Goal: Task Accomplishment & Management: Manage account settings

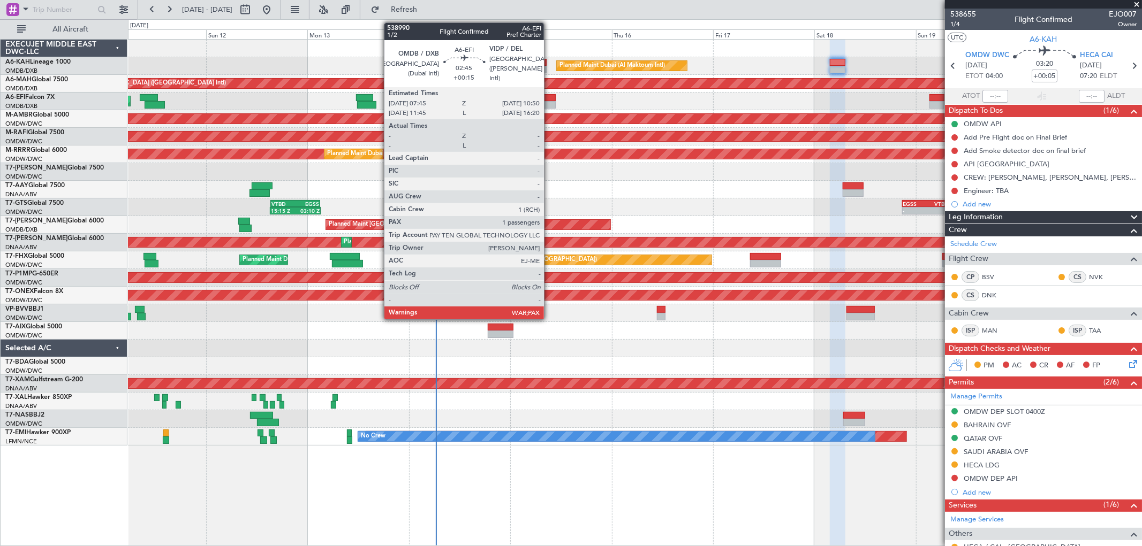
click at [549, 108] on div at bounding box center [548, 104] width 13 height 7
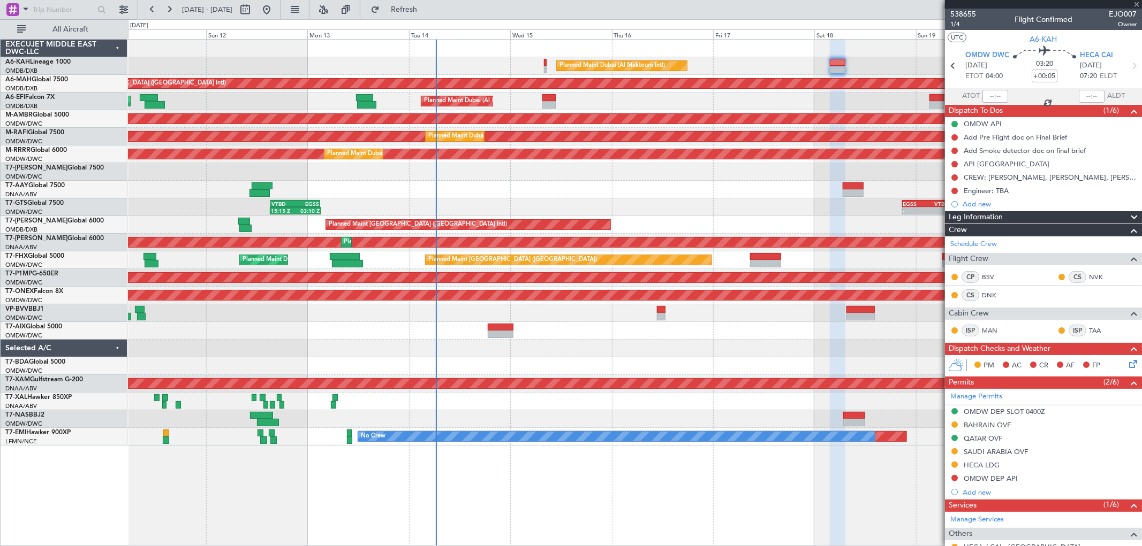
type input "+00:15"
type input "3"
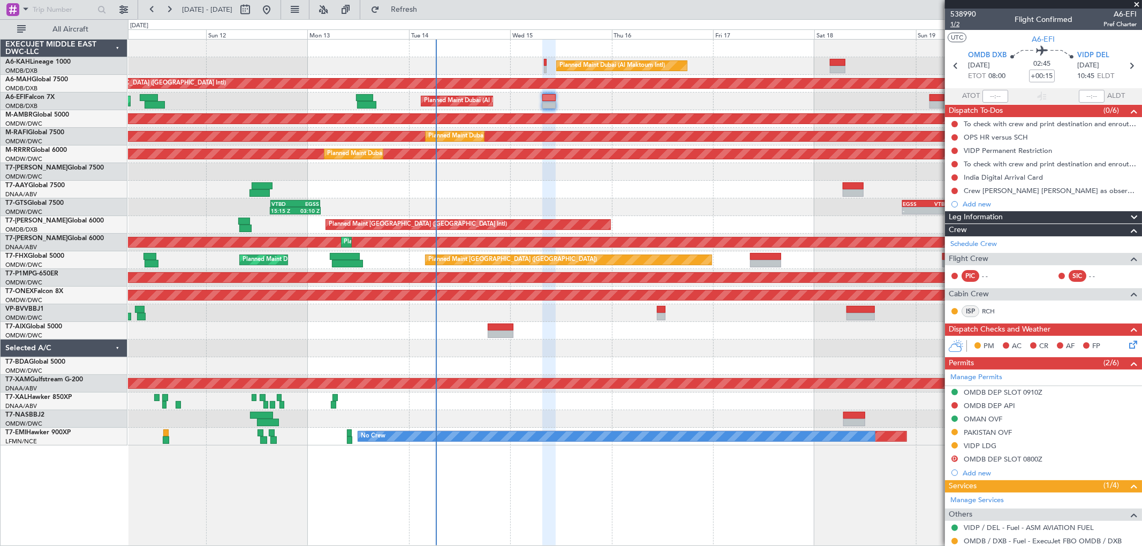
click at [956, 24] on span "1/2" at bounding box center [963, 24] width 26 height 9
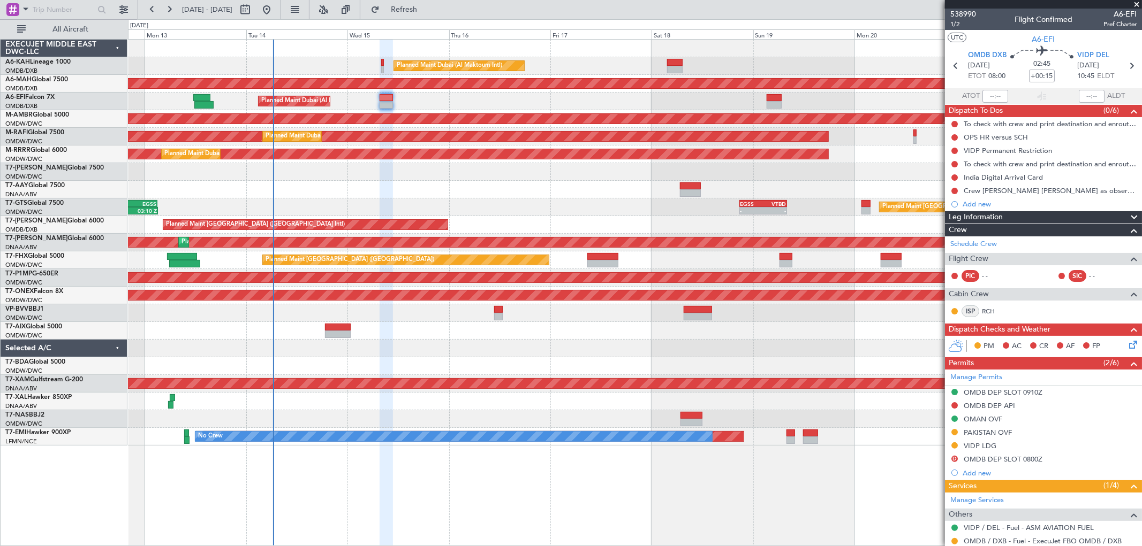
click at [357, 306] on div "Unplanned Maint [GEOGRAPHIC_DATA] (Al Maktoum Intl)" at bounding box center [634, 314] width 1013 height 18
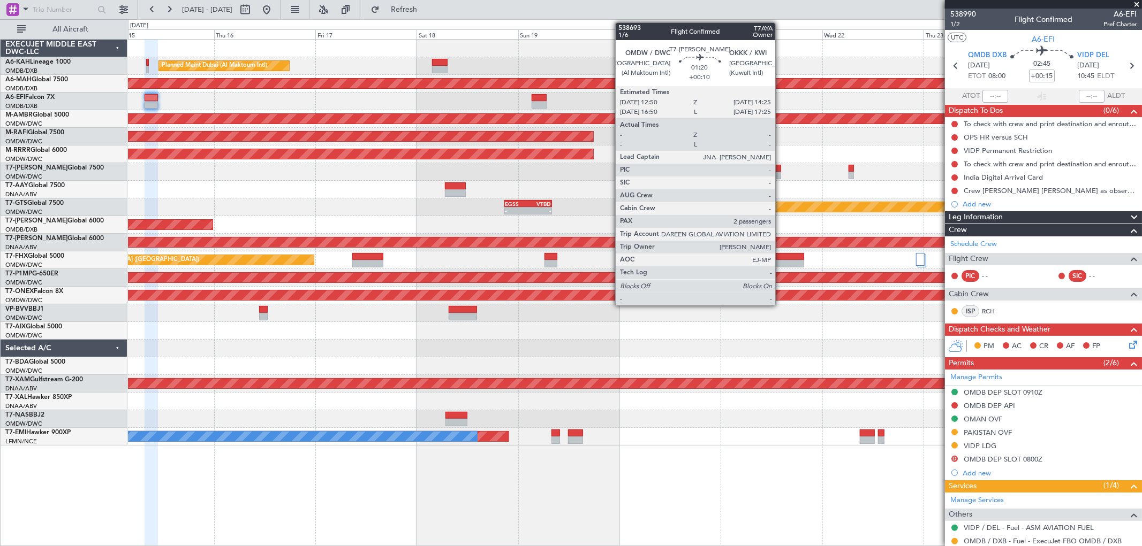
click at [780, 172] on div at bounding box center [777, 175] width 7 height 7
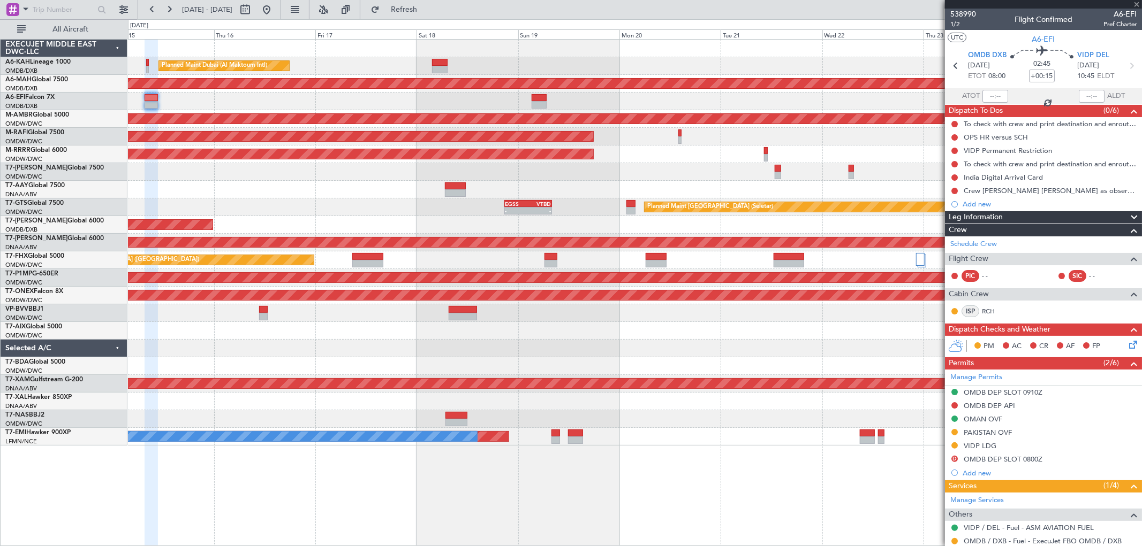
type input "+00:10"
type input "2"
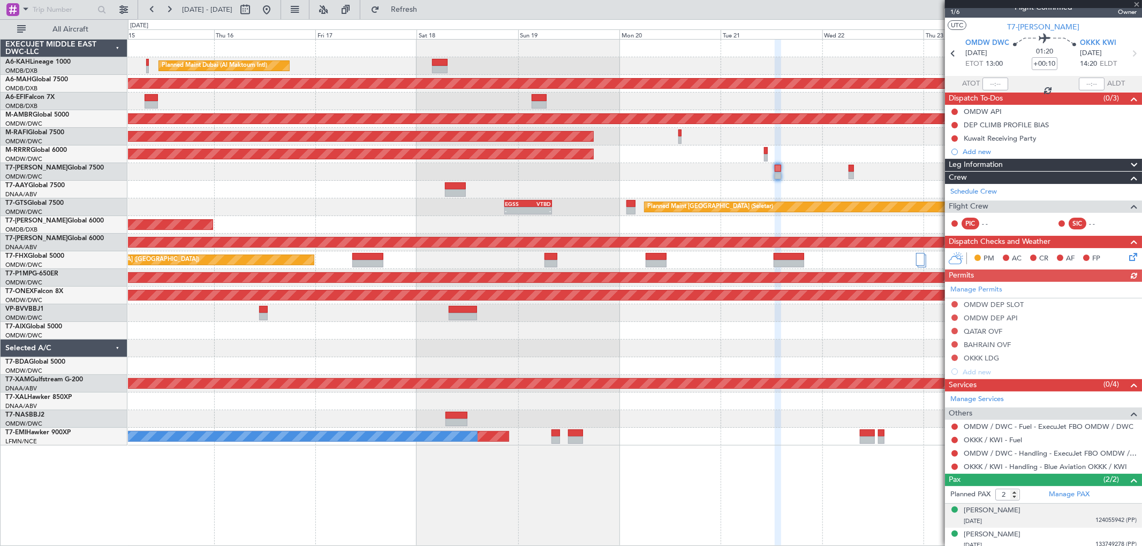
scroll to position [18, 0]
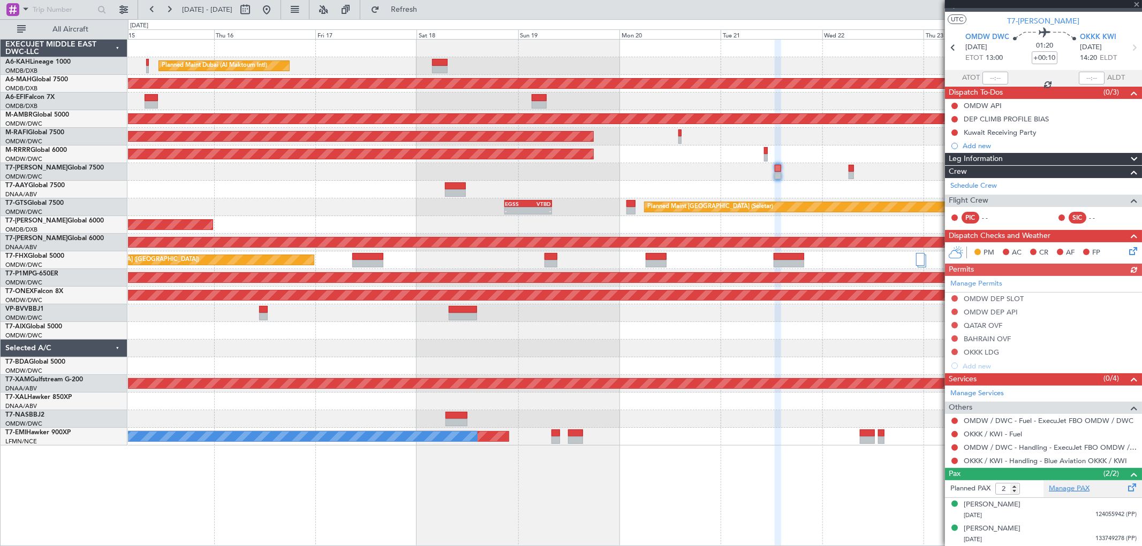
click at [1067, 485] on link "Manage PAX" at bounding box center [1068, 489] width 41 height 11
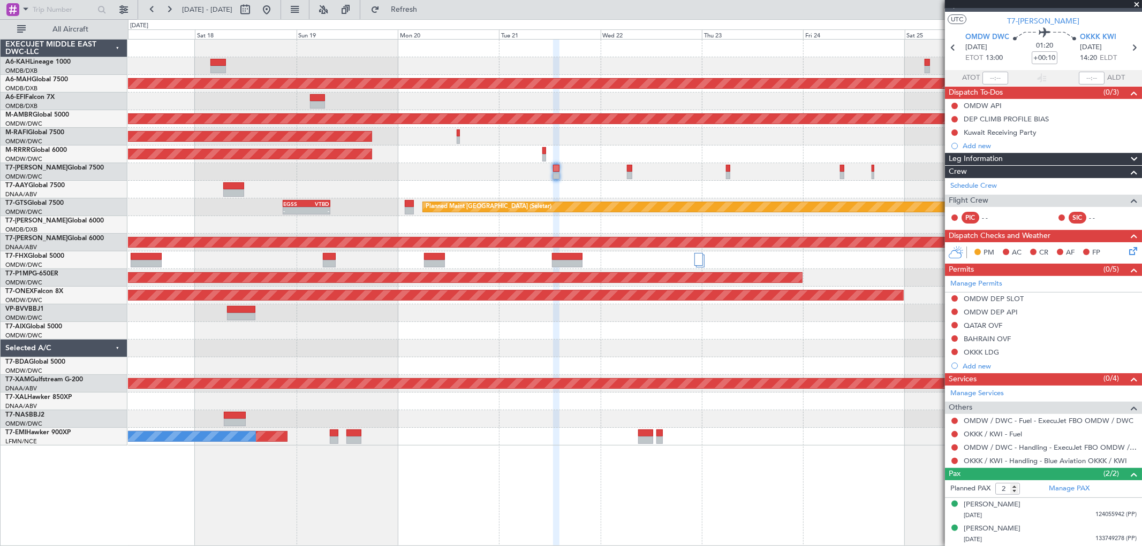
click at [562, 189] on div at bounding box center [634, 190] width 1013 height 18
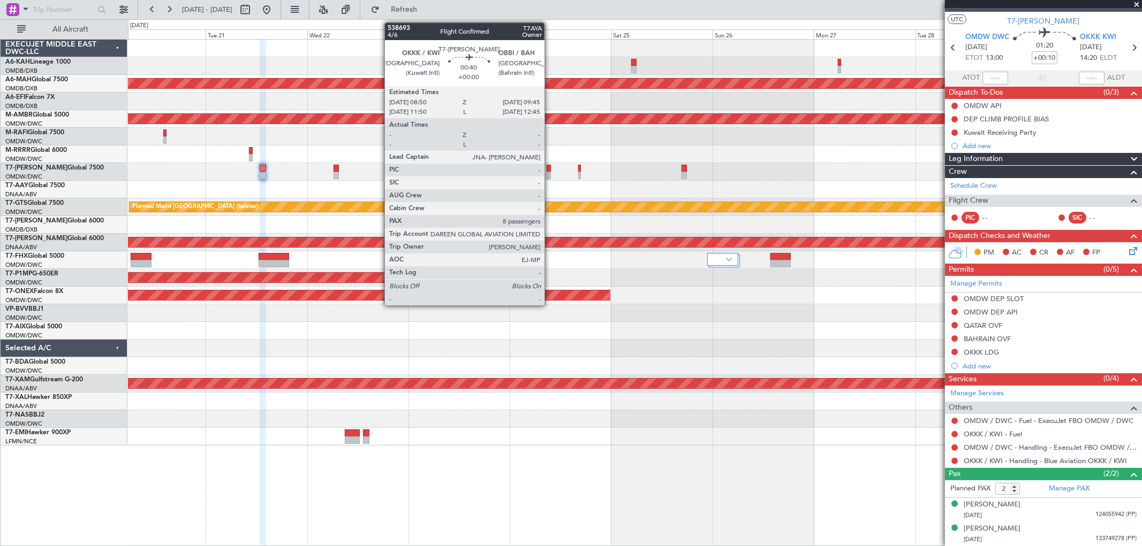
click at [550, 172] on div at bounding box center [548, 175] width 4 height 7
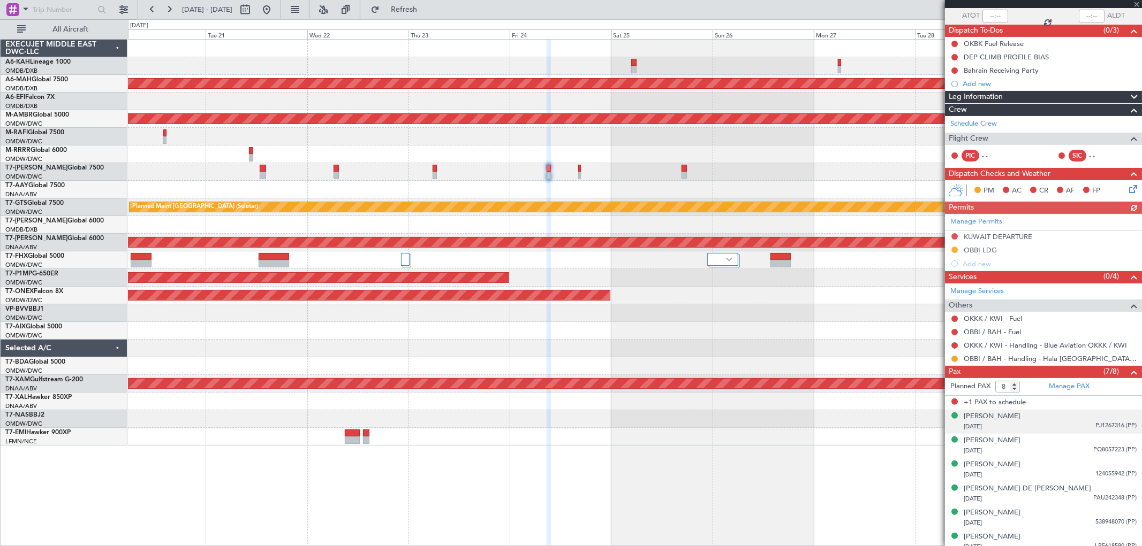
scroll to position [111, 0]
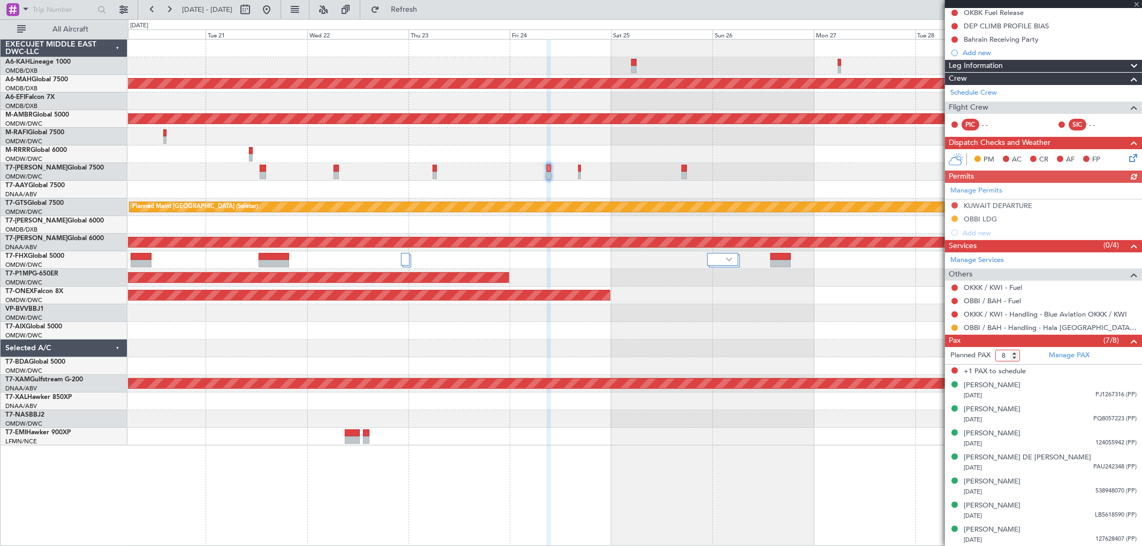
drag, startPoint x: 1004, startPoint y: 352, endPoint x: 991, endPoint y: 355, distance: 13.1
click at [991, 355] on form "Planned PAX 8" at bounding box center [994, 355] width 98 height 17
type input "7"
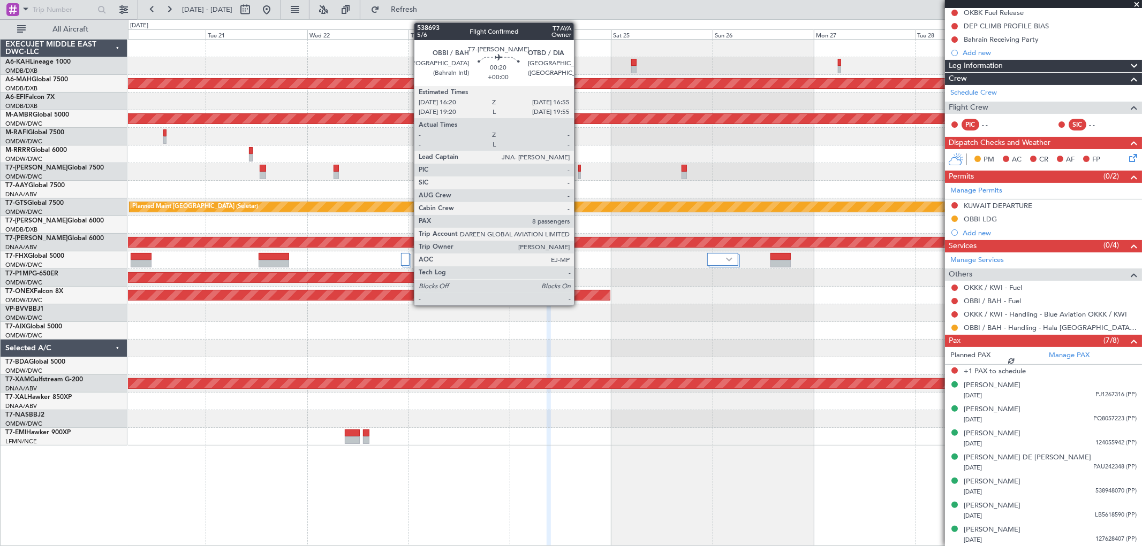
click at [579, 177] on div at bounding box center [579, 175] width 3 height 7
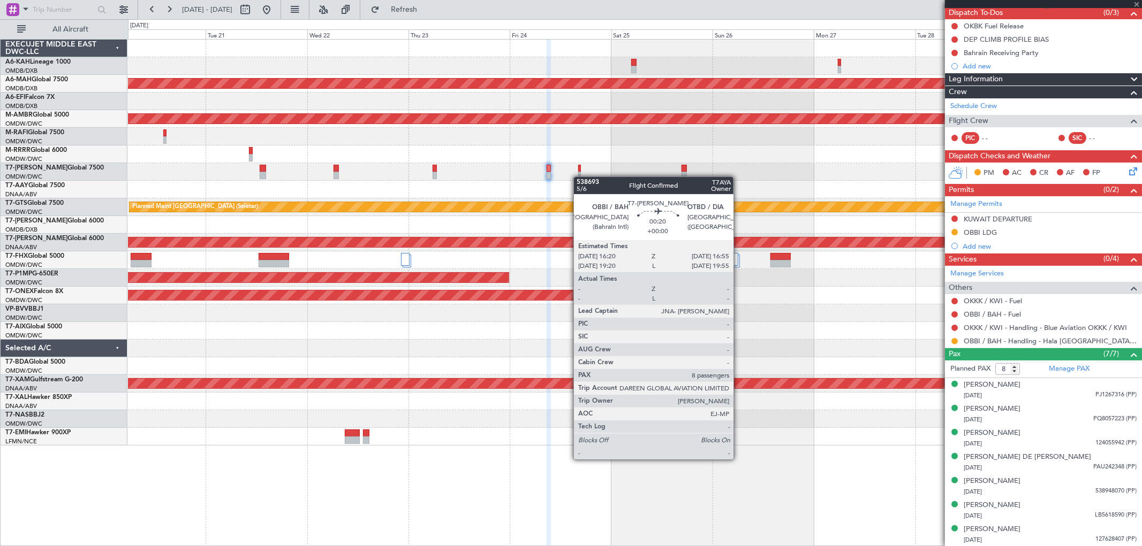
scroll to position [0, 0]
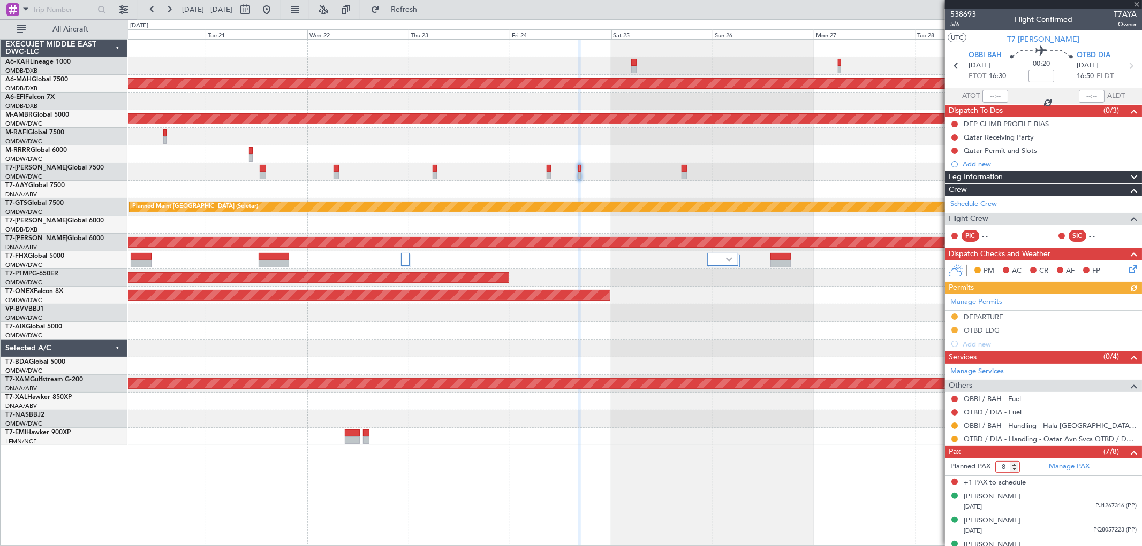
drag, startPoint x: 1005, startPoint y: 469, endPoint x: 1015, endPoint y: 470, distance: 10.7
click at [1014, 471] on input "8" at bounding box center [1007, 467] width 25 height 12
type input "7"
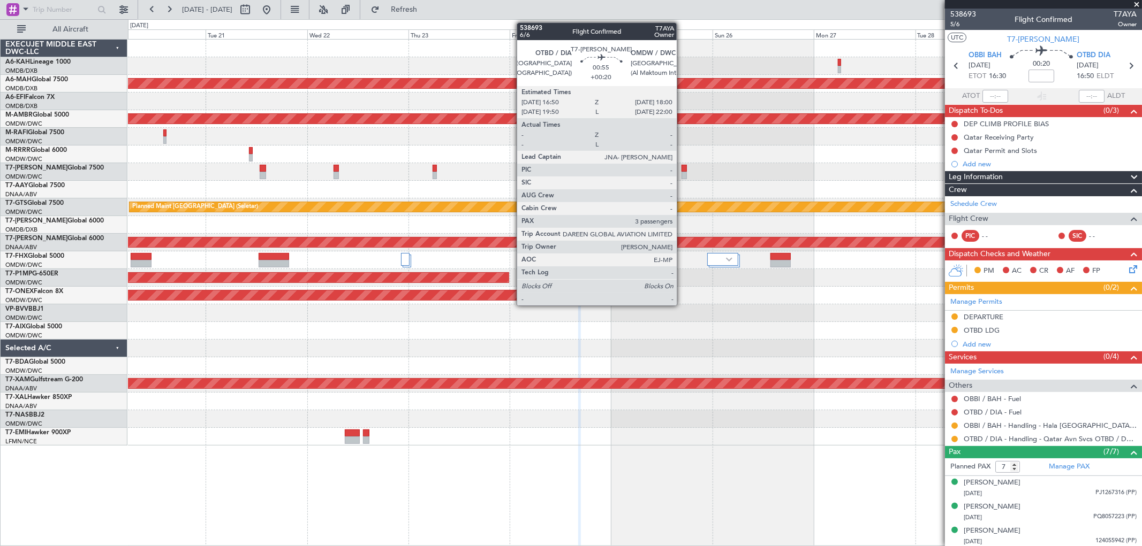
click at [682, 177] on div at bounding box center [683, 175] width 5 height 7
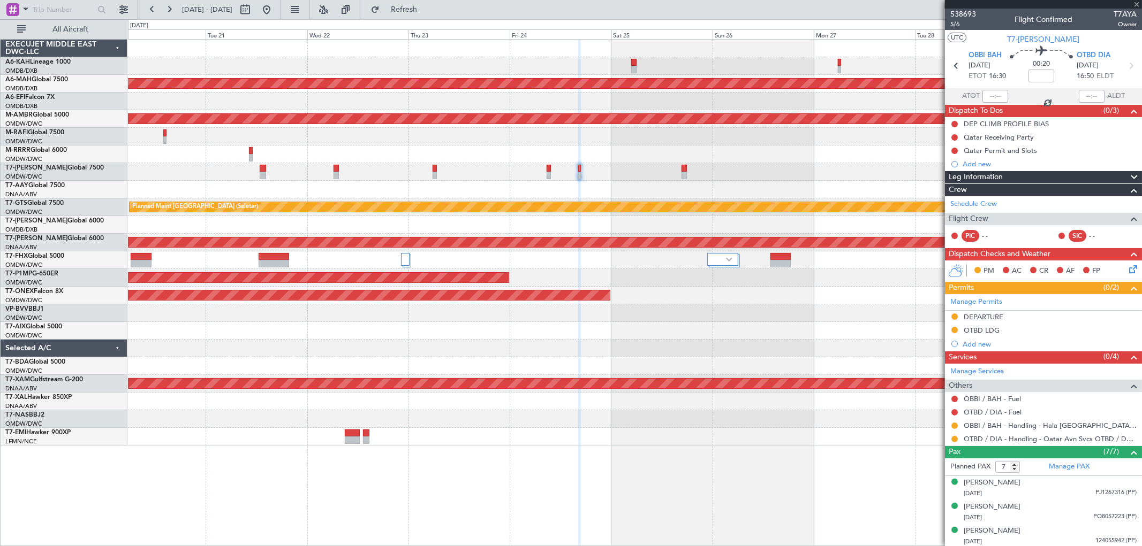
type input "+00:20"
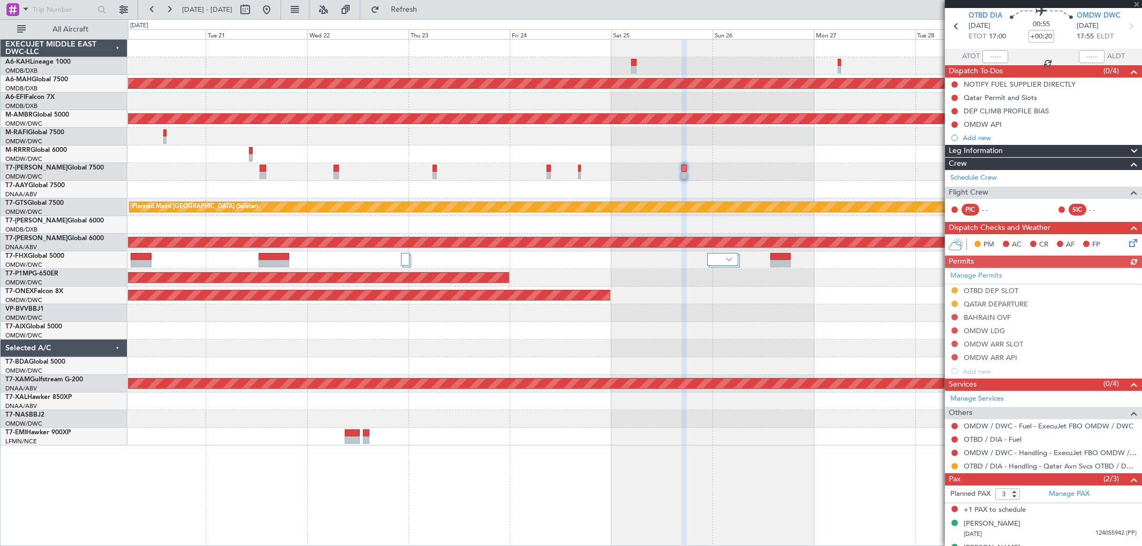
scroll to position [59, 0]
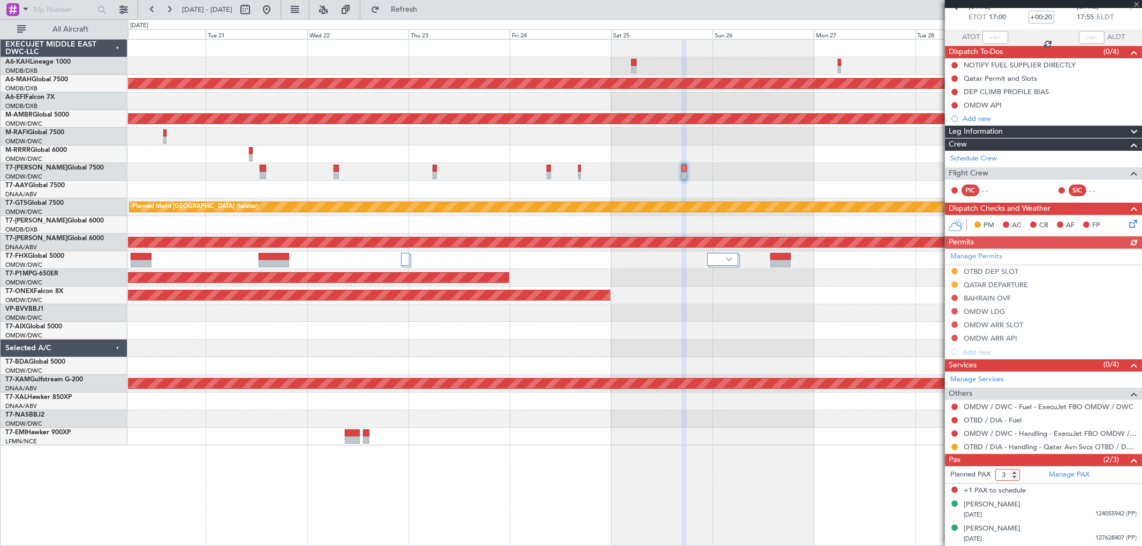
drag, startPoint x: 1000, startPoint y: 480, endPoint x: 1010, endPoint y: 482, distance: 10.4
click at [1010, 482] on form "Planned PAX 3" at bounding box center [994, 475] width 98 height 17
type input "2"
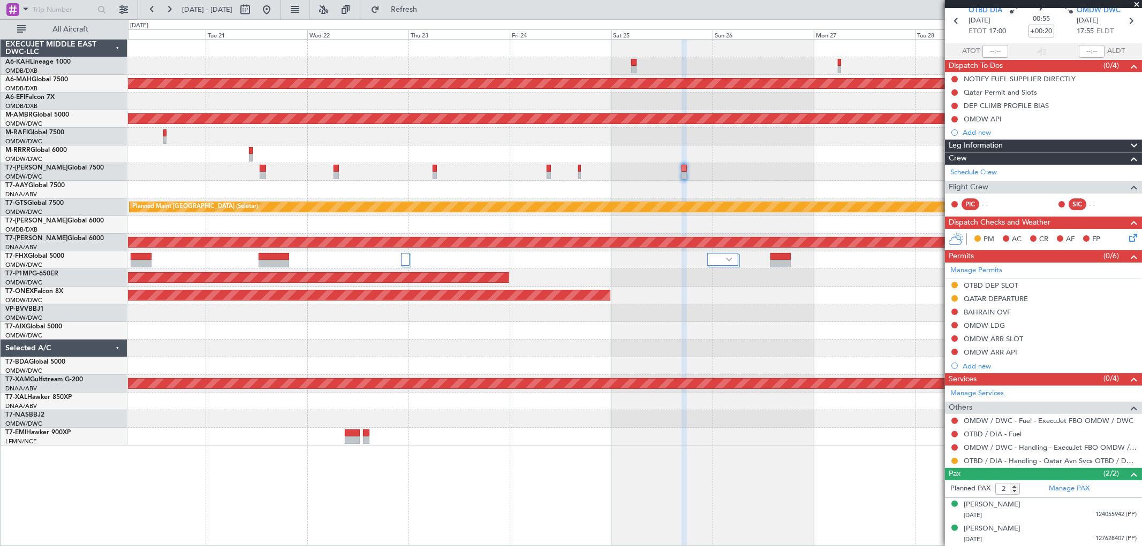
scroll to position [45, 0]
click at [1052, 461] on link "OTBD / DIA - Handling - Qatar Avn Svcs OTBD / DOH" at bounding box center [1049, 461] width 173 height 9
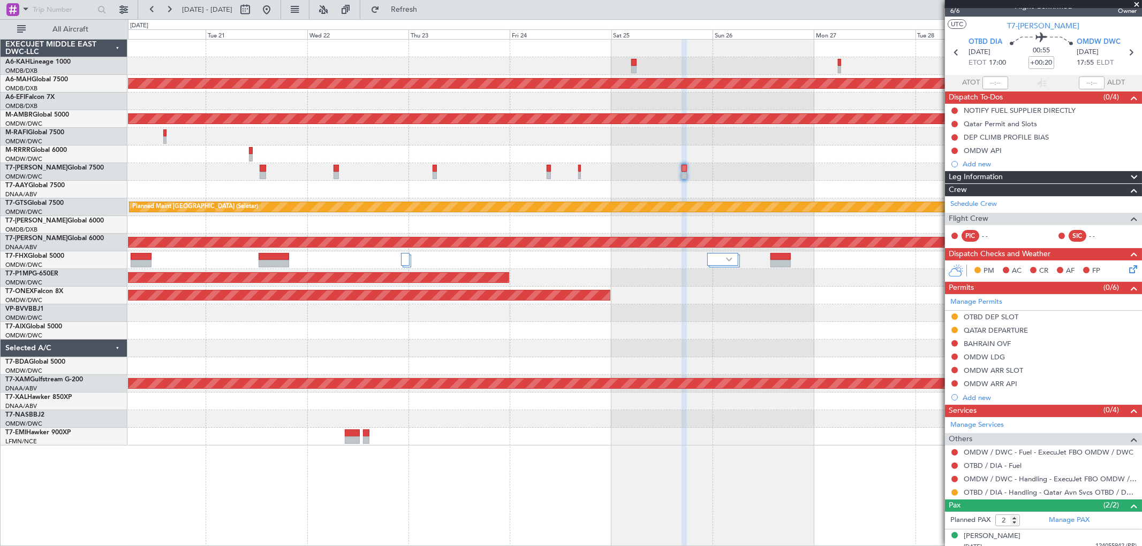
scroll to position [0, 0]
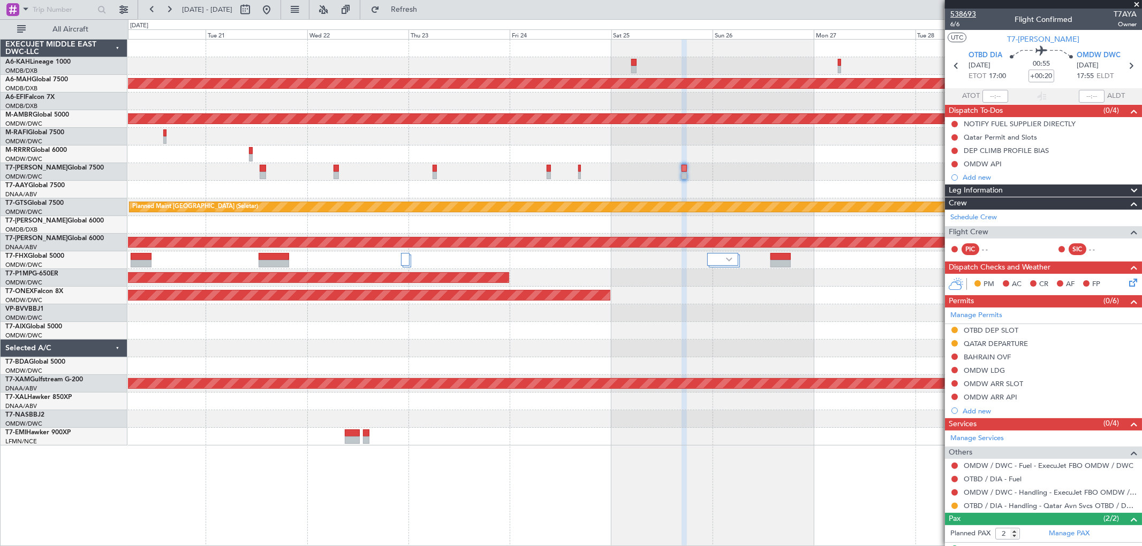
click at [970, 9] on span "538693" at bounding box center [963, 14] width 26 height 11
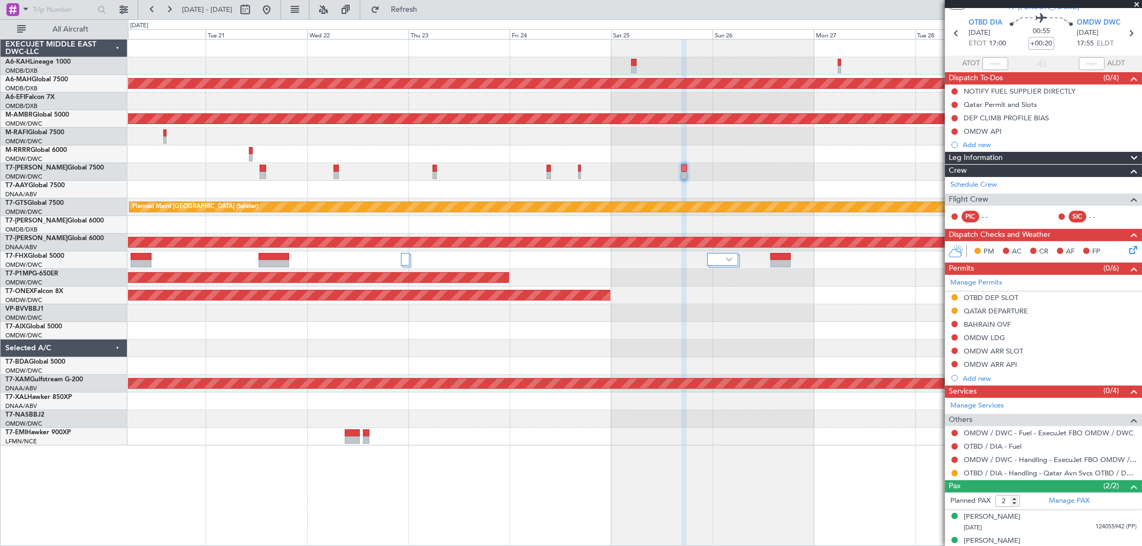
scroll to position [45, 0]
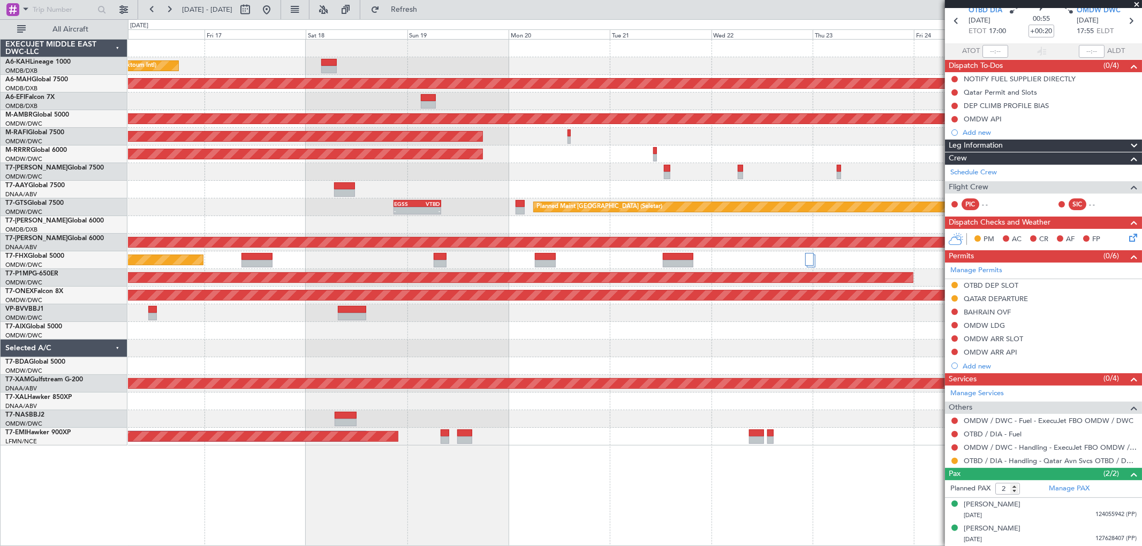
click at [779, 150] on div "Planned Maint Dubai (Al Maktoum Intl)" at bounding box center [634, 155] width 1013 height 18
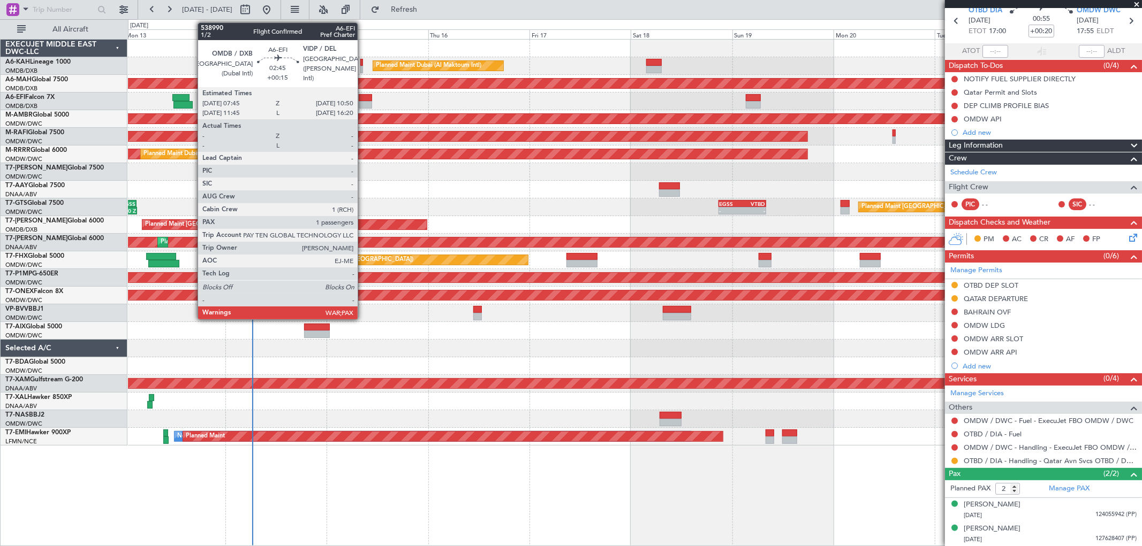
click at [363, 103] on div at bounding box center [365, 104] width 13 height 7
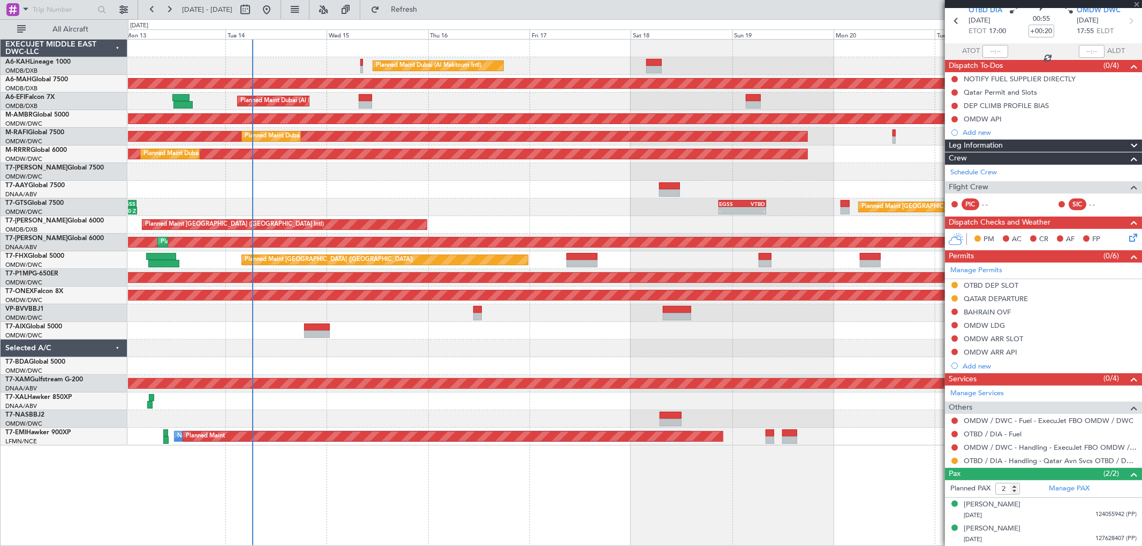
type input "+00:15"
type input "3"
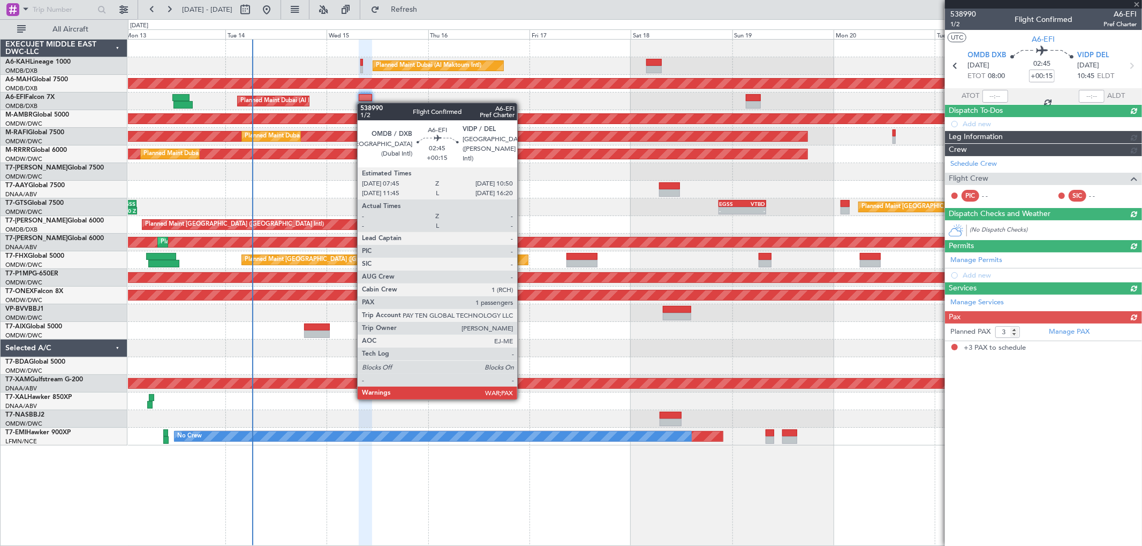
scroll to position [0, 0]
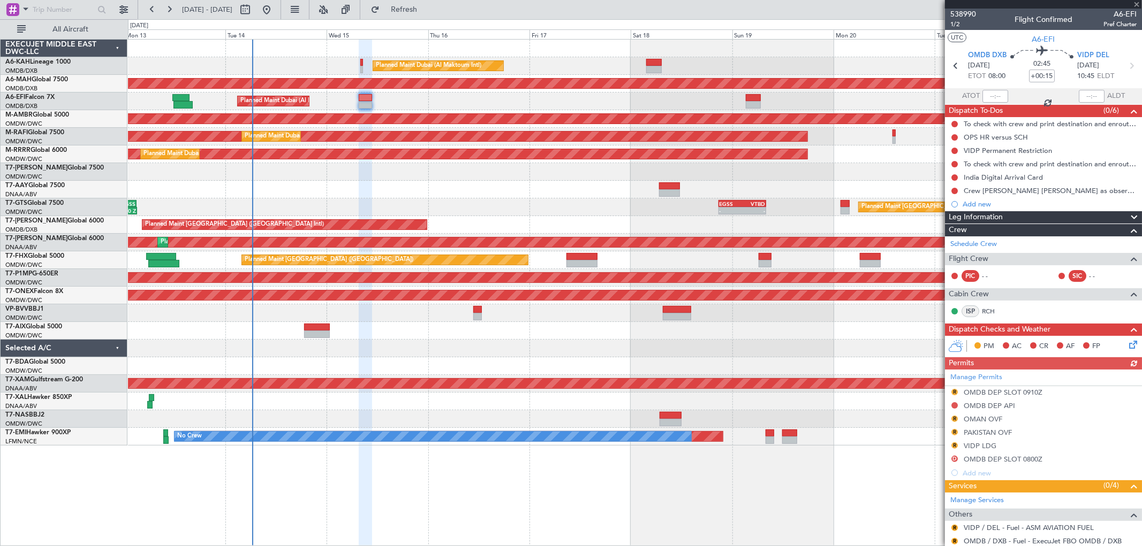
click at [430, 18] on fb-refresh-button "Refresh" at bounding box center [397, 9] width 75 height 19
click at [427, 9] on span "Refresh" at bounding box center [404, 9] width 45 height 7
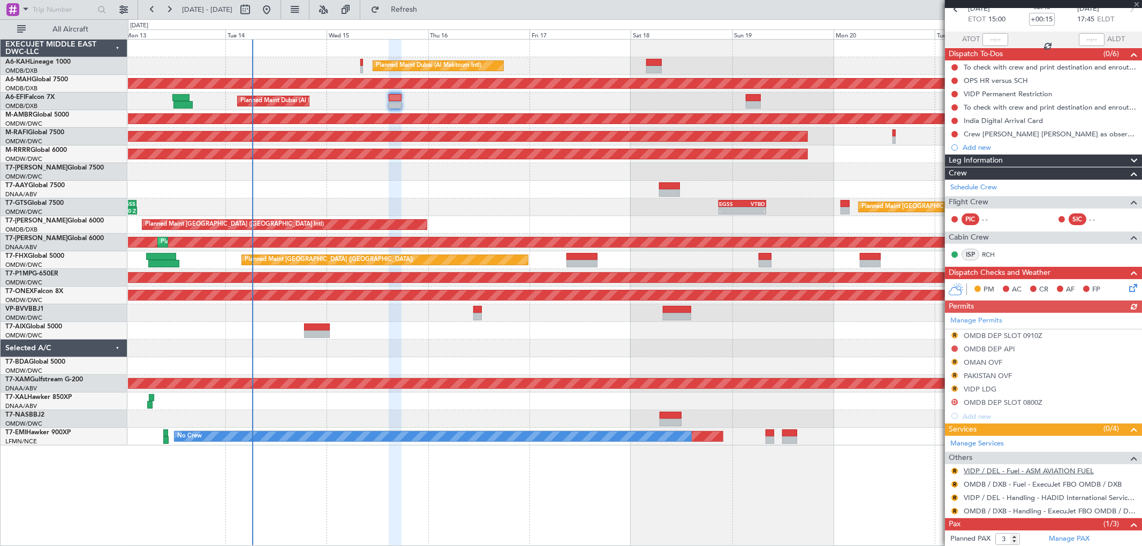
scroll to position [97, 0]
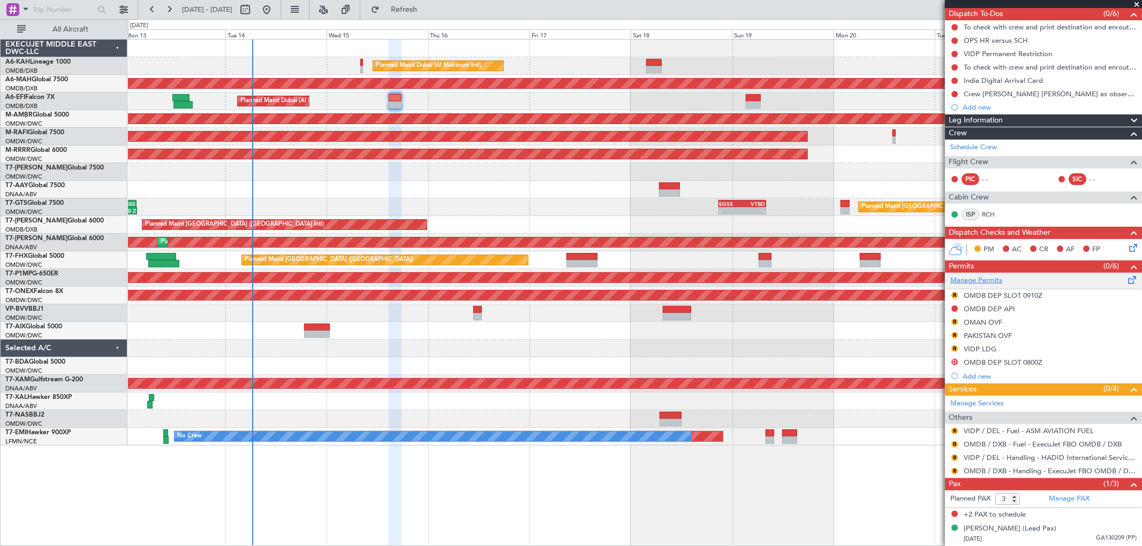
click at [973, 278] on link "Manage Permits" at bounding box center [976, 281] width 52 height 11
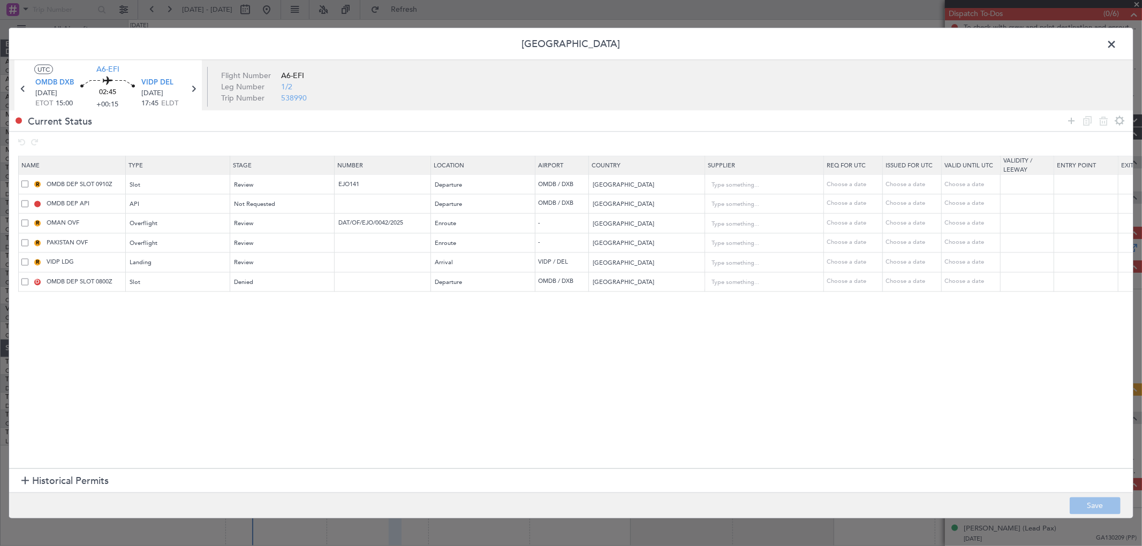
click at [24, 281] on span at bounding box center [24, 281] width 7 height 7
click at [29, 278] on input "checkbox" at bounding box center [29, 278] width 0 height 0
click at [1098, 116] on icon at bounding box center [1103, 121] width 13 height 13
click at [263, 221] on div "Review" at bounding box center [278, 224] width 89 height 16
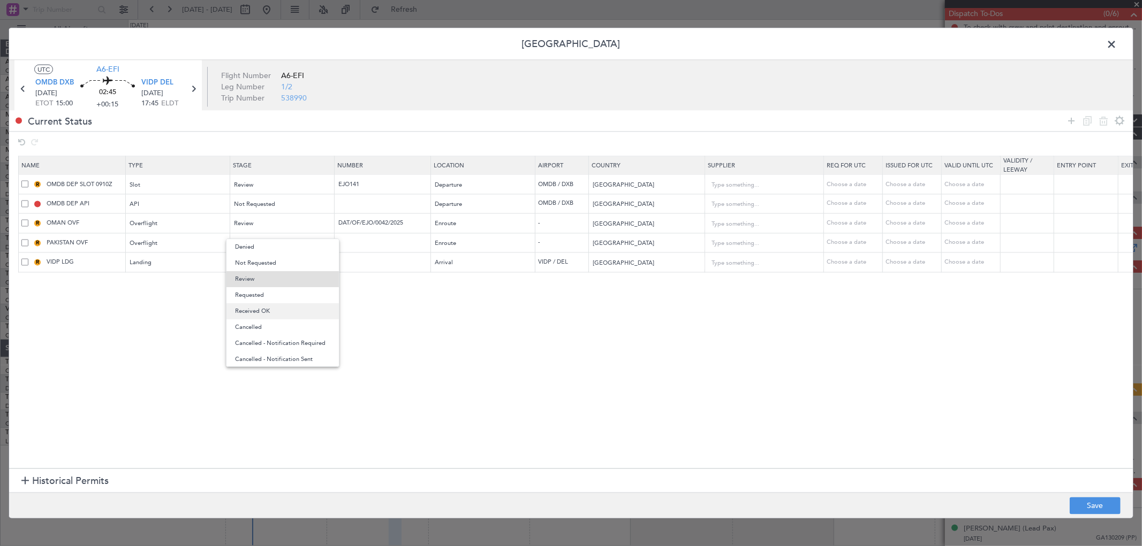
click at [279, 310] on span "Received OK" at bounding box center [282, 311] width 95 height 16
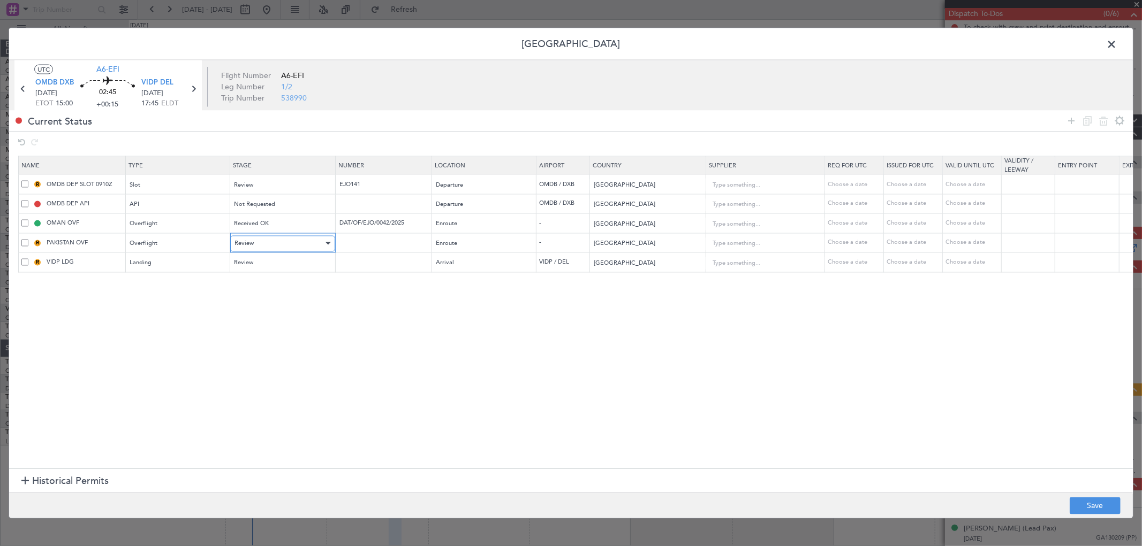
click at [270, 247] on div "Review" at bounding box center [278, 243] width 89 height 16
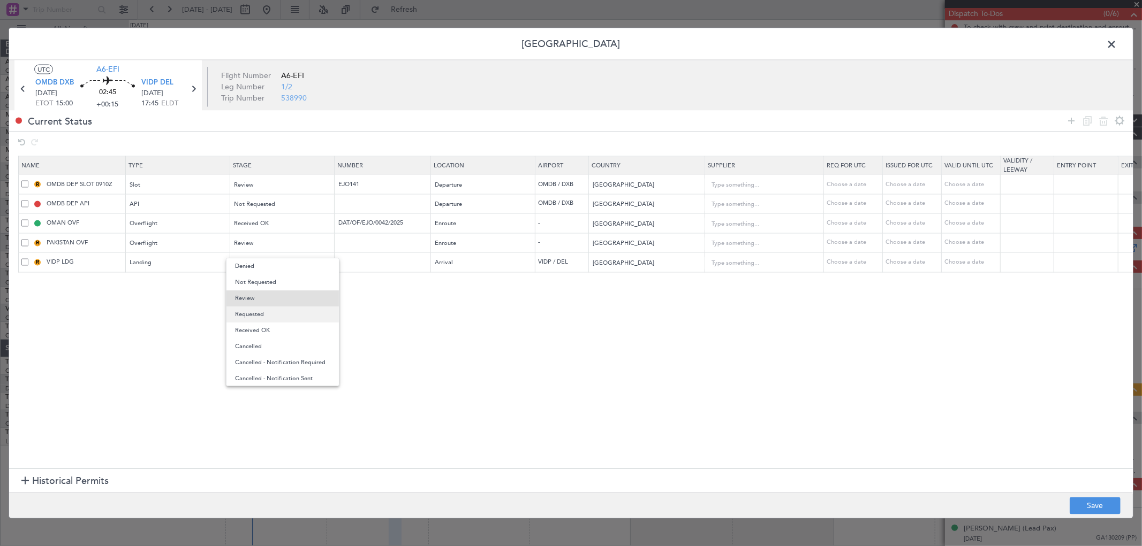
click at [268, 313] on span "Requested" at bounding box center [282, 315] width 95 height 16
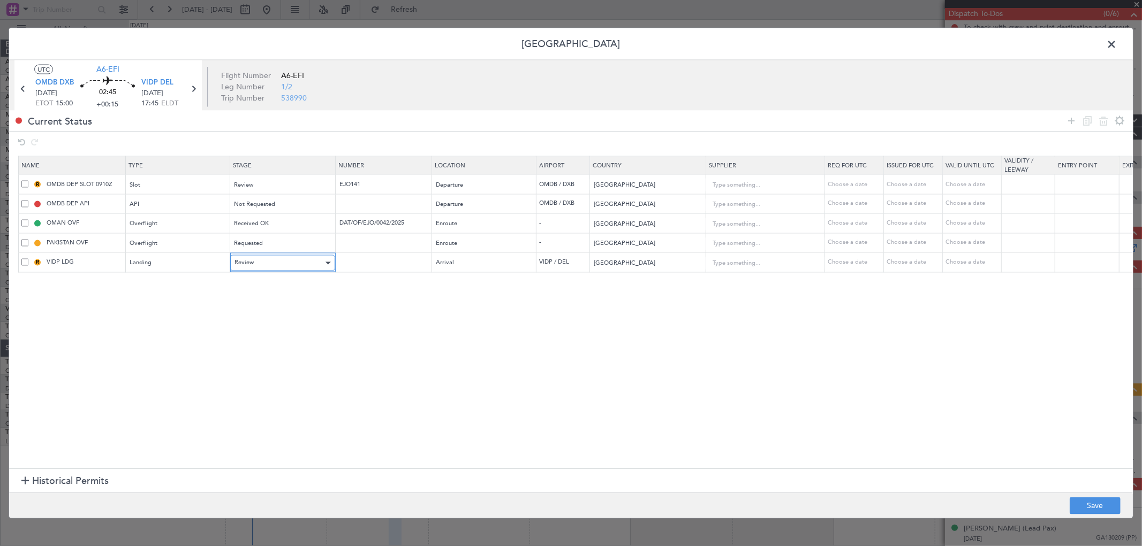
click at [268, 264] on div "Review" at bounding box center [278, 263] width 89 height 16
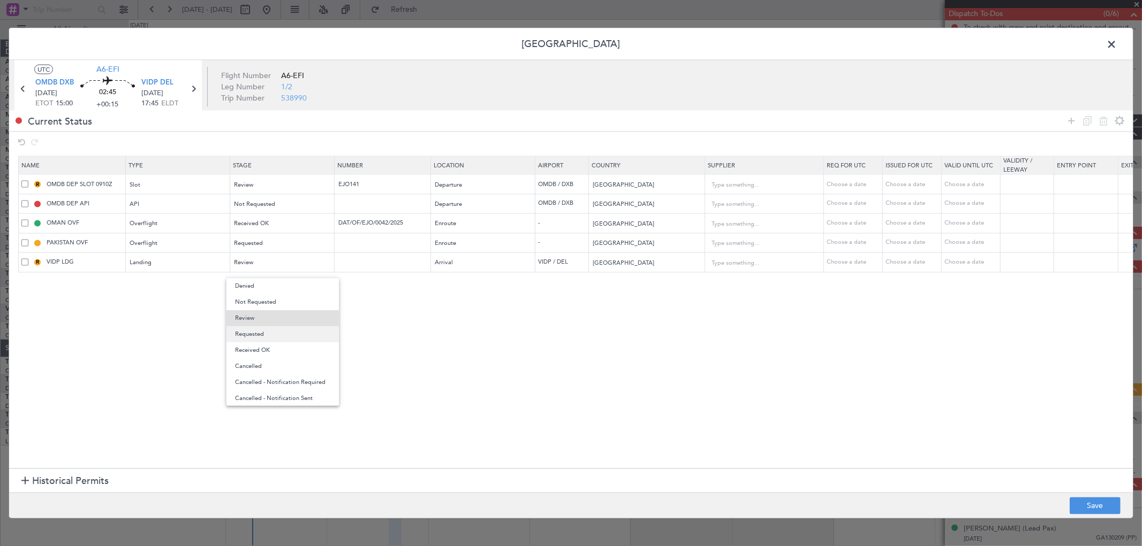
click at [264, 330] on span "Requested" at bounding box center [282, 334] width 95 height 16
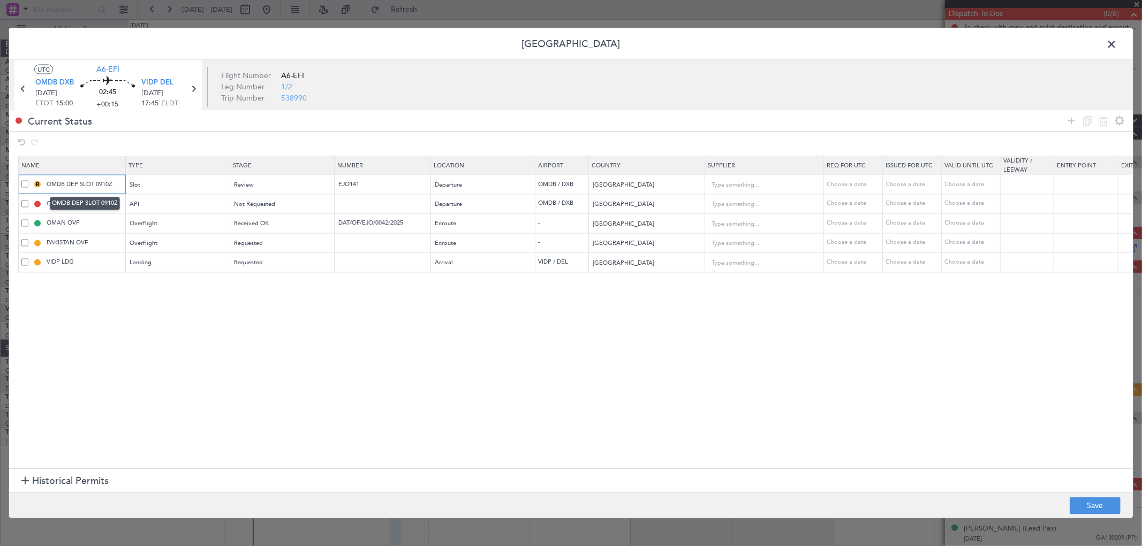
drag, startPoint x: 116, startPoint y: 180, endPoint x: 96, endPoint y: 189, distance: 21.3
click at [96, 189] on body "[DATE] - [DATE] Refresh Quick Links All Aircraft Planned Maint [GEOGRAPHIC_DATA…" at bounding box center [571, 273] width 1142 height 546
type input "OMDB DEP SLOT 1500Z"
click at [240, 181] on span "Review" at bounding box center [243, 185] width 19 height 8
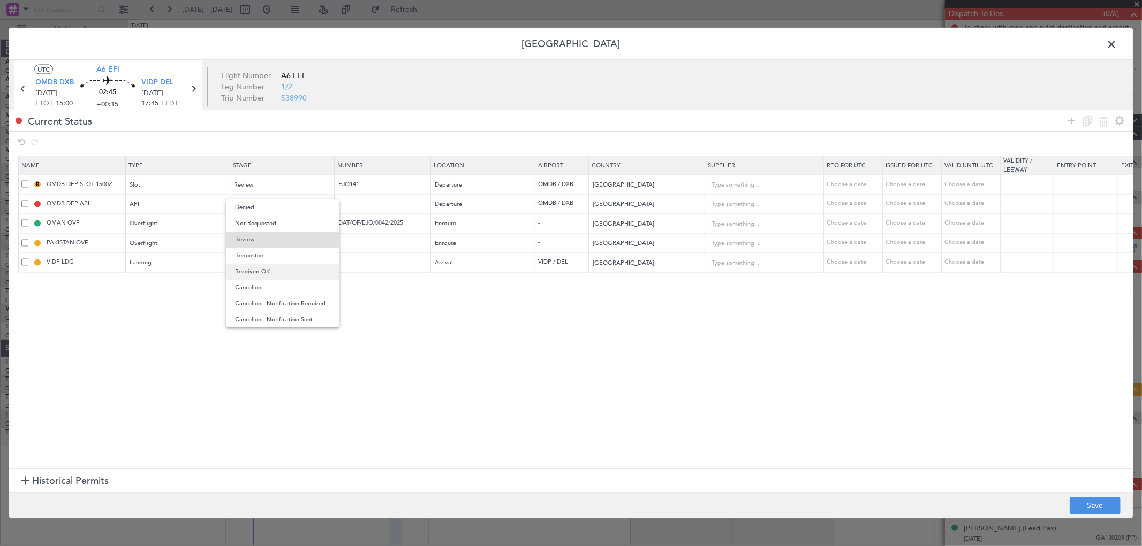
click at [269, 271] on span "Received OK" at bounding box center [282, 272] width 95 height 16
click at [1086, 496] on footer "Save" at bounding box center [570, 506] width 1123 height 26
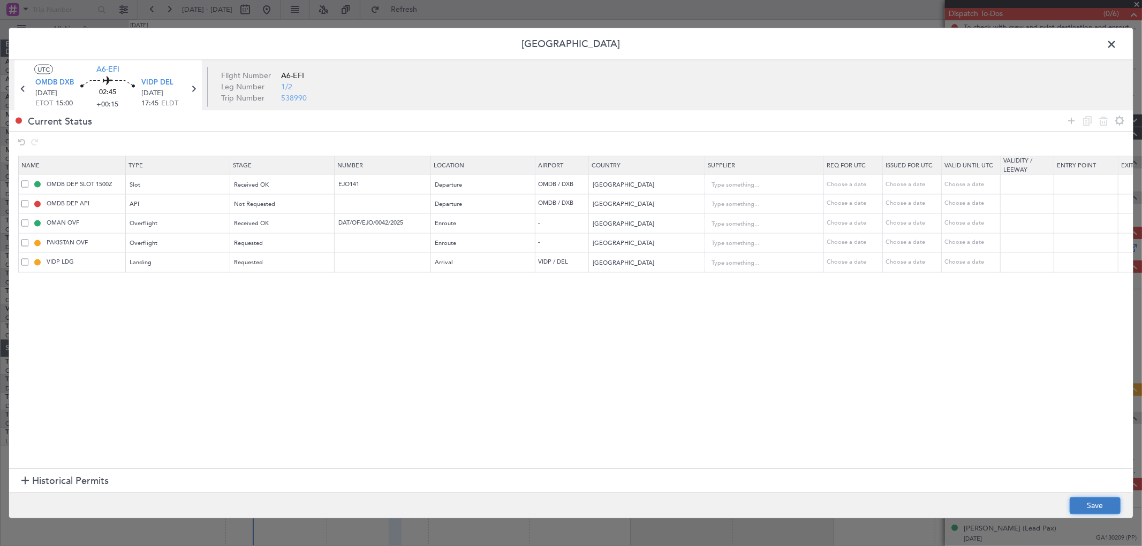
click at [1087, 499] on button "Save" at bounding box center [1094, 506] width 51 height 17
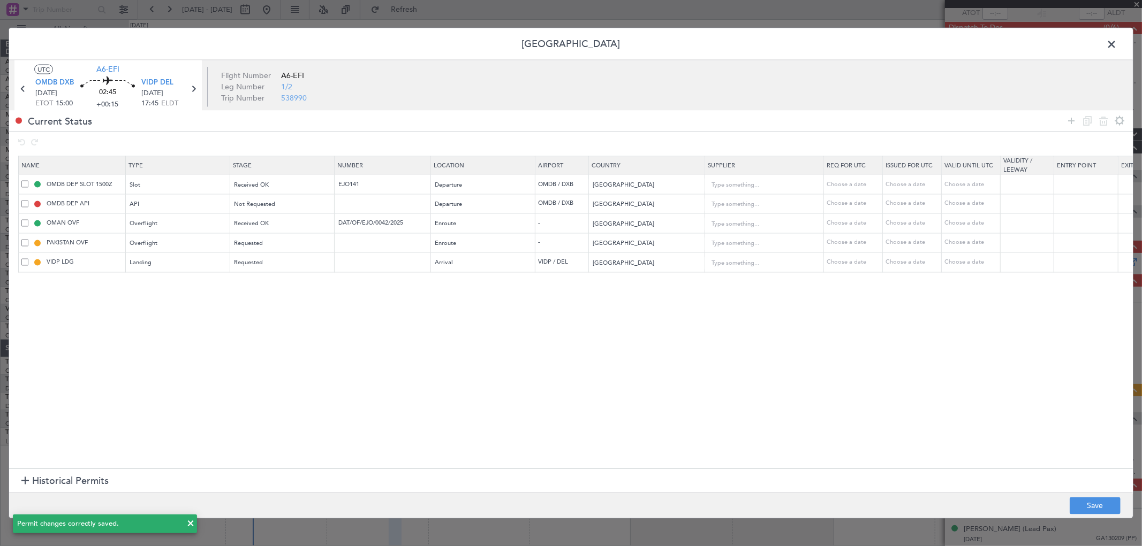
click at [1116, 50] on span at bounding box center [1116, 46] width 0 height 21
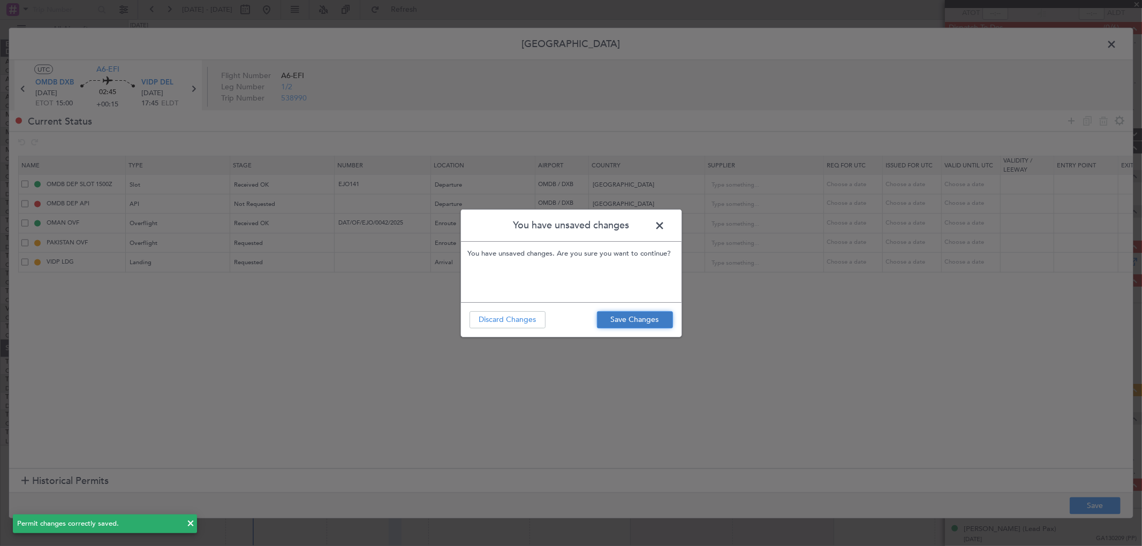
click at [645, 314] on button "Save Changes" at bounding box center [635, 319] width 76 height 17
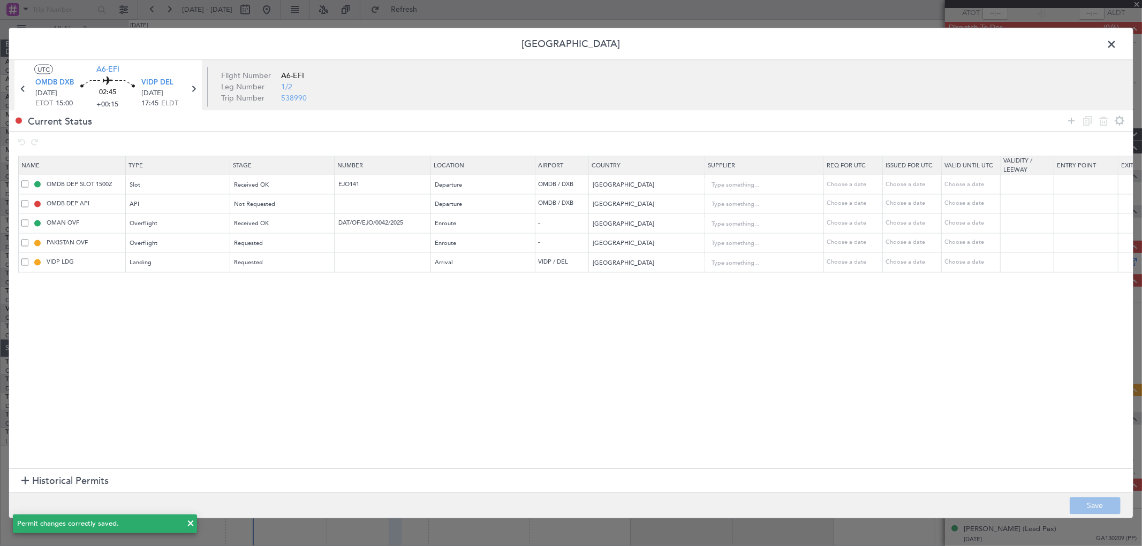
click at [1116, 41] on span at bounding box center [1116, 46] width 0 height 21
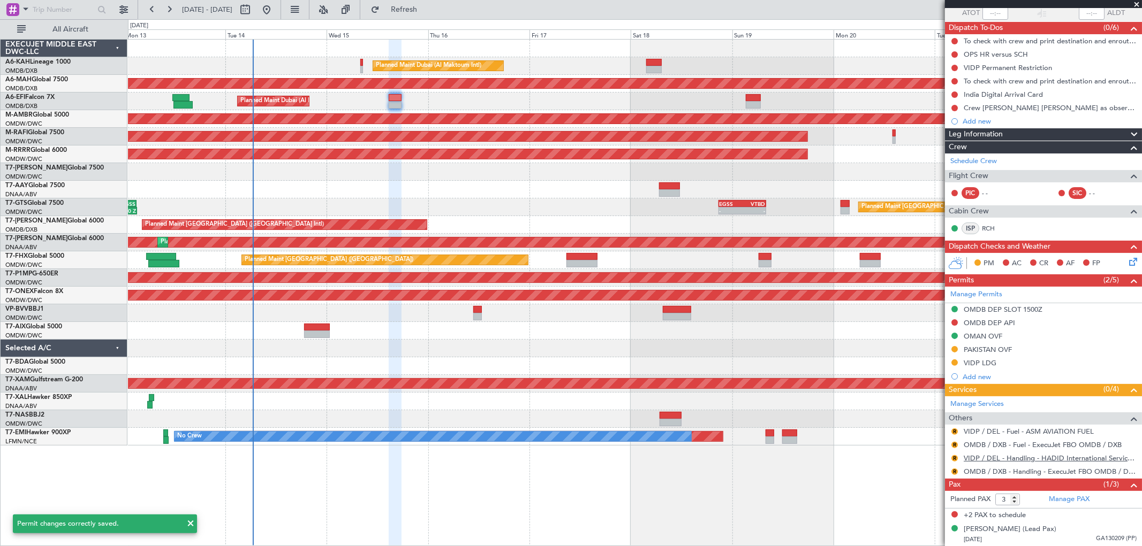
drag, startPoint x: 992, startPoint y: 452, endPoint x: 993, endPoint y: 459, distance: 7.0
click at [992, 453] on div "R VIDP / DEL - Handling - HADID International Services, FZE" at bounding box center [1043, 458] width 197 height 13
click at [991, 460] on link "VIDP / DEL - Handling - HADID International Services, FZE" at bounding box center [1049, 458] width 173 height 9
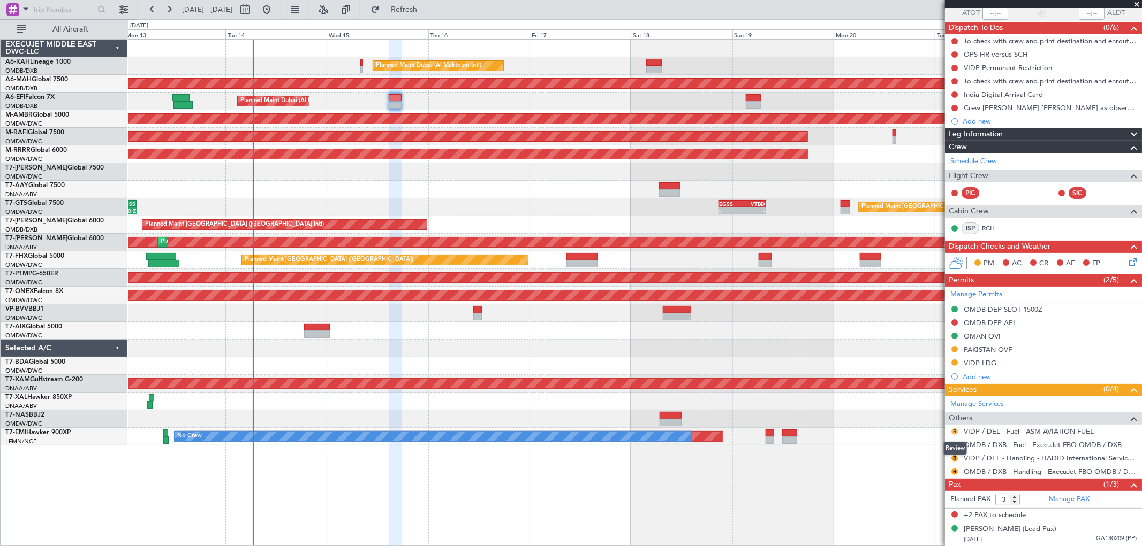
click at [954, 429] on button "R" at bounding box center [954, 432] width 6 height 6
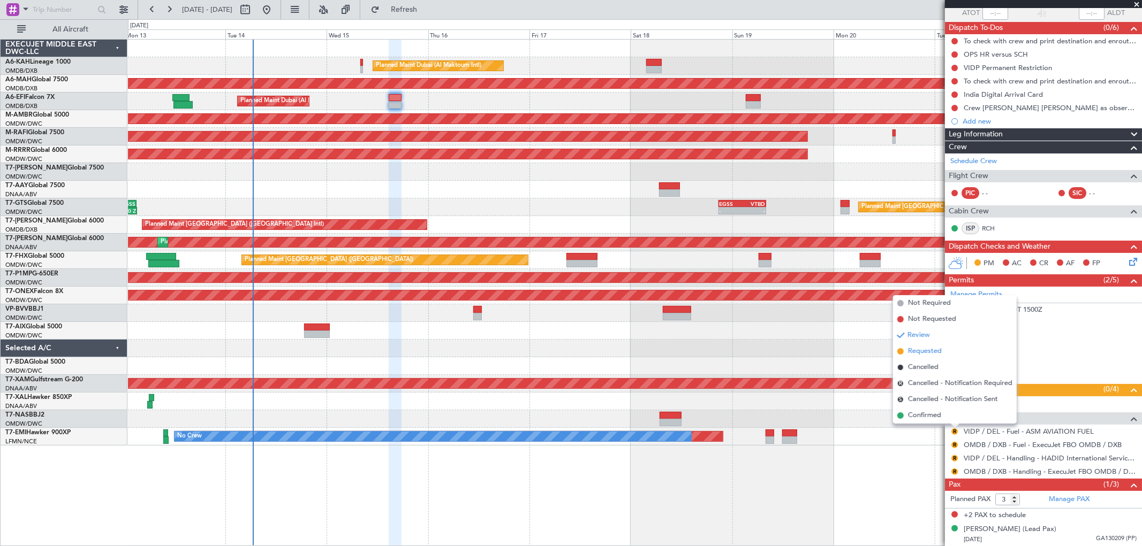
click at [934, 349] on span "Requested" at bounding box center [925, 351] width 34 height 11
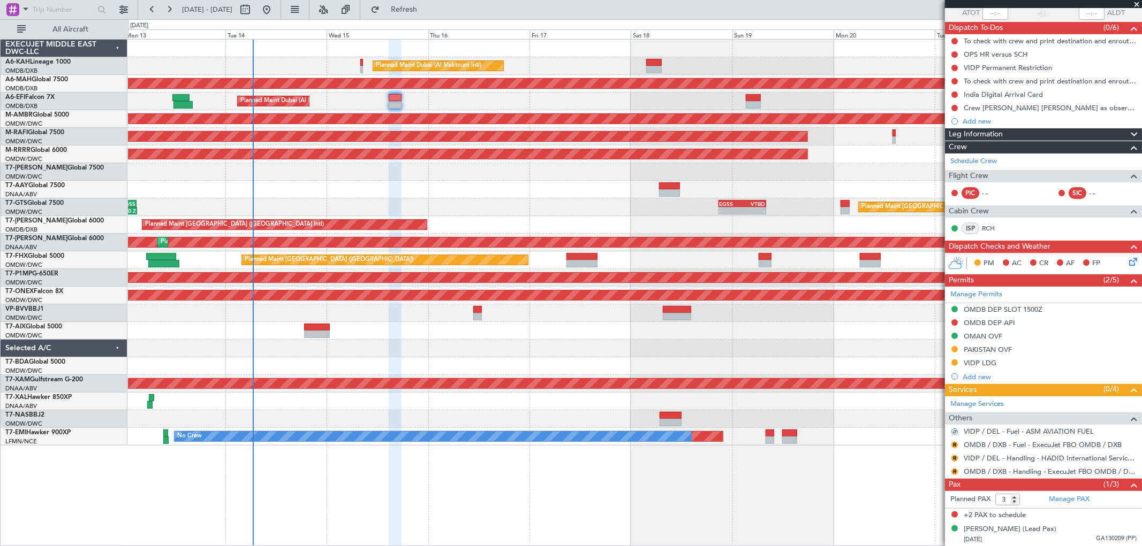
click at [953, 441] on div "R" at bounding box center [954, 445] width 9 height 9
click at [954, 445] on button "R" at bounding box center [954, 445] width 6 height 6
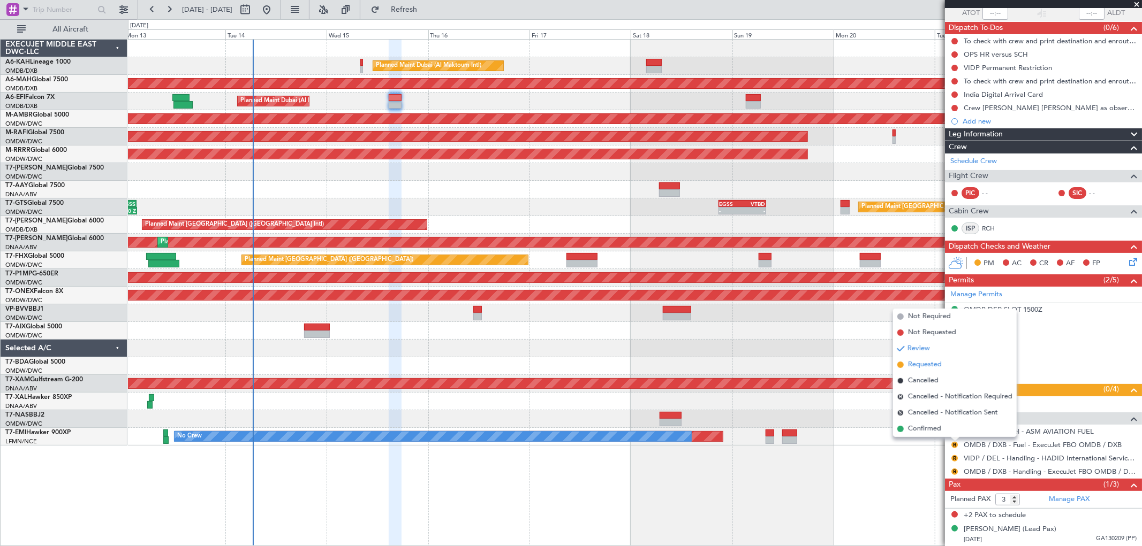
click at [935, 367] on span "Requested" at bounding box center [925, 365] width 34 height 11
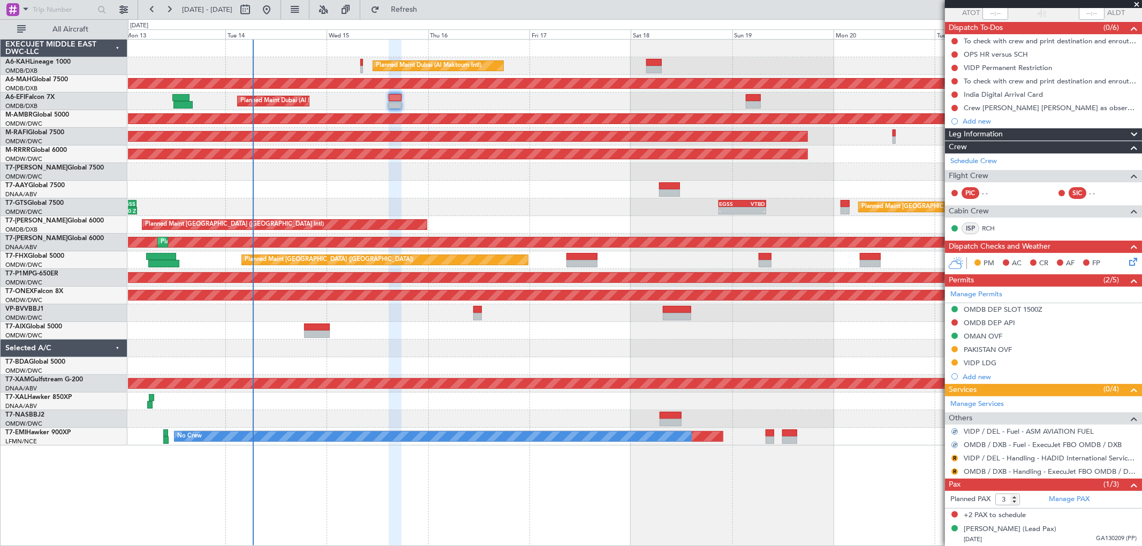
click at [952, 454] on div "R" at bounding box center [954, 458] width 9 height 9
click at [955, 460] on button "R" at bounding box center [954, 458] width 6 height 6
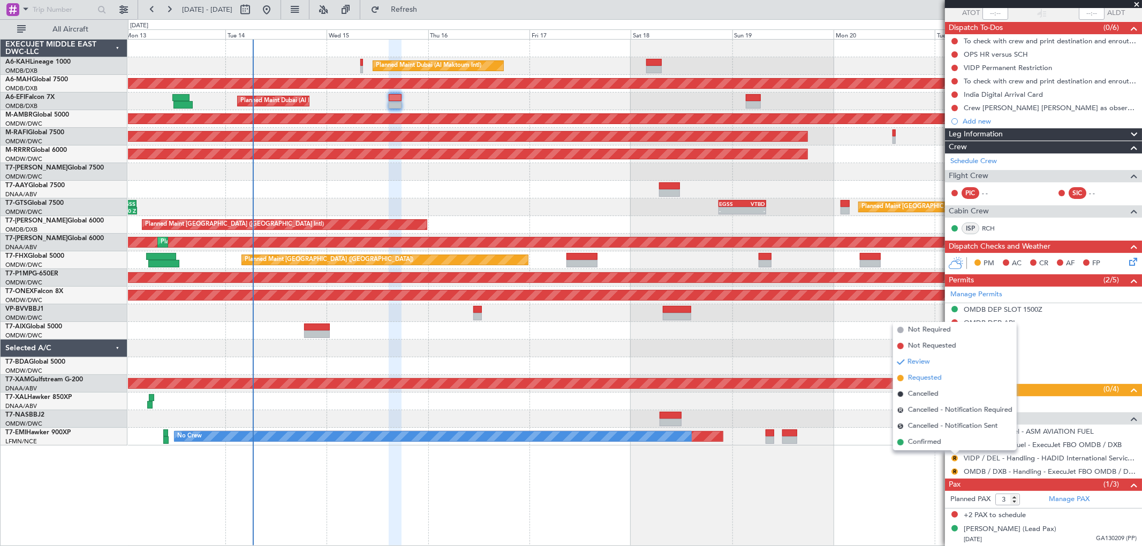
click at [939, 380] on span "Requested" at bounding box center [925, 378] width 34 height 11
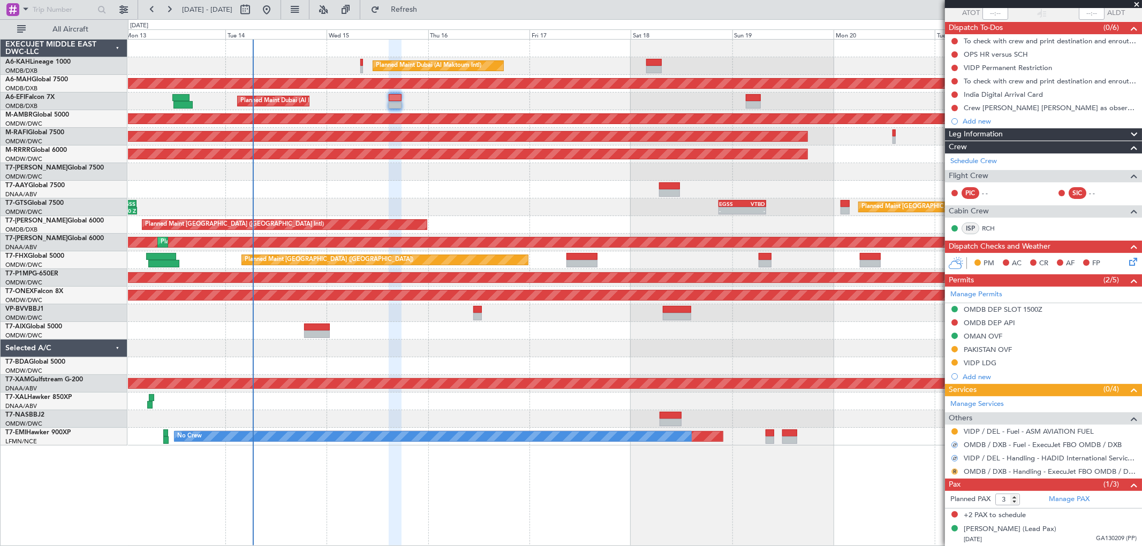
click at [955, 473] on button "R" at bounding box center [954, 472] width 6 height 6
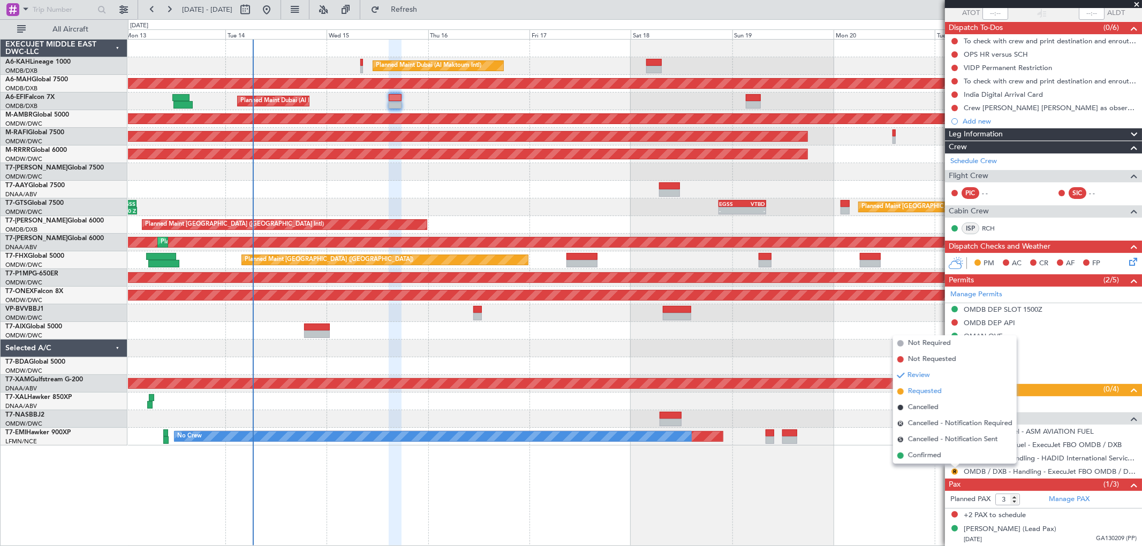
click at [943, 392] on li "Requested" at bounding box center [955, 392] width 124 height 16
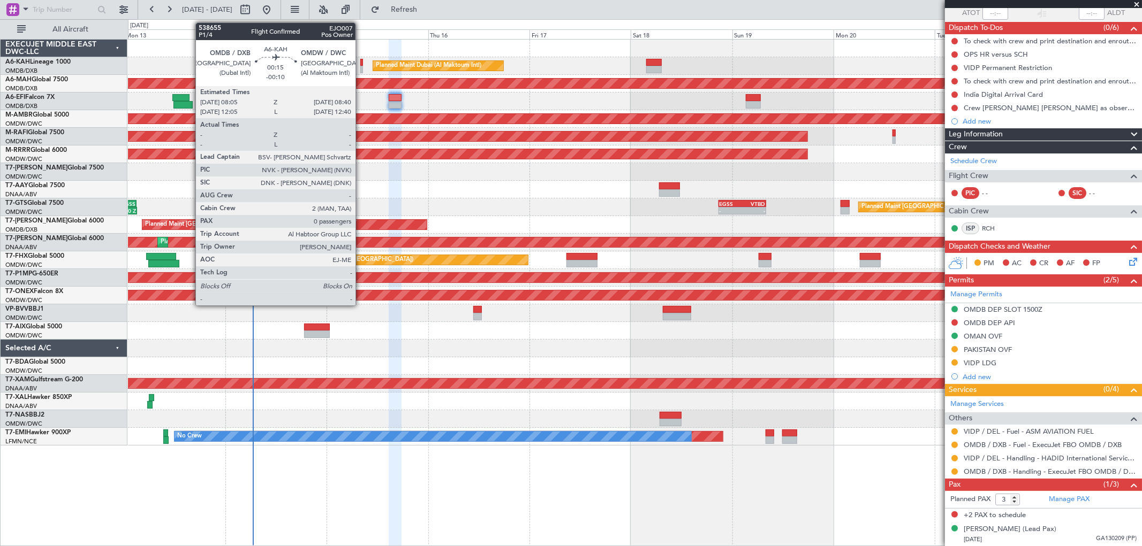
click at [361, 66] on div at bounding box center [361, 69] width 3 height 7
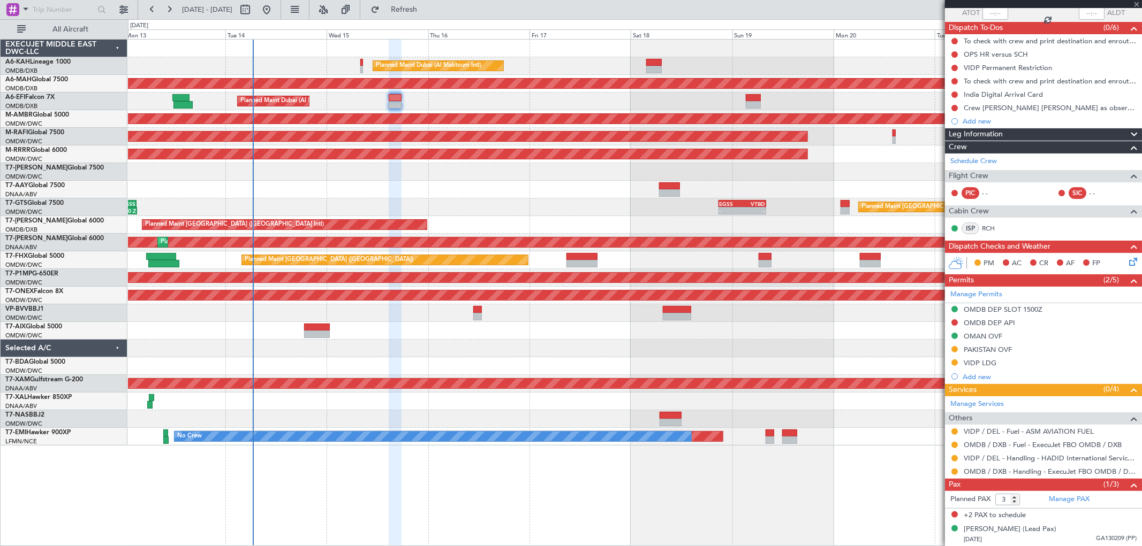
type input "-00:10"
type input "0"
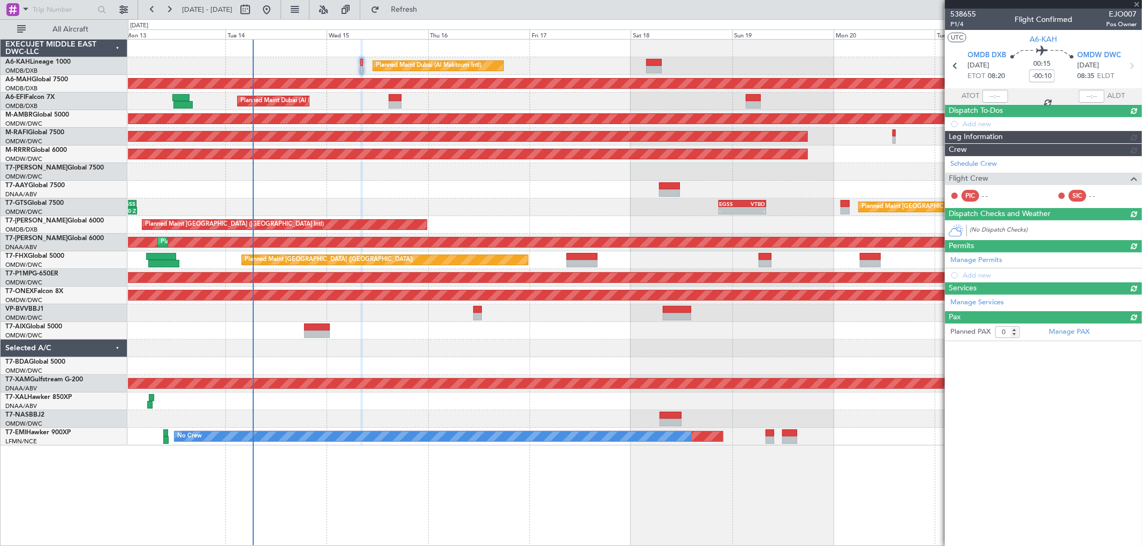
scroll to position [0, 0]
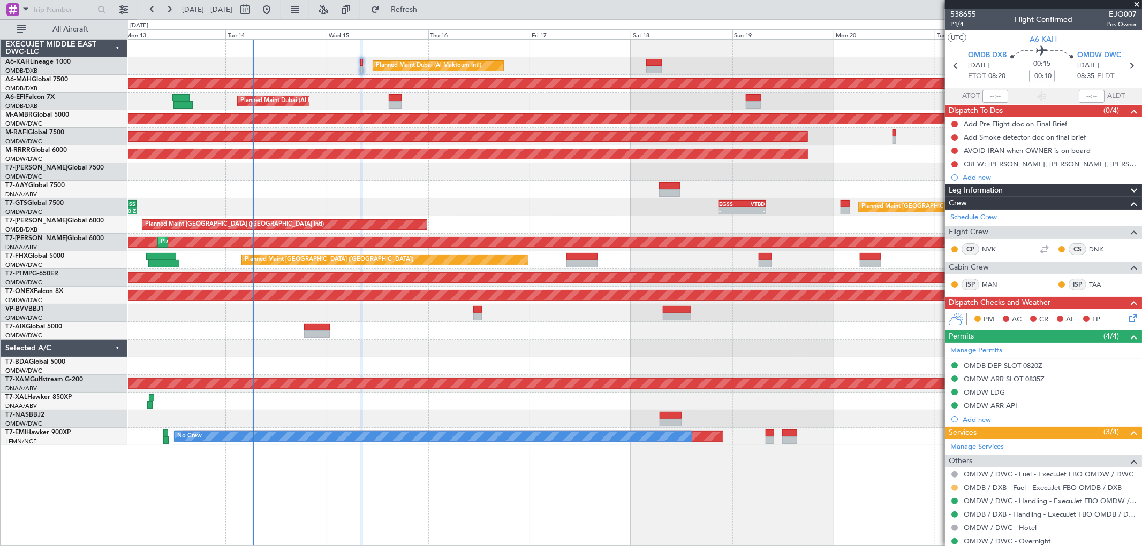
click at [956, 489] on button at bounding box center [954, 488] width 6 height 6
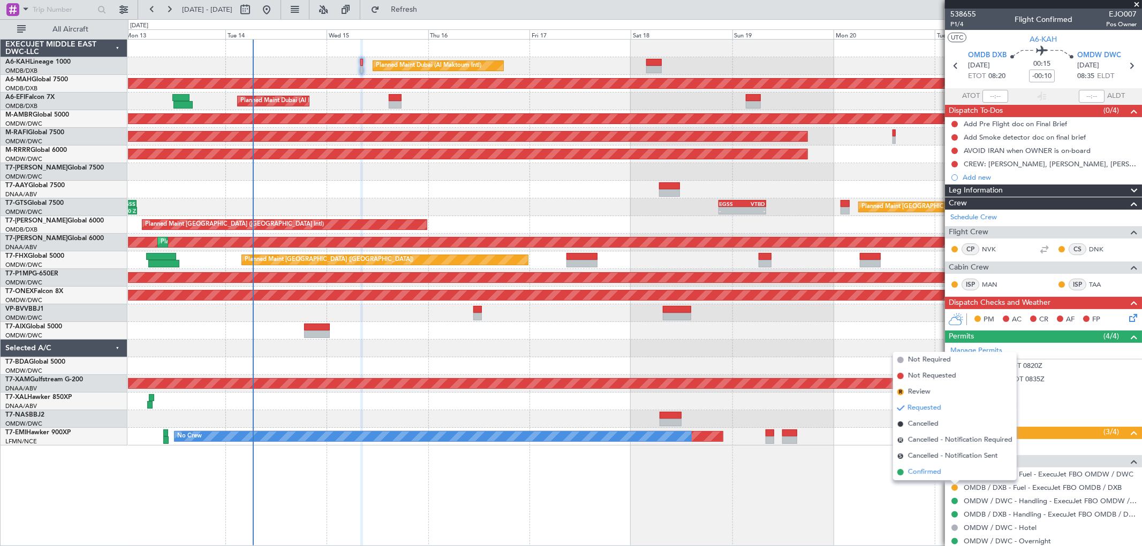
click at [932, 471] on span "Confirmed" at bounding box center [924, 472] width 33 height 11
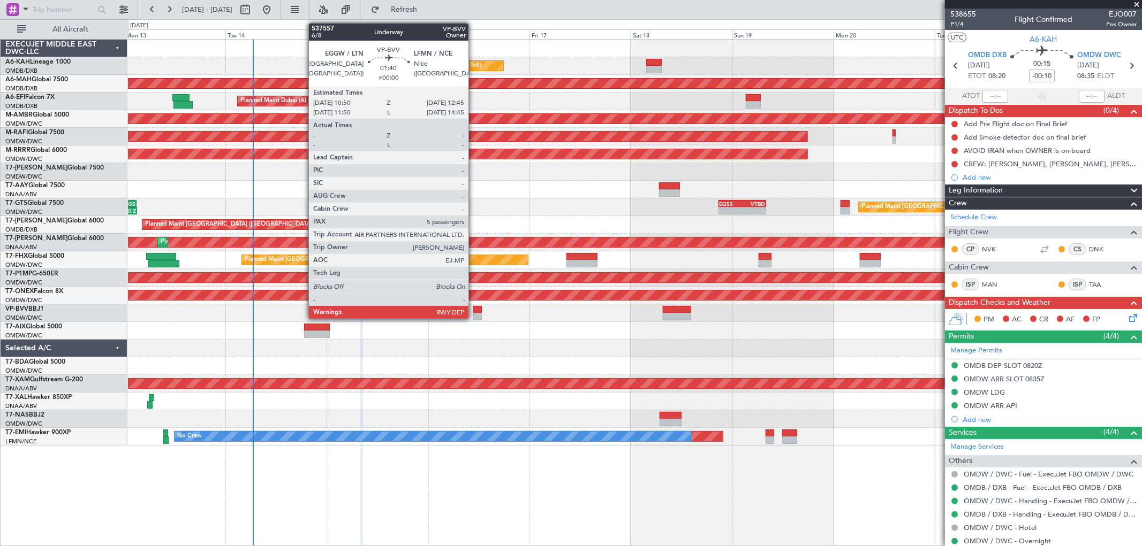
click at [474, 318] on div at bounding box center [477, 316] width 9 height 7
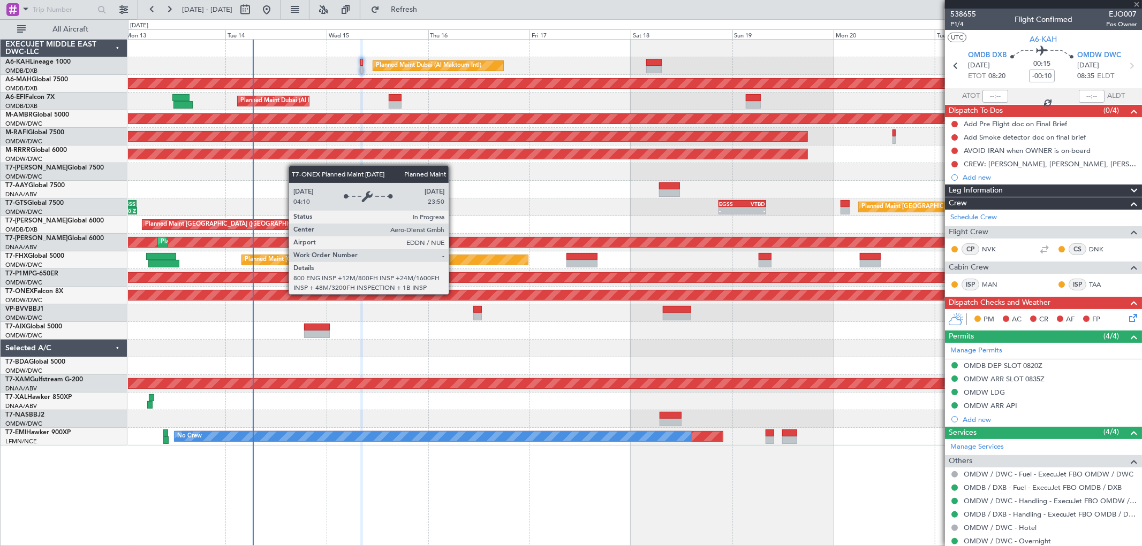
type input "5"
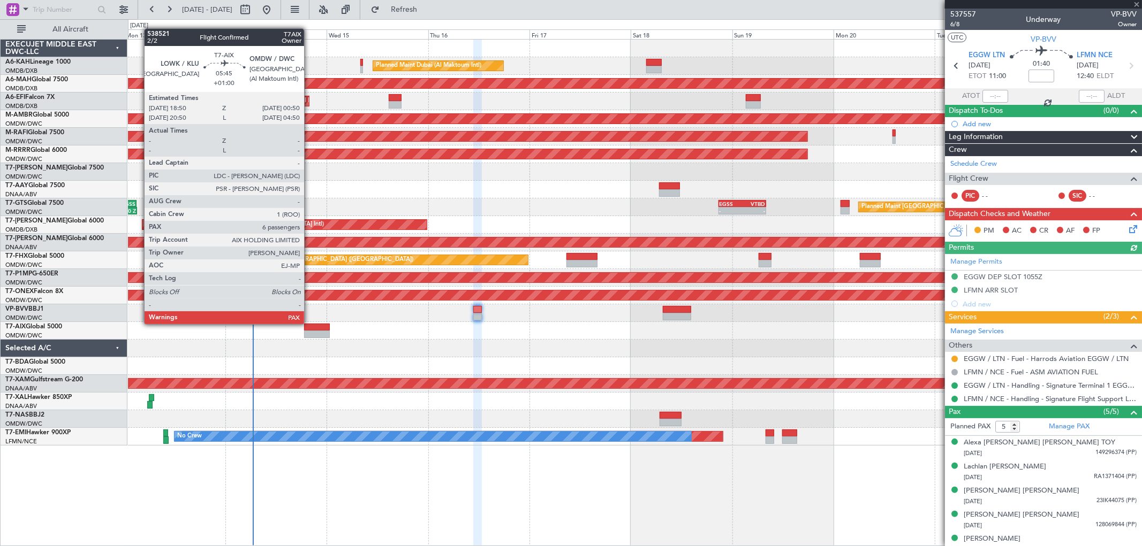
click at [309, 324] on div at bounding box center [317, 327] width 26 height 7
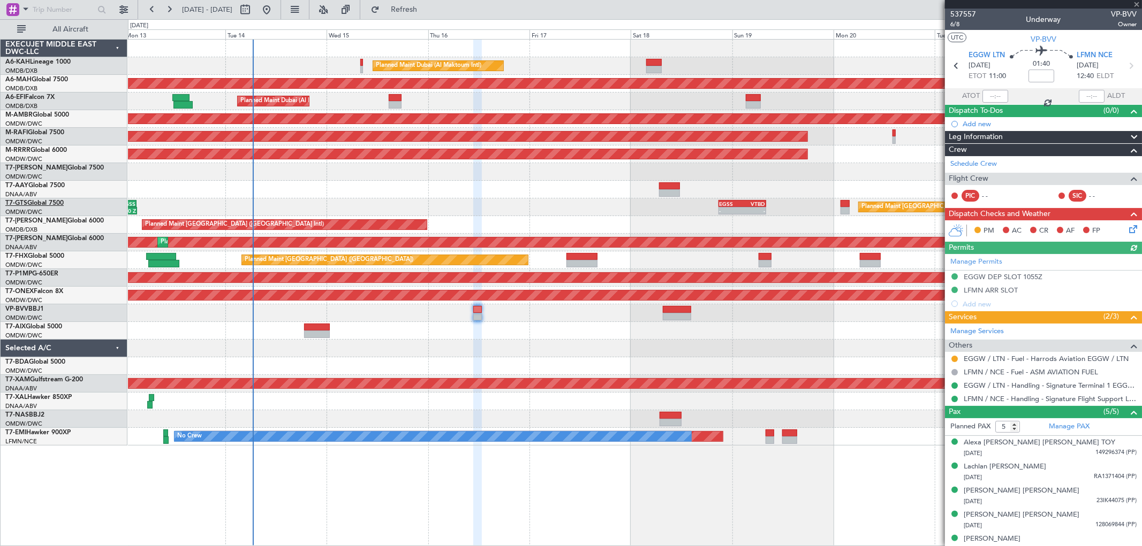
type input "+01:00"
type input "6"
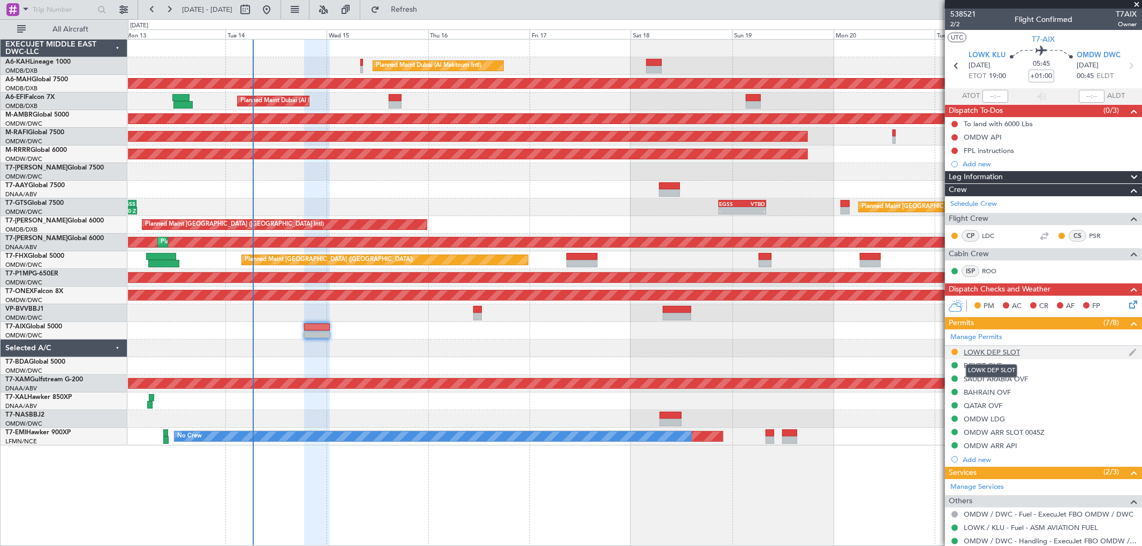
click at [1002, 354] on div "LOWK DEP SLOT" at bounding box center [991, 352] width 56 height 9
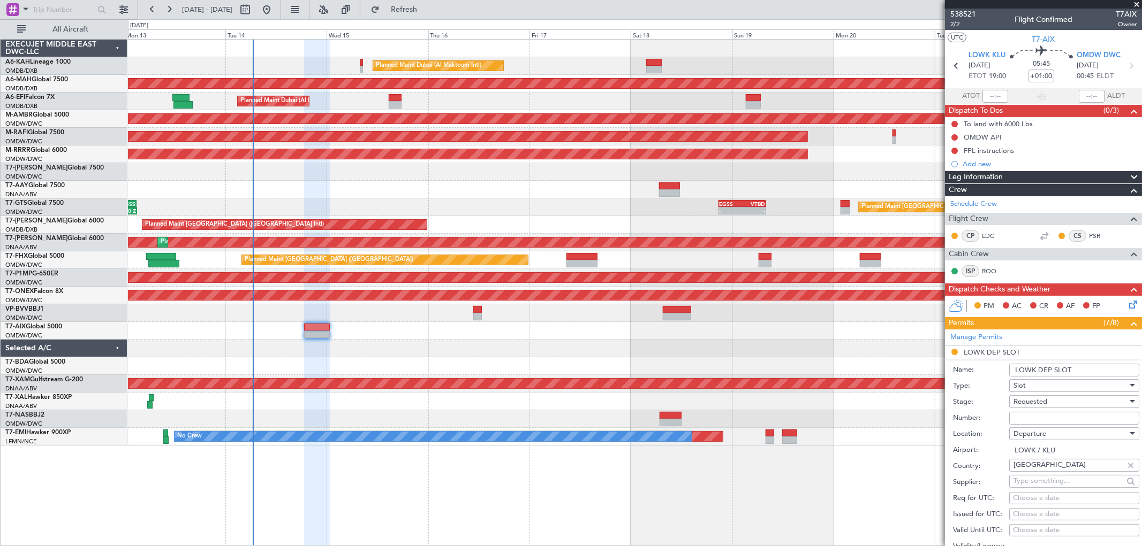
scroll to position [119, 0]
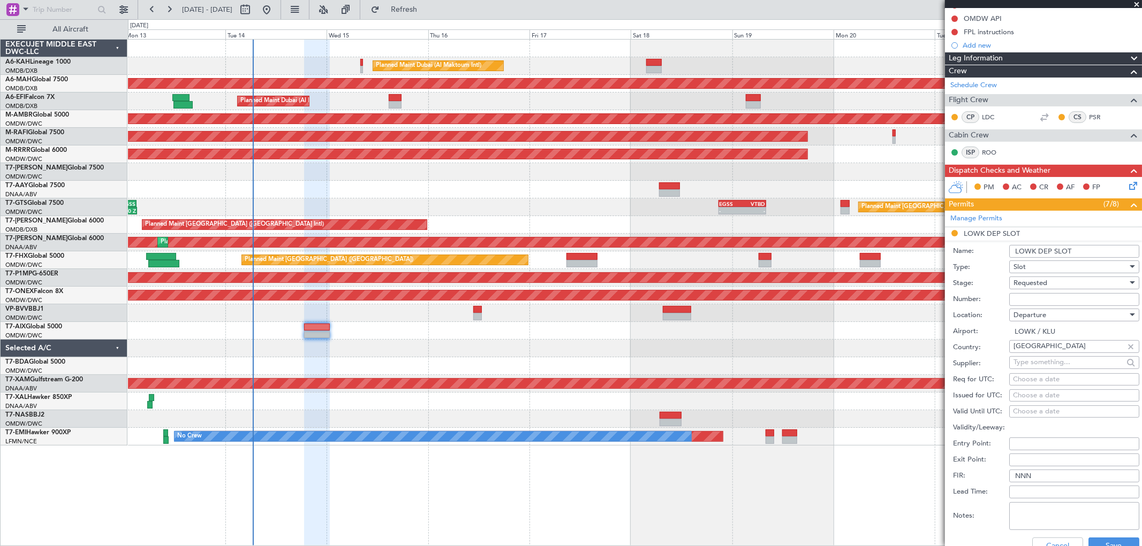
click at [1025, 290] on div "Requested" at bounding box center [1070, 283] width 114 height 16
click at [1044, 367] on span "Received OK" at bounding box center [1069, 365] width 111 height 16
click at [1026, 302] on input "Number:" at bounding box center [1074, 299] width 130 height 13
type input "Approved"
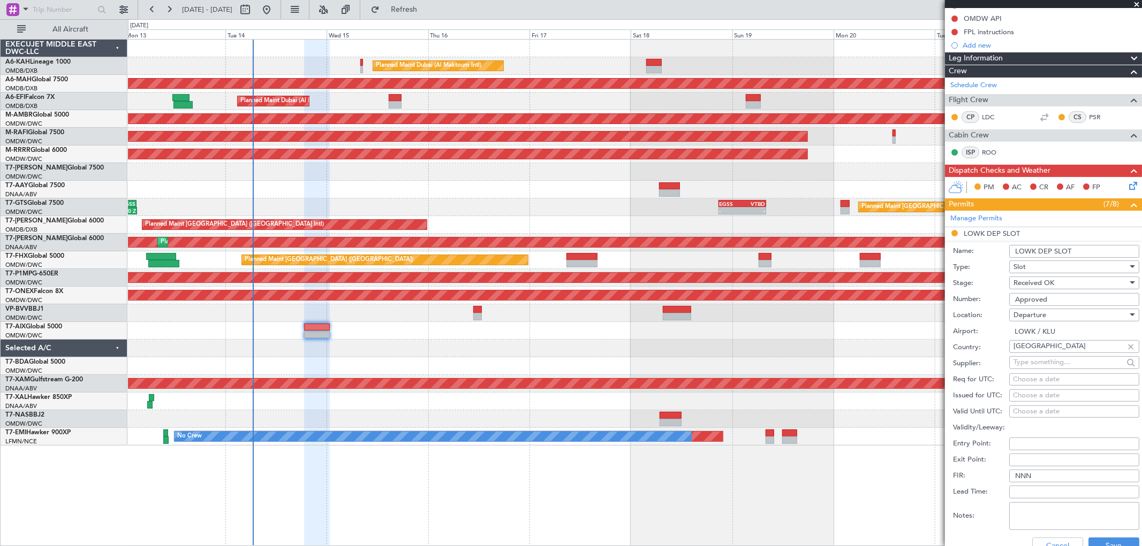
click at [1079, 248] on input "LOWK DEP SLOT" at bounding box center [1074, 251] width 130 height 13
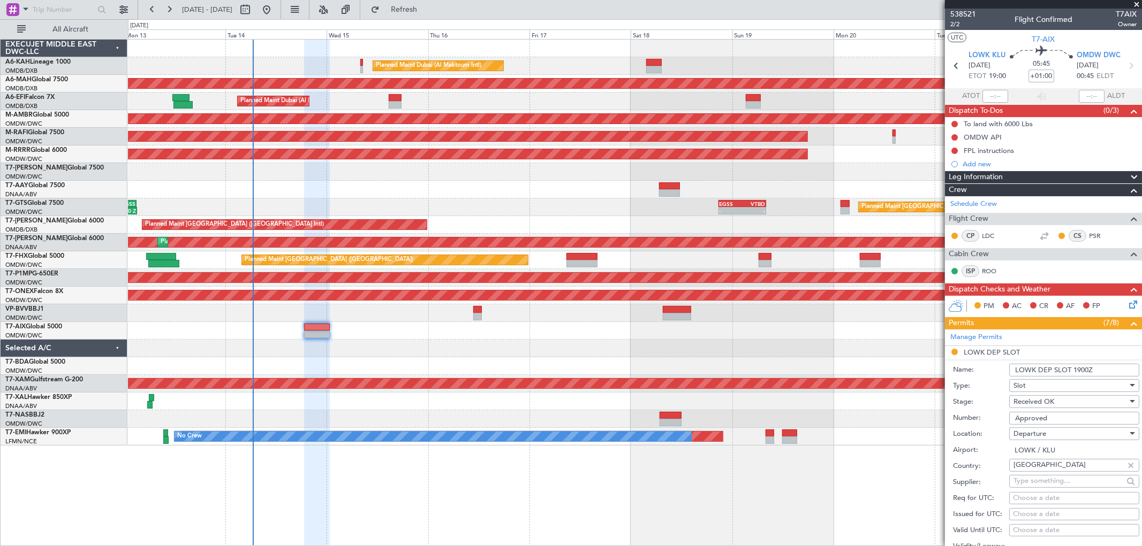
scroll to position [238, 0]
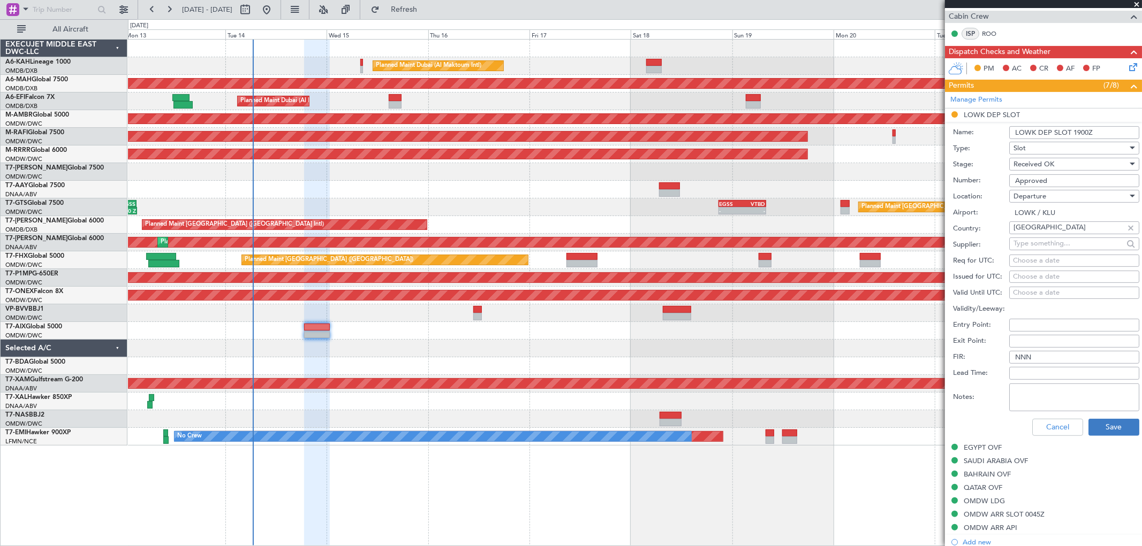
type input "LOWK DEP SLOT 1900Z"
click at [1095, 424] on button "Save" at bounding box center [1113, 427] width 51 height 17
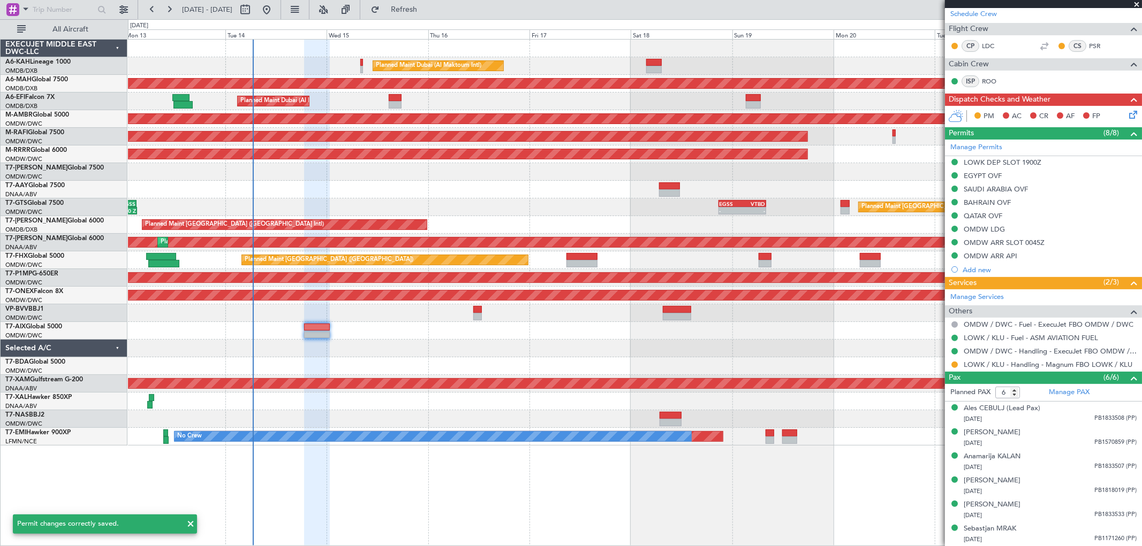
scroll to position [189, 0]
click at [957, 364] on button at bounding box center [954, 365] width 6 height 6
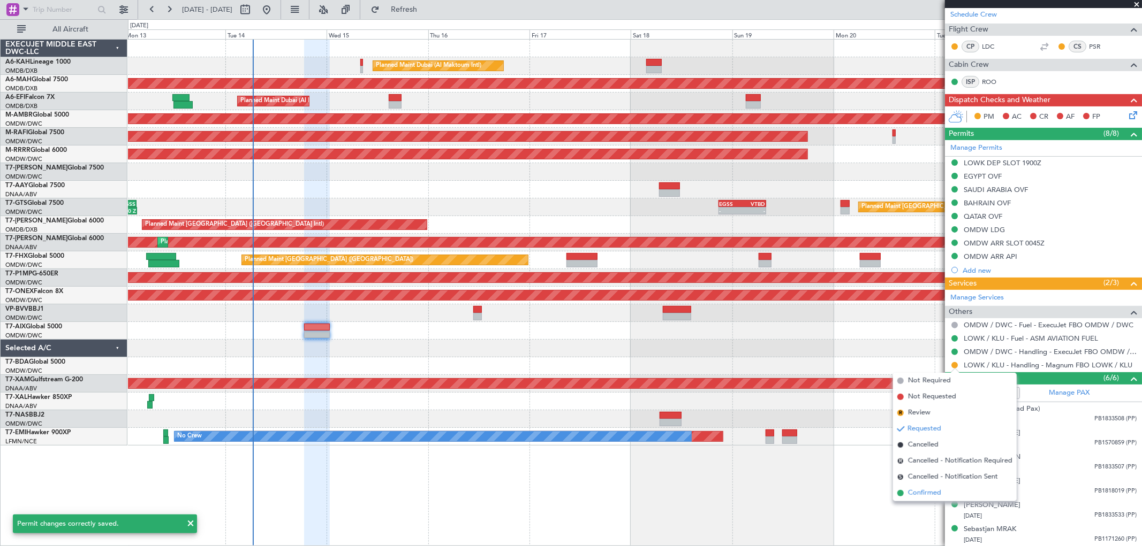
click at [932, 489] on span "Confirmed" at bounding box center [924, 493] width 33 height 11
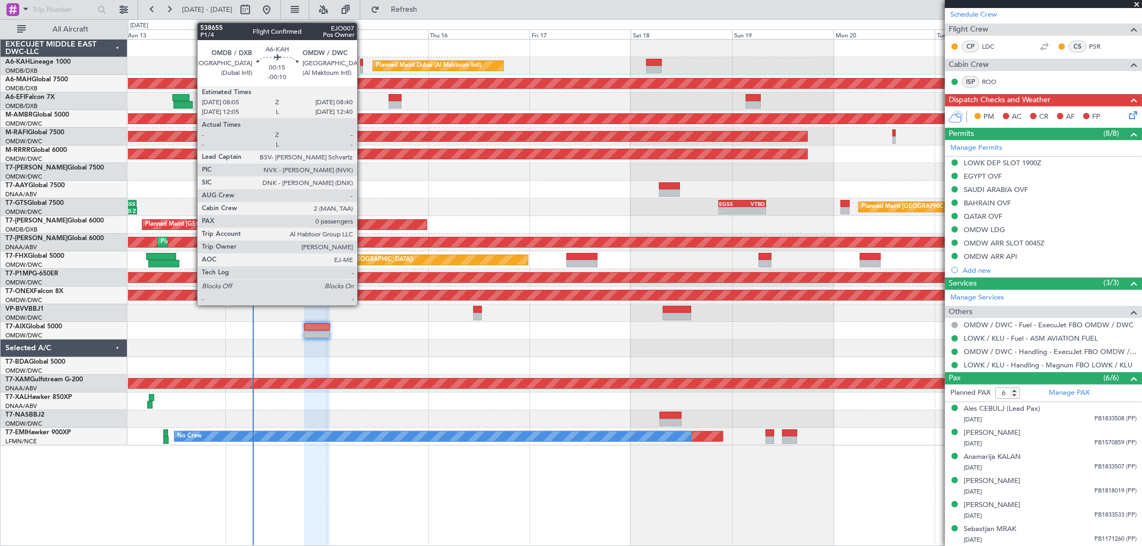
click at [362, 66] on div at bounding box center [361, 69] width 3 height 7
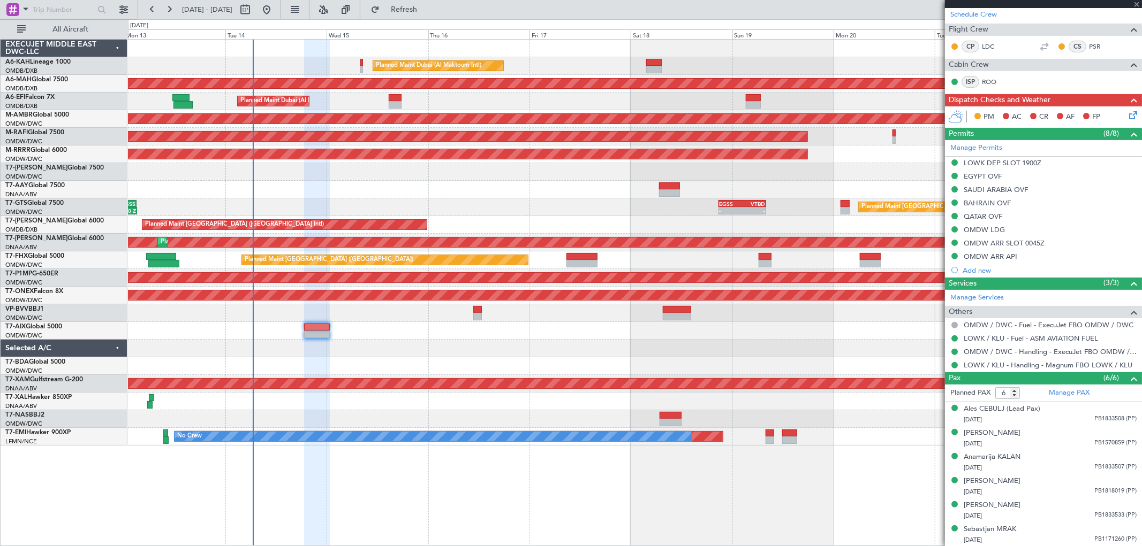
type input "-00:10"
type input "0"
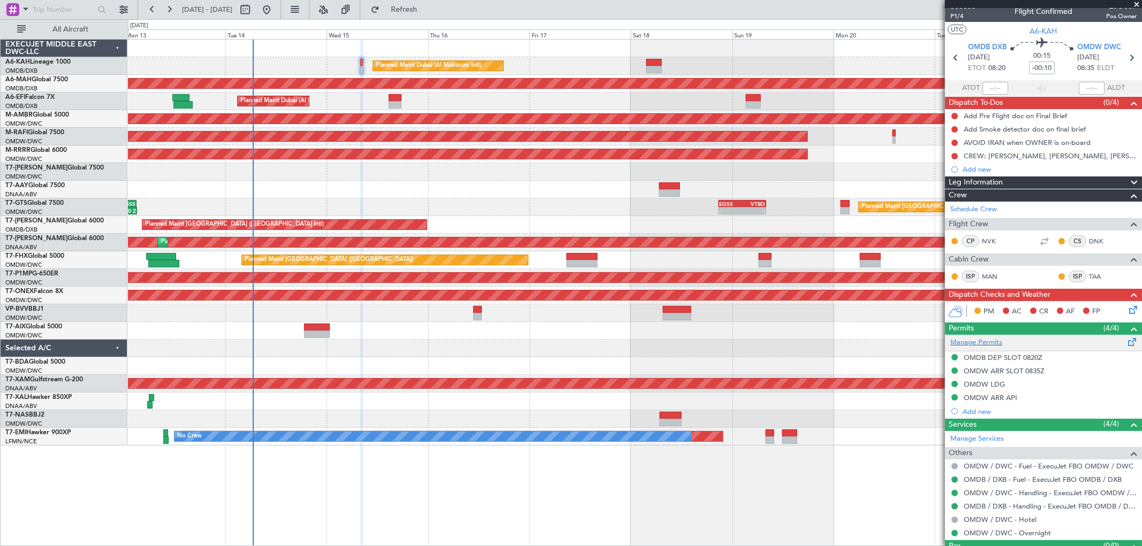
scroll to position [32, 0]
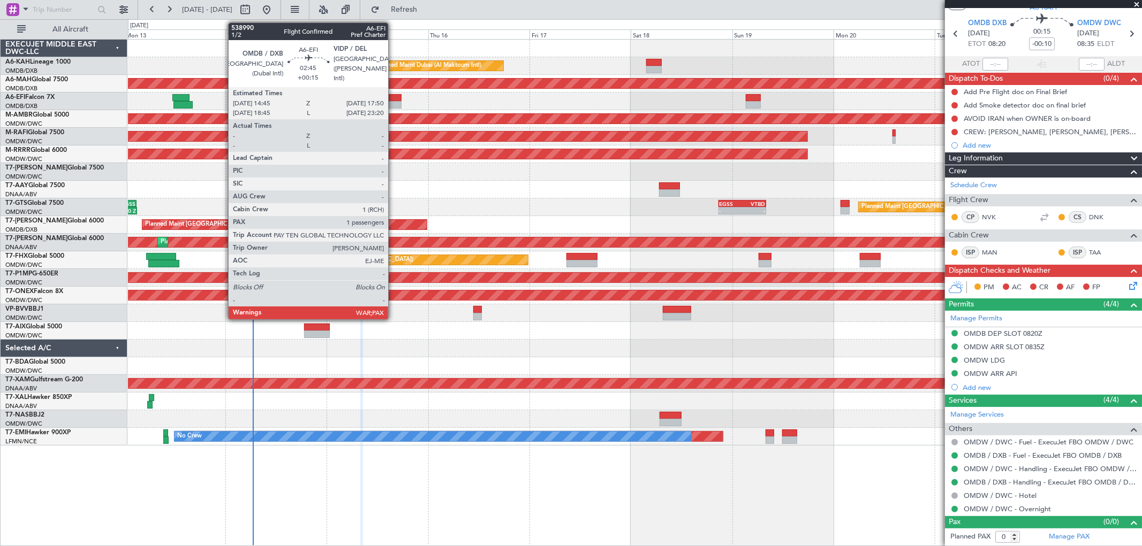
click at [393, 103] on div at bounding box center [395, 104] width 13 height 7
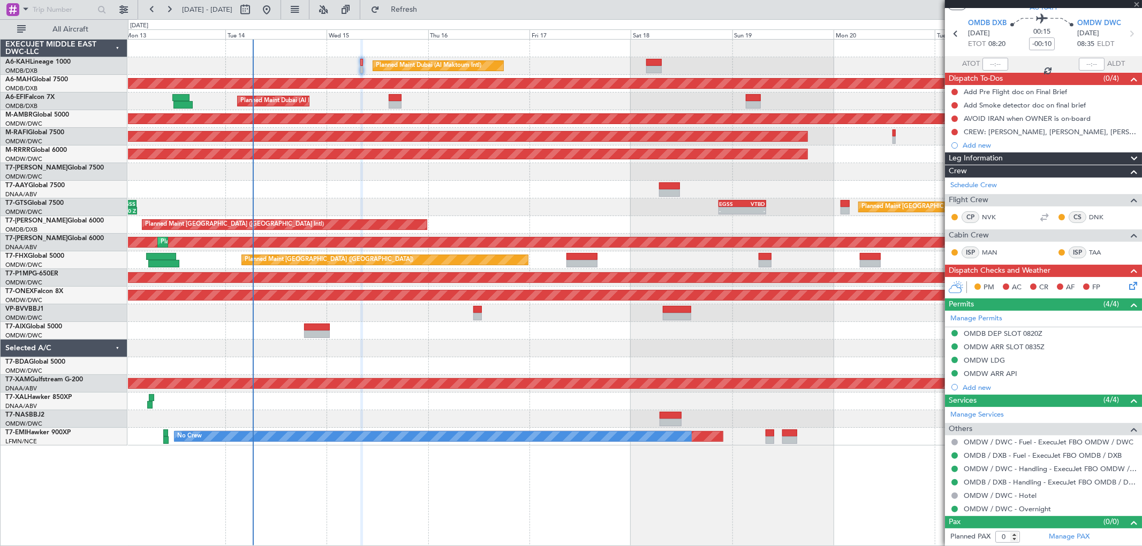
type input "+00:15"
type input "3"
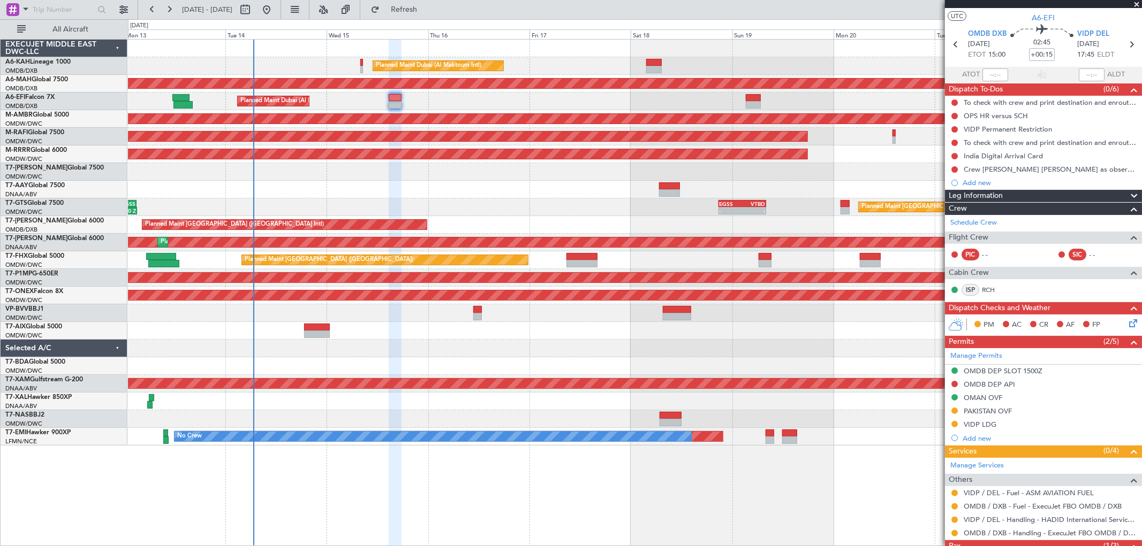
scroll to position [0, 0]
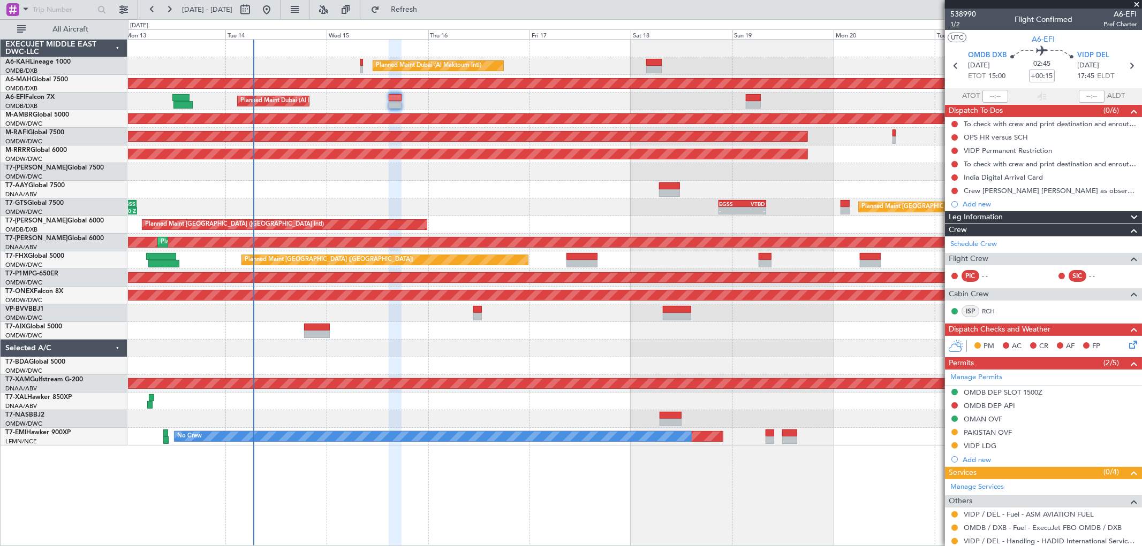
click at [960, 24] on span "1/2" at bounding box center [963, 24] width 26 height 9
click at [438, 184] on div at bounding box center [634, 190] width 1013 height 18
click at [430, 2] on button "Refresh" at bounding box center [398, 9] width 64 height 17
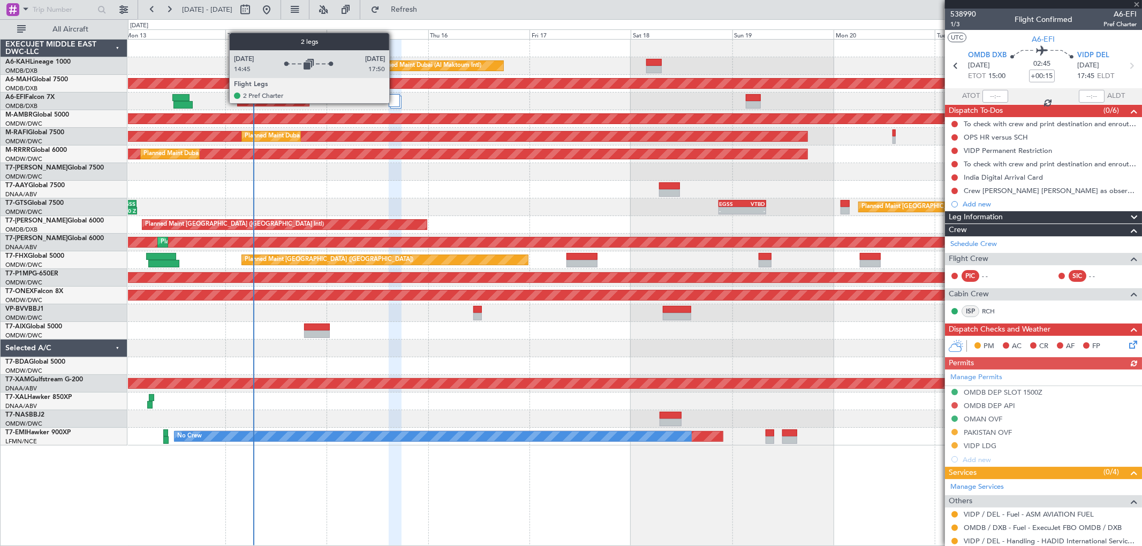
click at [394, 103] on div at bounding box center [395, 100] width 12 height 13
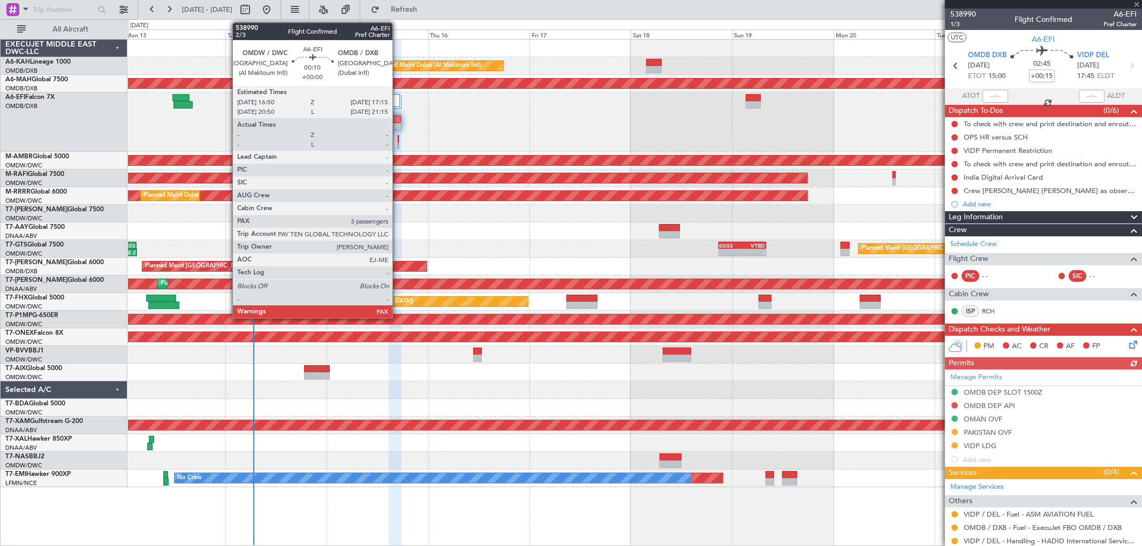
click at [398, 140] on div at bounding box center [398, 138] width 1 height 7
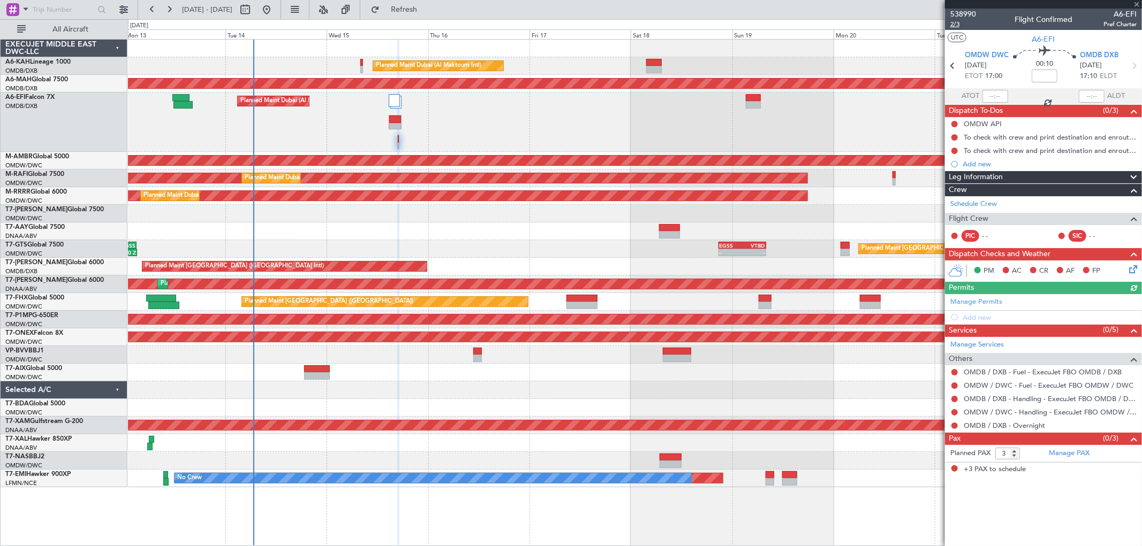
click at [955, 27] on span "2/3" at bounding box center [963, 24] width 26 height 9
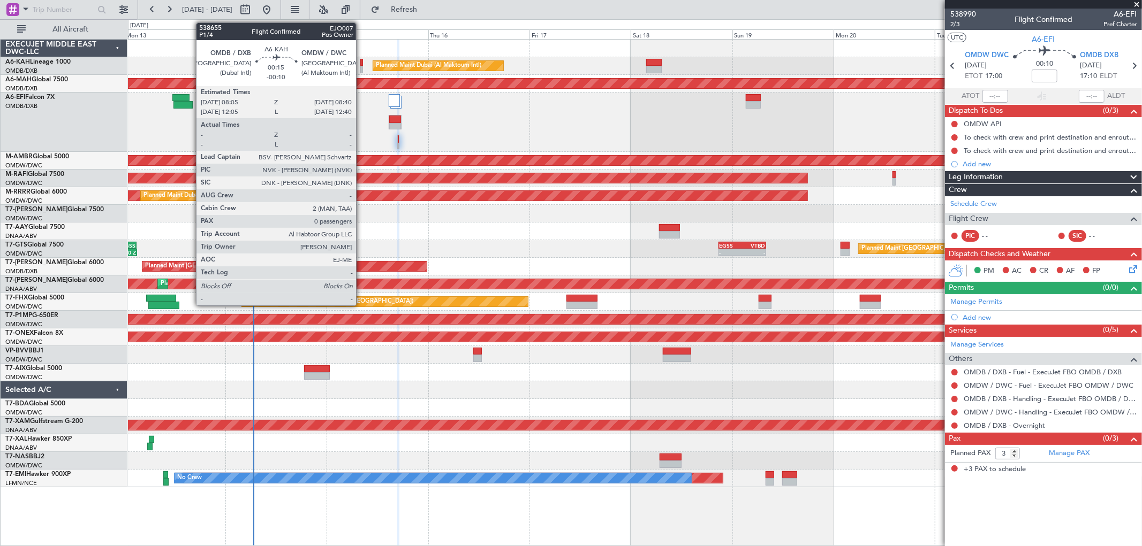
click at [361, 63] on div at bounding box center [361, 62] width 3 height 7
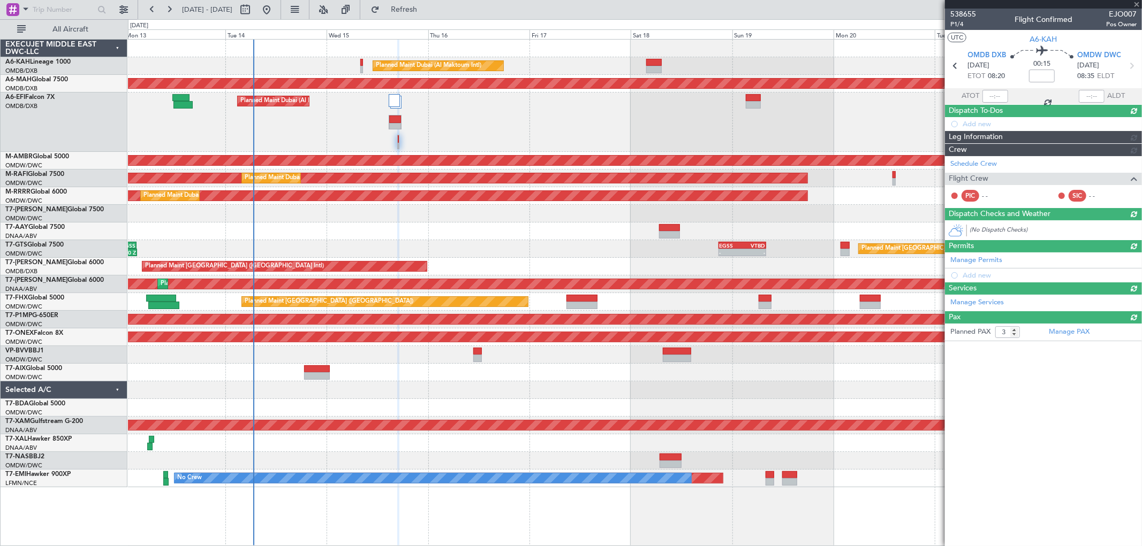
type input "-00:10"
type input "0"
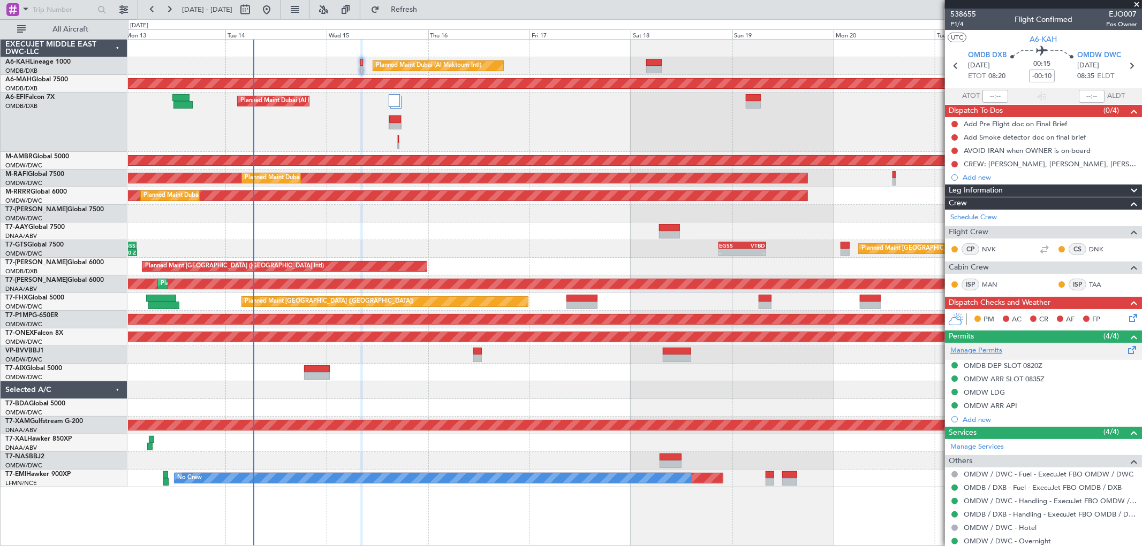
scroll to position [32, 0]
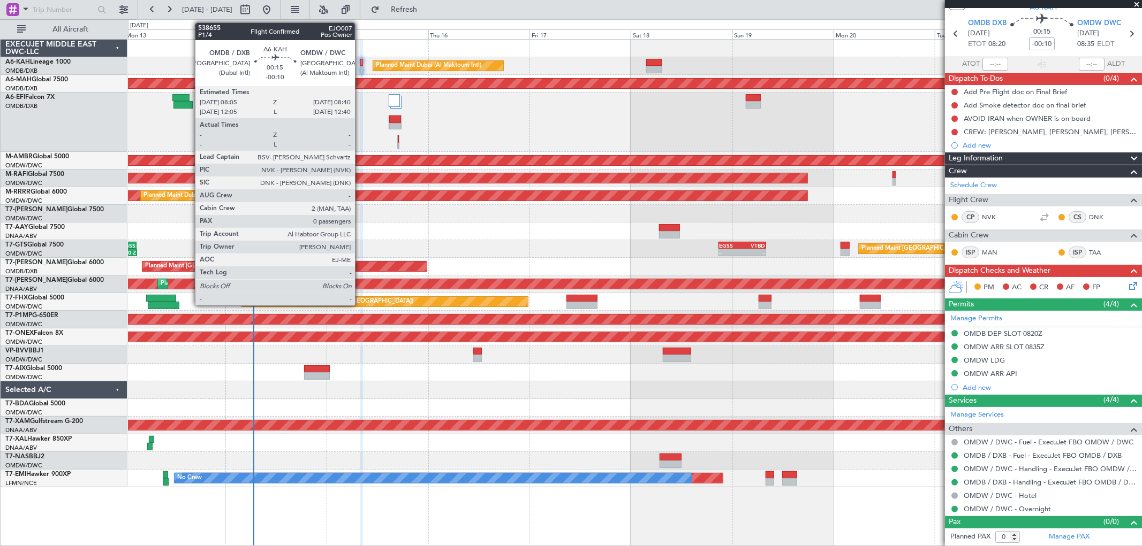
click at [360, 66] on div at bounding box center [361, 69] width 3 height 7
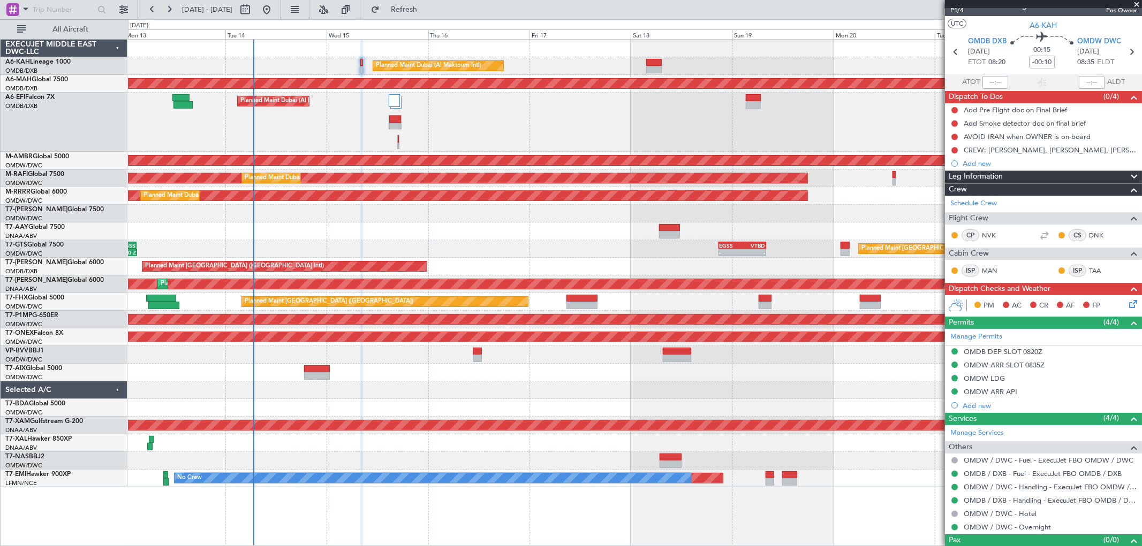
scroll to position [0, 0]
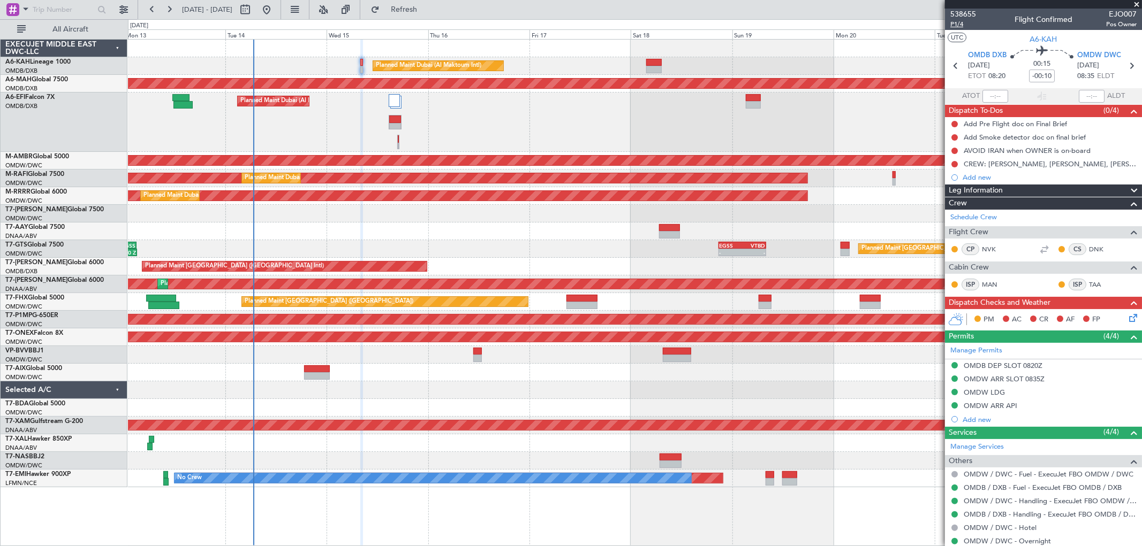
click at [961, 22] on span "P1/4" at bounding box center [963, 24] width 26 height 9
click at [1094, 52] on span "OMDW DWC" at bounding box center [1099, 55] width 44 height 11
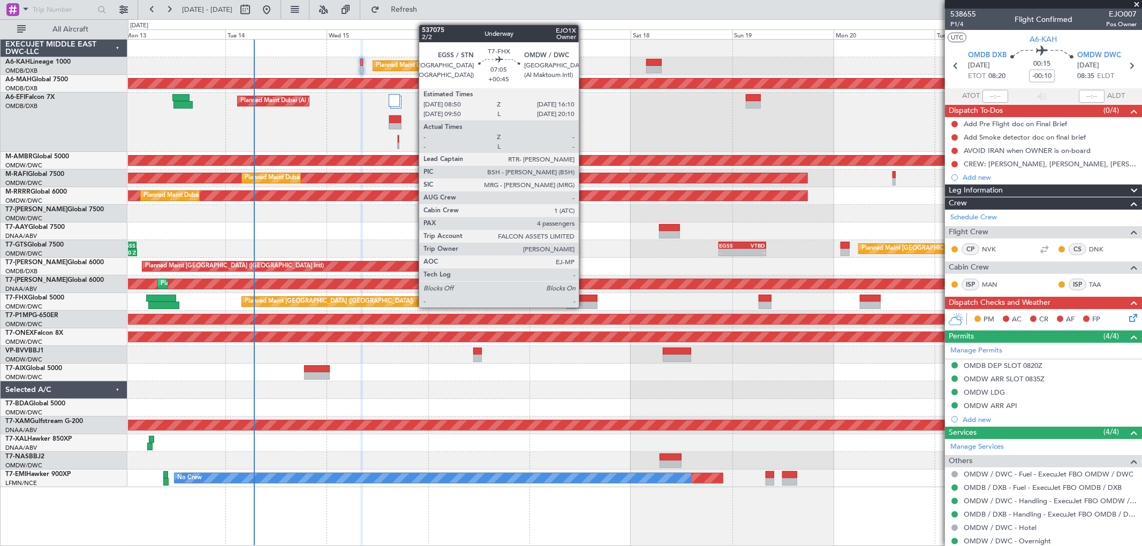
click at [584, 307] on div at bounding box center [581, 305] width 31 height 7
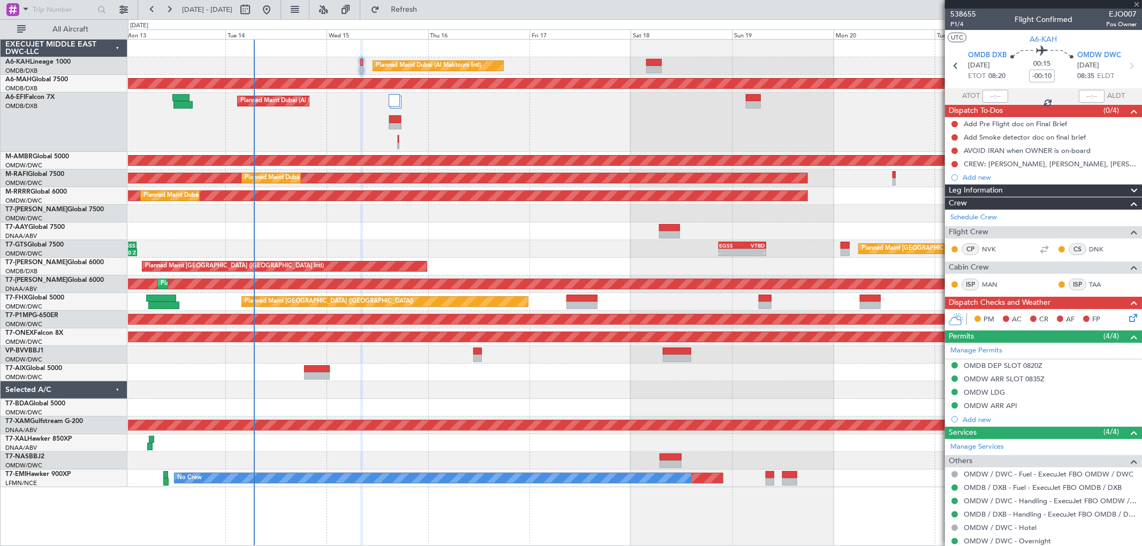
type input "+00:45"
type input "4"
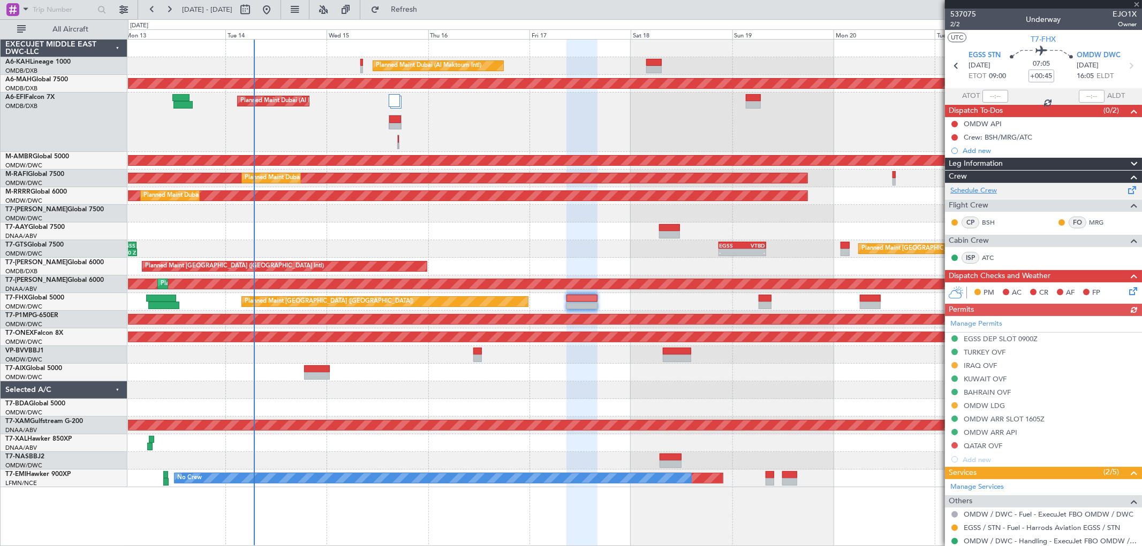
click at [986, 191] on link "Schedule Crew" at bounding box center [973, 191] width 47 height 11
click at [992, 194] on link "Schedule Crew" at bounding box center [973, 191] width 47 height 11
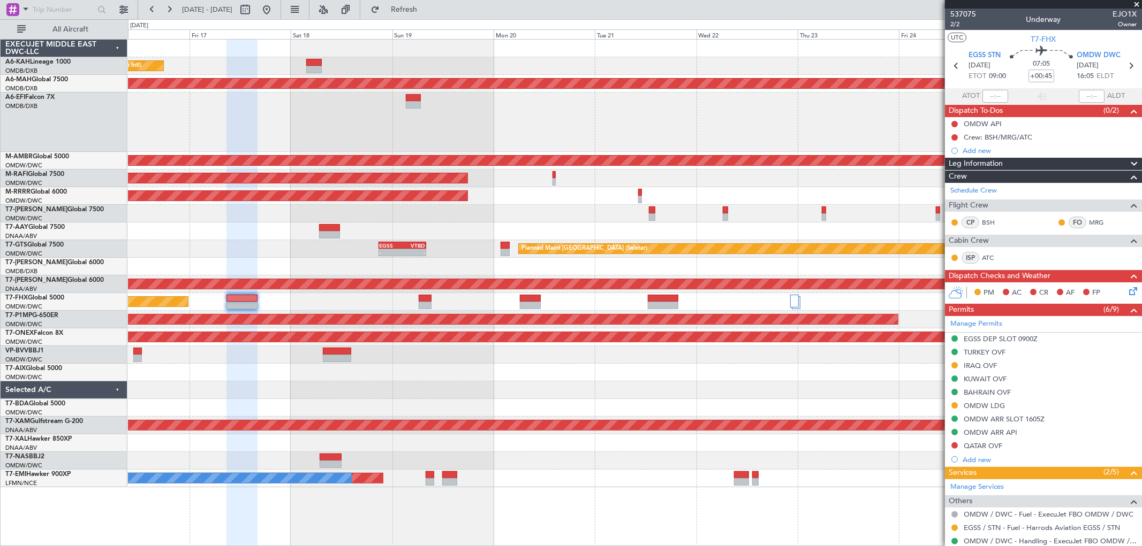
click at [427, 213] on div "Planned Maint Dubai (Al Maktoum Intl) Unplanned Maint [GEOGRAPHIC_DATA] ([GEOGR…" at bounding box center [634, 264] width 1013 height 448
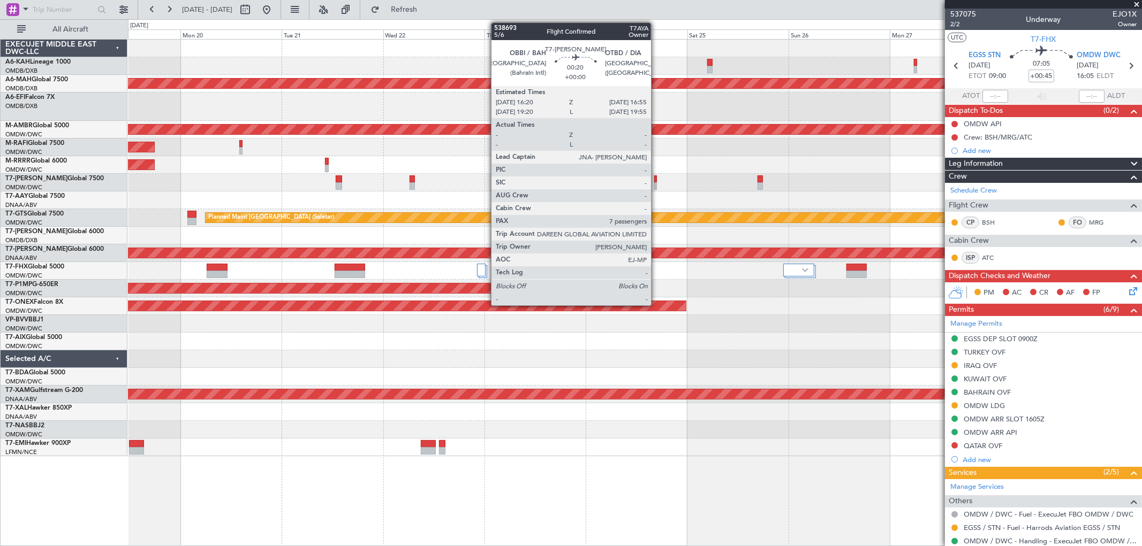
click at [656, 184] on div at bounding box center [655, 185] width 3 height 7
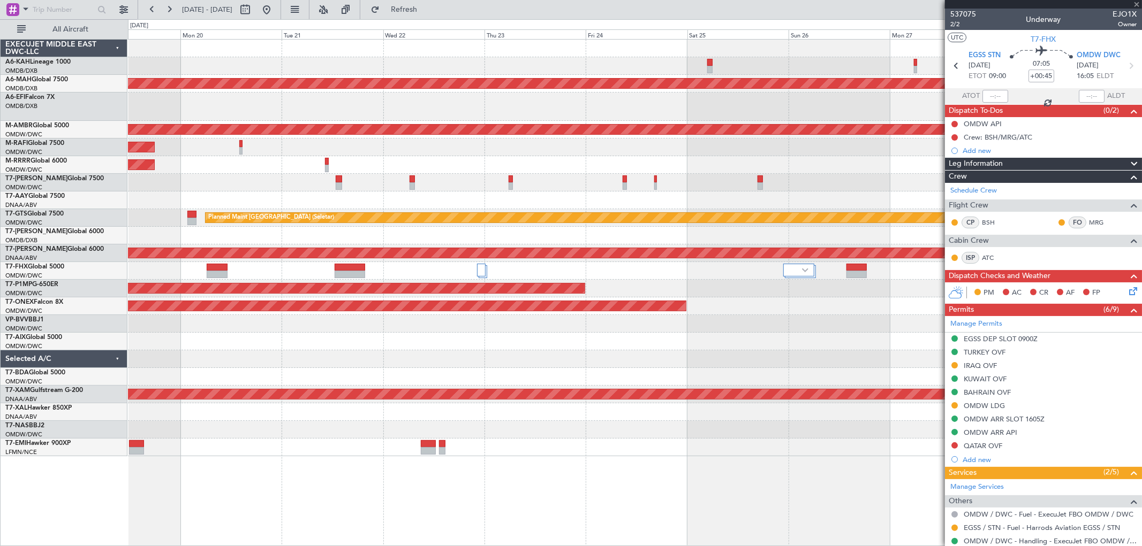
type input "7"
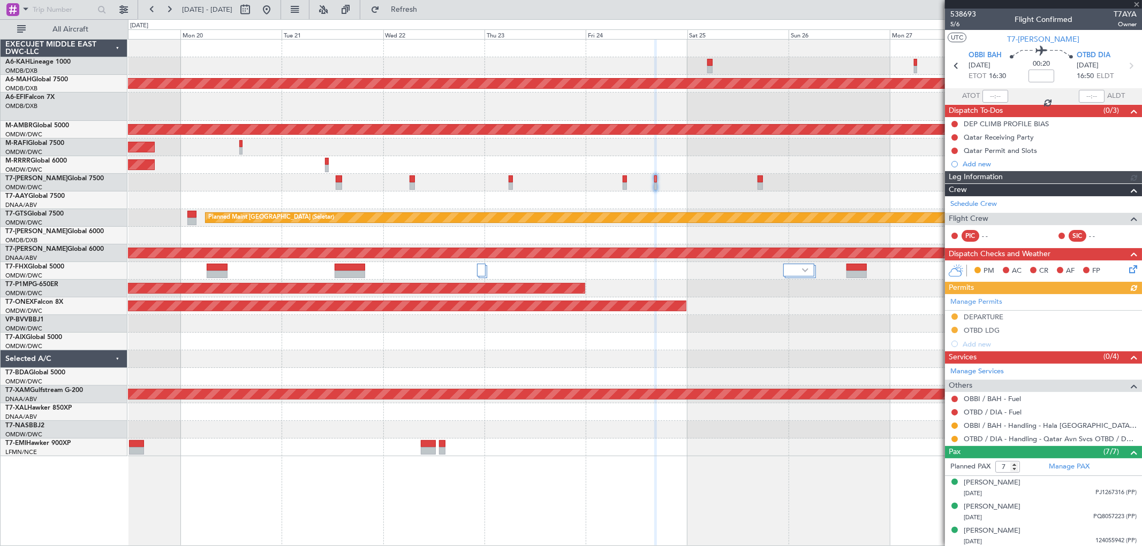
scroll to position [98, 0]
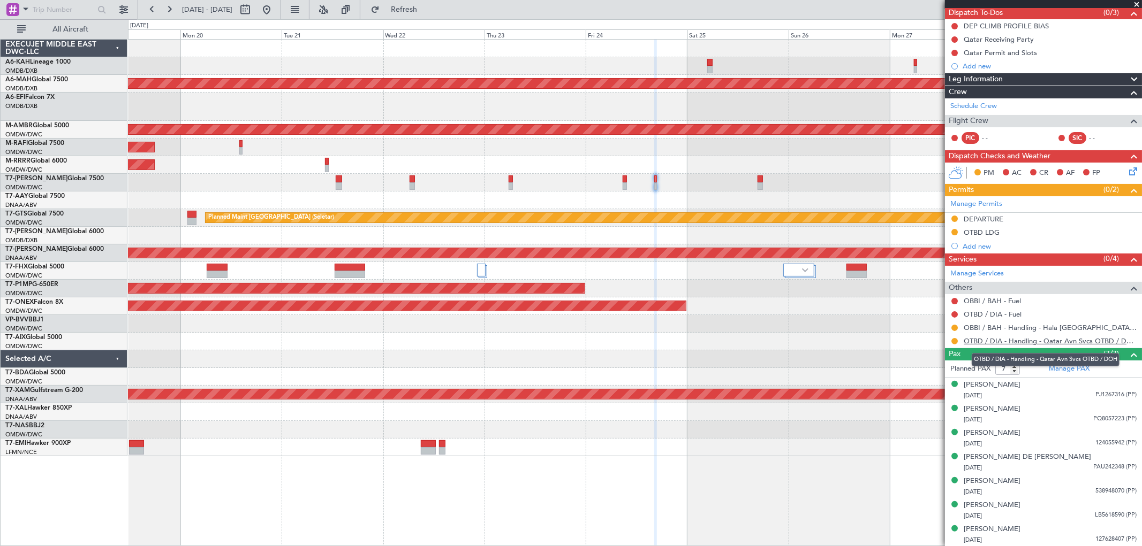
click at [1002, 340] on link "OTBD / DIA - Handling - Qatar Avn Svcs OTBD / DOH" at bounding box center [1049, 341] width 173 height 9
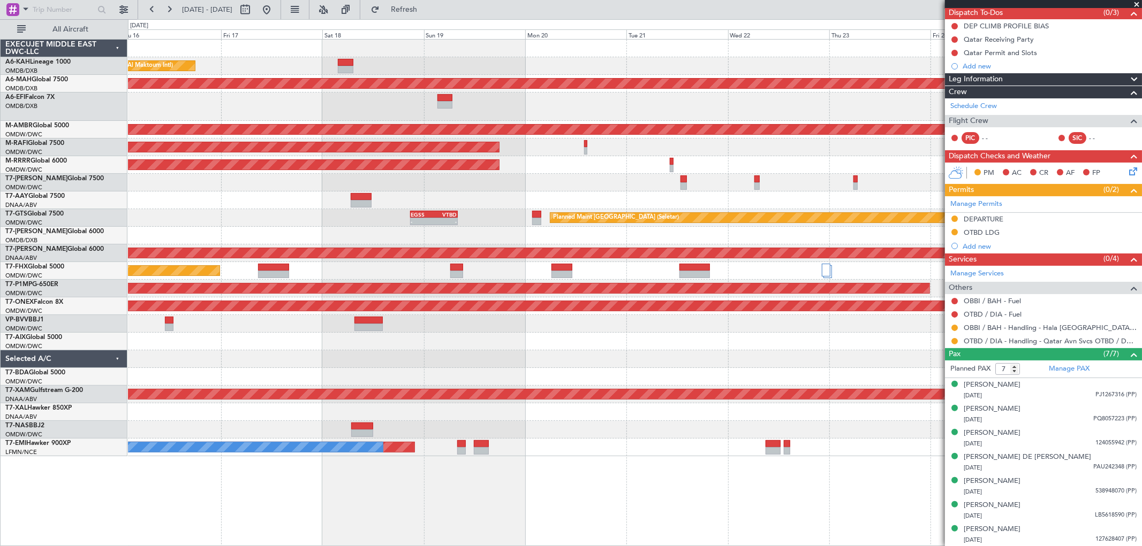
click at [741, 116] on div "Planned Maint Dubai (Al Maktoum Intl) Unplanned Maint [GEOGRAPHIC_DATA] ([GEOGR…" at bounding box center [634, 248] width 1013 height 417
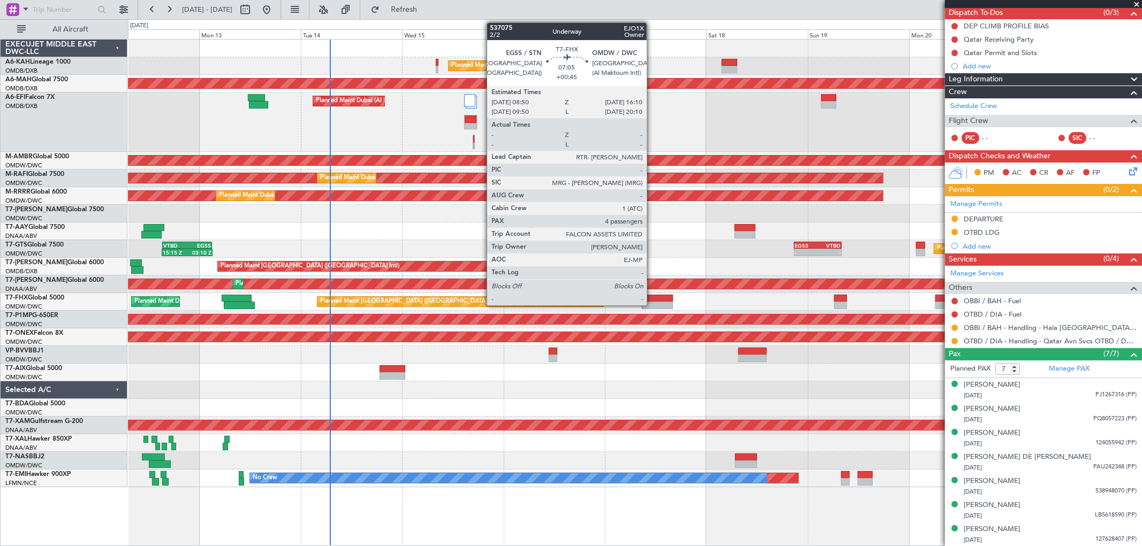
click at [652, 303] on div at bounding box center [657, 305] width 31 height 7
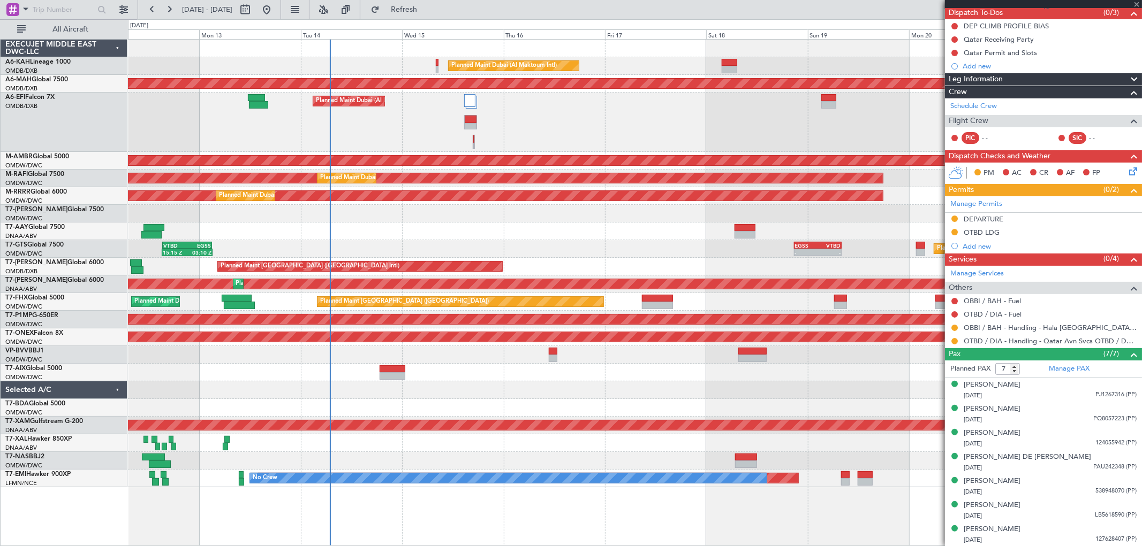
type input "+00:45"
type input "4"
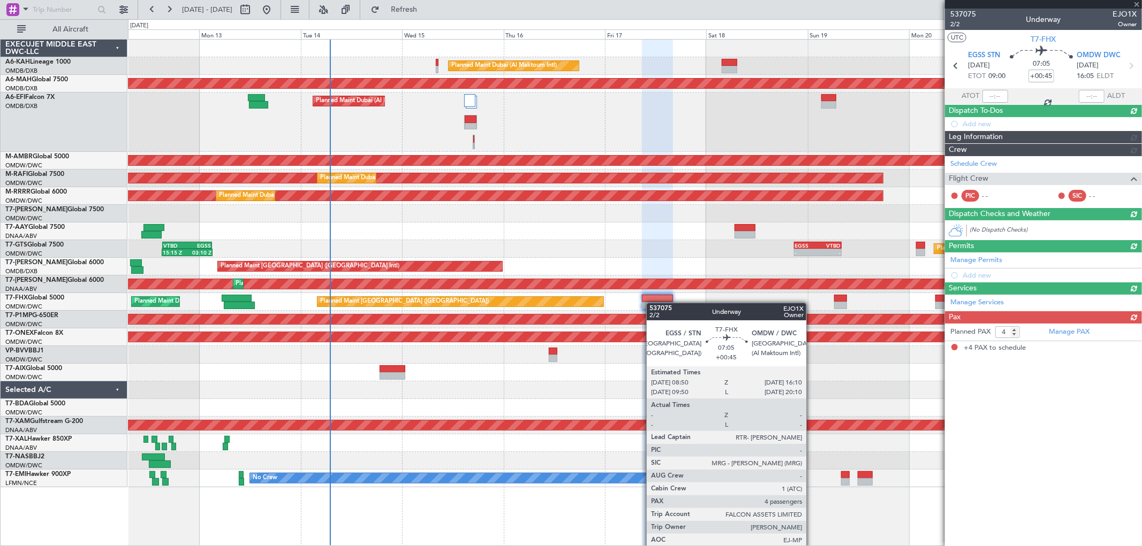
scroll to position [0, 0]
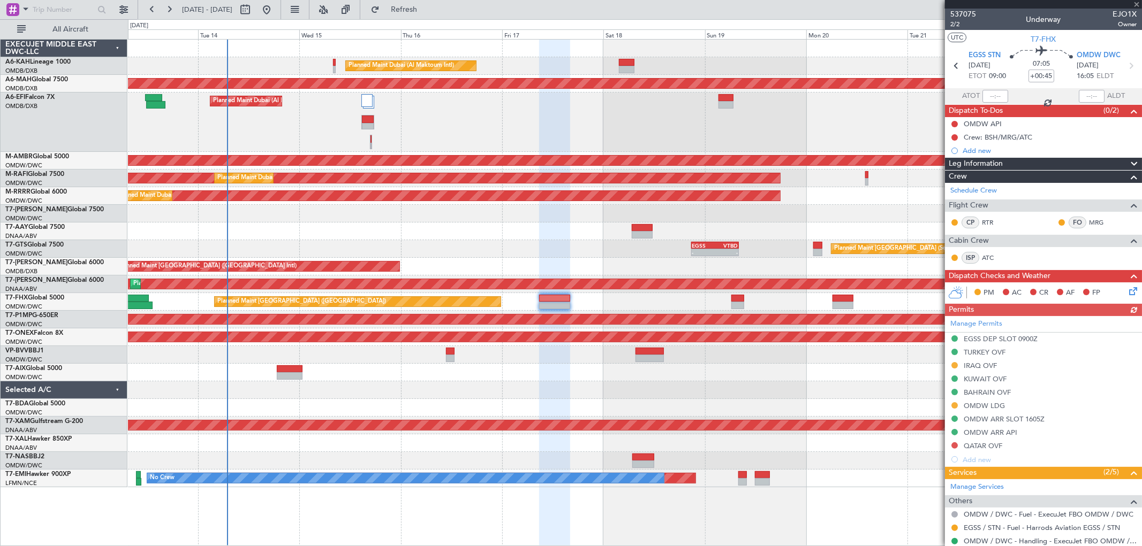
click at [594, 238] on div "Planned Maint Dubai (Al Maktoum Intl) Unplanned Maint [GEOGRAPHIC_DATA] ([GEOGR…" at bounding box center [634, 264] width 1013 height 448
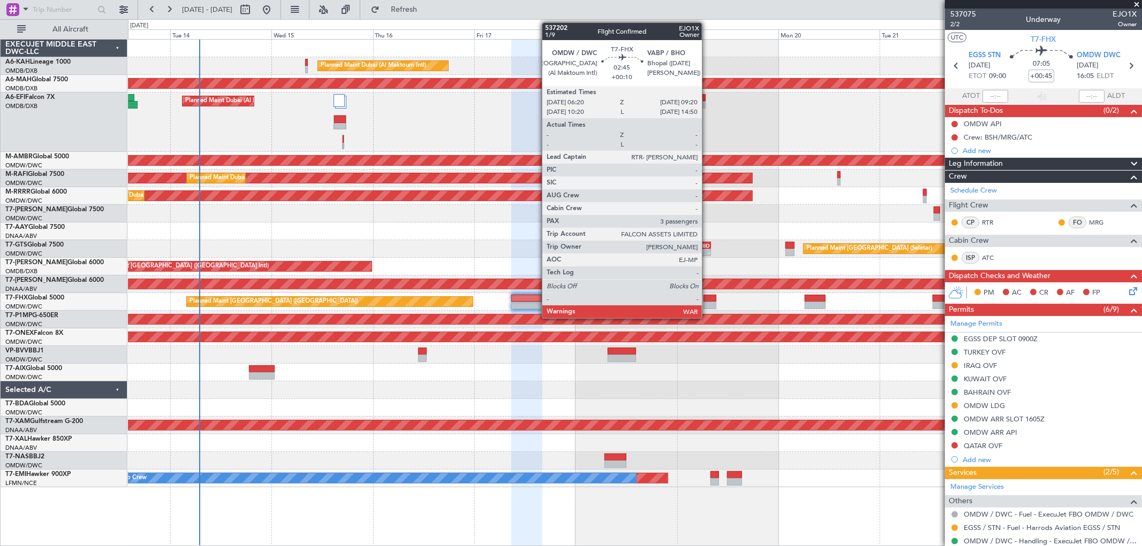
click at [707, 305] on div at bounding box center [709, 305] width 13 height 7
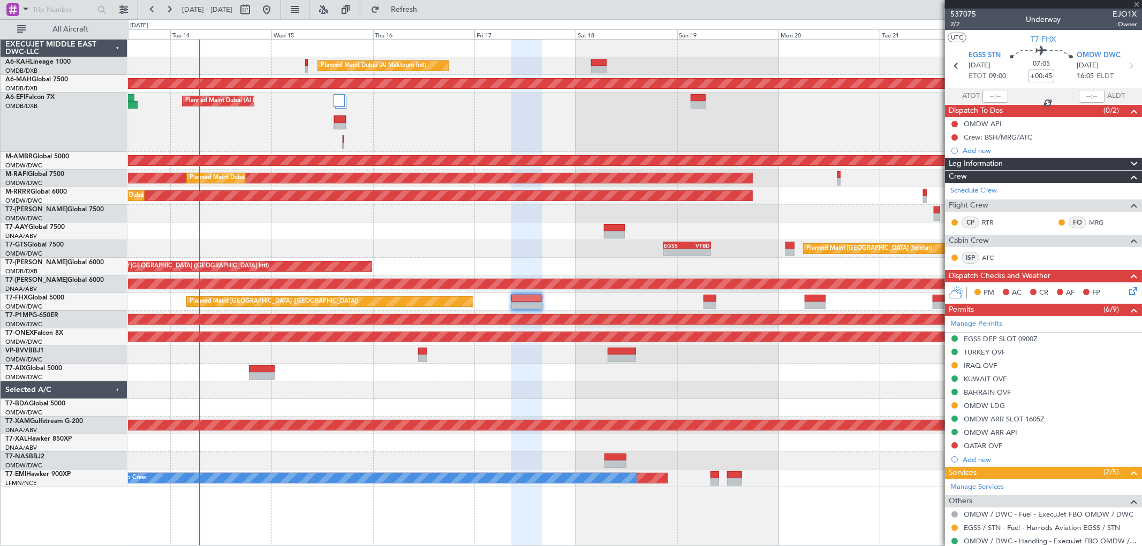
type input "+00:10"
type input "3"
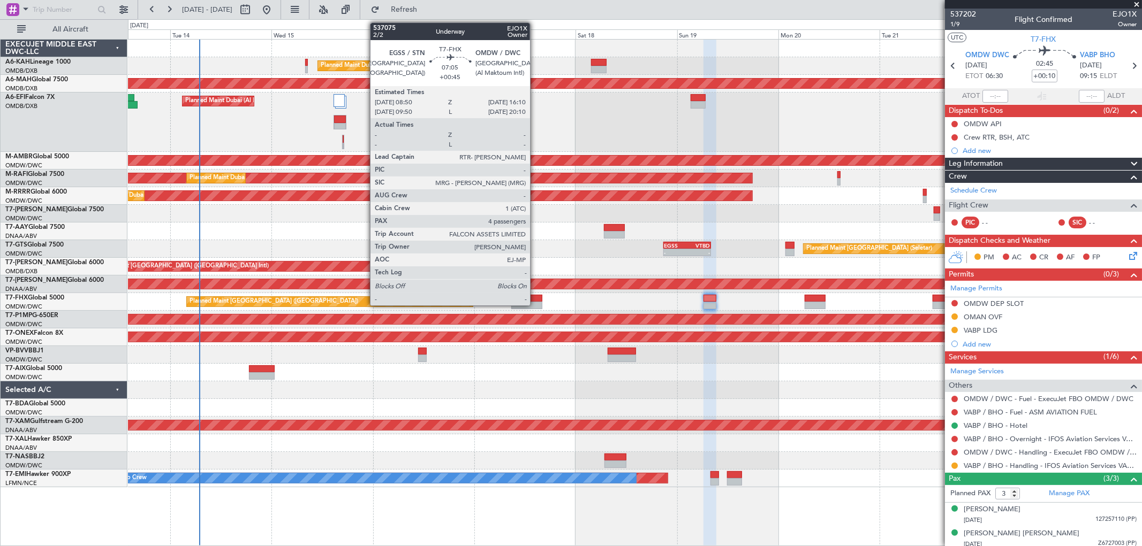
click at [535, 303] on div at bounding box center [526, 305] width 31 height 7
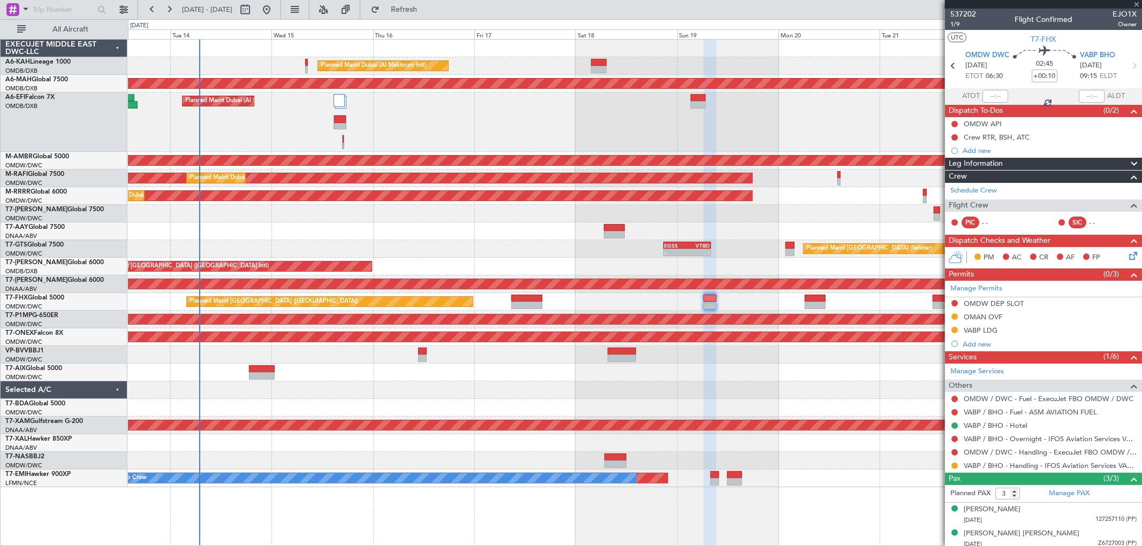
type input "+00:45"
type input "4"
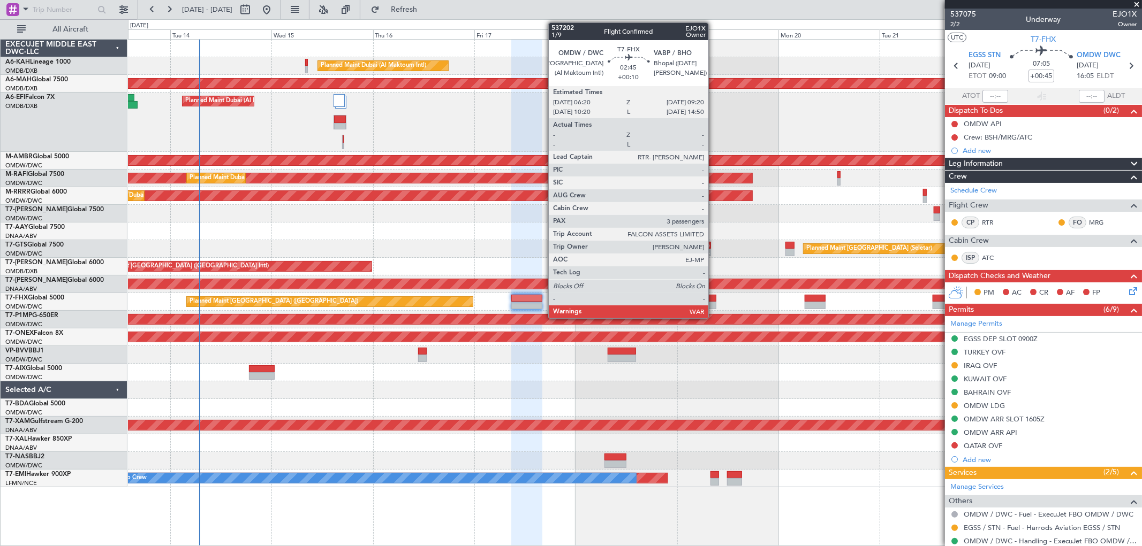
click at [713, 301] on div at bounding box center [709, 298] width 13 height 7
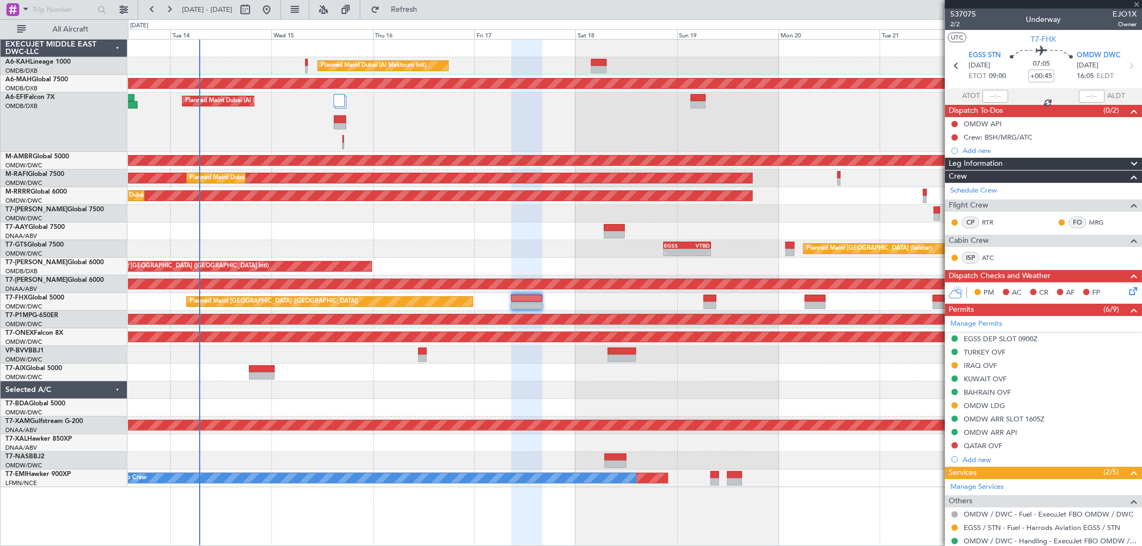
type input "+00:10"
type input "3"
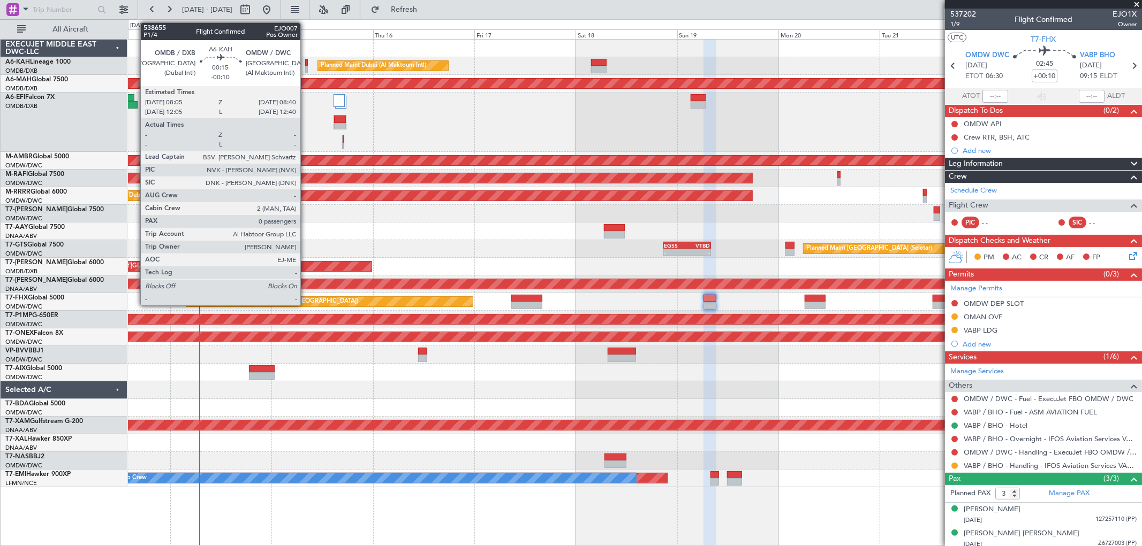
click at [306, 68] on div at bounding box center [306, 69] width 3 height 7
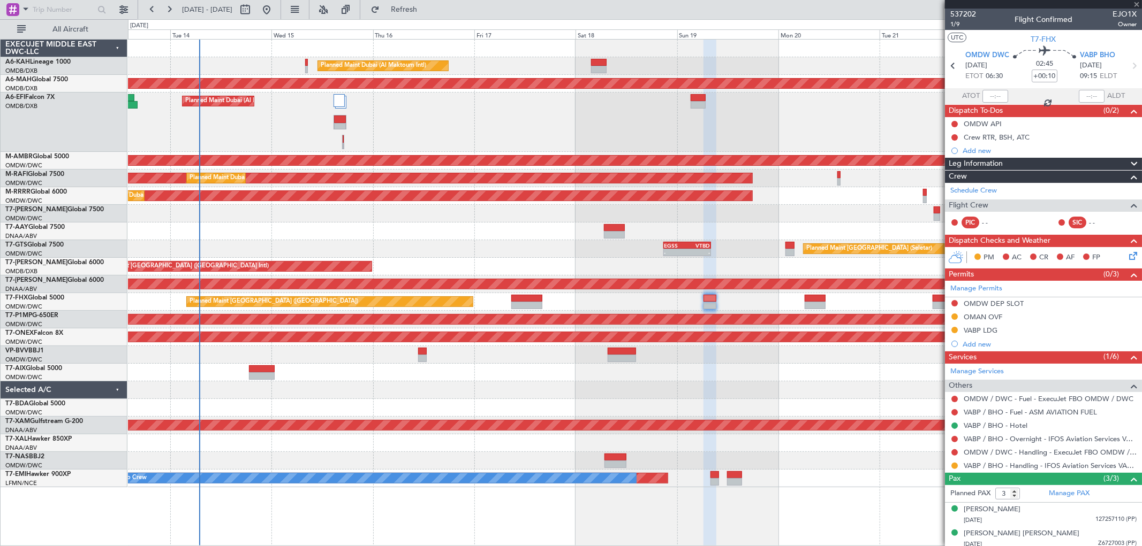
type input "-00:10"
type input "0"
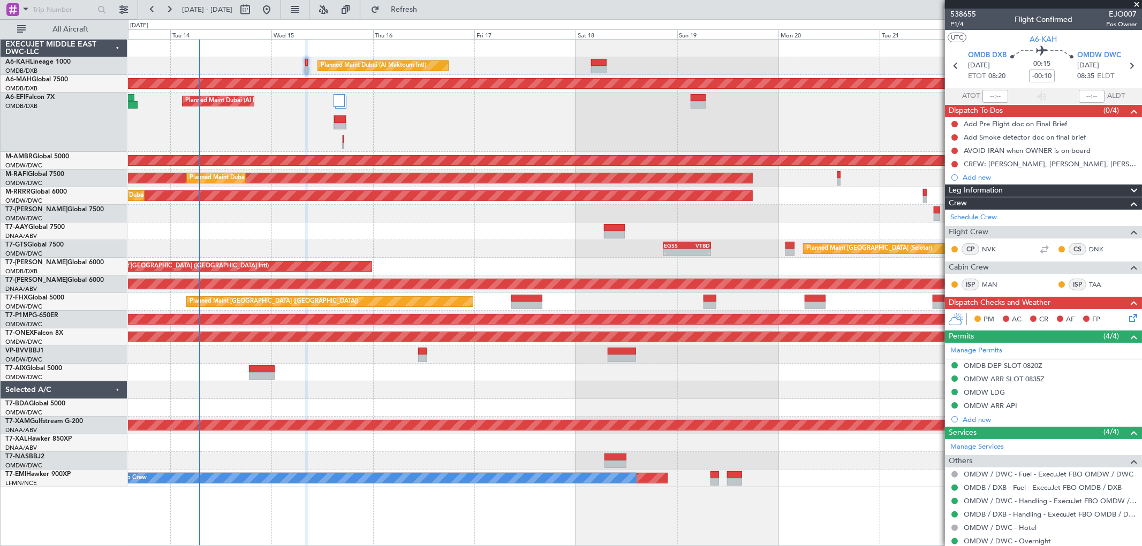
drag, startPoint x: 438, startPoint y: 13, endPoint x: 406, endPoint y: 40, distance: 41.8
click at [427, 12] on span "Refresh" at bounding box center [404, 9] width 45 height 7
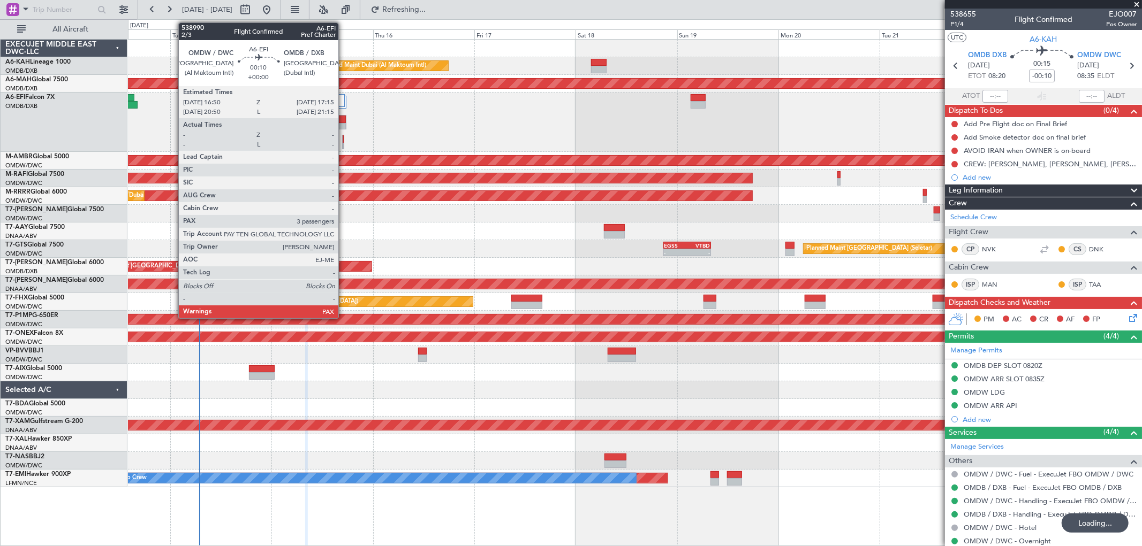
click at [344, 139] on div at bounding box center [343, 142] width 2 height 14
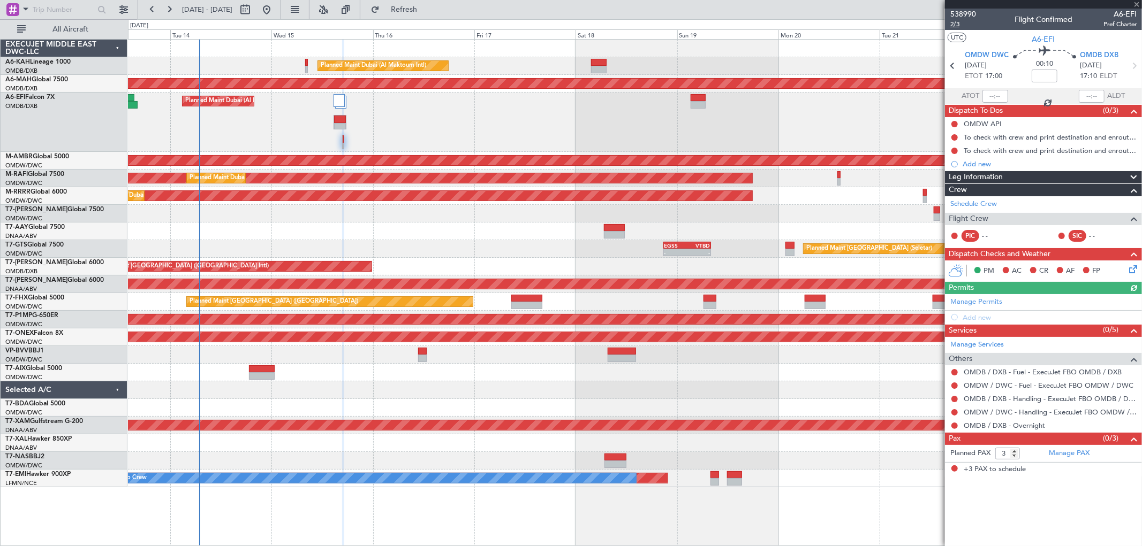
click at [959, 25] on span "2/3" at bounding box center [963, 24] width 26 height 9
click at [427, 7] on span "Refresh" at bounding box center [404, 9] width 45 height 7
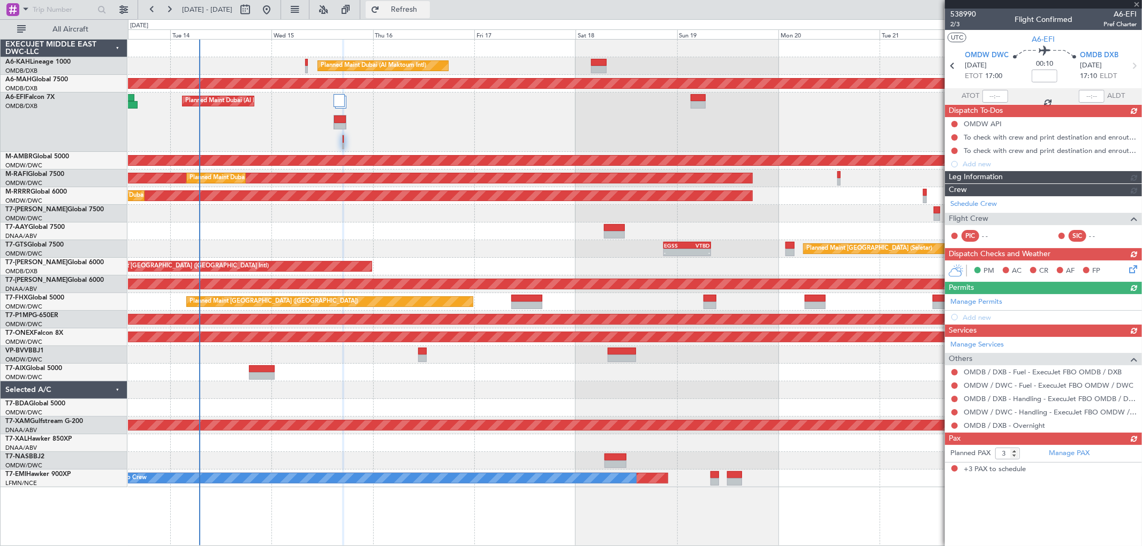
type input "0"
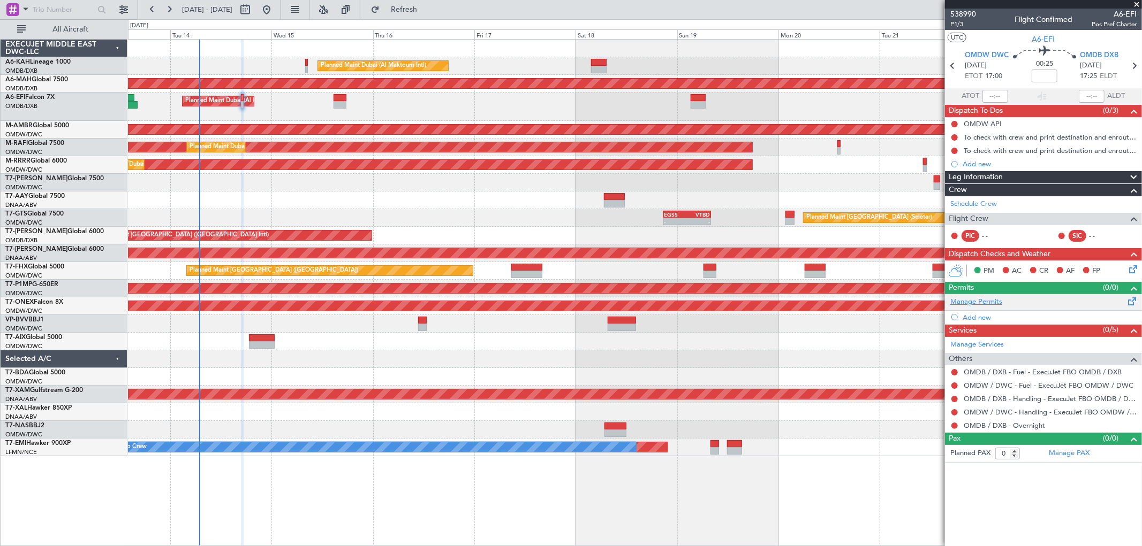
click at [982, 297] on link "Manage Permits" at bounding box center [976, 302] width 52 height 11
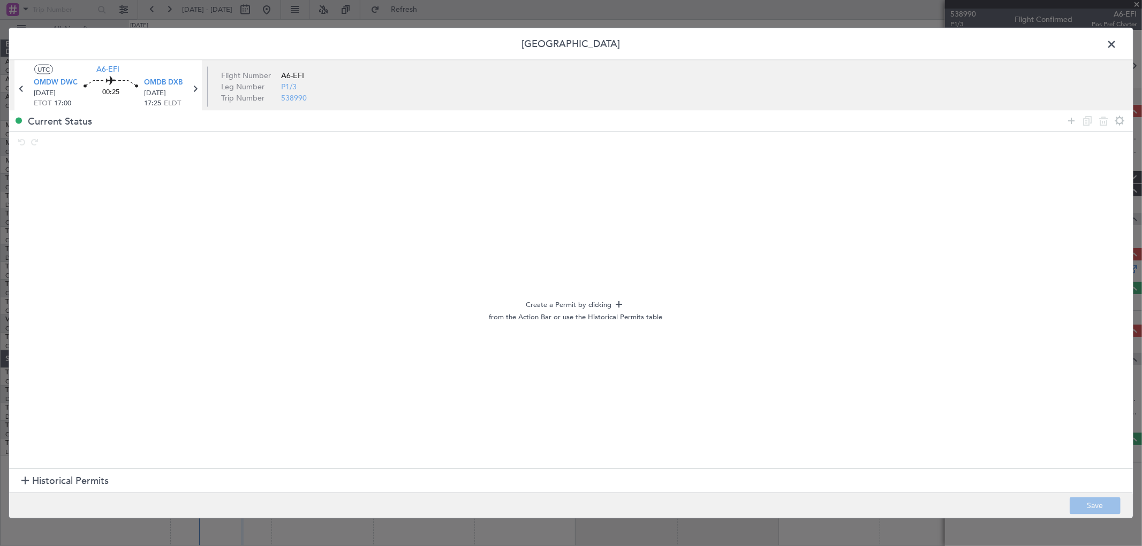
click at [65, 154] on div "Create a Permit by clicking from the Action Bar or use the Historical Permits t…" at bounding box center [570, 154] width 1123 height 0
click at [57, 480] on span "Historical Permits" at bounding box center [70, 482] width 77 height 14
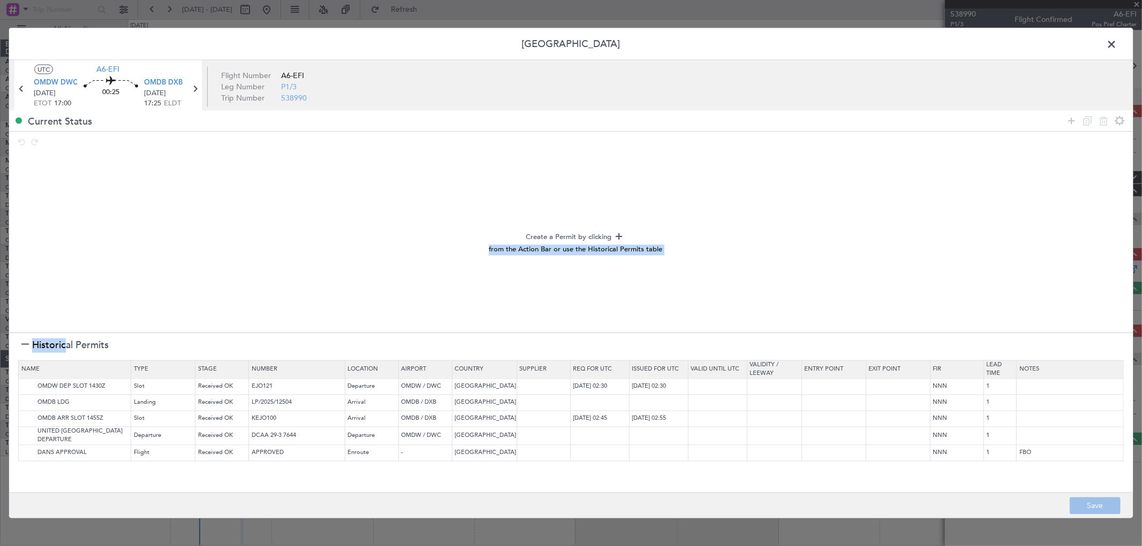
click at [188, 286] on div "Create a Permit by clicking from the Action Bar or use the Historical Permits t…" at bounding box center [575, 243] width 1114 height 174
click at [25, 389] on img at bounding box center [27, 387] width 13 height 13
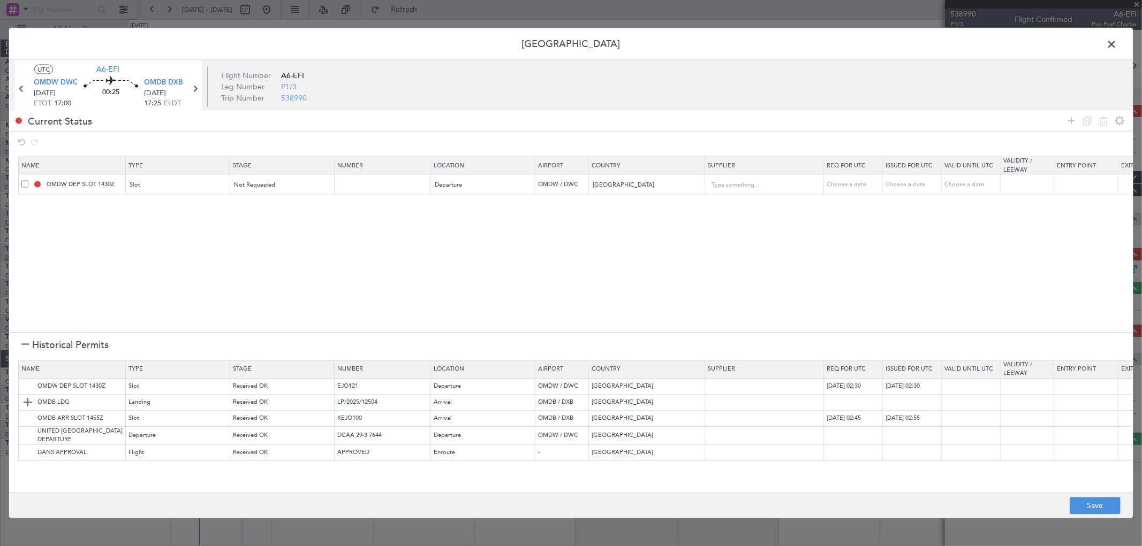
click at [29, 400] on img at bounding box center [27, 403] width 13 height 13
click at [31, 420] on img at bounding box center [27, 419] width 13 height 13
drag, startPoint x: 1071, startPoint y: 121, endPoint x: 890, endPoint y: 157, distance: 184.9
click at [1071, 120] on icon at bounding box center [1070, 121] width 13 height 13
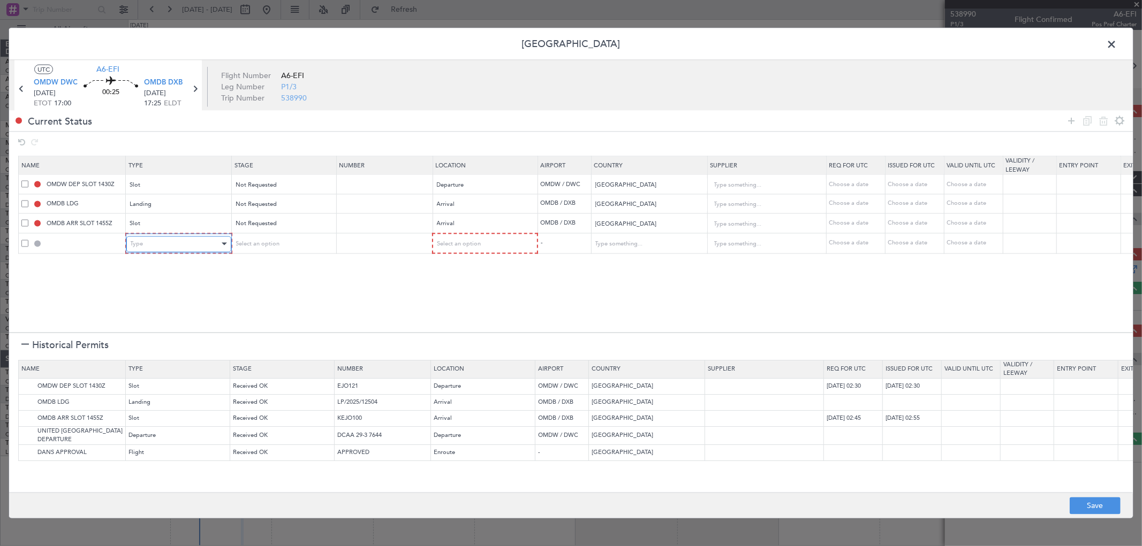
click at [176, 244] on div "Type" at bounding box center [175, 244] width 89 height 16
click at [144, 296] on span "API" at bounding box center [178, 299] width 95 height 16
click at [284, 244] on div "Select an option" at bounding box center [278, 244] width 89 height 16
click at [265, 279] on span "Not Requested" at bounding box center [282, 283] width 95 height 16
click at [469, 242] on span "Select an option" at bounding box center [458, 244] width 44 height 8
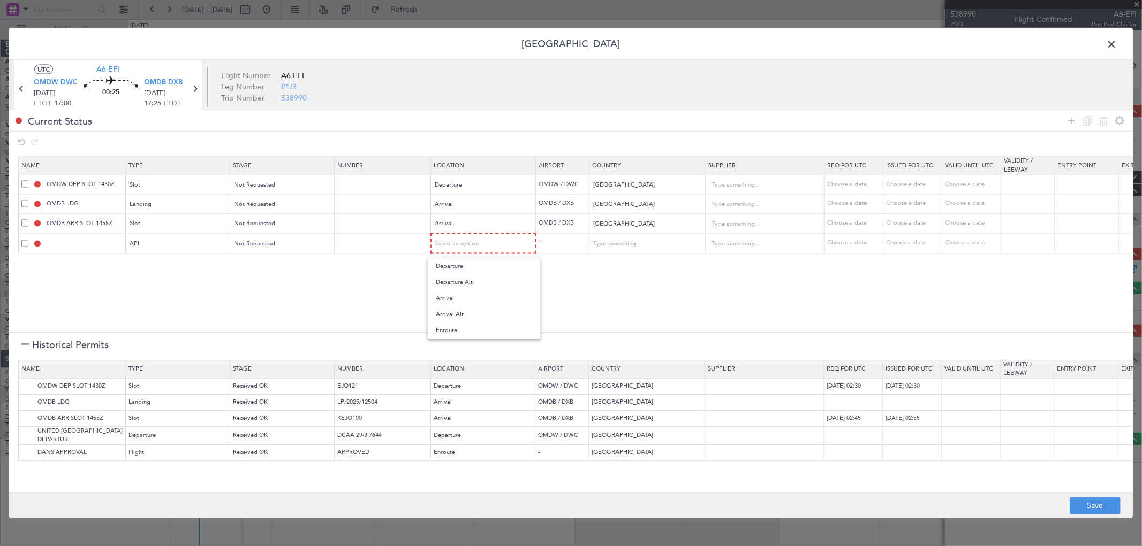
click at [460, 293] on span "Arrival" at bounding box center [483, 299] width 95 height 16
click at [1098, 497] on footer "Save" at bounding box center [570, 506] width 1123 height 26
click at [1102, 511] on button "Save" at bounding box center [1094, 506] width 51 height 17
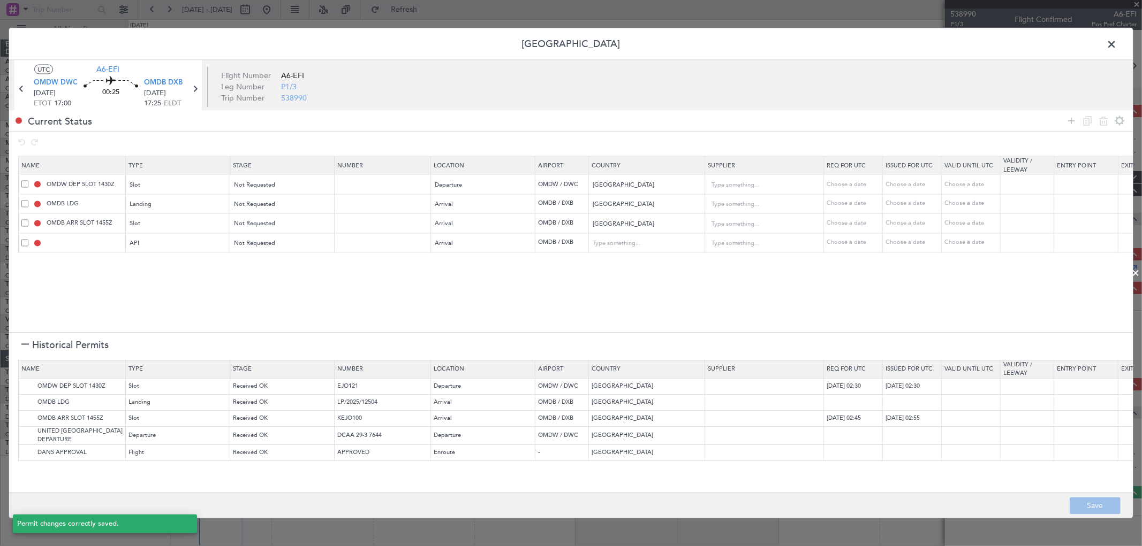
type input "OMDW DEP SLOT"
type input "NNN"
type input "1"
type input "NNN"
type input "1"
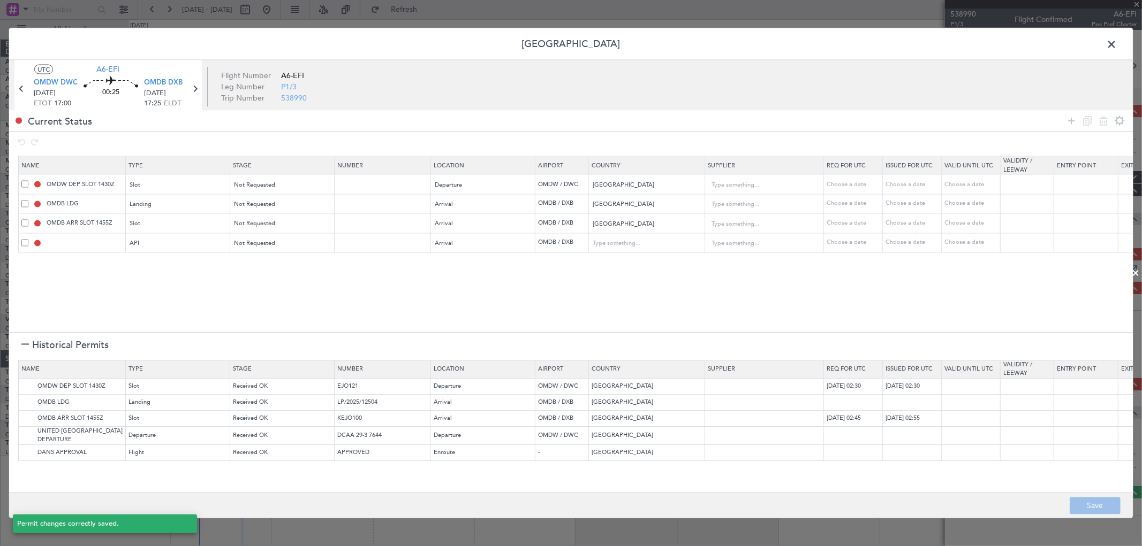
type input "OMDB ARR SLOT"
type input "NNN"
type input "1"
type input "OMDB ARR API"
type input "[GEOGRAPHIC_DATA]"
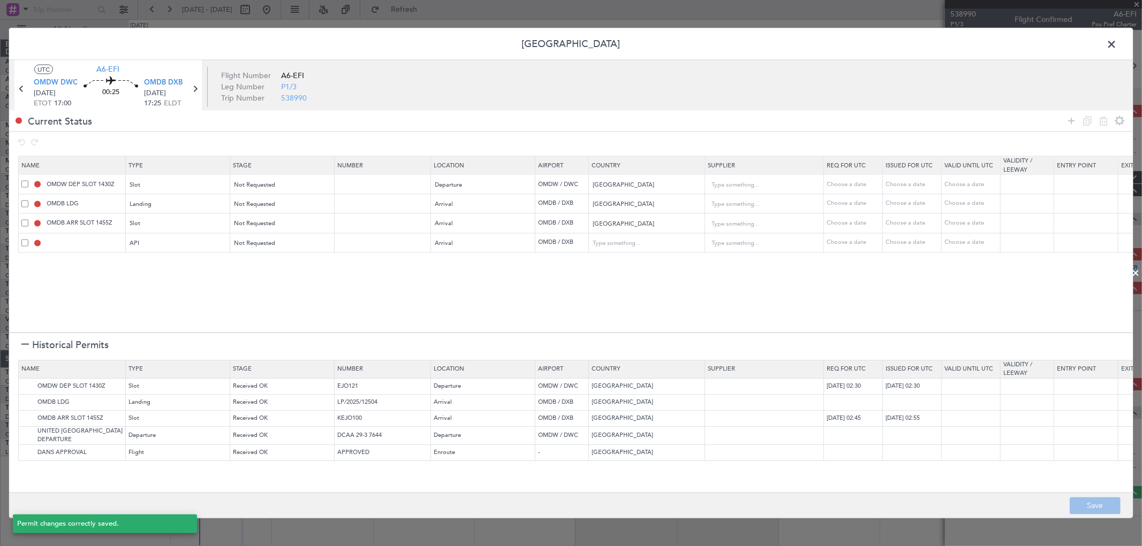
type input "NNN"
type input "1"
click at [1116, 40] on span at bounding box center [1116, 46] width 0 height 21
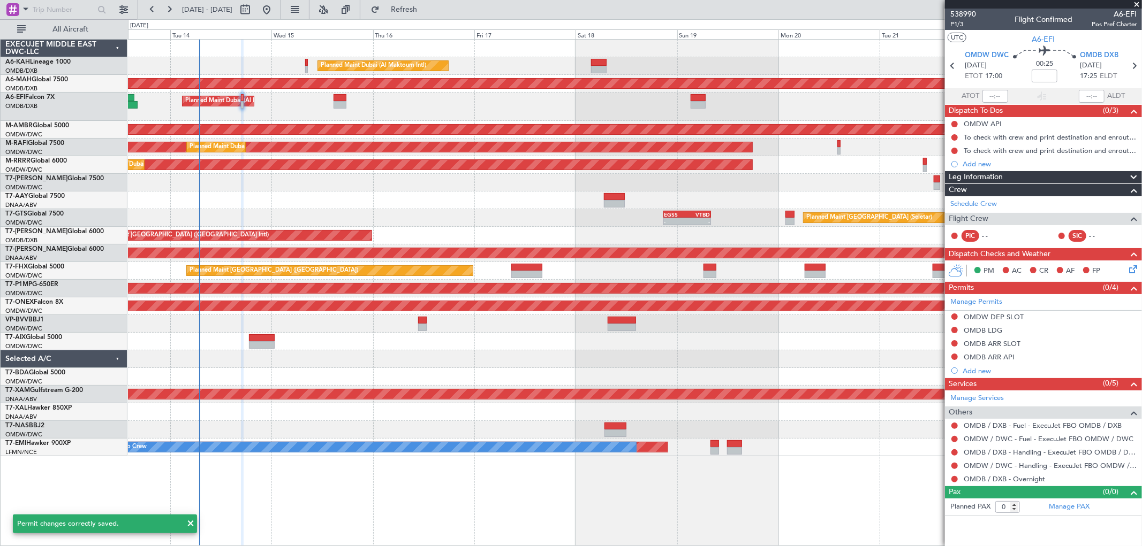
click at [332, 102] on div "Planned Maint Dubai (Al Maktoum Intl) AOG Maint [GEOGRAPHIC_DATA] (Al Maktoum I…" at bounding box center [634, 107] width 1013 height 28
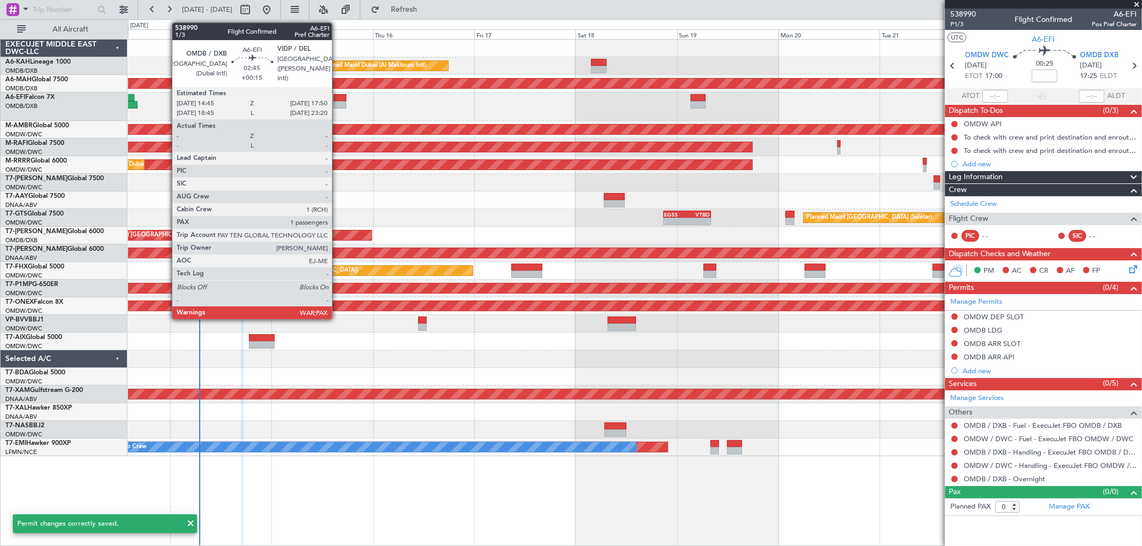
click at [337, 102] on div at bounding box center [339, 104] width 13 height 7
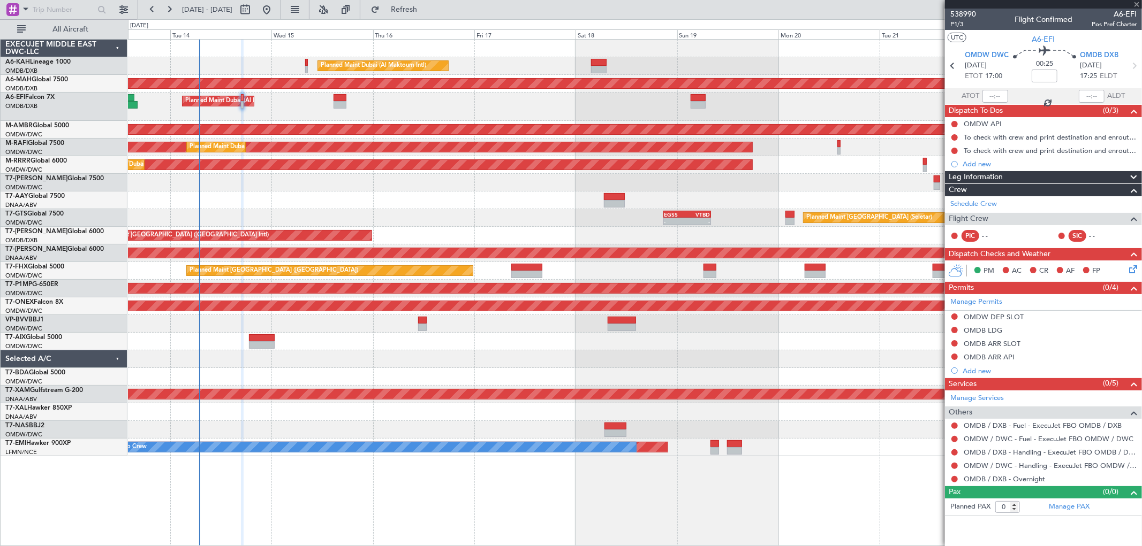
type input "+00:15"
type input "3"
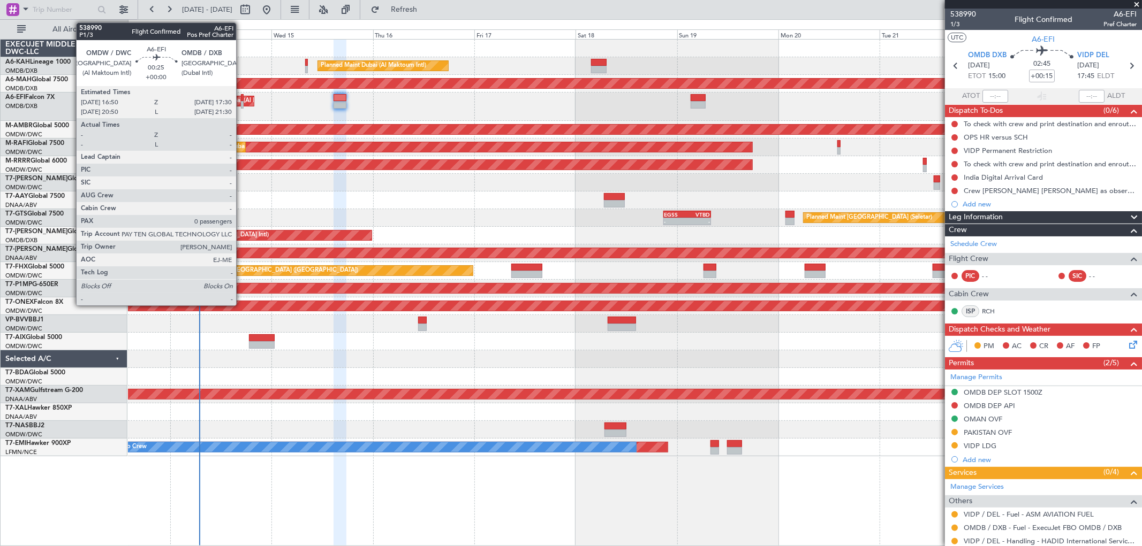
click at [241, 100] on div at bounding box center [242, 97] width 3 height 7
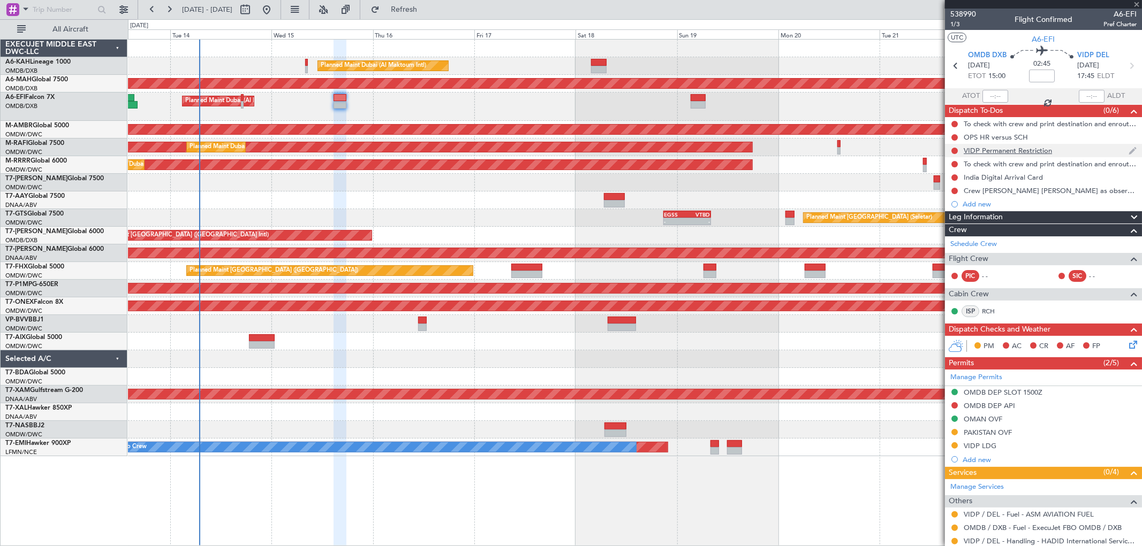
type input "0"
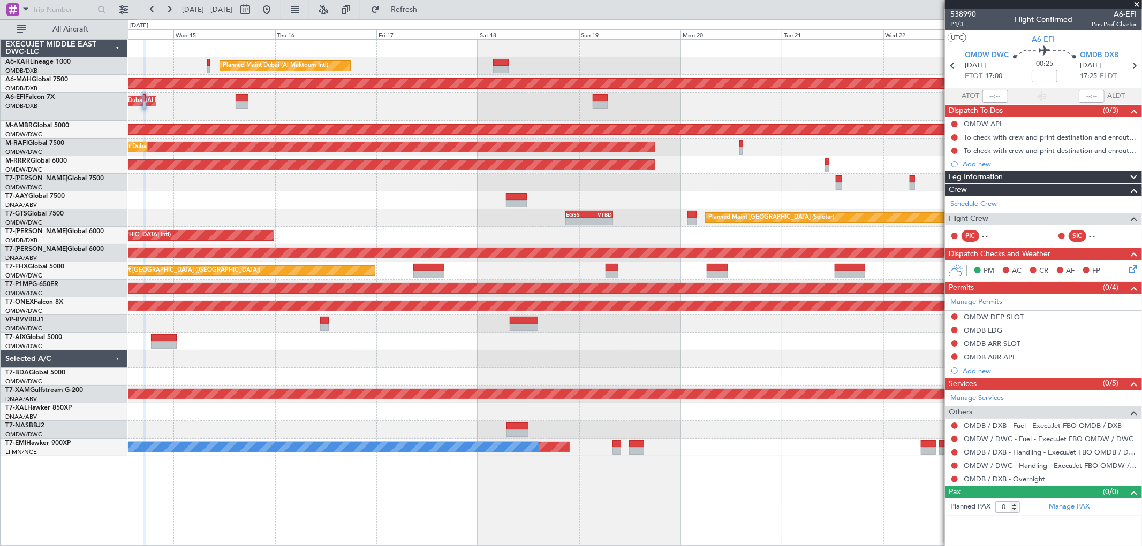
click at [673, 191] on div "Planned Maint Dubai (Al Maktoum Intl) Unplanned Maint [GEOGRAPHIC_DATA] ([GEOGR…" at bounding box center [634, 248] width 1013 height 417
click at [961, 23] on span "P1/3" at bounding box center [963, 24] width 26 height 9
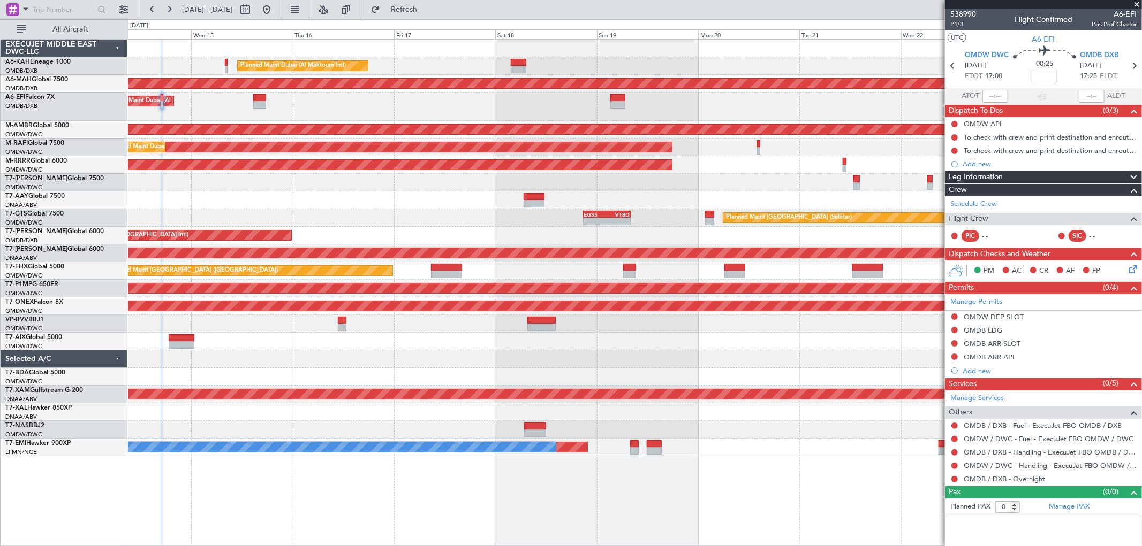
click at [462, 99] on div "Planned Maint Dubai (Al Maktoum Intl)" at bounding box center [634, 107] width 1013 height 28
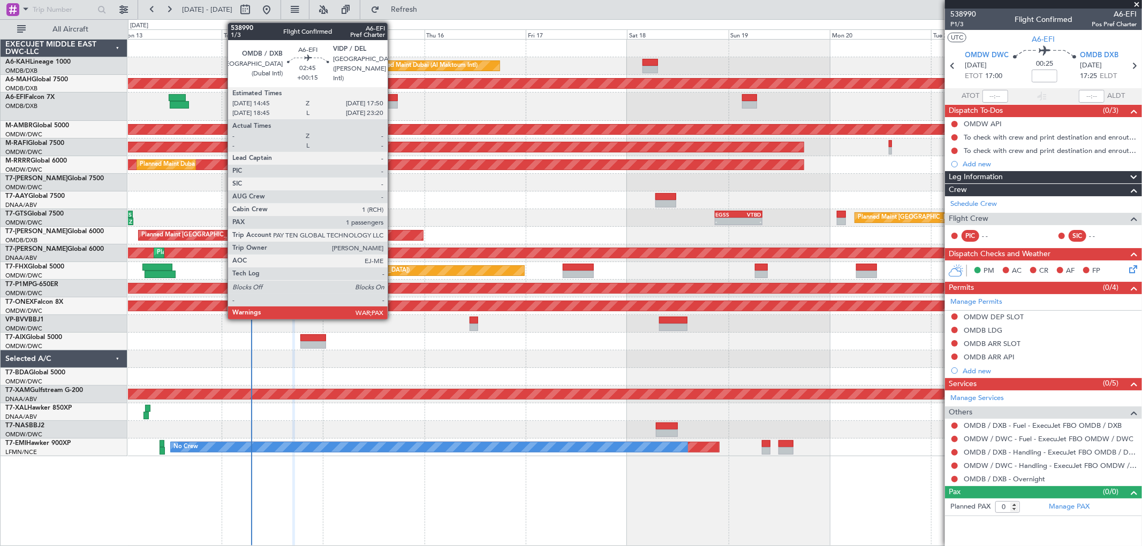
click at [393, 103] on div at bounding box center [391, 104] width 13 height 7
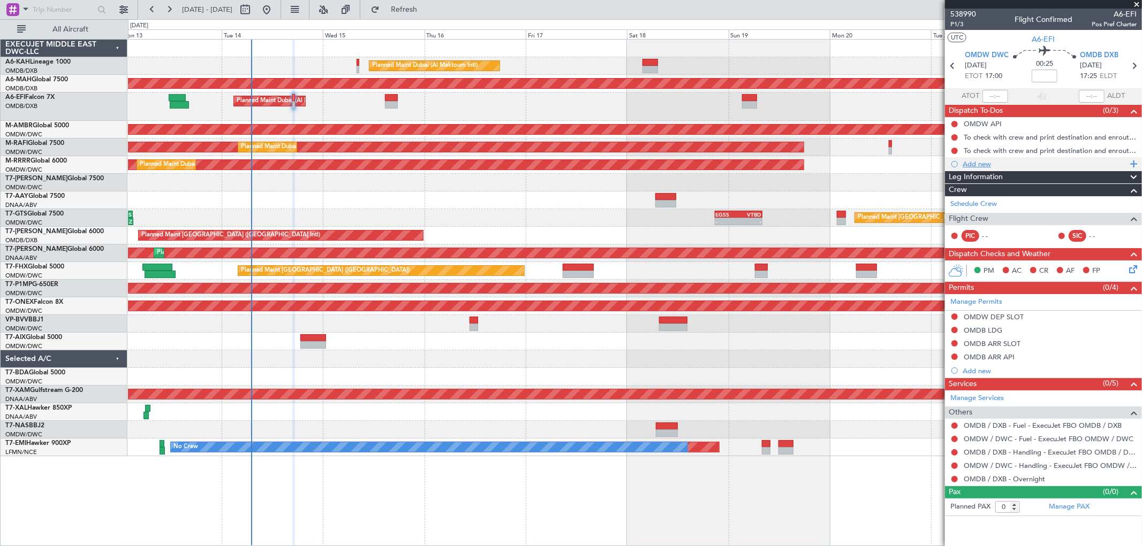
click at [986, 163] on div "Add new" at bounding box center [1044, 163] width 164 height 9
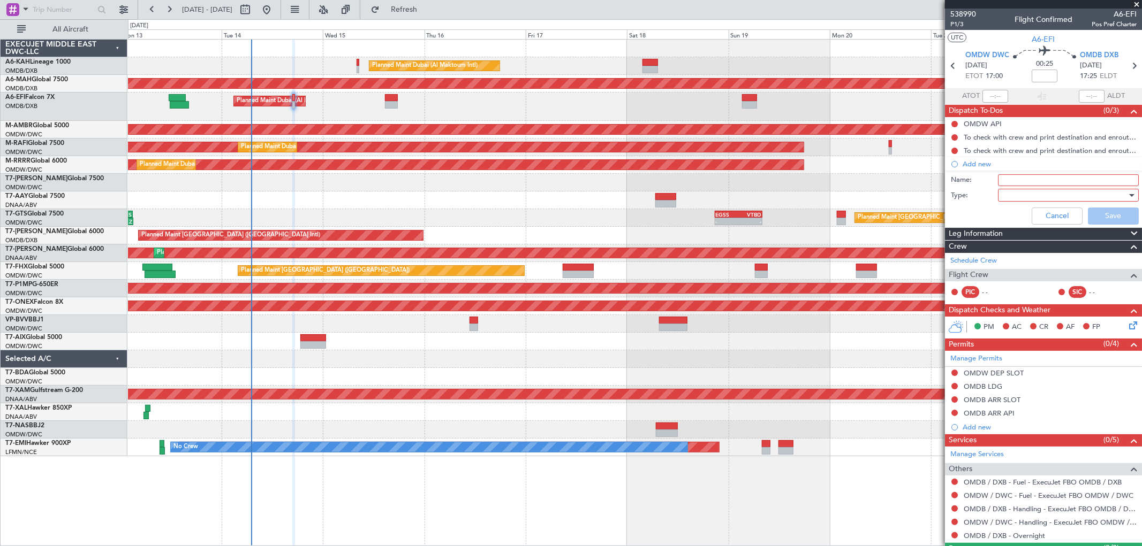
click at [1003, 179] on input "Name:" at bounding box center [1068, 180] width 141 height 12
type input "Crew :[PERSON_NAME]"
click at [1030, 195] on div at bounding box center [1064, 195] width 125 height 16
click at [1021, 209] on div "[GEOGRAPHIC_DATA]" at bounding box center [1062, 233] width 143 height 49
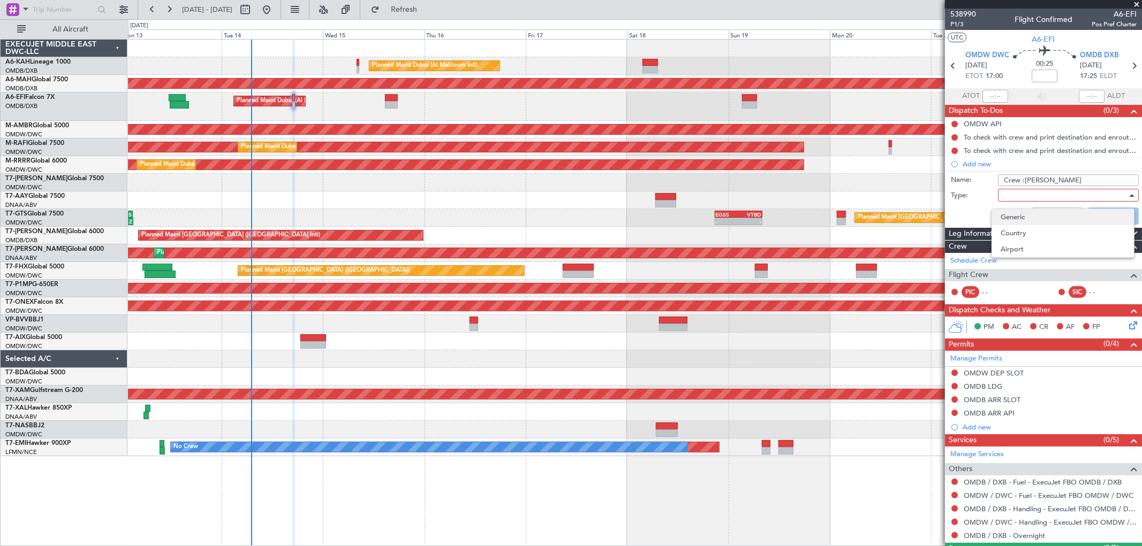
click at [1016, 216] on span "Generic" at bounding box center [1062, 217] width 125 height 16
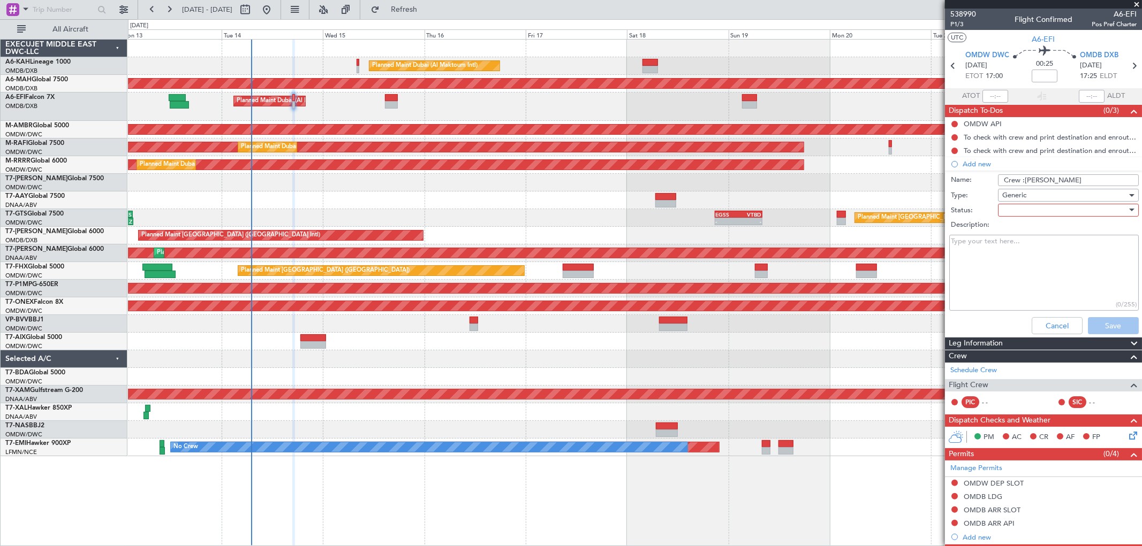
click at [1014, 210] on div at bounding box center [1064, 210] width 125 height 16
click at [1012, 225] on span "Not Started" at bounding box center [1062, 232] width 125 height 16
click at [1101, 318] on button "Save" at bounding box center [1112, 325] width 51 height 17
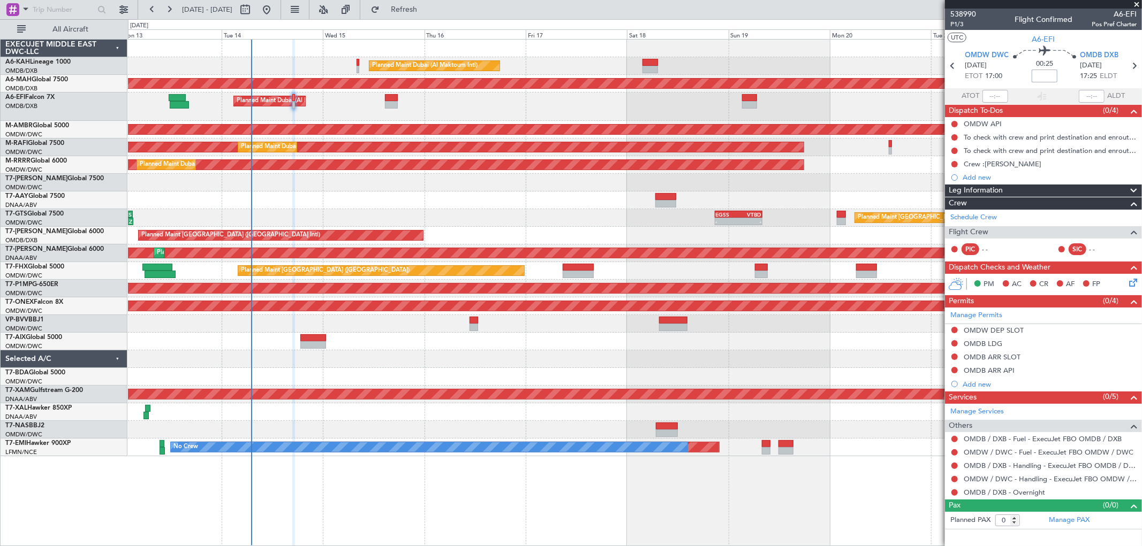
click at [1045, 74] on input at bounding box center [1044, 76] width 26 height 13
click at [1050, 77] on input "+00:15" at bounding box center [1044, 76] width 26 height 13
drag, startPoint x: 1053, startPoint y: 75, endPoint x: 987, endPoint y: 65, distance: 66.6
click at [987, 65] on section "OMDW DWC [DATE] ETOT 17:00 00:40 +00:15 OMDB DXB [DATE] 17:40 ELDT" at bounding box center [1043, 67] width 197 height 42
type input "+00:05"
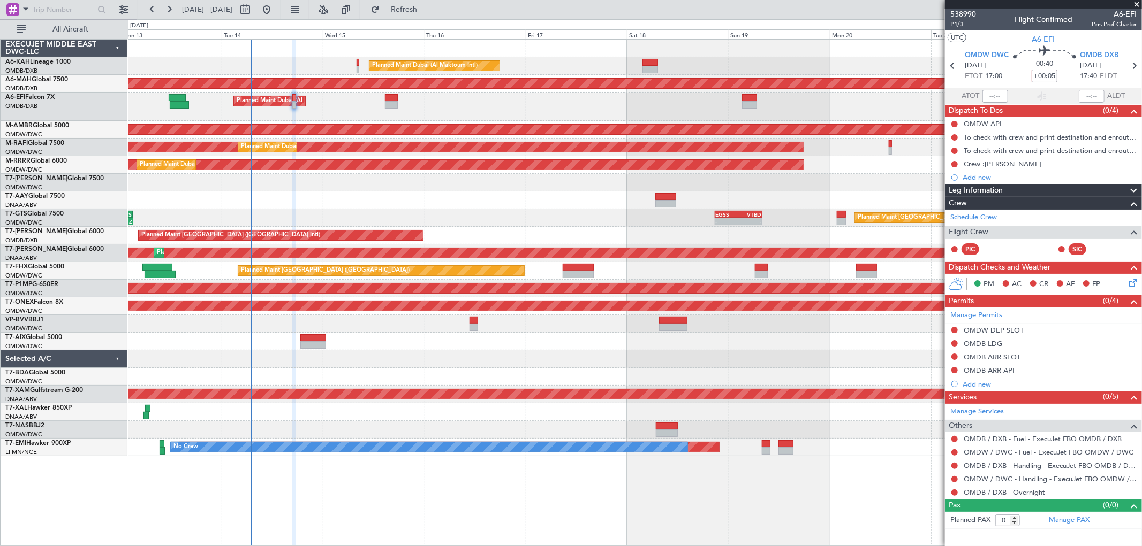
click at [961, 25] on span "P1/3" at bounding box center [963, 24] width 26 height 9
click at [1136, 5] on span at bounding box center [1136, 5] width 11 height 10
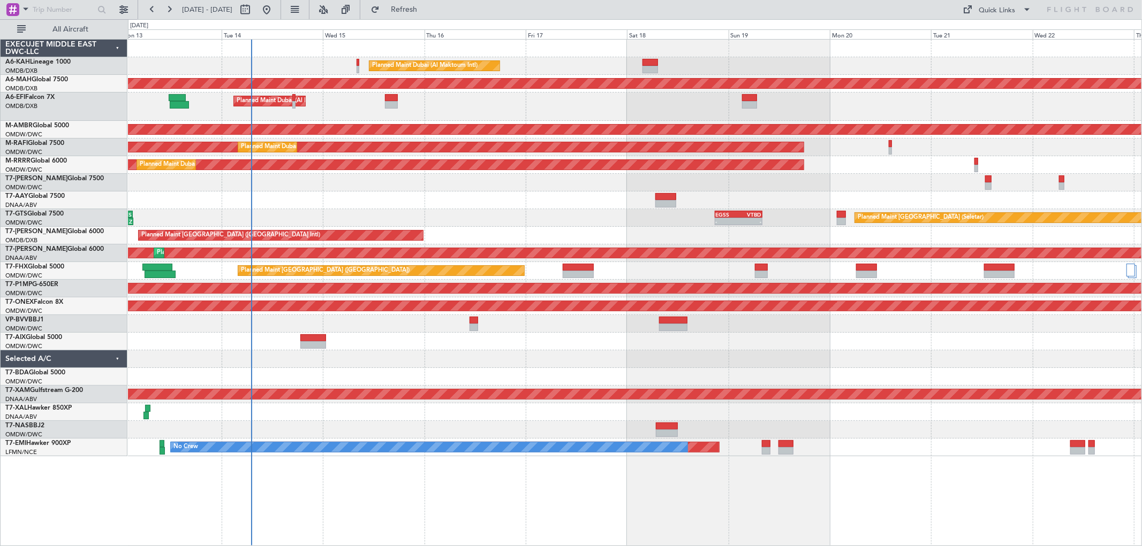
click at [845, 196] on div at bounding box center [634, 201] width 1013 height 18
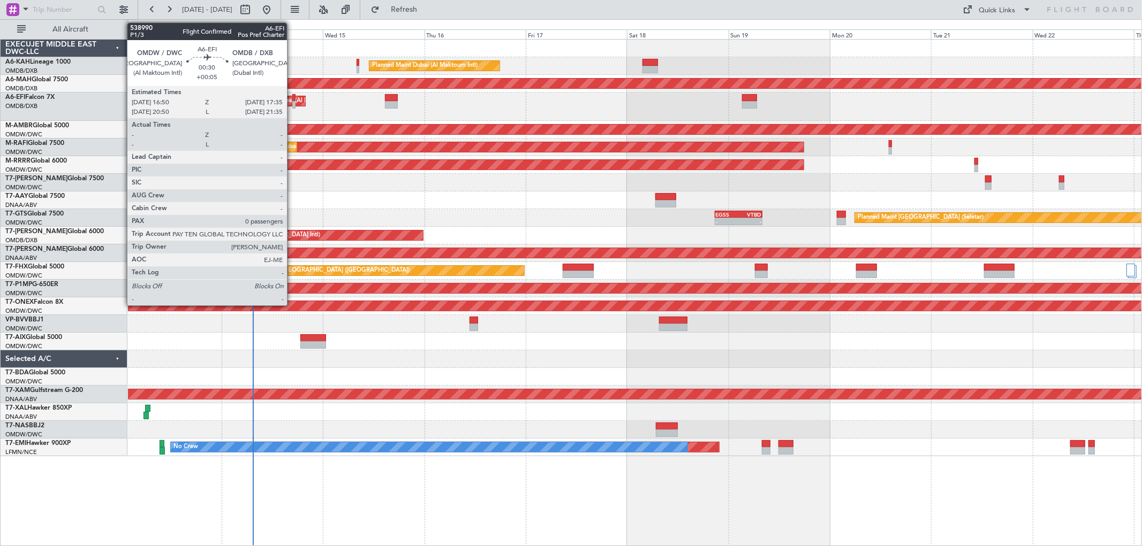
click at [292, 103] on div at bounding box center [293, 104] width 3 height 7
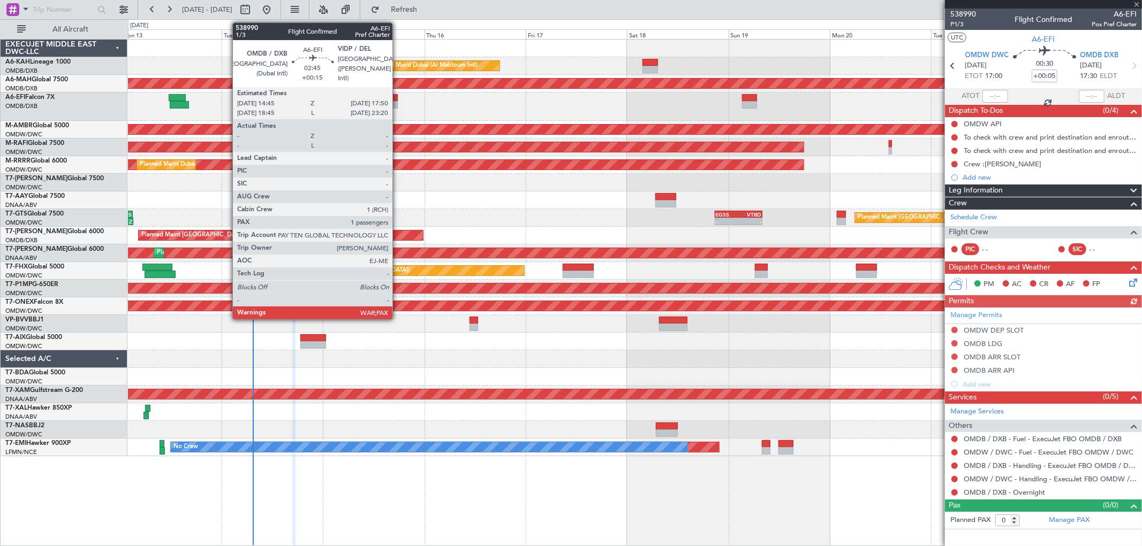
click at [398, 103] on div at bounding box center [391, 104] width 13 height 7
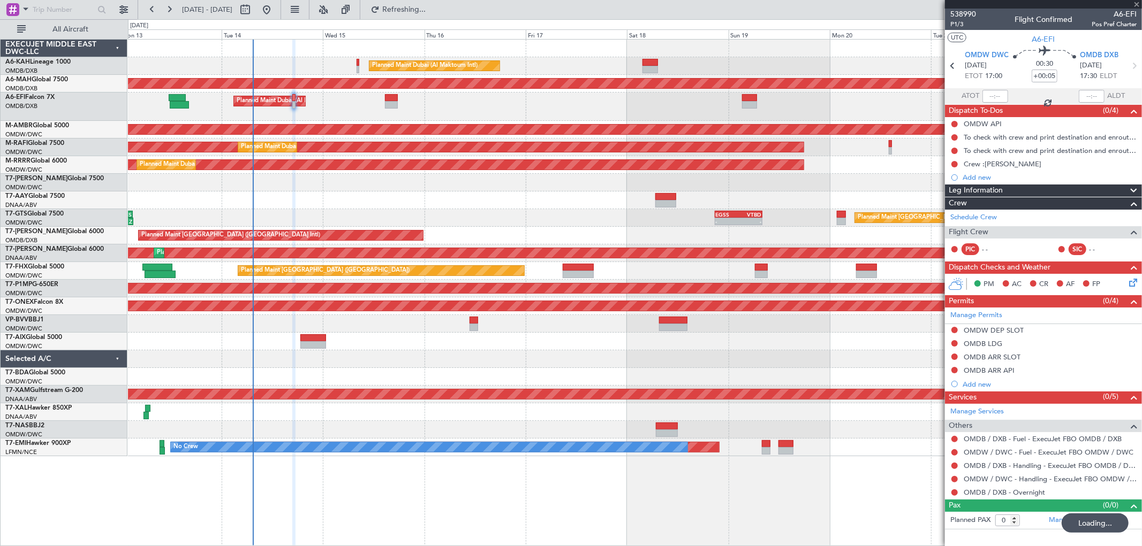
type input "+00:15"
type input "3"
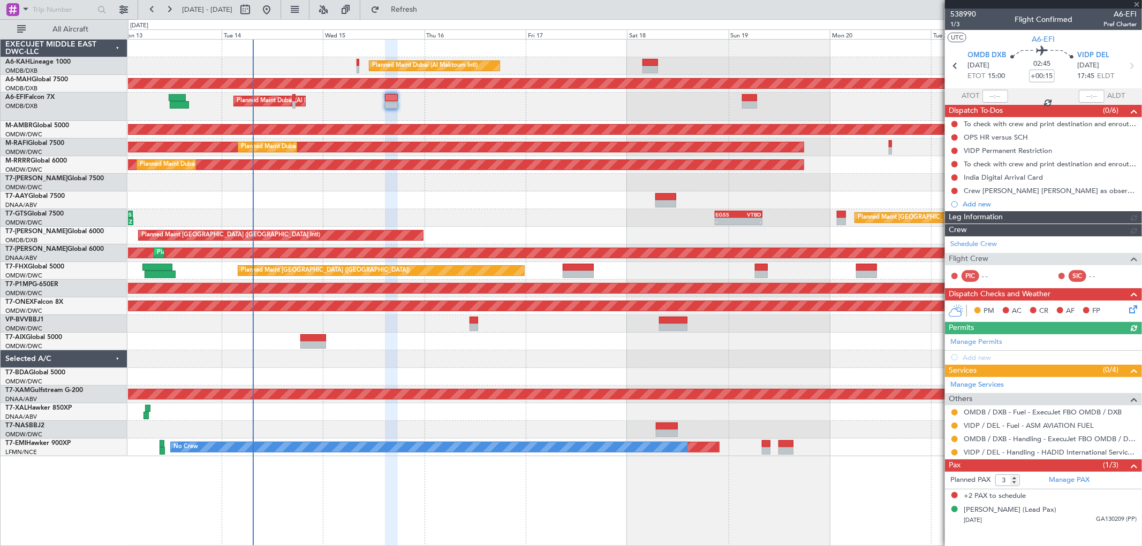
type input "+00:05"
type input "0"
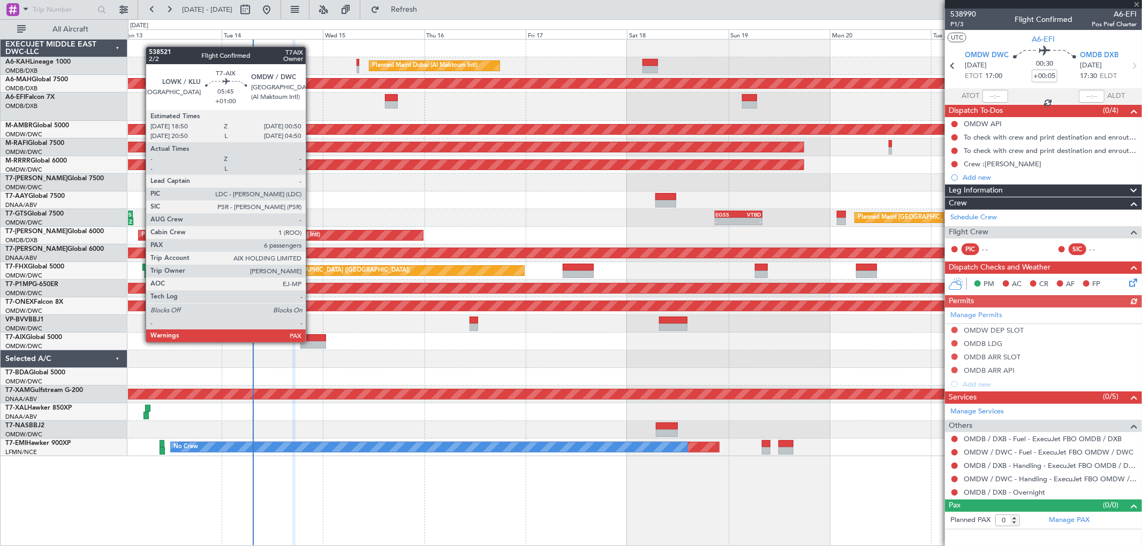
click at [311, 341] on div at bounding box center [313, 344] width 26 height 7
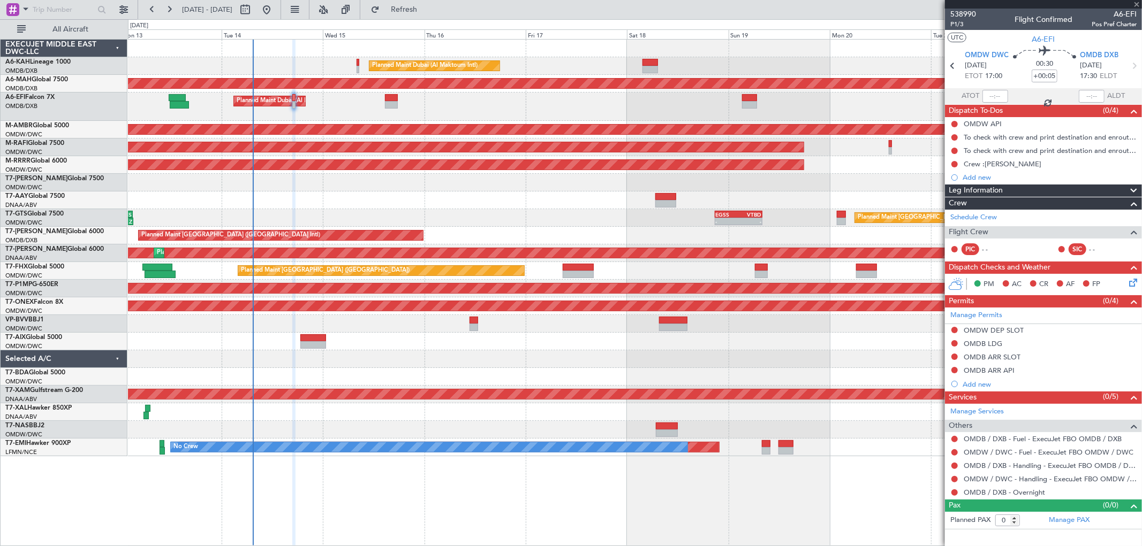
type input "+01:00"
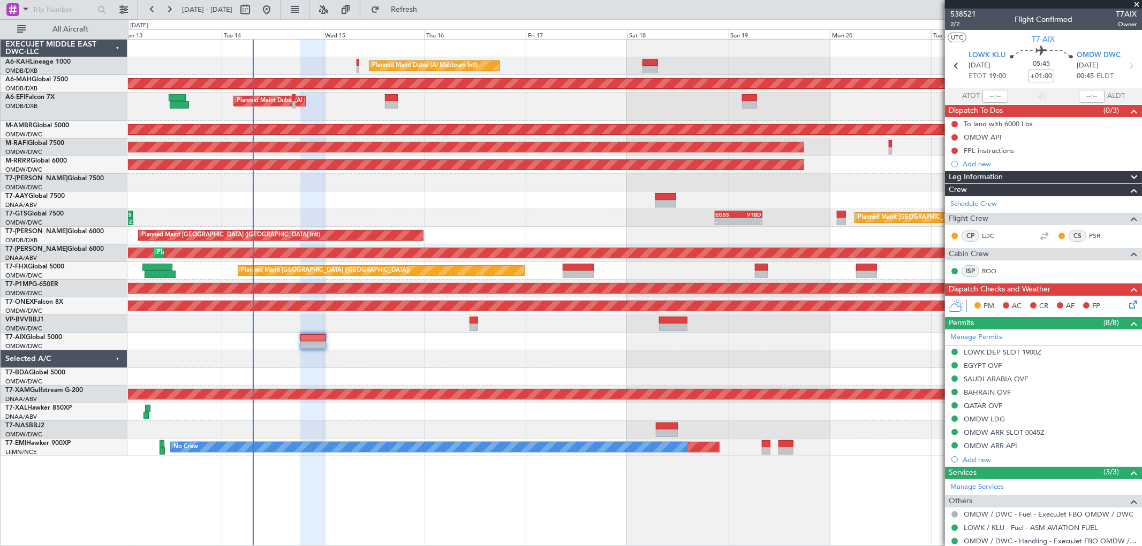
click at [1137, 2] on span at bounding box center [1136, 5] width 11 height 10
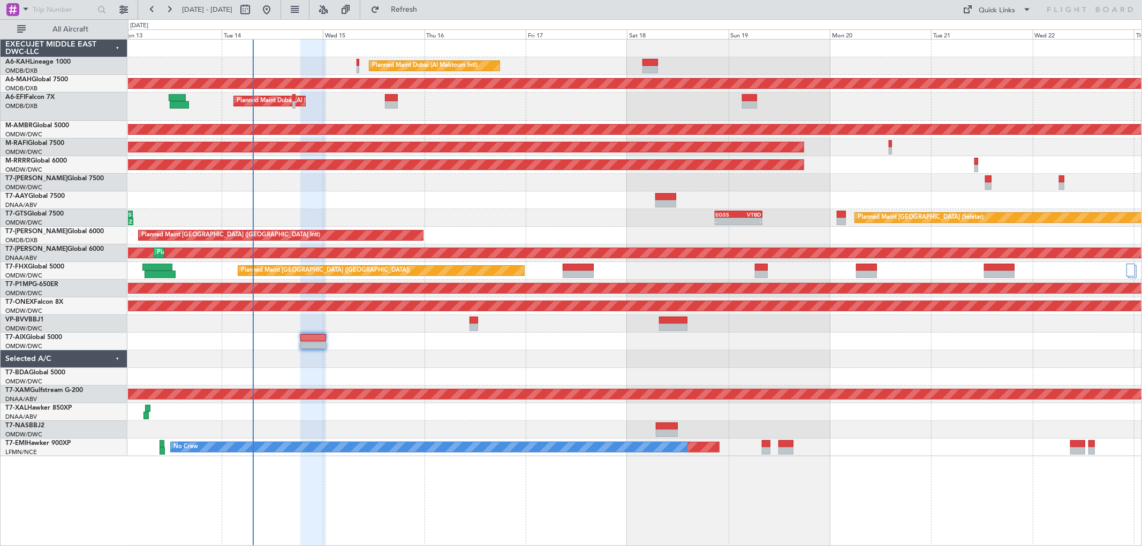
type input "0"
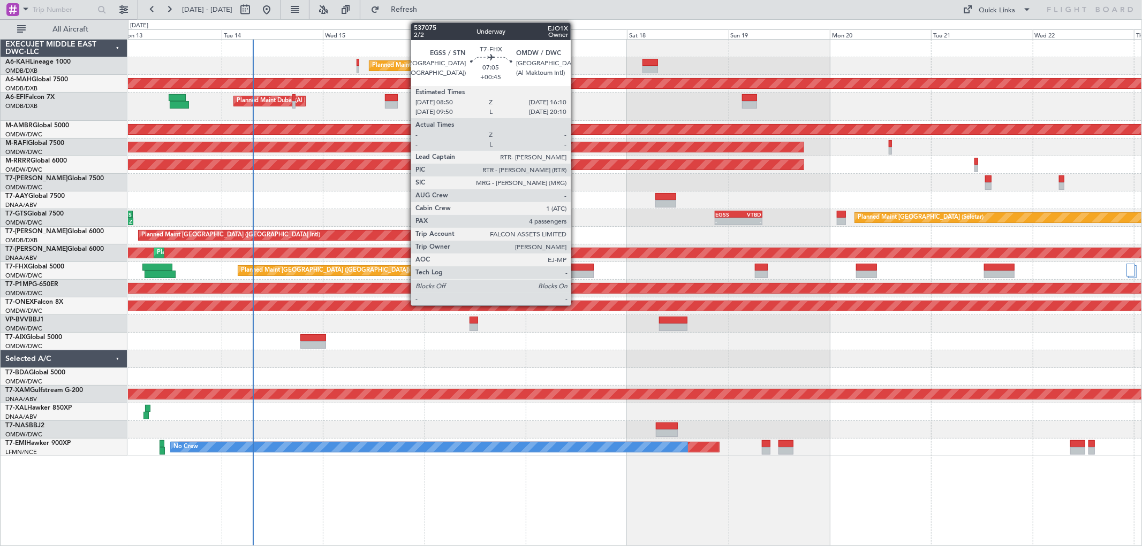
click at [576, 271] on div at bounding box center [577, 274] width 31 height 7
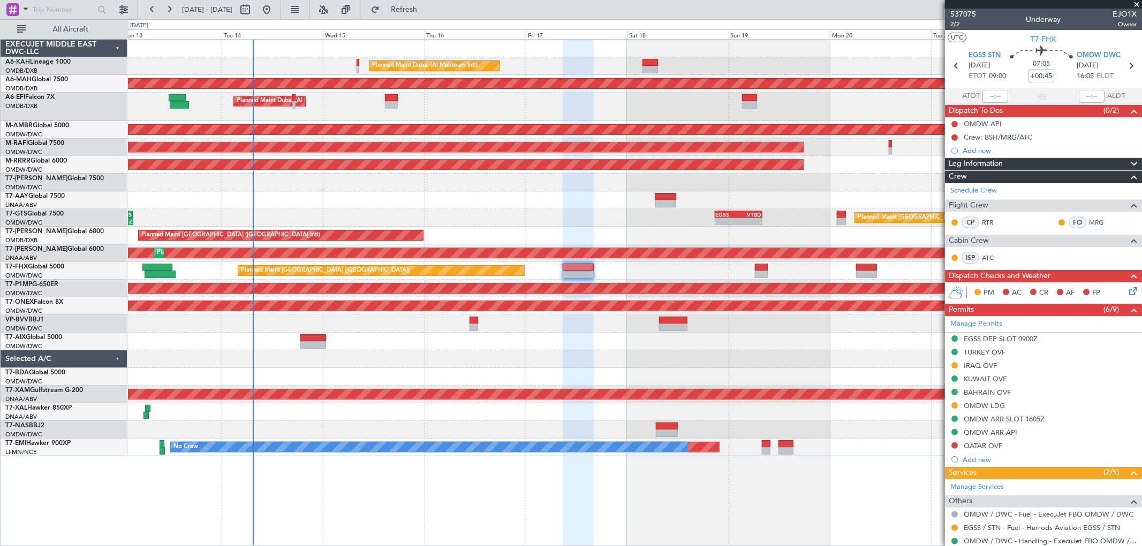
click at [614, 182] on div at bounding box center [634, 183] width 1013 height 18
click at [1131, 5] on span at bounding box center [1136, 5] width 11 height 10
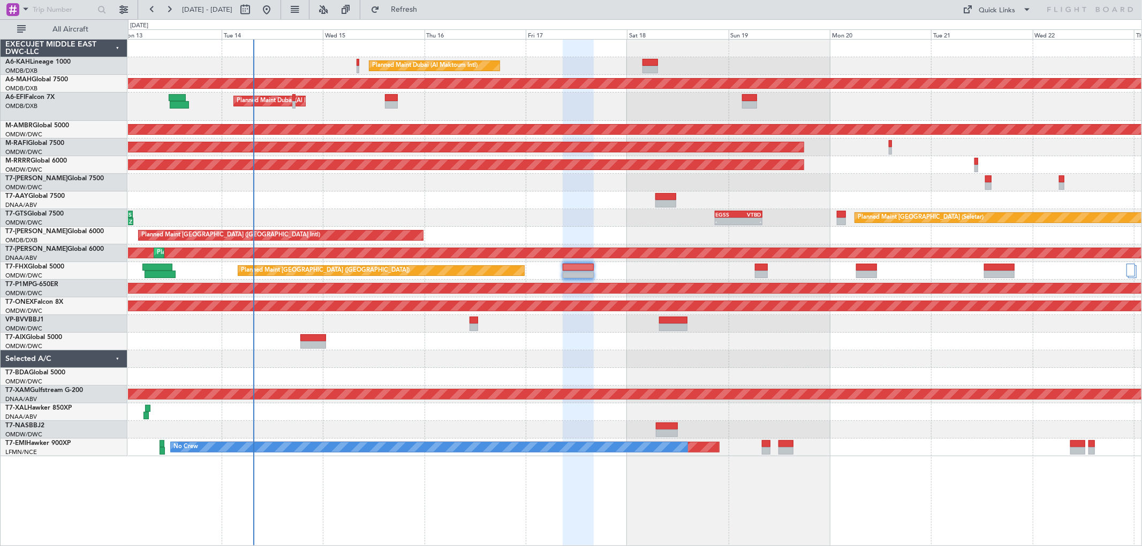
type input "0"
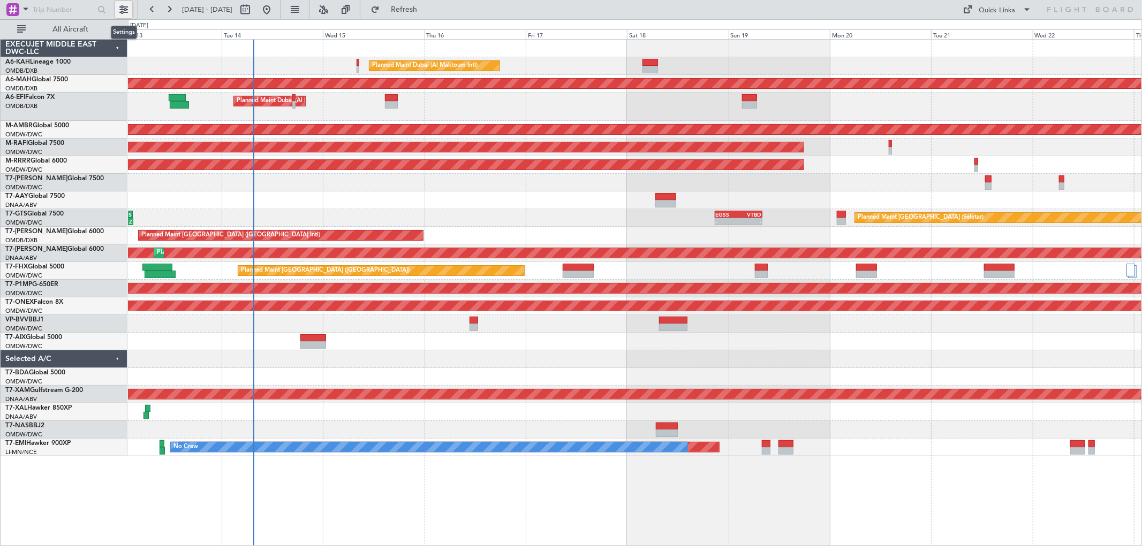
click at [121, 6] on button at bounding box center [123, 9] width 17 height 17
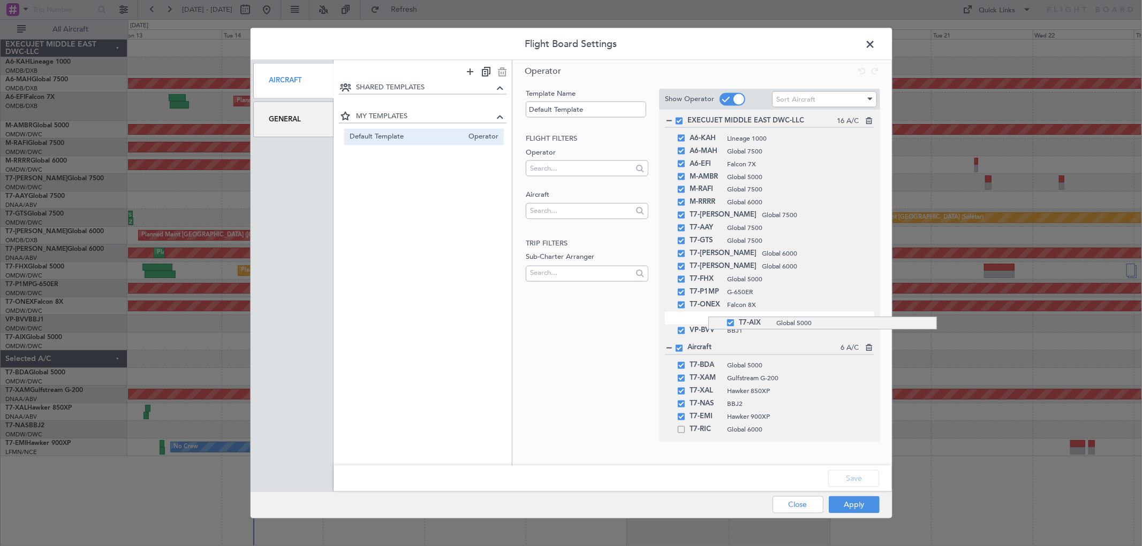
drag, startPoint x: 708, startPoint y: 333, endPoint x: 709, endPoint y: 317, distance: 16.6
click at [846, 475] on button "Save" at bounding box center [853, 478] width 51 height 17
click at [849, 497] on button "Apply" at bounding box center [853, 505] width 51 height 17
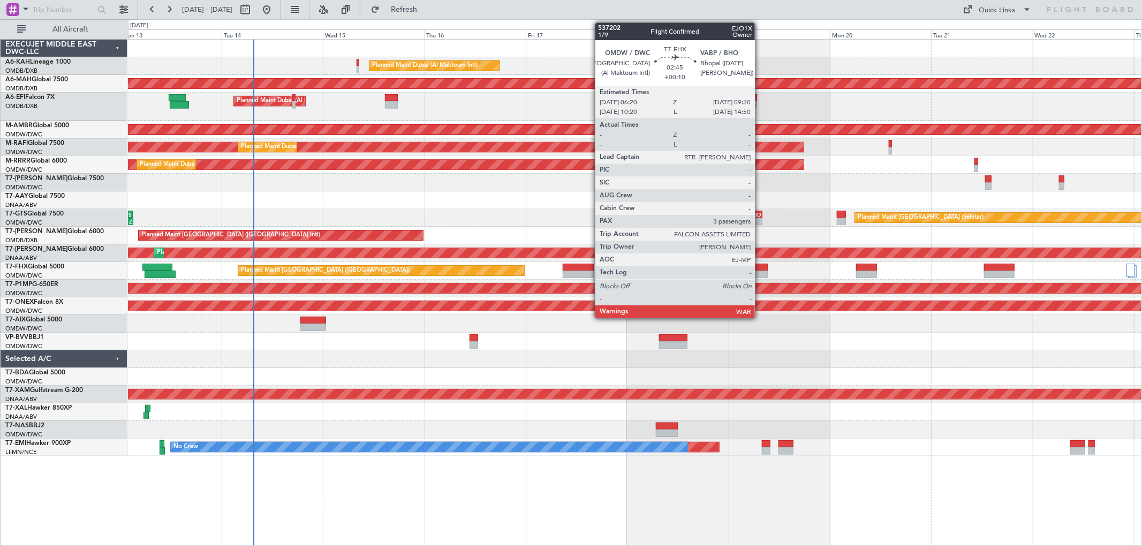
click at [760, 271] on div at bounding box center [761, 274] width 13 height 7
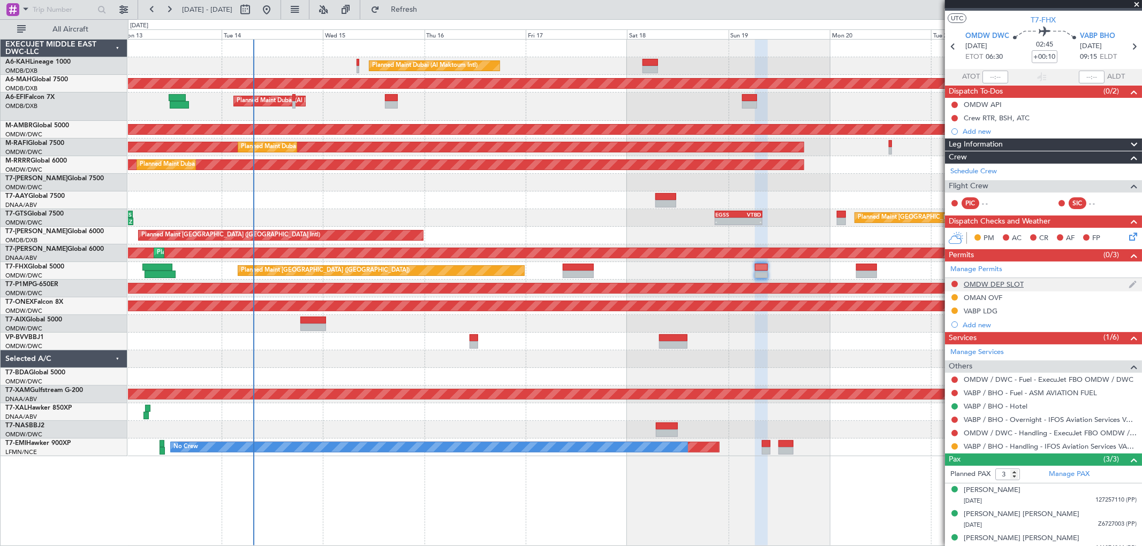
scroll to position [29, 0]
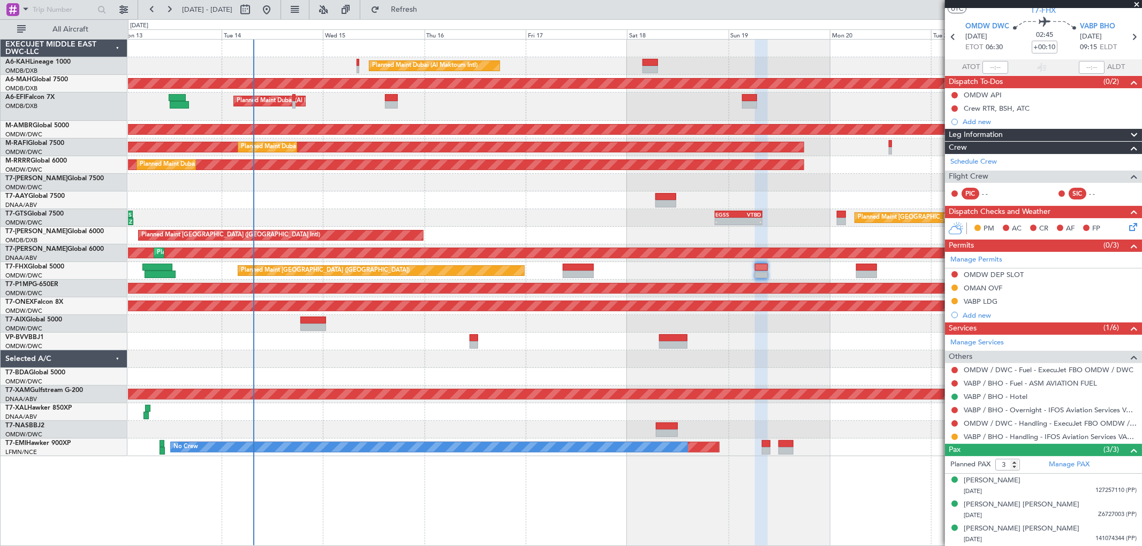
click at [1135, 4] on span at bounding box center [1136, 5] width 11 height 10
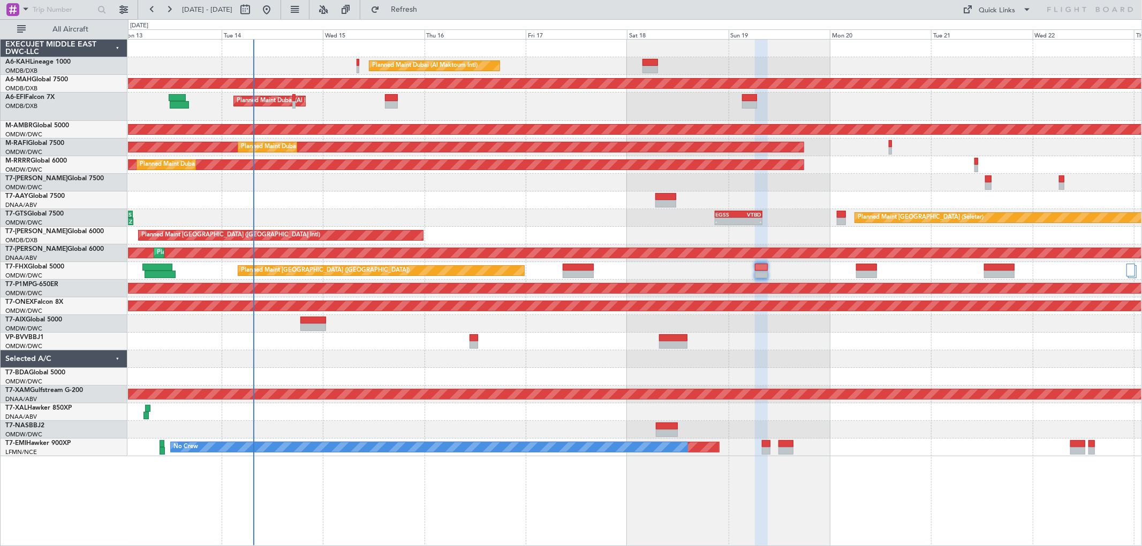
type input "0"
click at [372, 206] on div at bounding box center [634, 201] width 1013 height 18
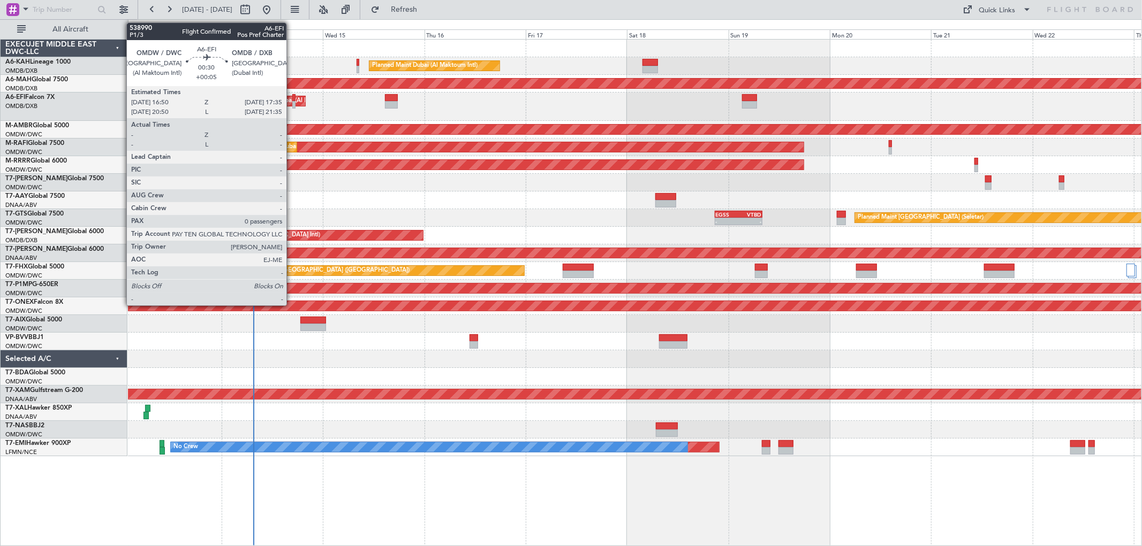
click at [292, 102] on div at bounding box center [293, 104] width 3 height 7
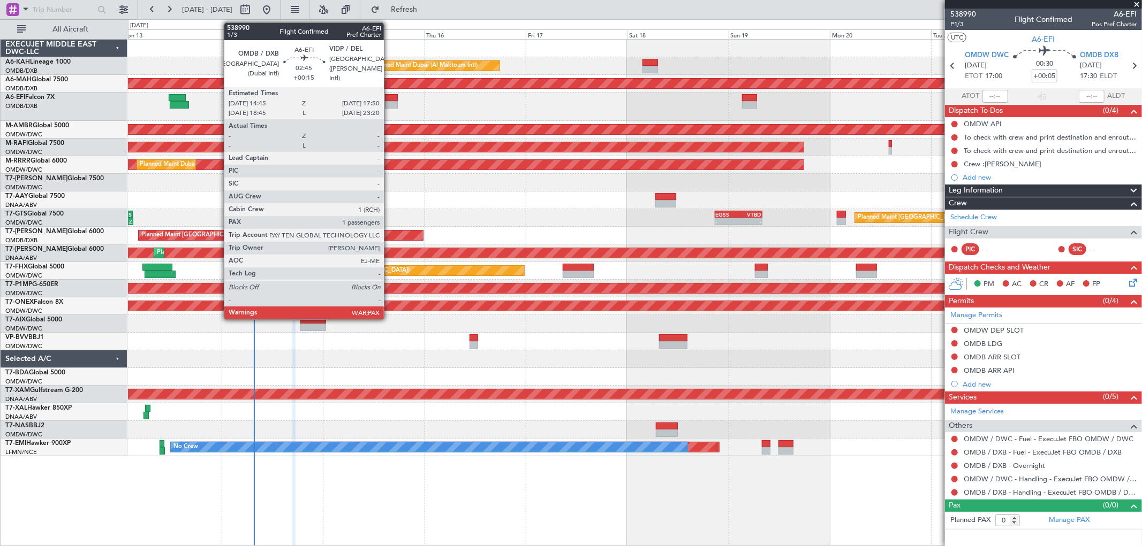
click at [390, 102] on div at bounding box center [391, 104] width 13 height 7
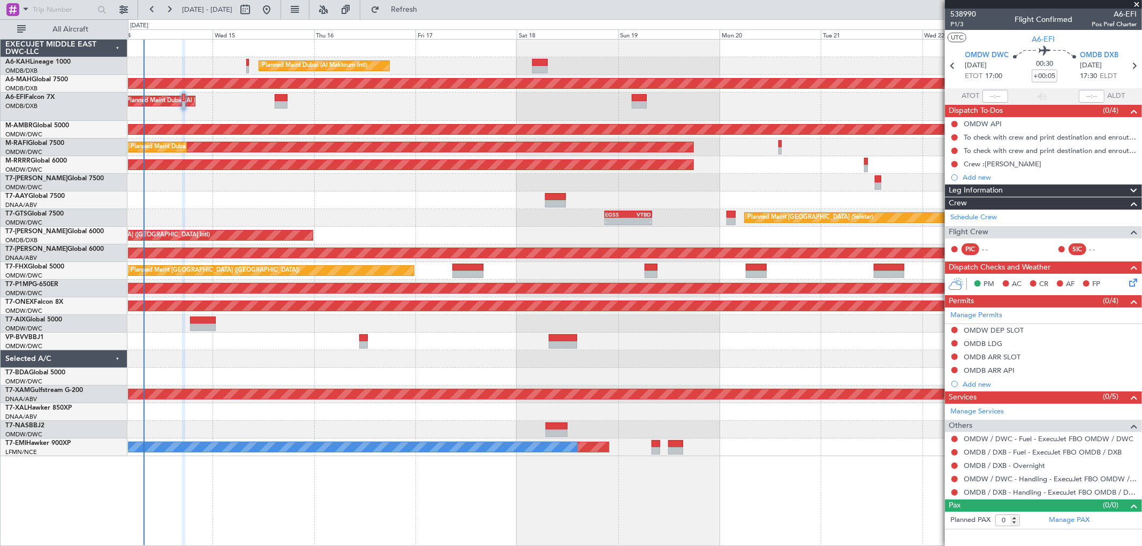
click at [694, 203] on div at bounding box center [634, 201] width 1013 height 18
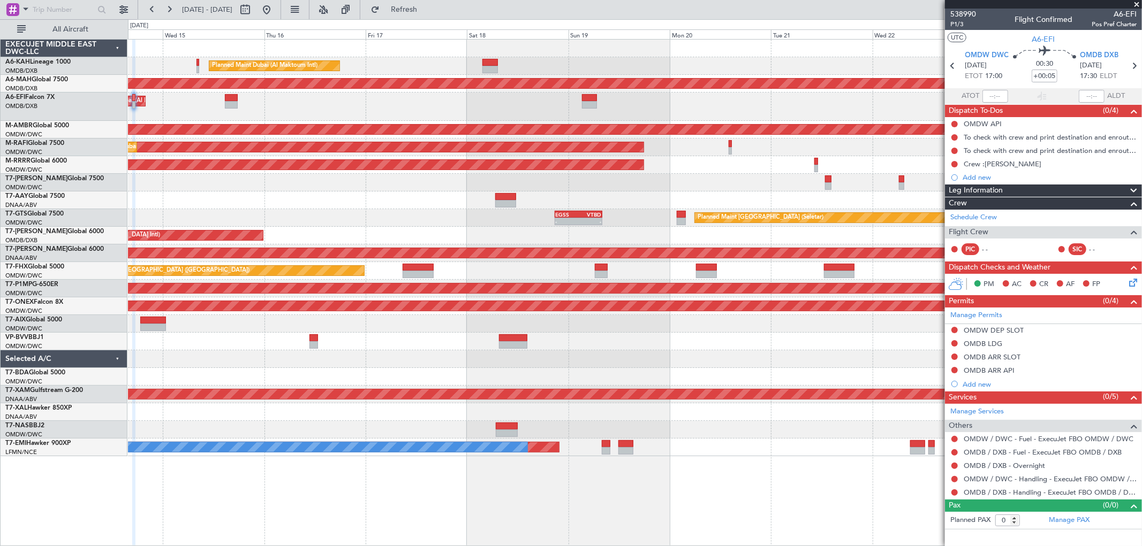
click at [620, 163] on div "Planned Maint Dubai (Al Maktoum Intl) Planned Maint Dubai (Al Maktoum Intl)" at bounding box center [634, 165] width 1013 height 18
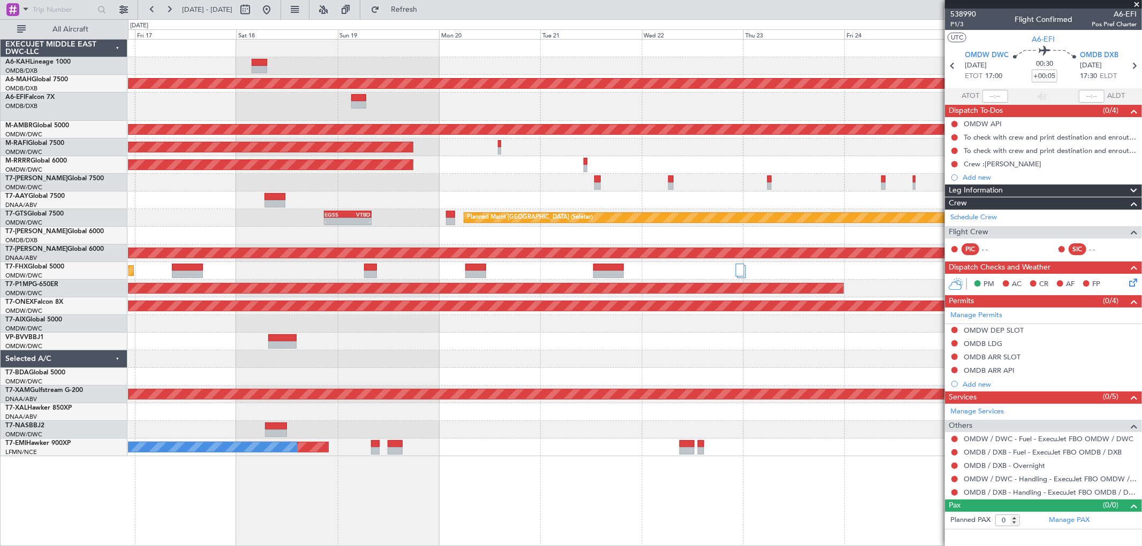
click at [579, 233] on div "Planned Maint [GEOGRAPHIC_DATA] ([GEOGRAPHIC_DATA] Intl)" at bounding box center [634, 236] width 1013 height 18
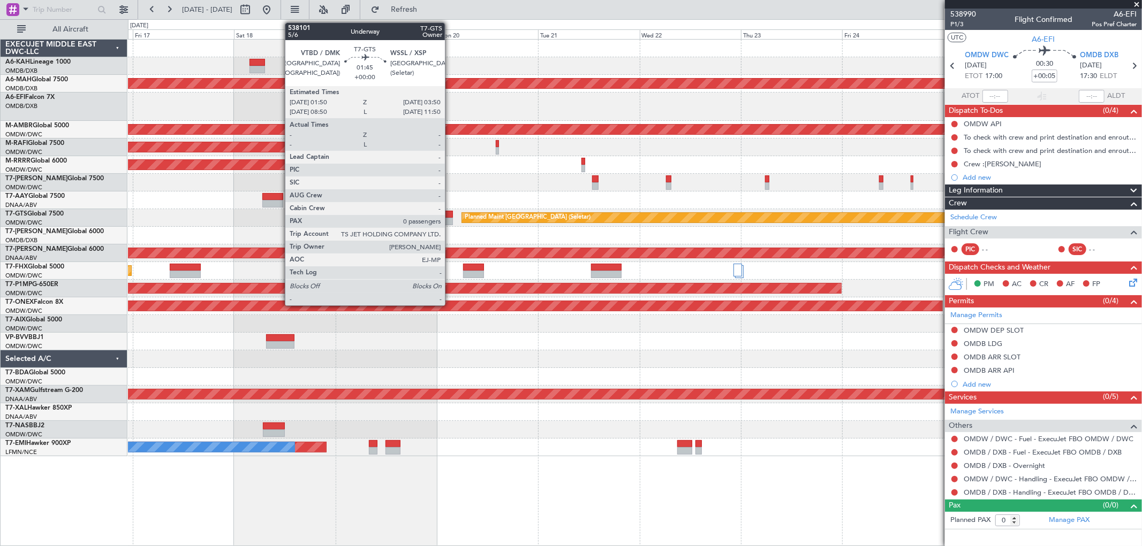
click at [450, 214] on div at bounding box center [448, 214] width 9 height 7
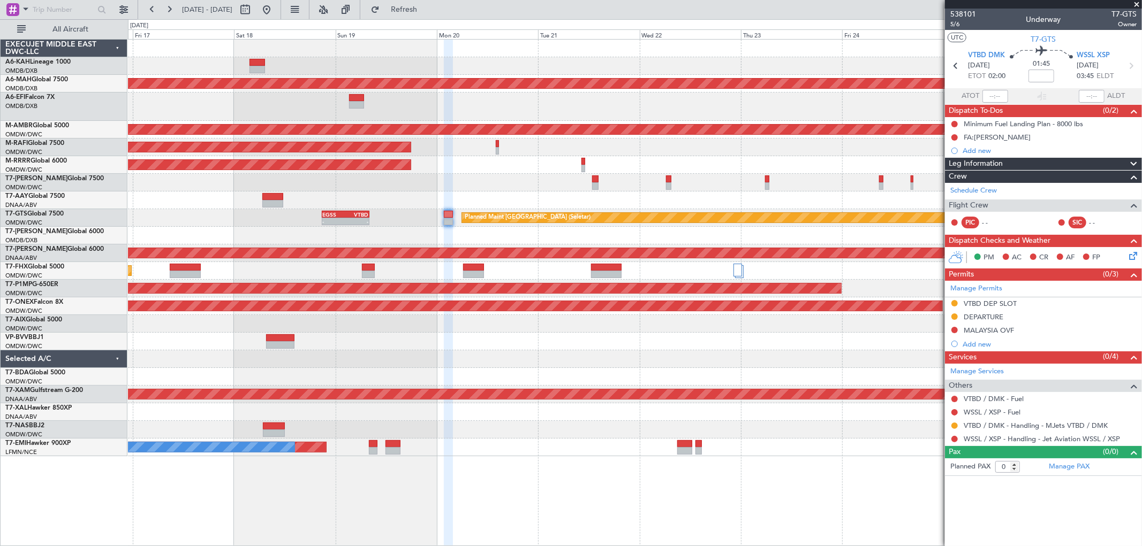
click at [1137, 3] on span at bounding box center [1136, 5] width 11 height 10
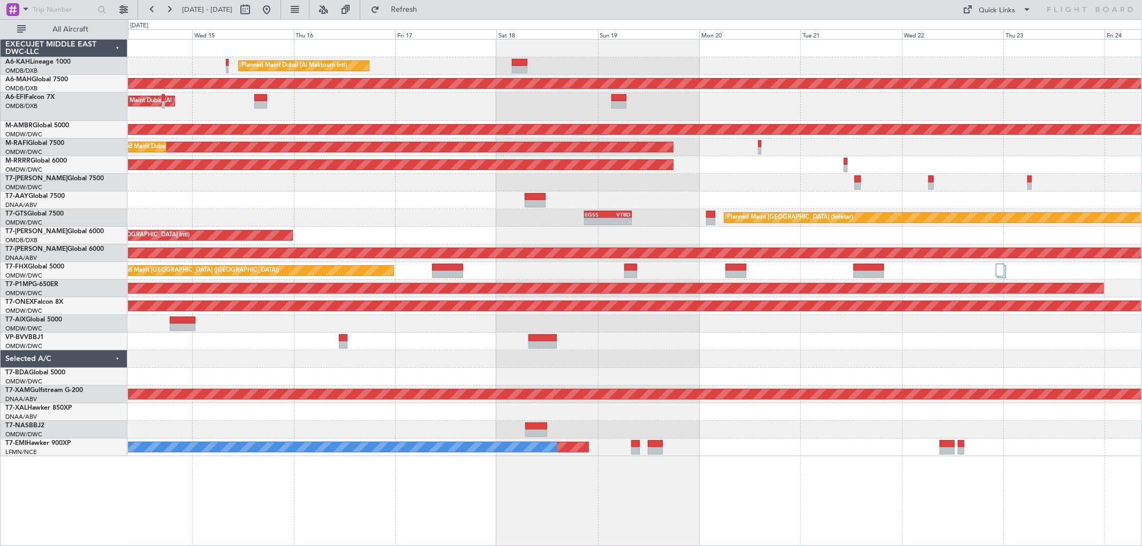
click at [760, 181] on div "Planned Maint Dubai (Al Maktoum Intl) Unplanned Maint [GEOGRAPHIC_DATA] ([GEOGR…" at bounding box center [634, 248] width 1013 height 417
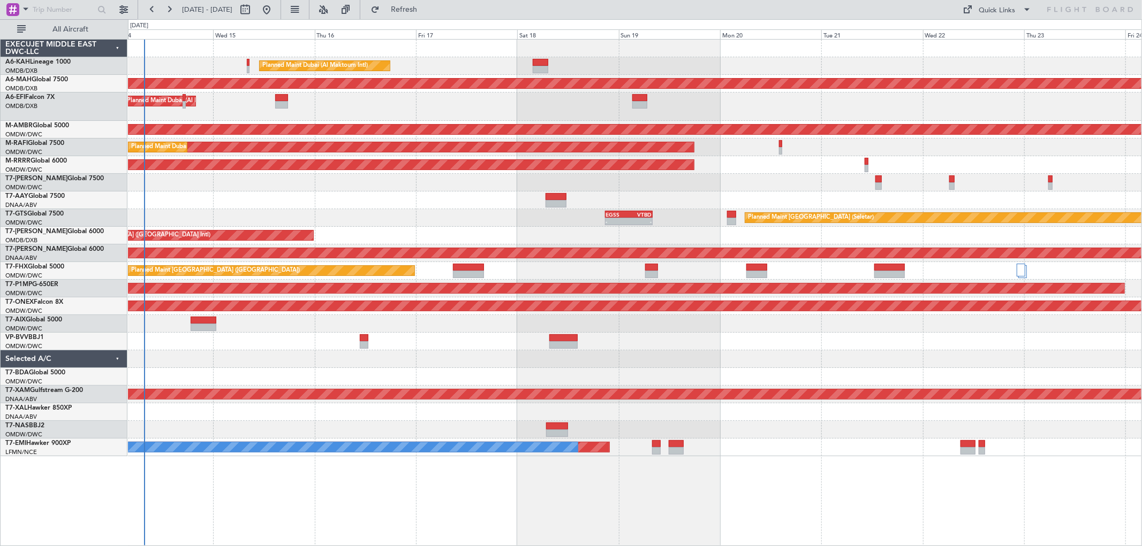
click at [415, 208] on div "Planned Maint Dubai (Al Maktoum Intl) Unplanned Maint [GEOGRAPHIC_DATA] ([GEOGR…" at bounding box center [634, 248] width 1013 height 417
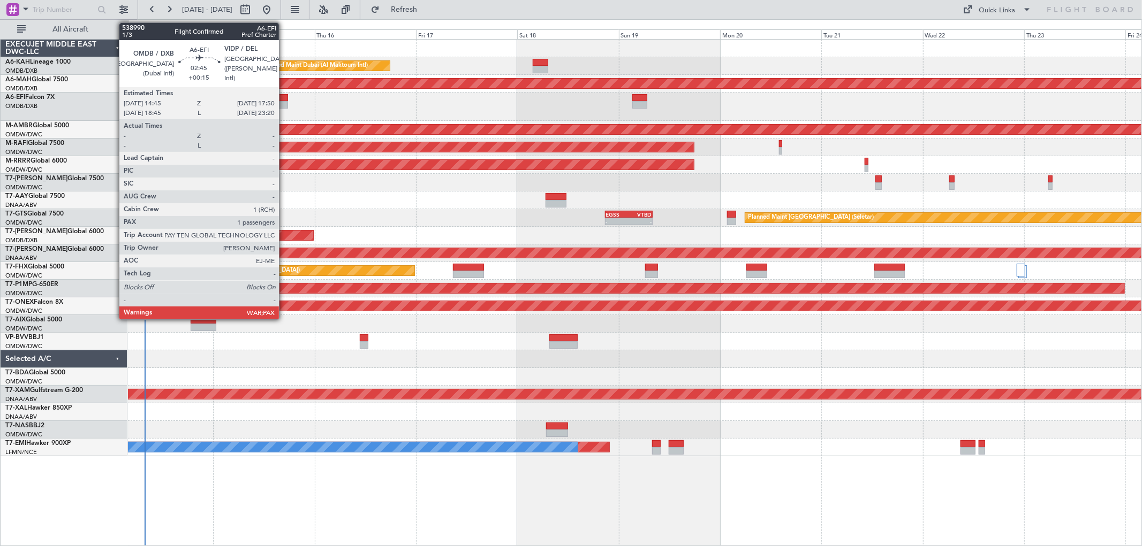
click at [284, 97] on div at bounding box center [281, 97] width 13 height 7
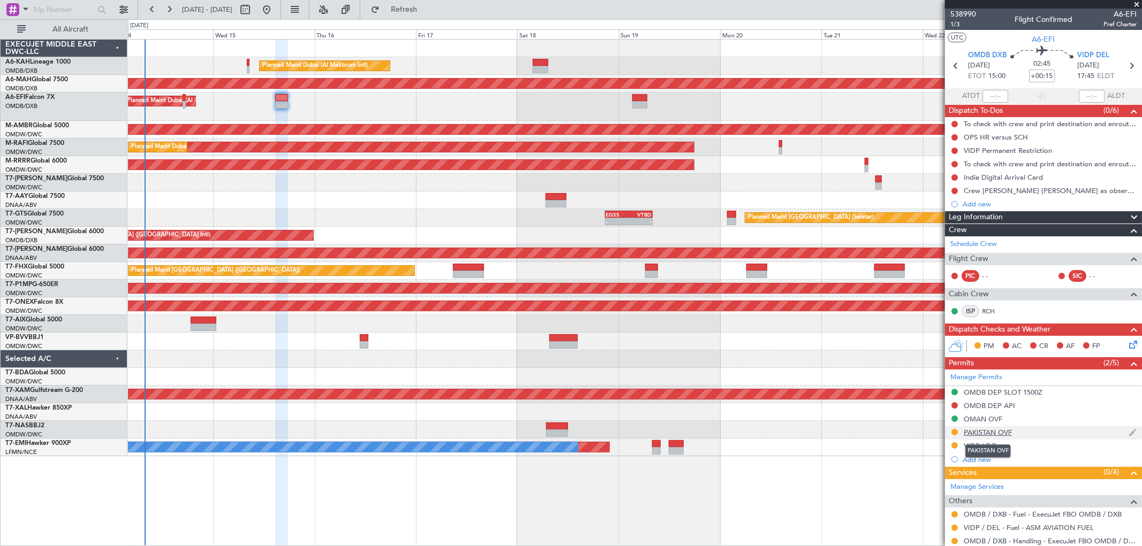
click at [1009, 431] on div "PAKISTAN OVF" at bounding box center [987, 432] width 48 height 9
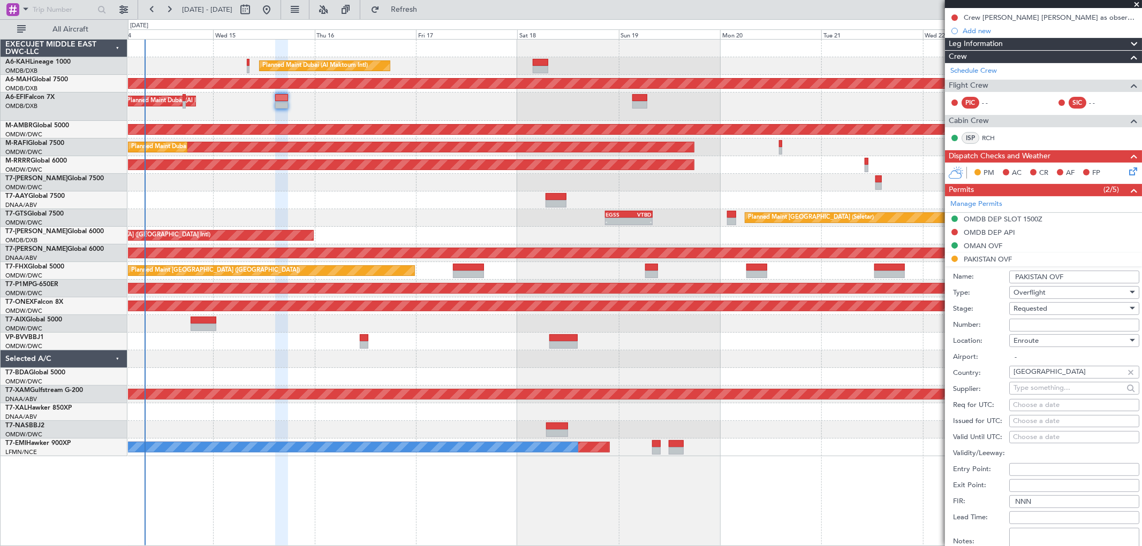
scroll to position [178, 0]
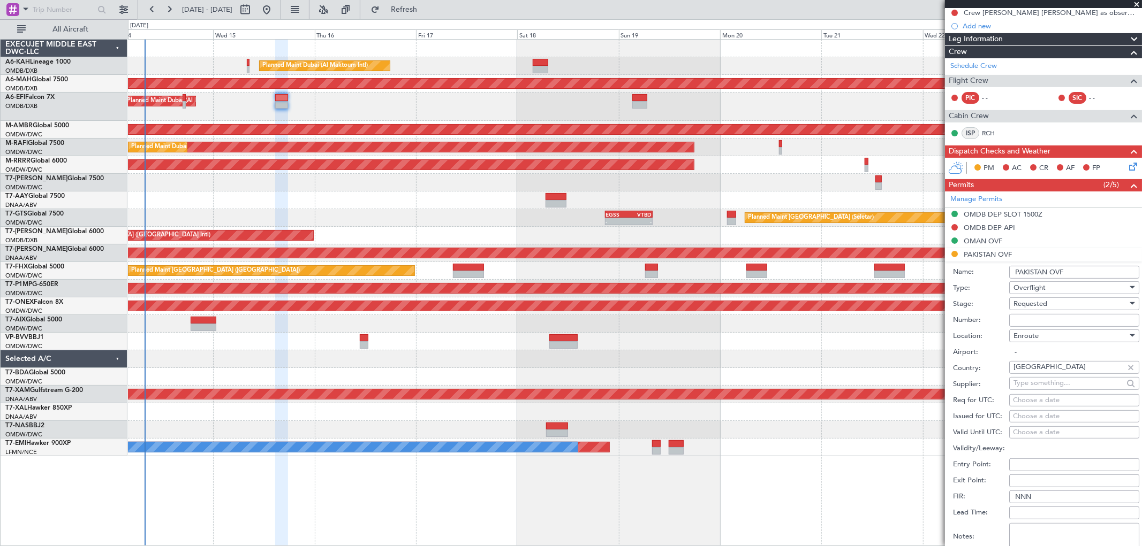
click at [1025, 323] on input "Number:" at bounding box center [1074, 320] width 130 height 13
paste input "NS-2510-0396"
type input "NS-2510-0396"
click at [1028, 307] on span "Requested" at bounding box center [1030, 304] width 34 height 10
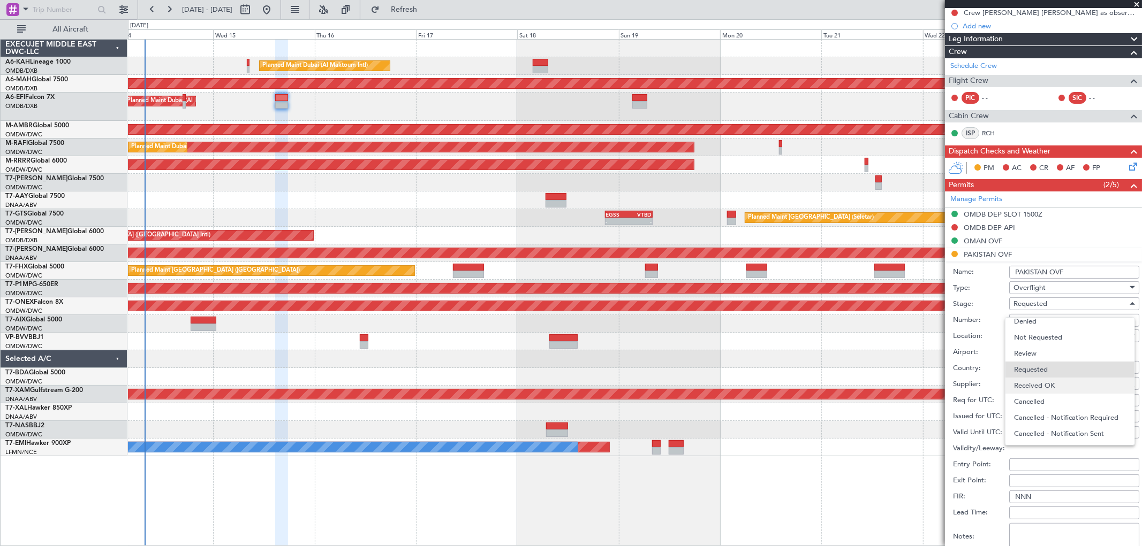
click at [1024, 383] on span "Received OK" at bounding box center [1069, 386] width 111 height 16
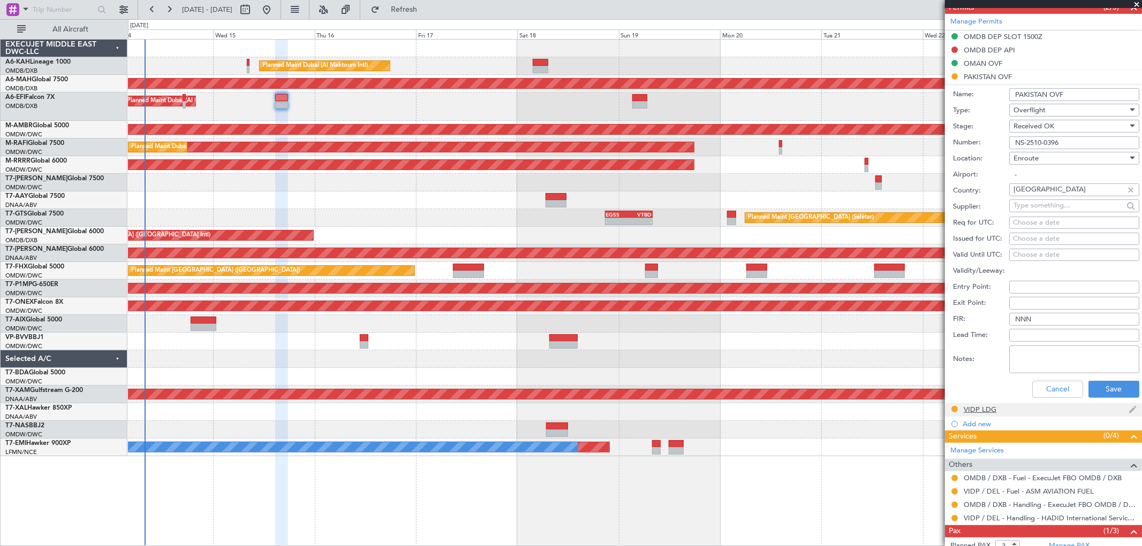
scroll to position [402, 0]
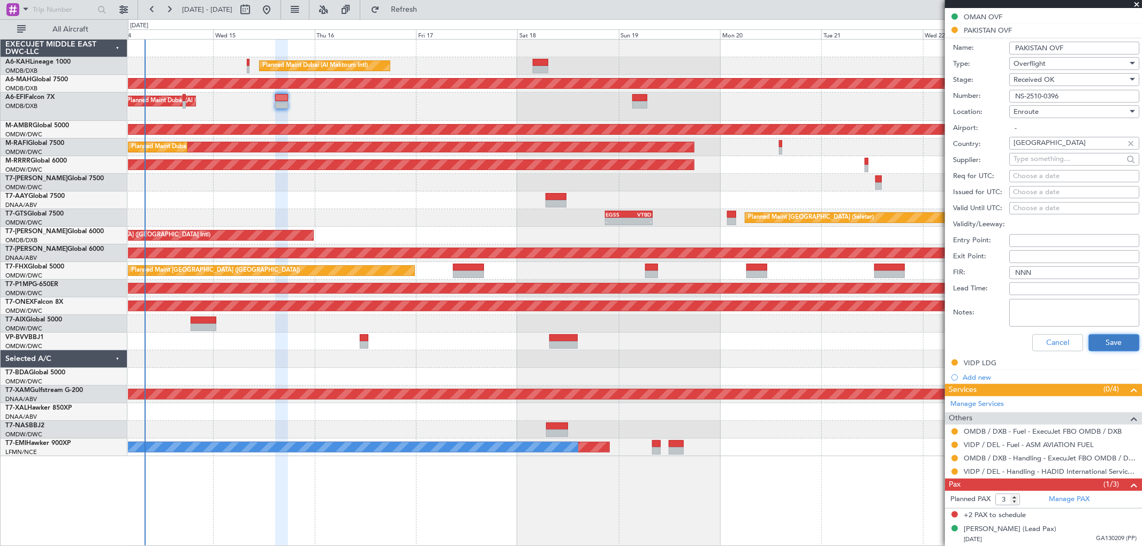
click at [1109, 338] on button "Save" at bounding box center [1113, 342] width 51 height 17
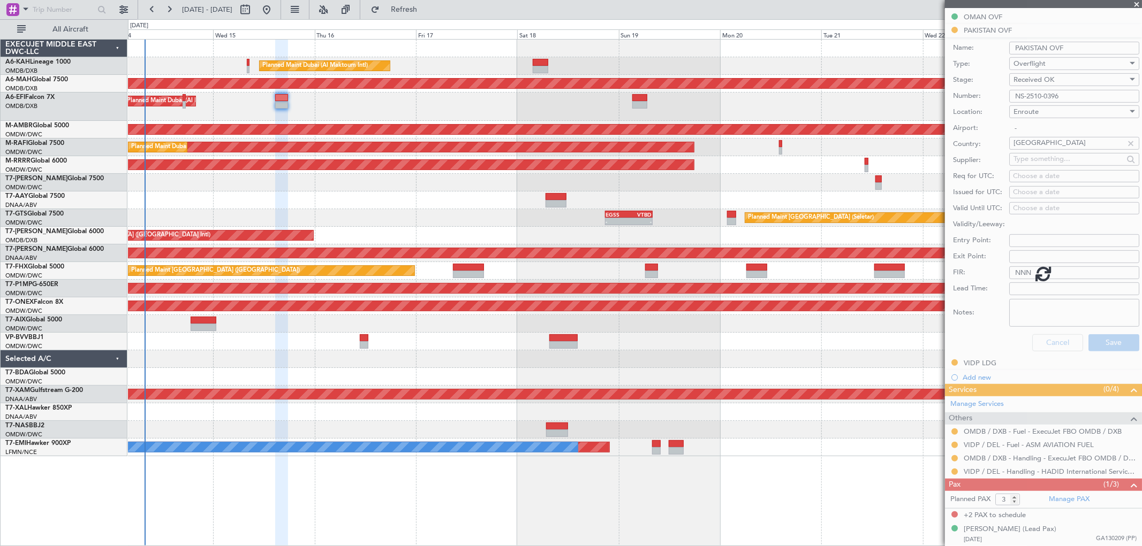
scroll to position [83, 0]
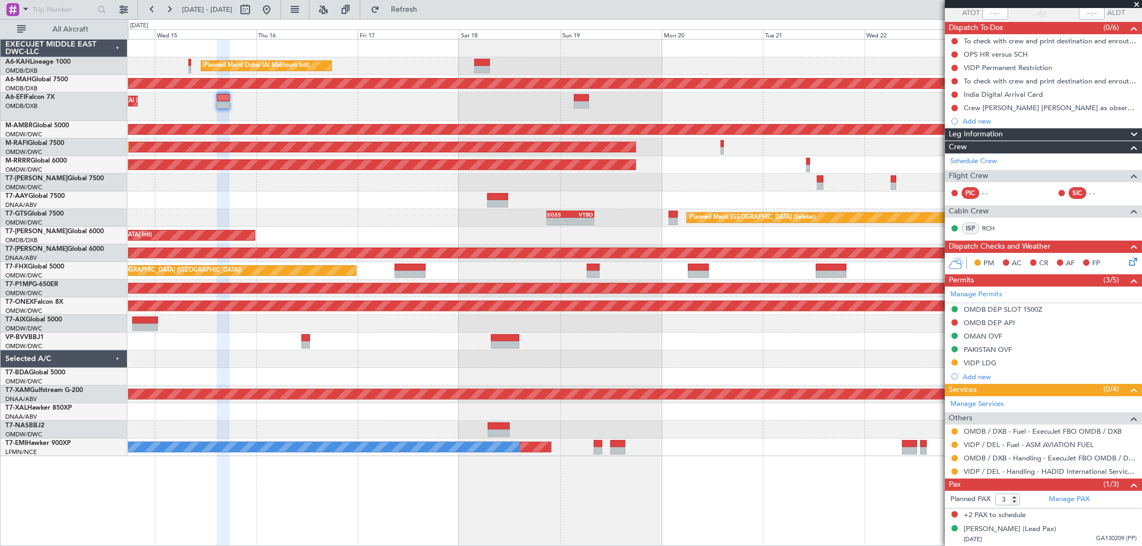
click at [696, 174] on div "Planned Maint Dubai (Al Maktoum Intl) Unplanned Maint [GEOGRAPHIC_DATA] ([GEOGR…" at bounding box center [634, 248] width 1013 height 417
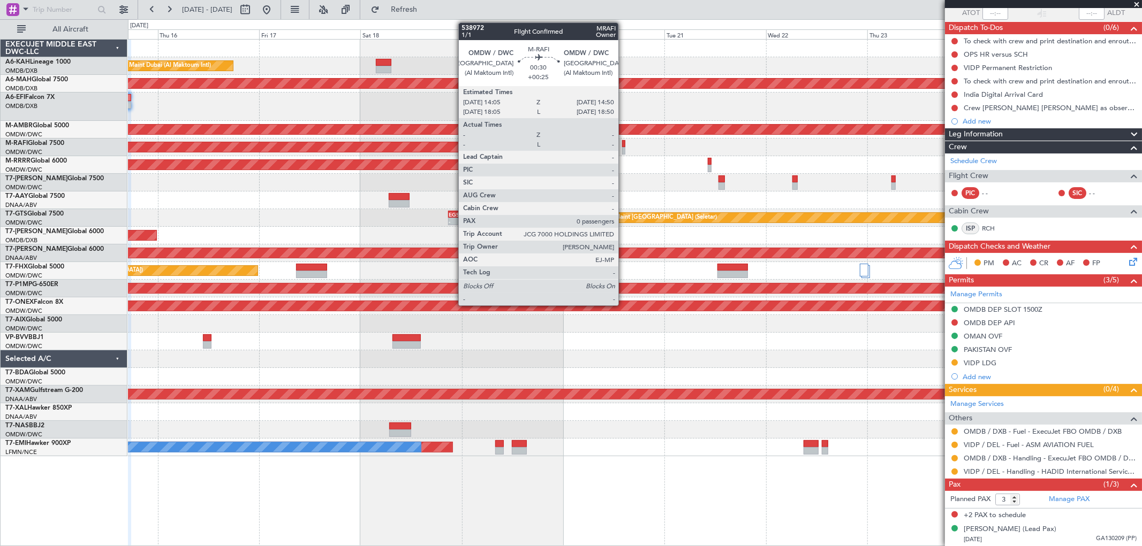
click at [623, 147] on div at bounding box center [623, 150] width 3 height 7
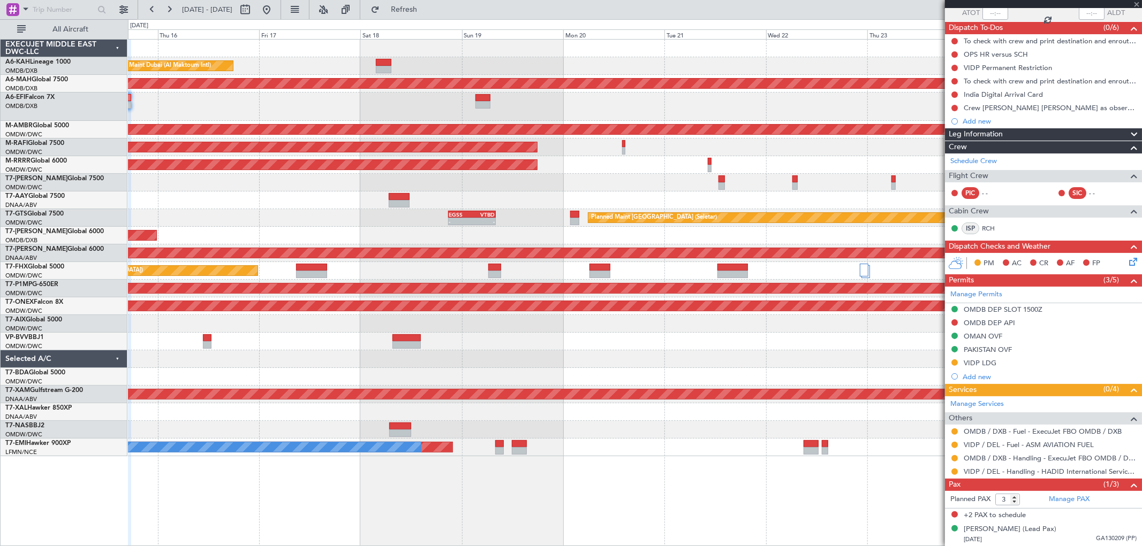
type input "+00:25"
type input "0"
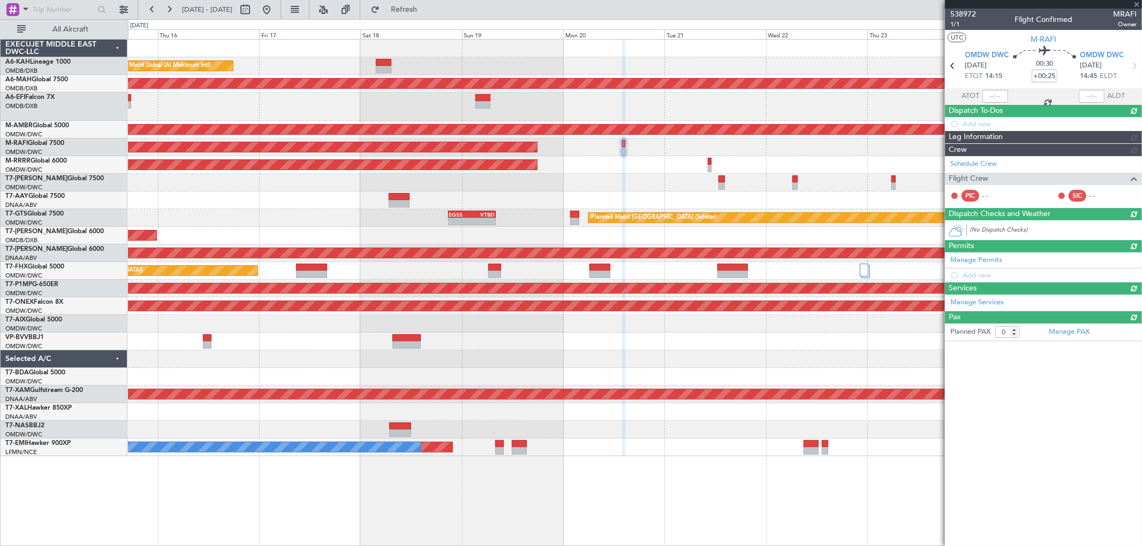
scroll to position [0, 0]
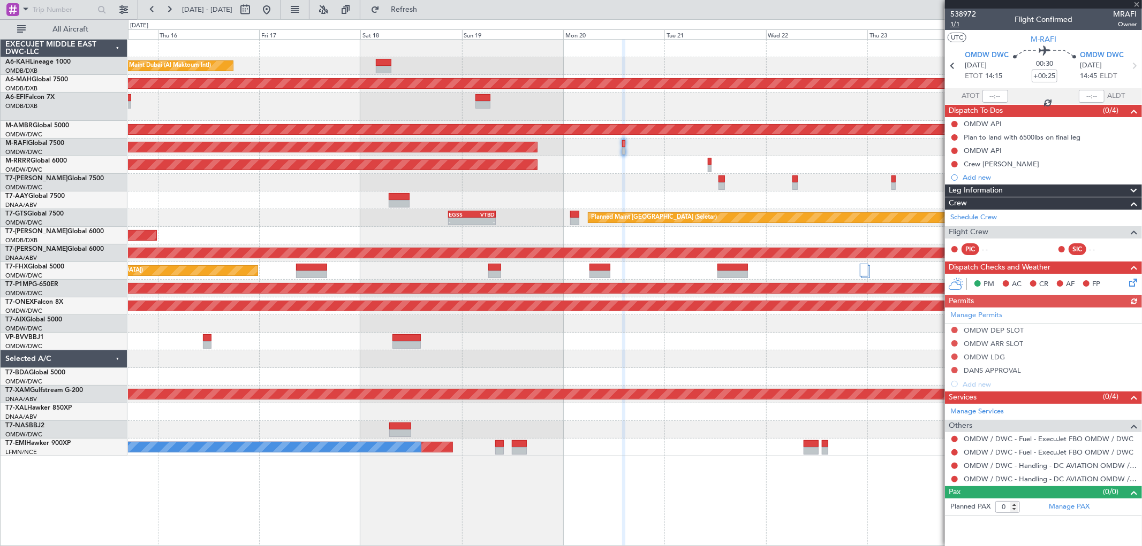
click at [959, 25] on span "1/1" at bounding box center [963, 24] width 26 height 9
click at [427, 12] on span "Refresh" at bounding box center [404, 9] width 45 height 7
click at [1136, 1] on span at bounding box center [1136, 5] width 11 height 10
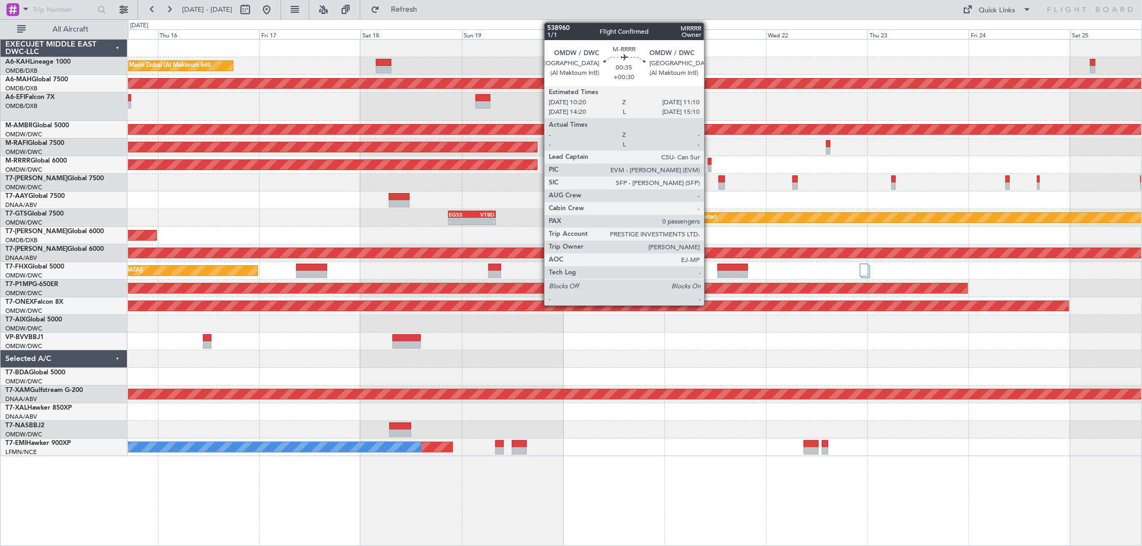
click at [709, 168] on div at bounding box center [710, 168] width 4 height 7
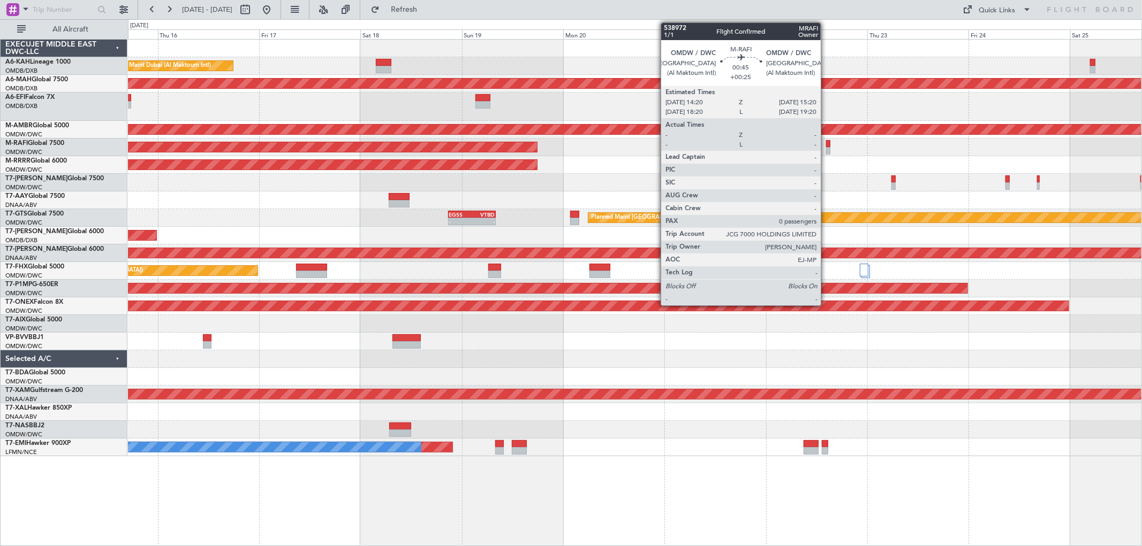
click at [826, 140] on div at bounding box center [828, 143] width 4 height 7
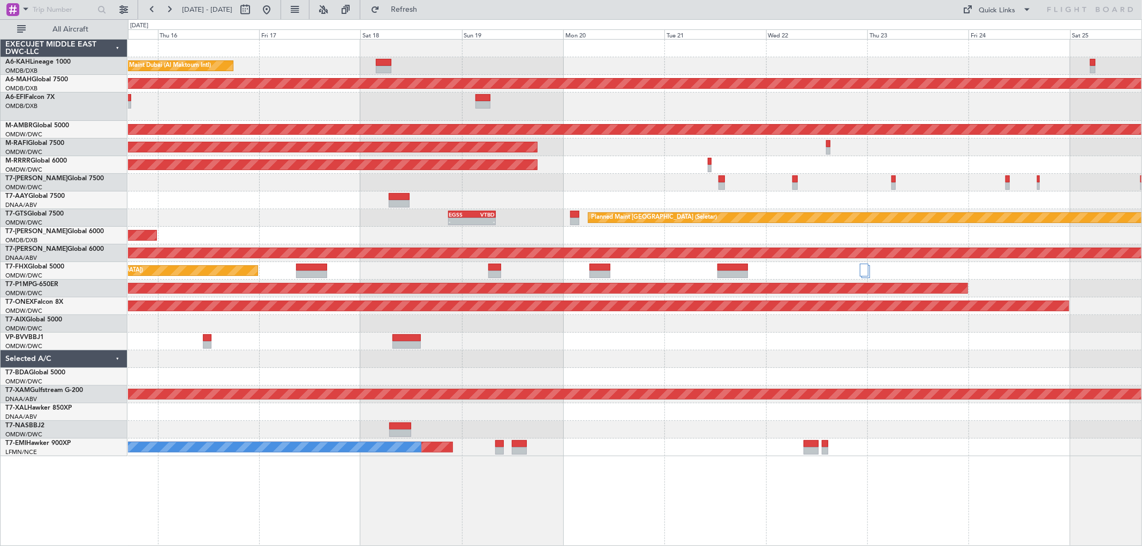
click at [664, 184] on div at bounding box center [634, 183] width 1013 height 18
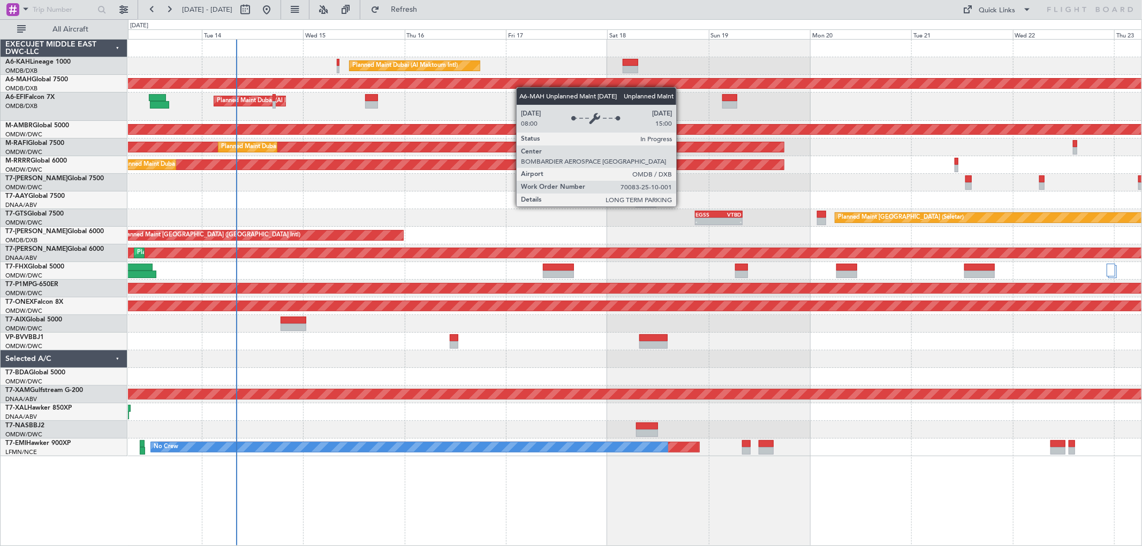
click at [549, 83] on div "Planned Maint Dubai (Al Maktoum Intl) Unplanned Maint Dubai (Dubai Intl) Planne…" at bounding box center [634, 248] width 1013 height 417
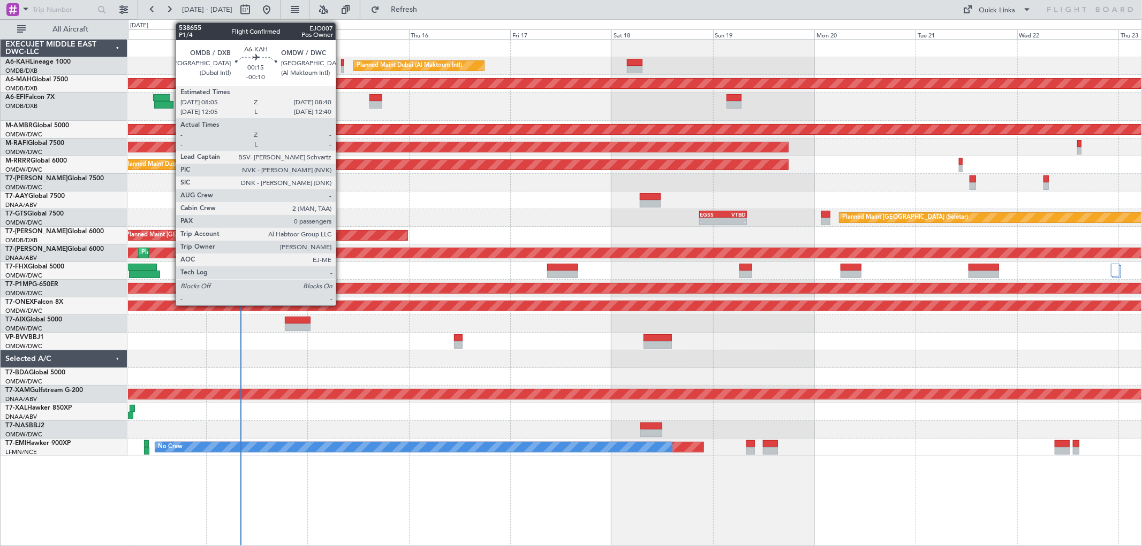
click at [341, 62] on div at bounding box center [342, 62] width 3 height 7
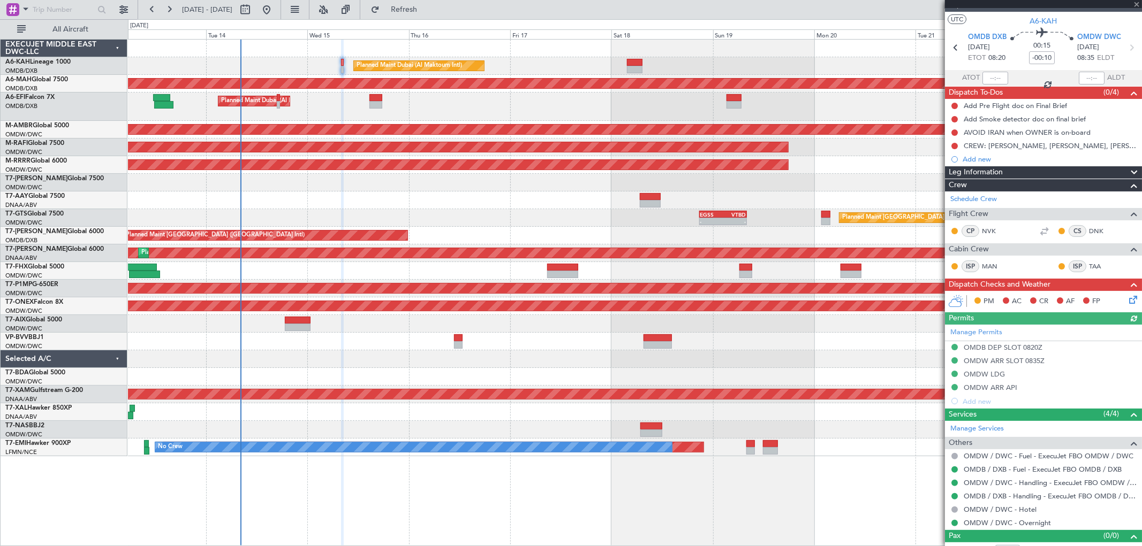
scroll to position [32, 0]
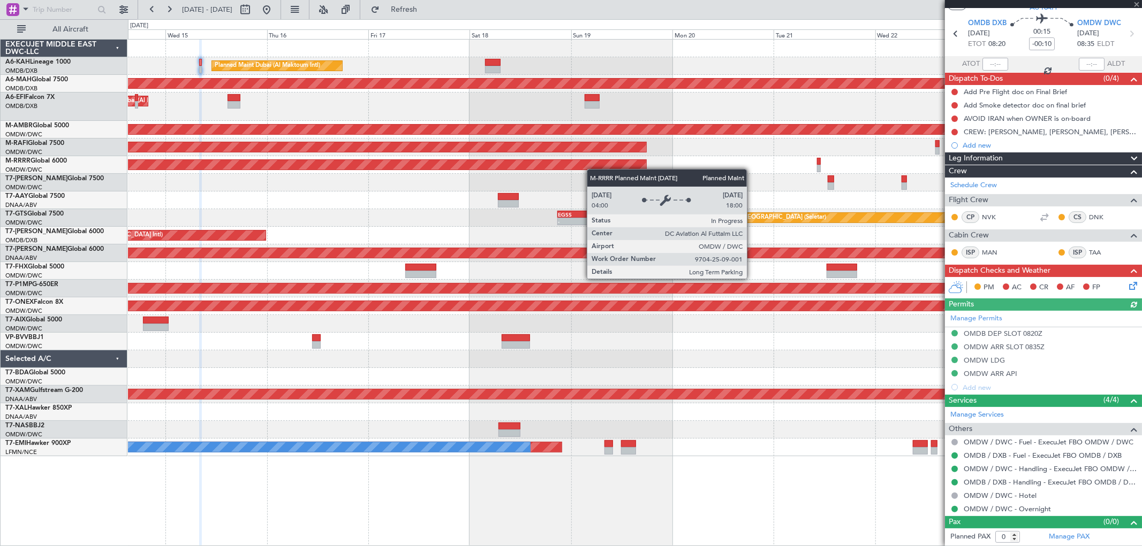
click at [560, 163] on div "Planned Maint Dubai (Al Maktoum Intl) Unplanned Maint [GEOGRAPHIC_DATA] ([GEOGR…" at bounding box center [634, 248] width 1013 height 417
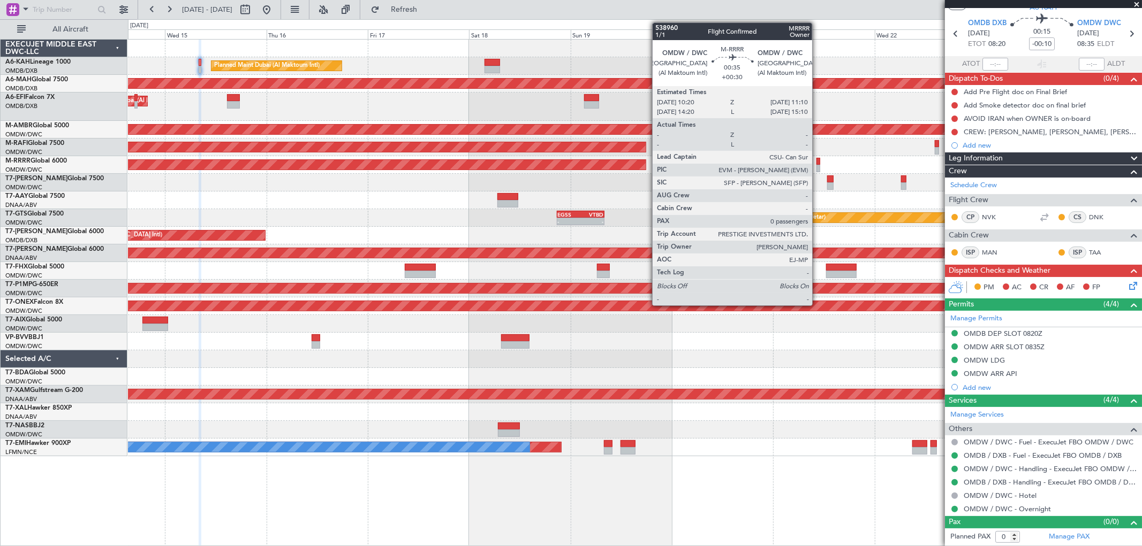
click at [817, 164] on div at bounding box center [818, 161] width 4 height 7
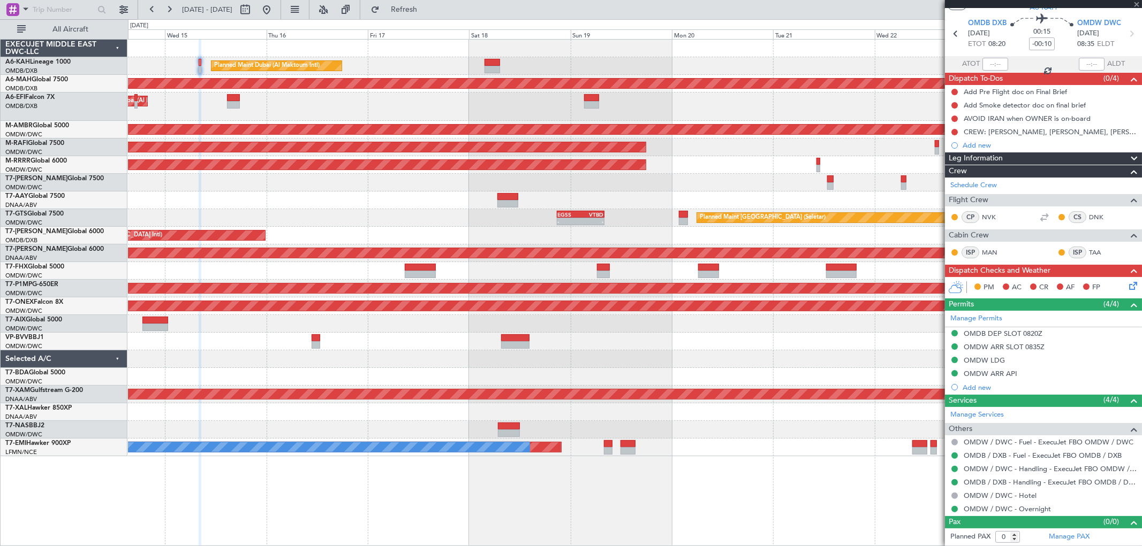
type input "+00:30"
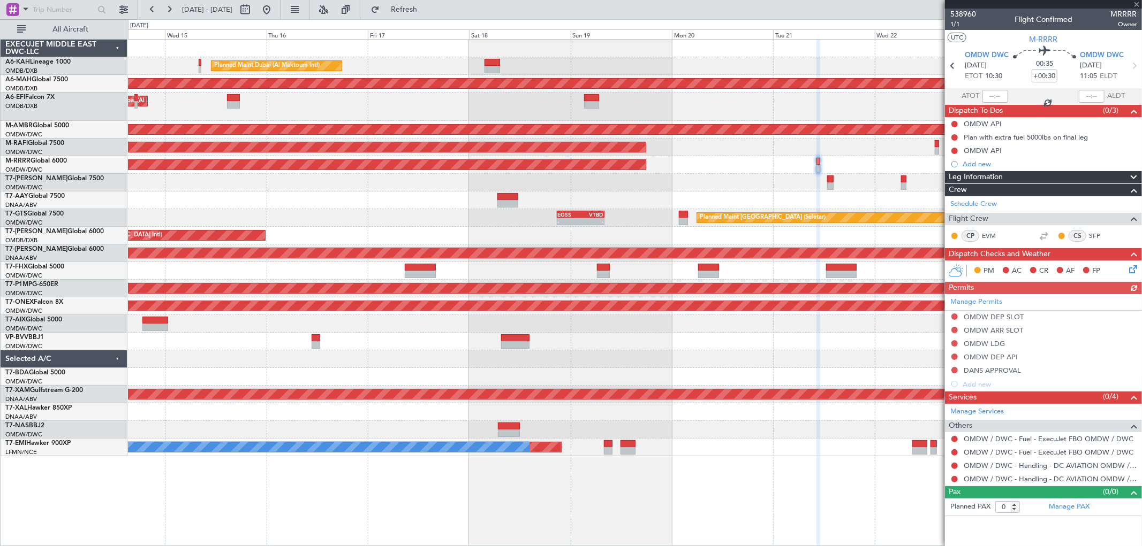
click at [860, 136] on div "Planned Maint [GEOGRAPHIC_DATA] (Seletar)" at bounding box center [634, 130] width 1013 height 18
click at [1136, 2] on span at bounding box center [1136, 5] width 11 height 10
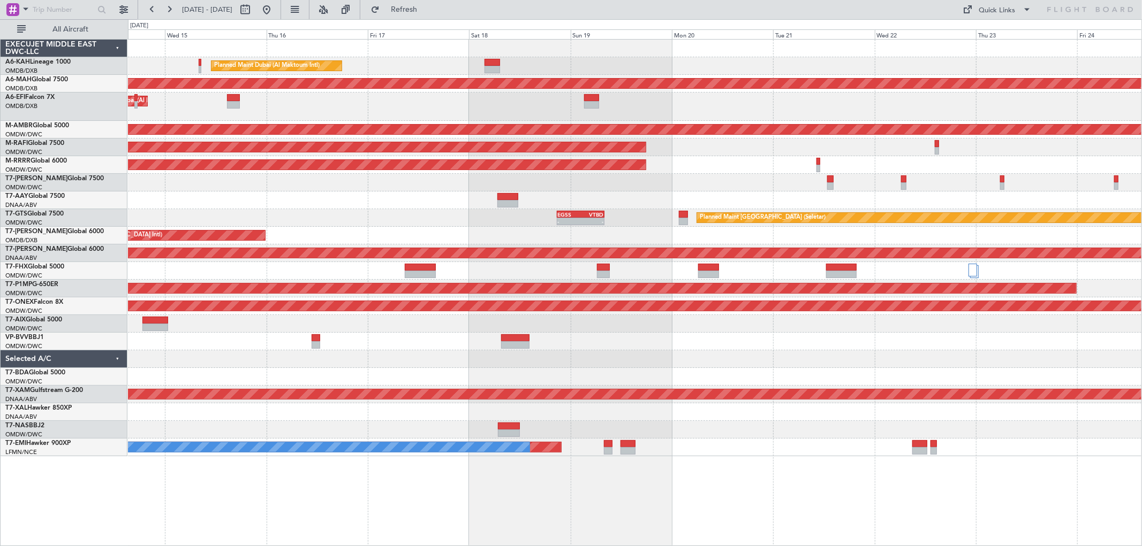
click at [912, 155] on div "Planned Maint Dubai (Al Maktoum Intl) Planned Maint Dubai (Al Maktoum Intl)" at bounding box center [634, 148] width 1013 height 18
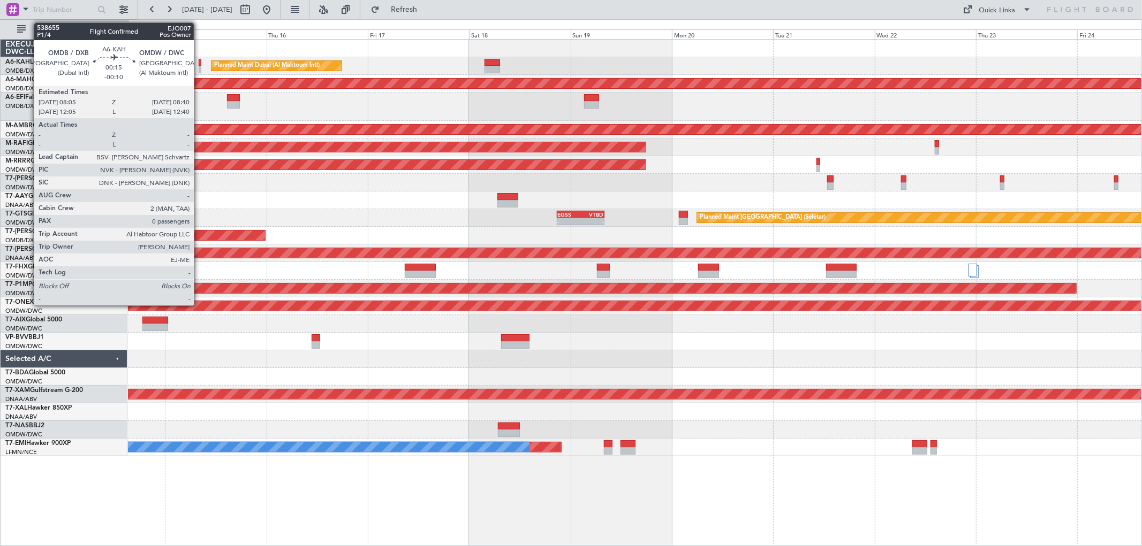
click at [199, 67] on div at bounding box center [200, 69] width 3 height 7
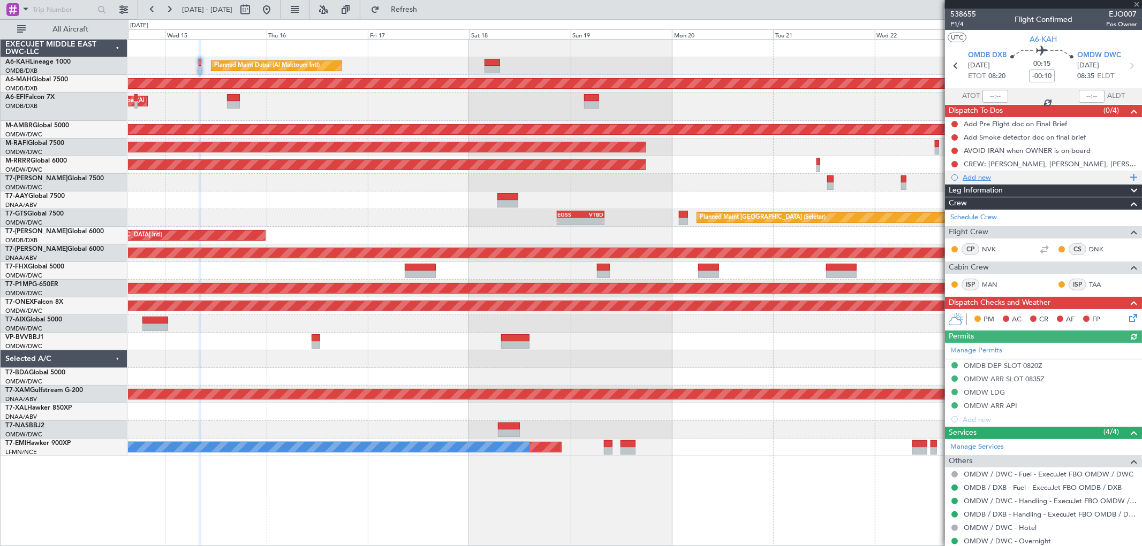
click at [985, 174] on div "Add new" at bounding box center [1044, 177] width 164 height 9
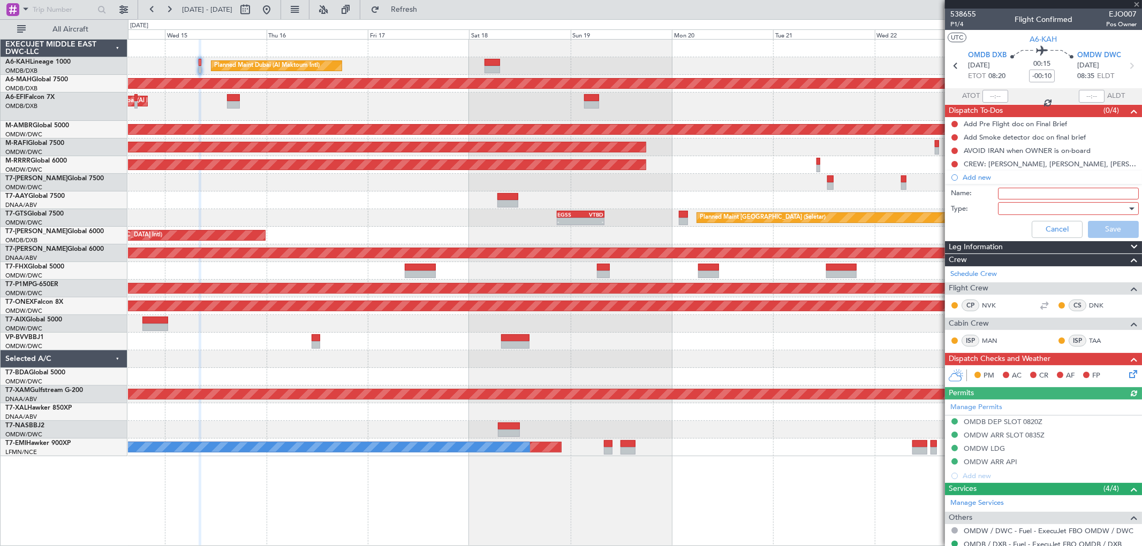
drag, startPoint x: 1007, startPoint y: 182, endPoint x: 1025, endPoint y: 191, distance: 20.1
click at [1025, 191] on input "Name:" at bounding box center [1068, 194] width 141 height 12
paste input "3.2"
type input "Fuel 3.2"
click at [1028, 210] on div at bounding box center [1064, 209] width 125 height 16
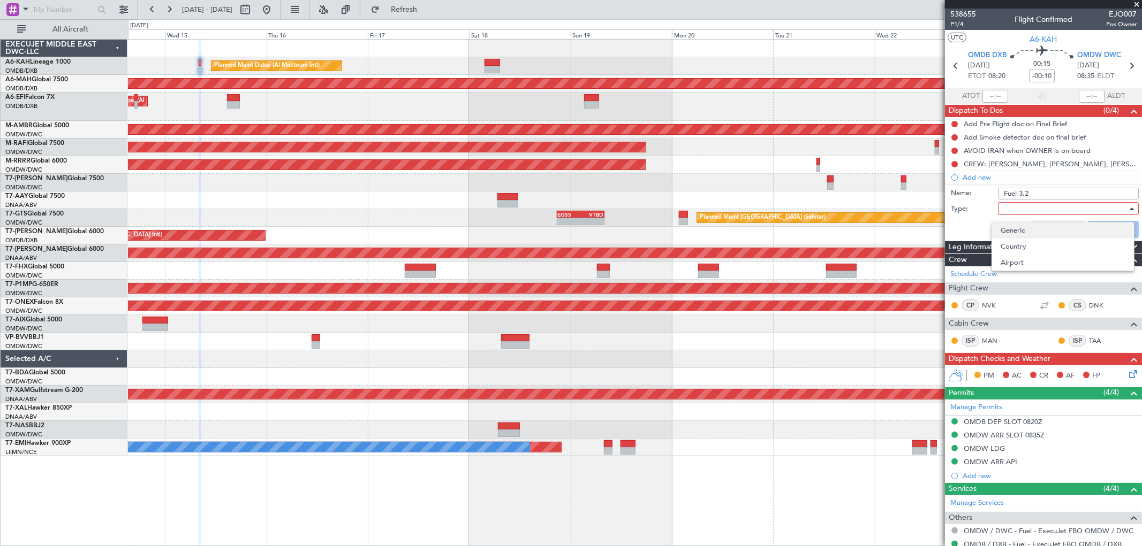
click at [1017, 225] on span "Generic" at bounding box center [1062, 231] width 125 height 16
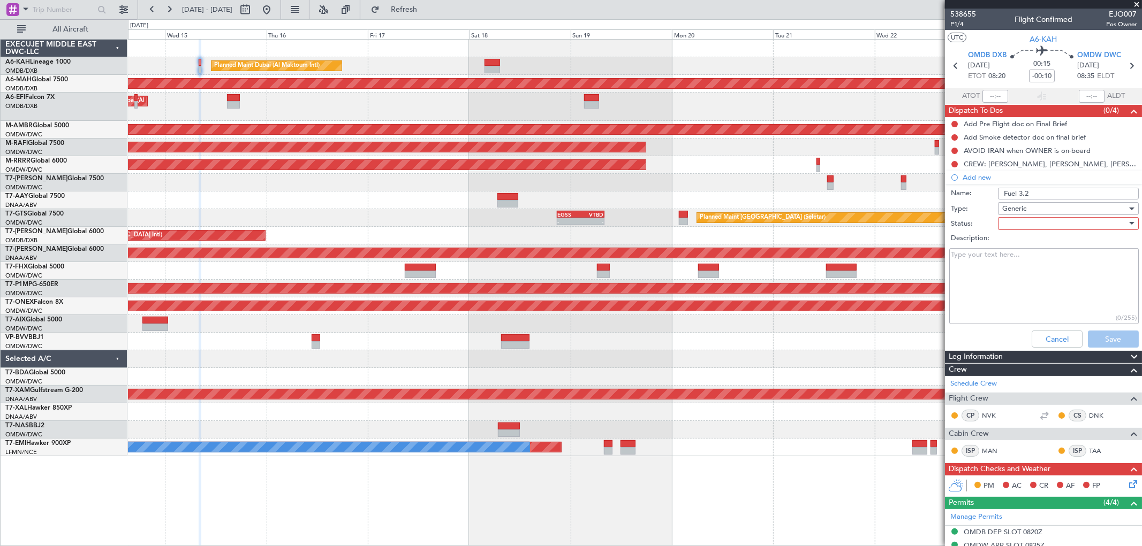
click at [1018, 223] on div at bounding box center [1064, 224] width 125 height 16
click at [1015, 242] on span "Not Started" at bounding box center [1062, 245] width 125 height 16
click at [1088, 341] on button "Save" at bounding box center [1112, 339] width 51 height 17
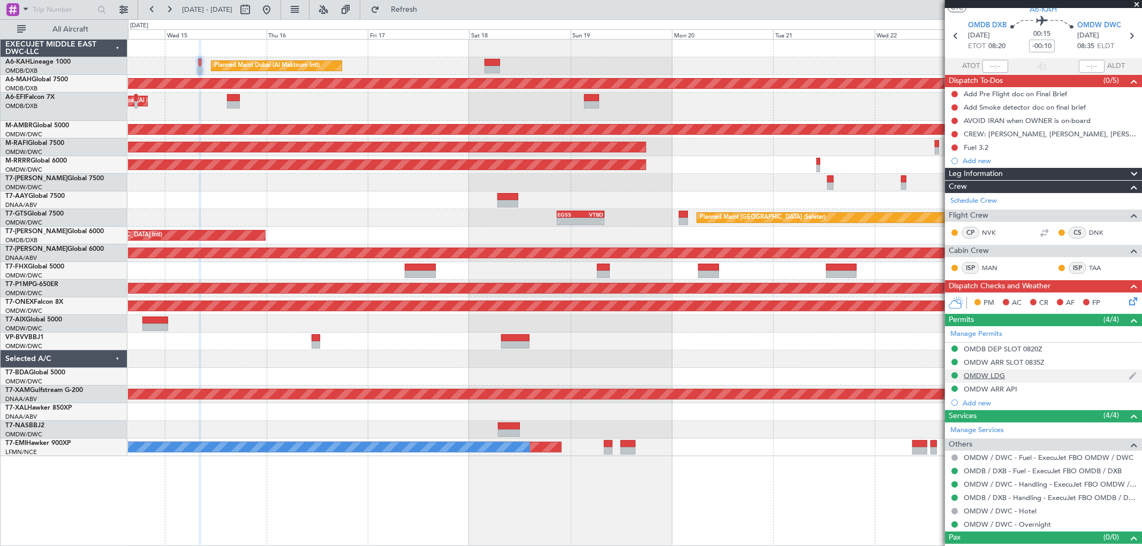
scroll to position [45, 0]
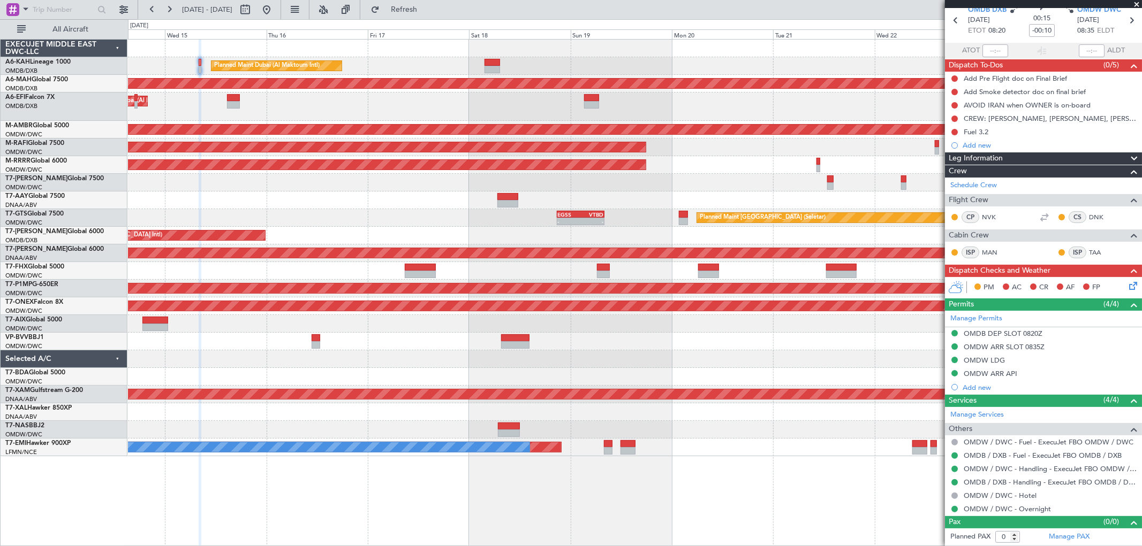
click at [1137, 1] on span at bounding box center [1136, 5] width 11 height 10
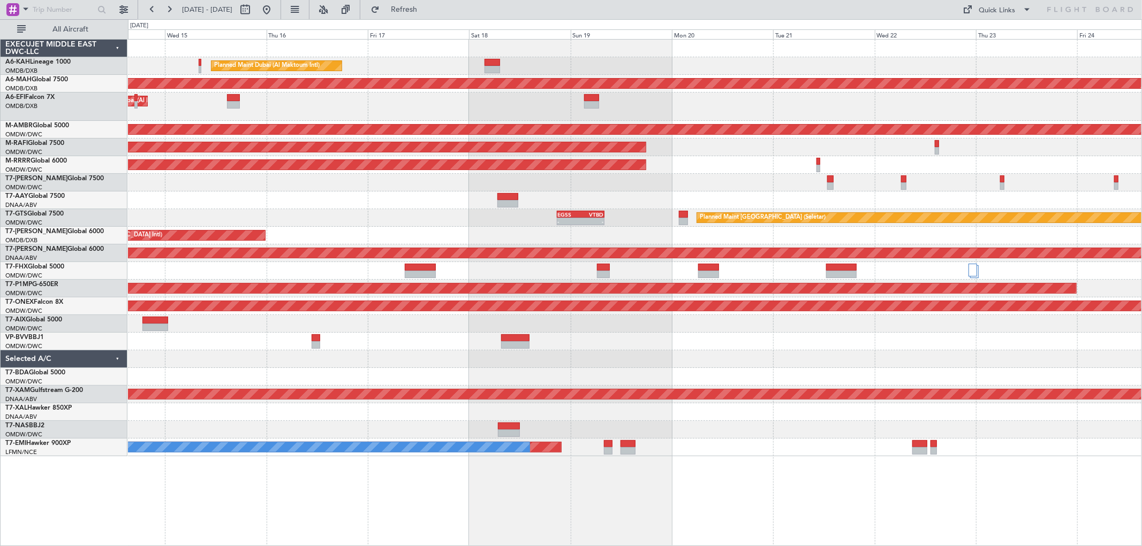
scroll to position [0, 0]
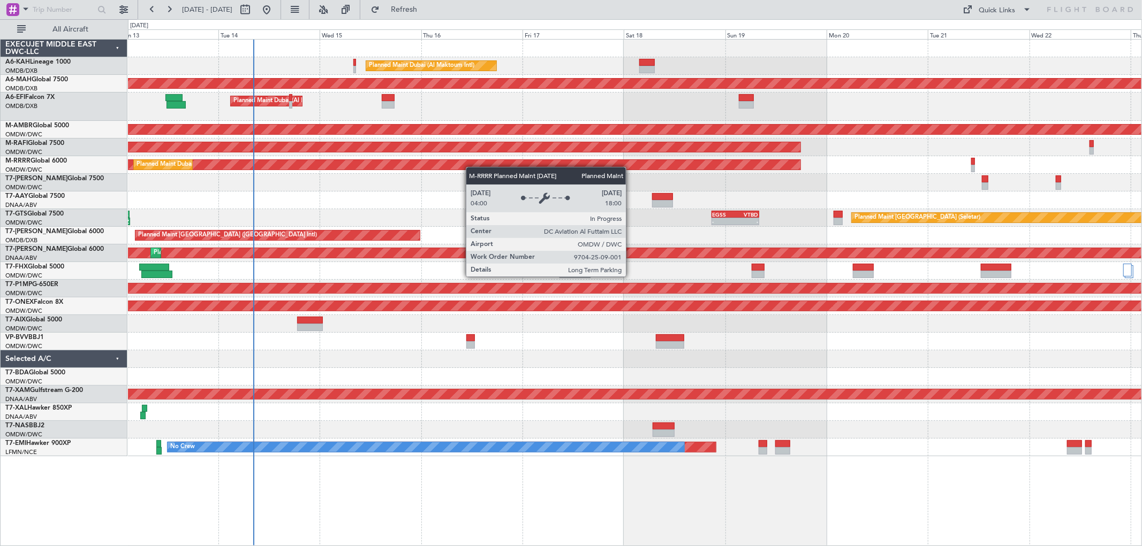
click at [511, 165] on div "Planned Maint Dubai (Al Maktoum Intl) Unplanned Maint Dubai (Dubai Intl) Planne…" at bounding box center [634, 248] width 1013 height 417
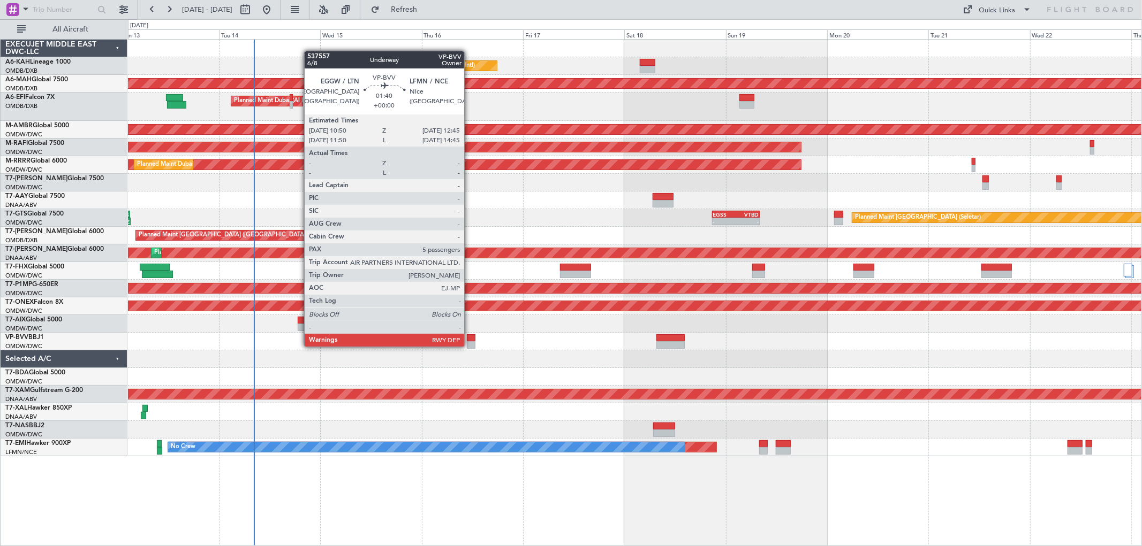
click at [469, 346] on div at bounding box center [471, 344] width 9 height 7
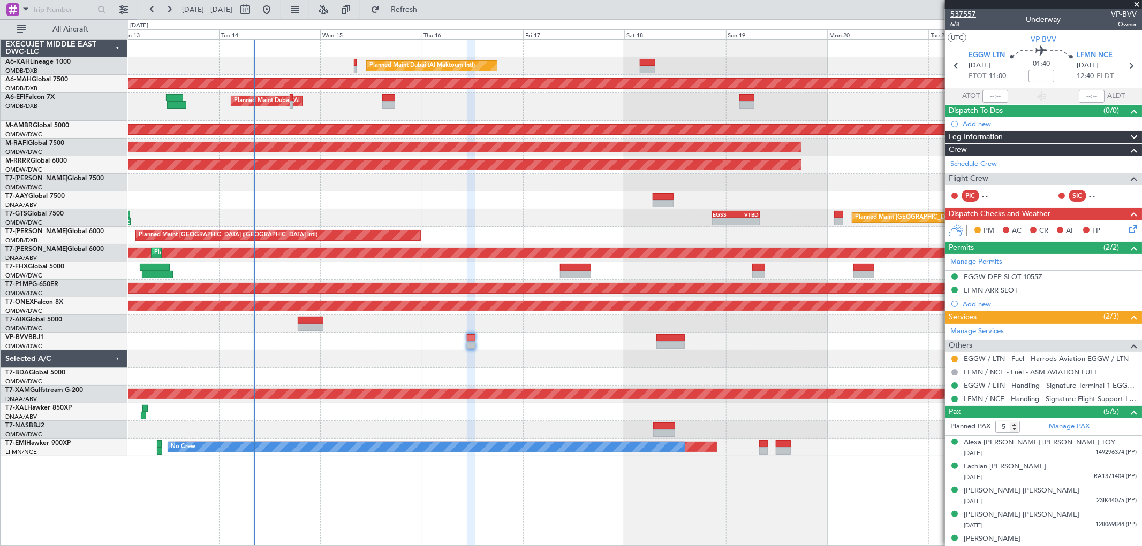
click at [970, 14] on span "537557" at bounding box center [963, 14] width 26 height 11
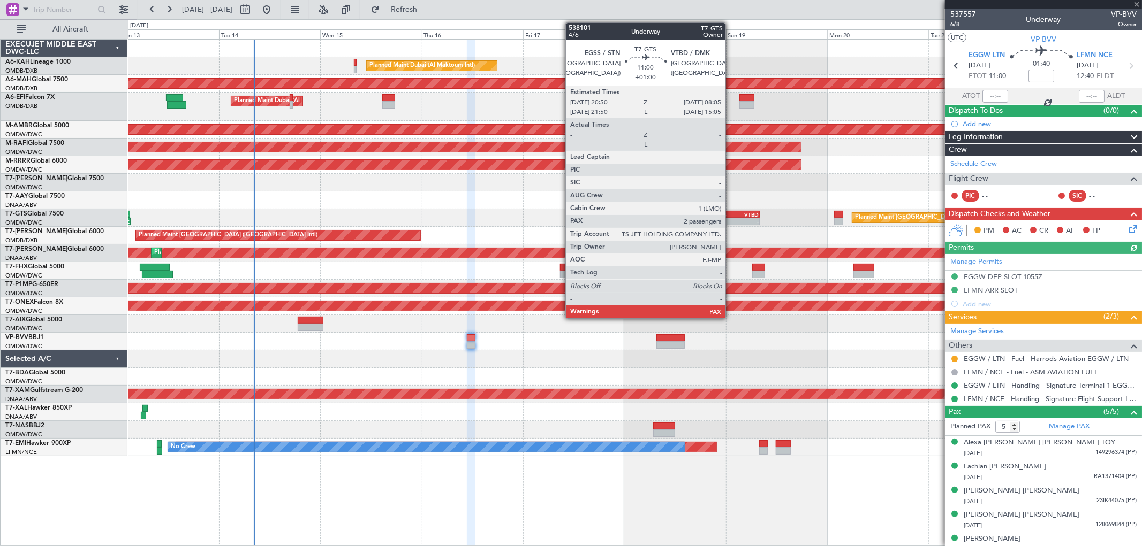
click at [732, 212] on div "EGSS" at bounding box center [724, 214] width 23 height 6
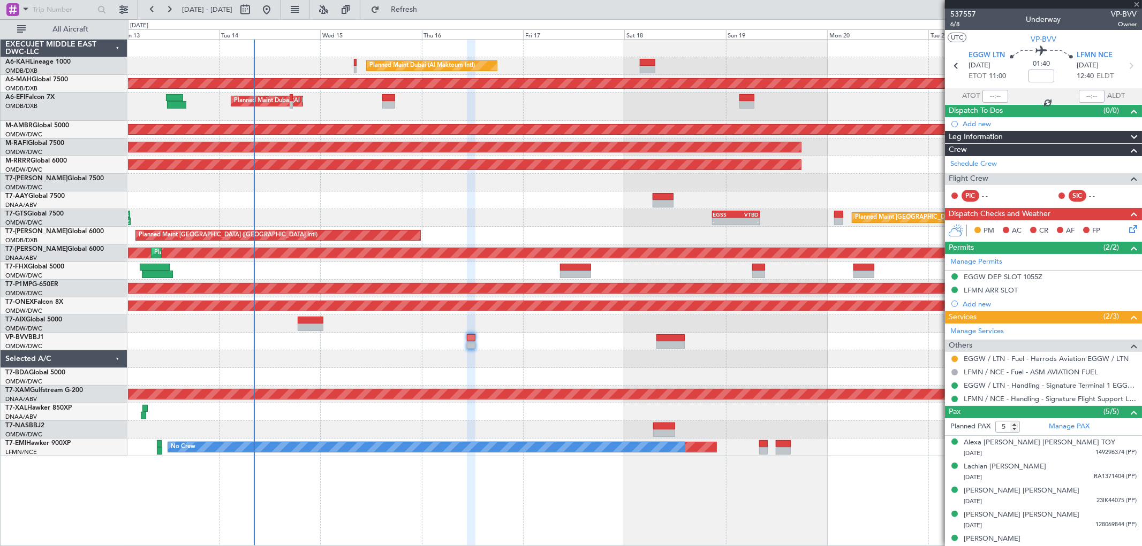
type input "+01:00"
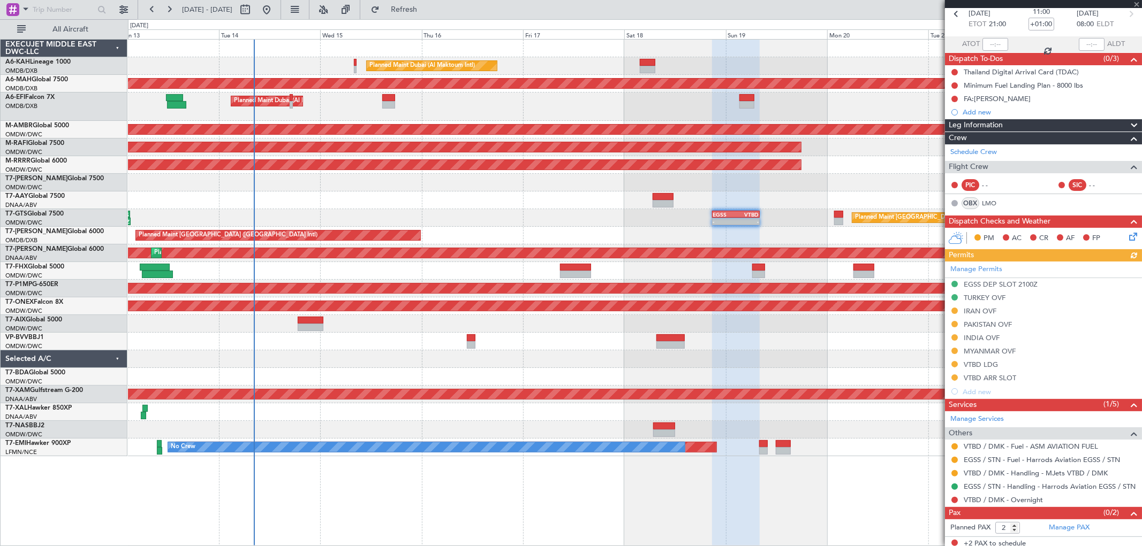
scroll to position [56, 0]
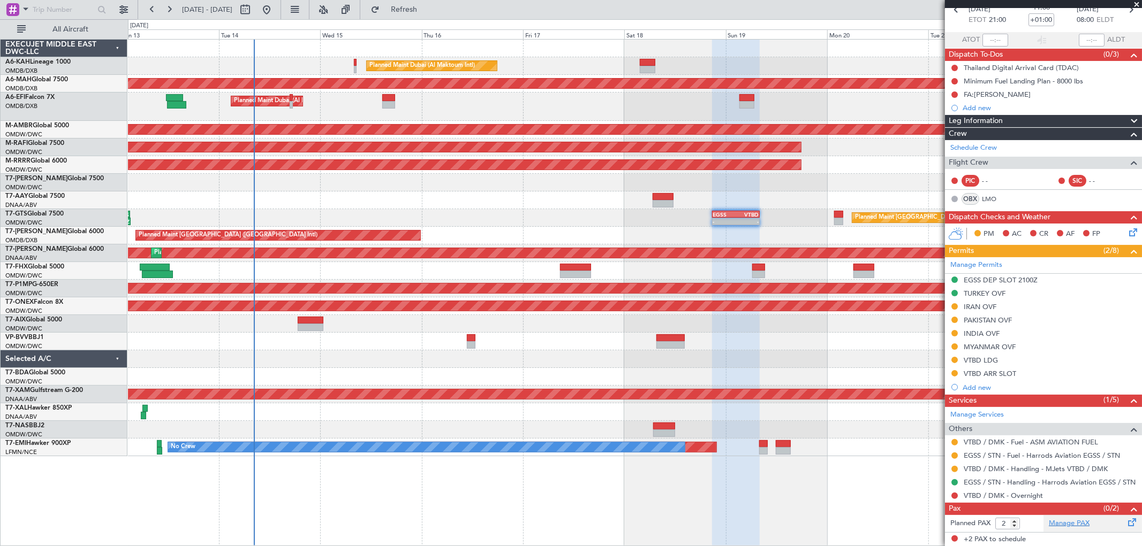
click at [1064, 524] on link "Manage PAX" at bounding box center [1068, 524] width 41 height 11
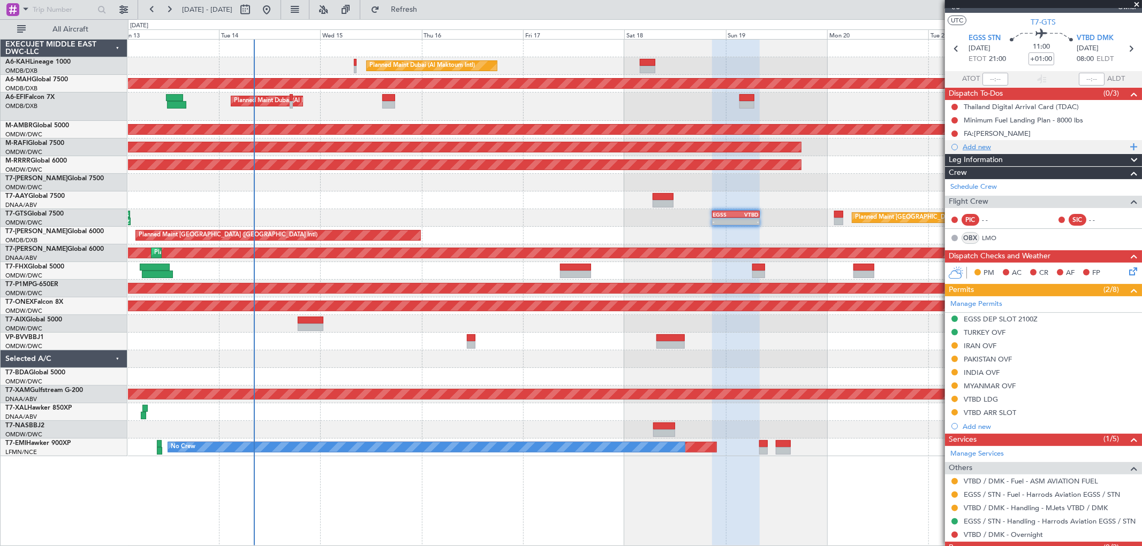
scroll to position [0, 0]
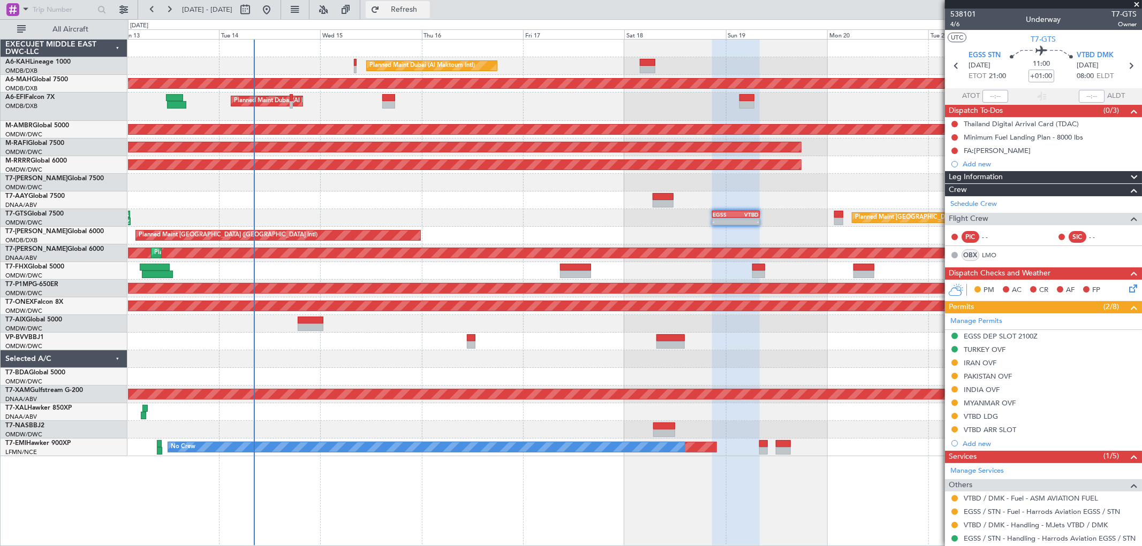
click at [427, 6] on span "Refresh" at bounding box center [404, 9] width 45 height 7
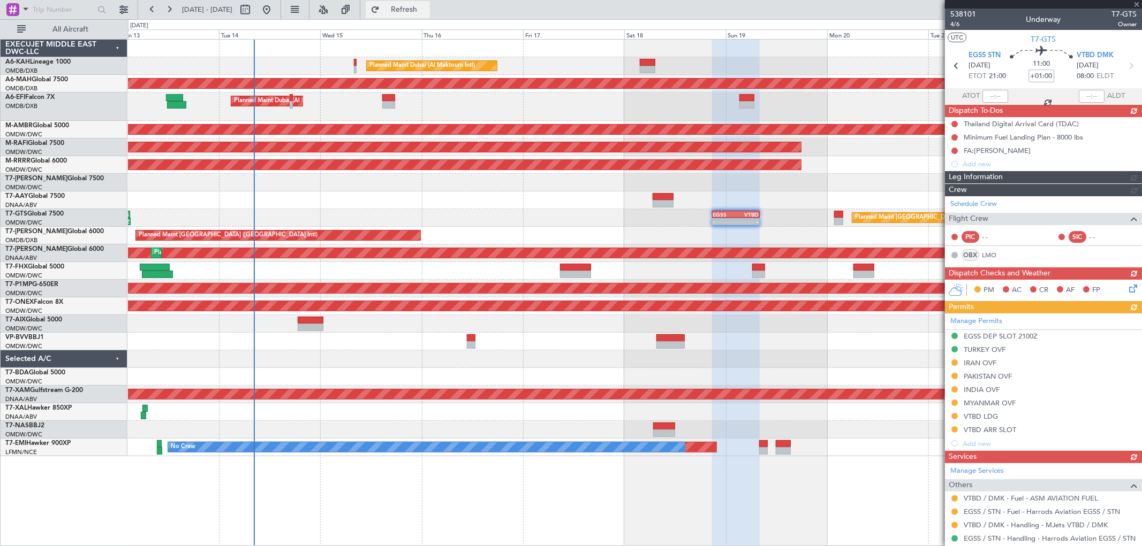
type input "10"
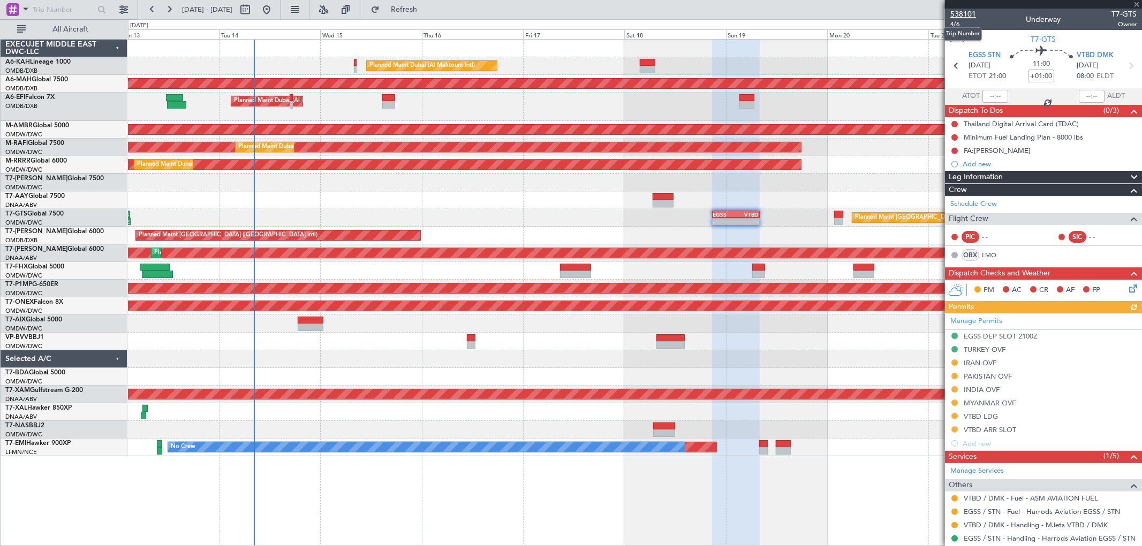
click at [965, 13] on span "538101" at bounding box center [963, 14] width 26 height 11
click at [1001, 361] on div "IRAN OVF" at bounding box center [1043, 363] width 197 height 13
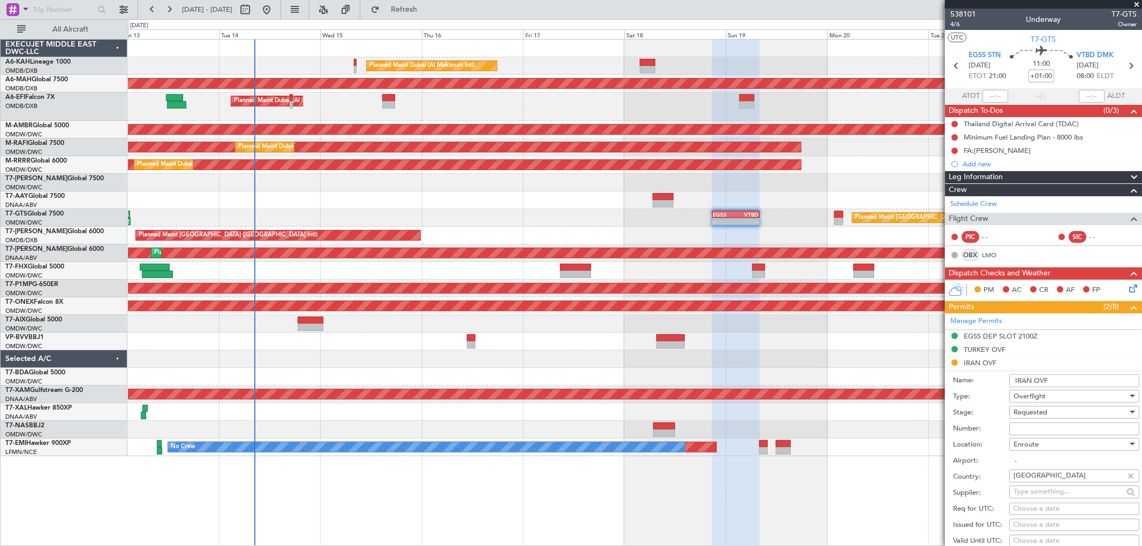
click at [1026, 425] on input "Number:" at bounding box center [1074, 429] width 130 height 13
paste input "YK/20S10N14071BAZ"
type input "YK/20S10N14071BAZ"
click at [1022, 414] on span "Requested" at bounding box center [1030, 413] width 34 height 10
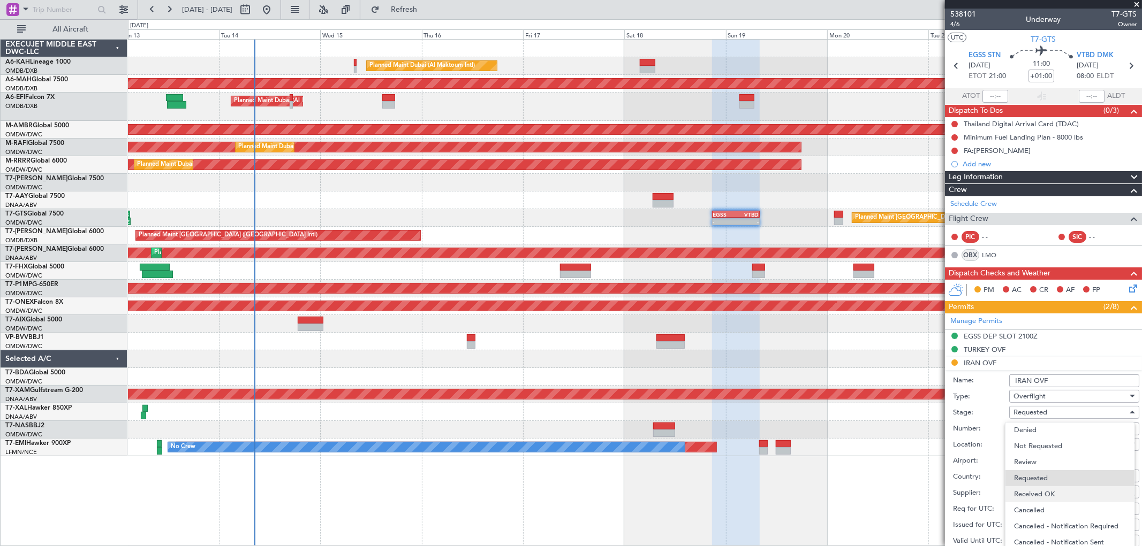
drag, startPoint x: 1042, startPoint y: 495, endPoint x: 1063, endPoint y: 431, distance: 67.2
click at [1041, 495] on span "Received OK" at bounding box center [1069, 494] width 111 height 16
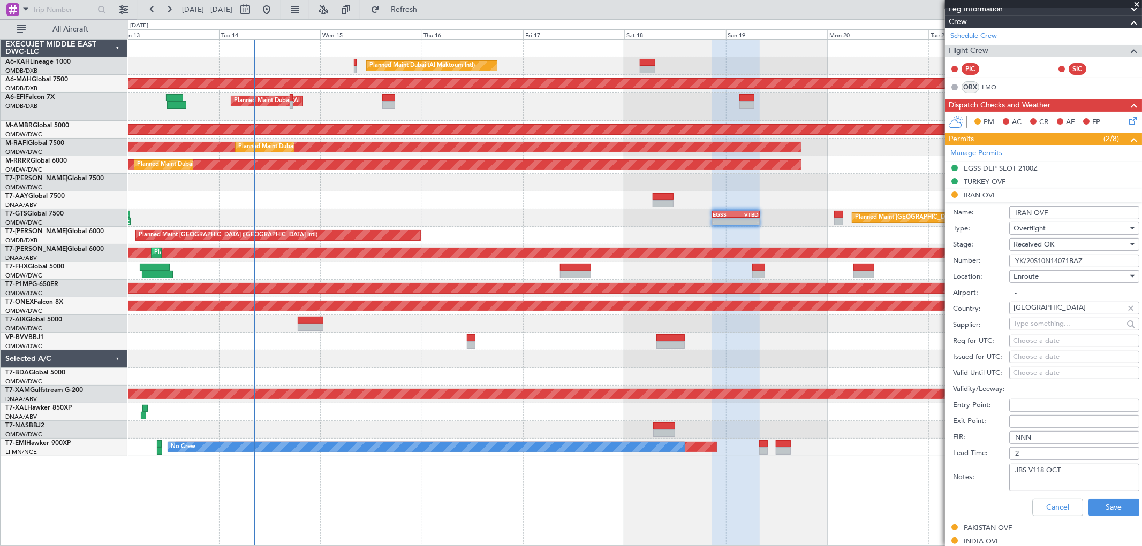
scroll to position [297, 0]
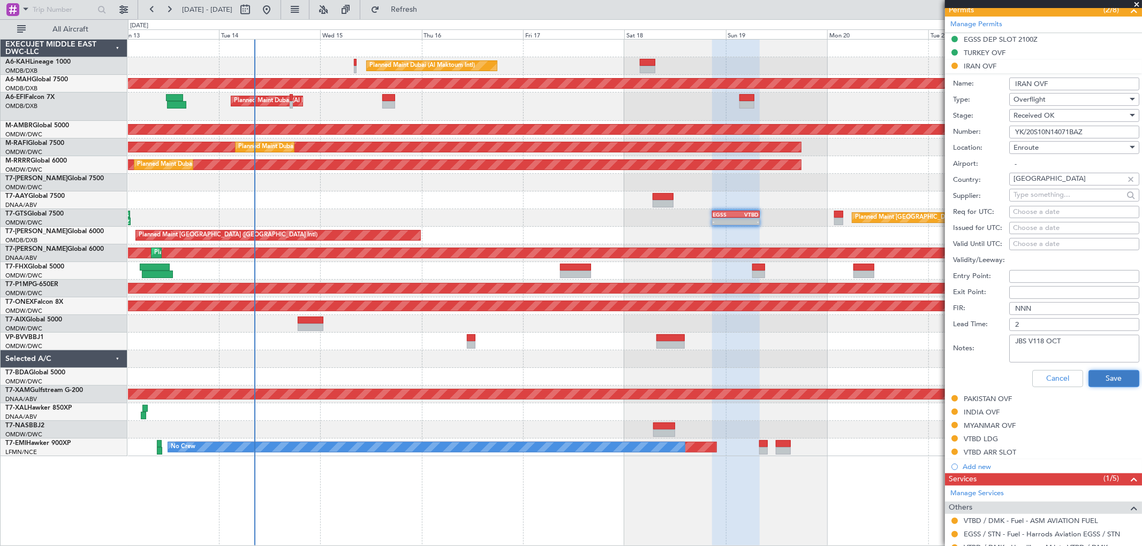
click at [1090, 380] on button "Save" at bounding box center [1113, 378] width 51 height 17
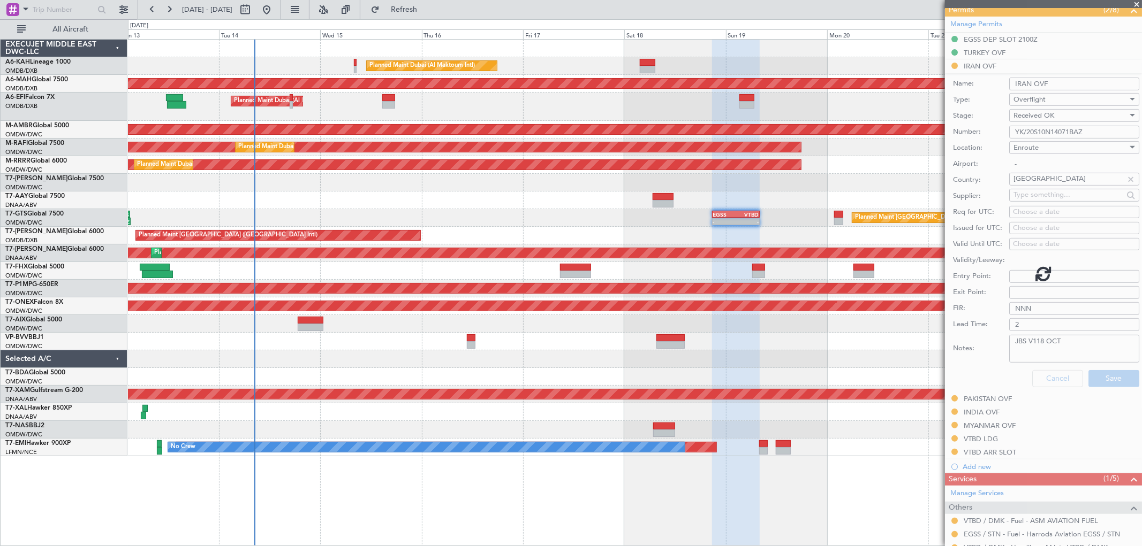
scroll to position [284, 0]
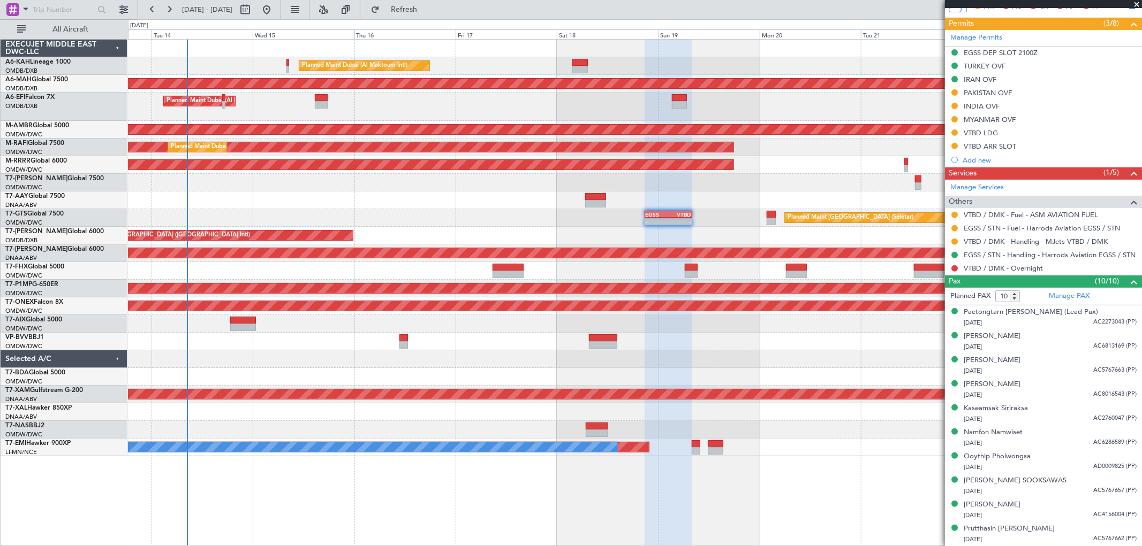
click at [514, 182] on div at bounding box center [634, 183] width 1013 height 18
click at [1134, 2] on span at bounding box center [1136, 5] width 11 height 10
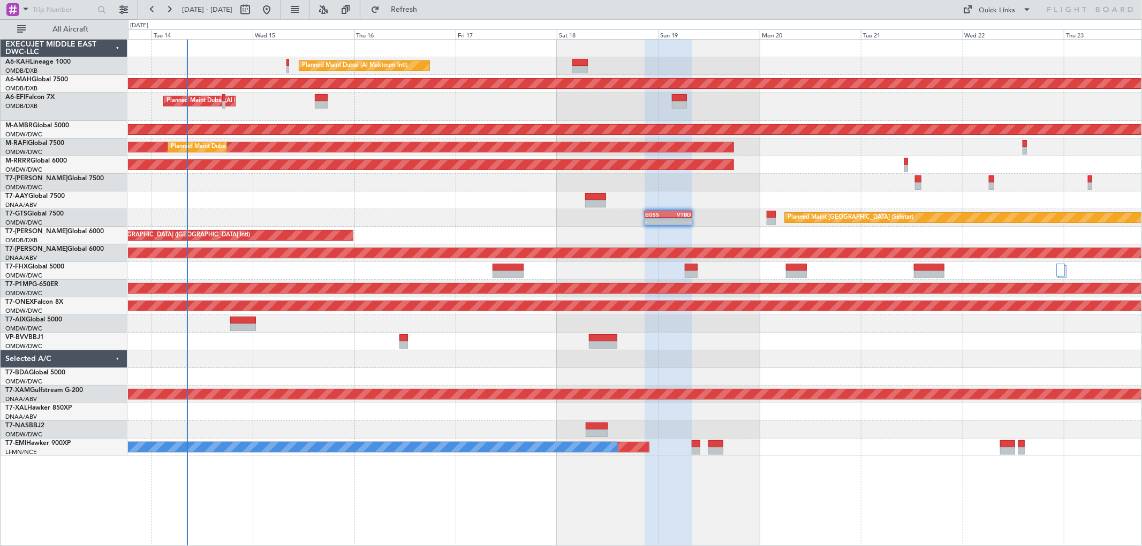
type input "0"
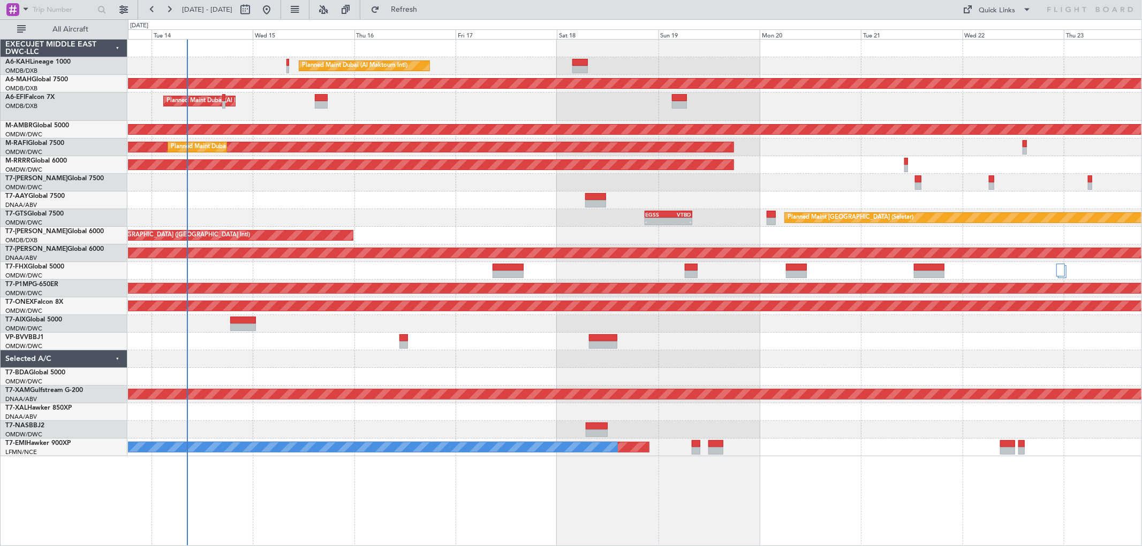
scroll to position [0, 0]
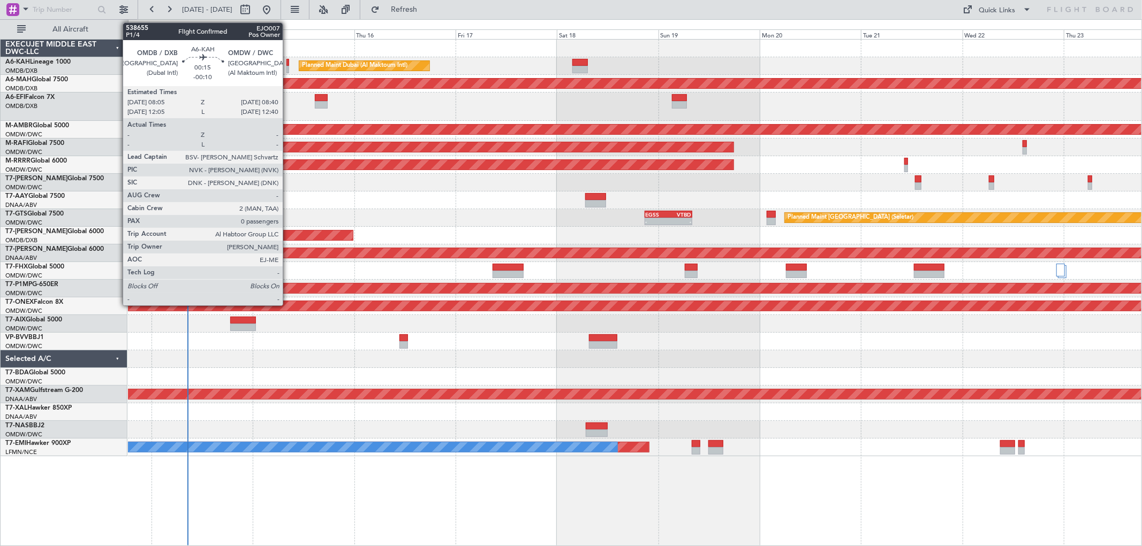
click at [288, 66] on div at bounding box center [287, 69] width 3 height 7
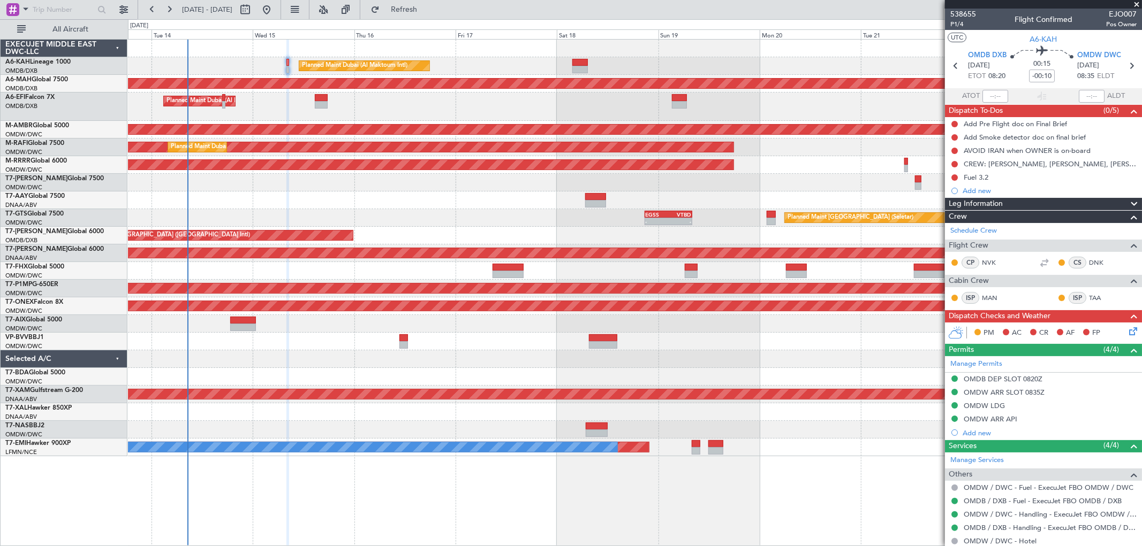
click at [1131, 3] on span at bounding box center [1136, 5] width 11 height 10
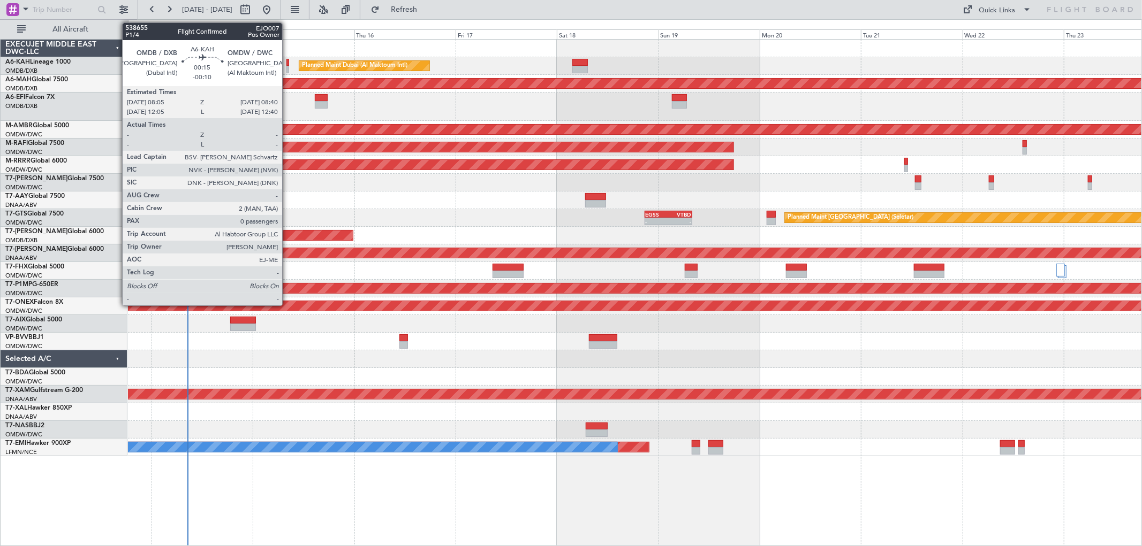
click at [287, 62] on div at bounding box center [287, 62] width 3 height 7
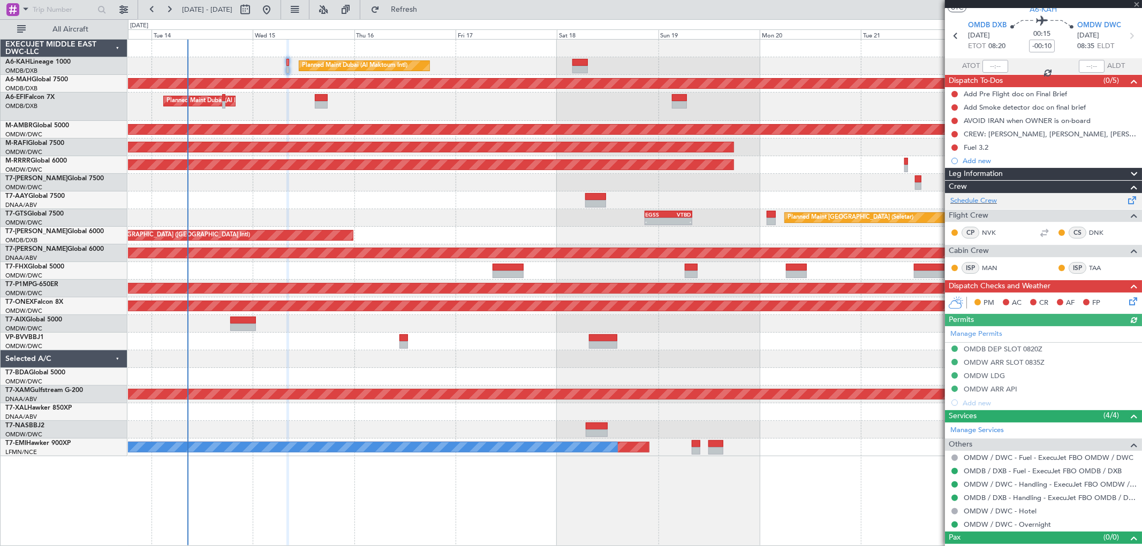
scroll to position [45, 0]
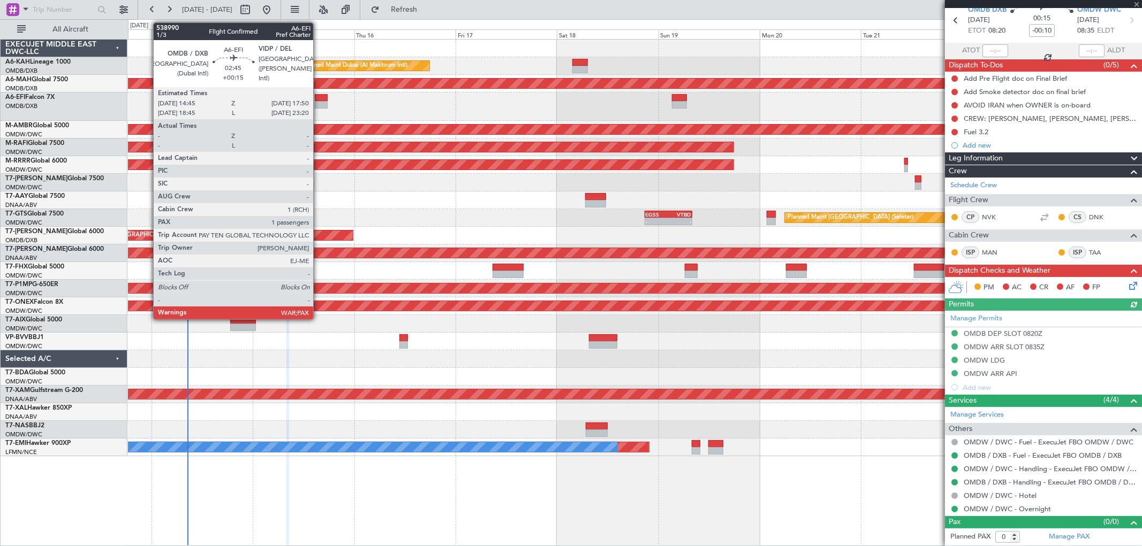
click at [318, 97] on div at bounding box center [321, 97] width 13 height 7
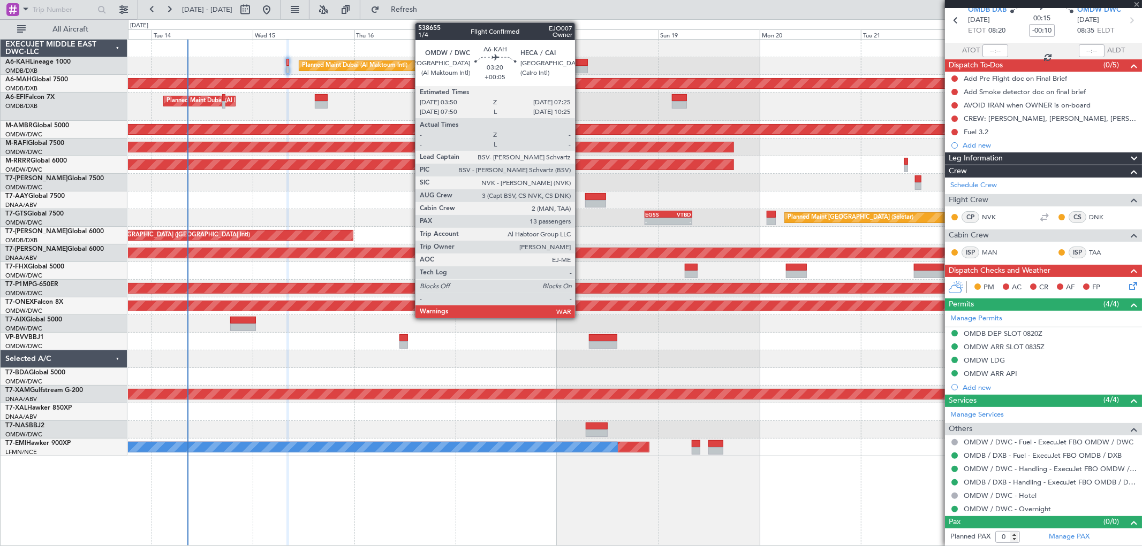
click at [580, 62] on div at bounding box center [580, 62] width 16 height 7
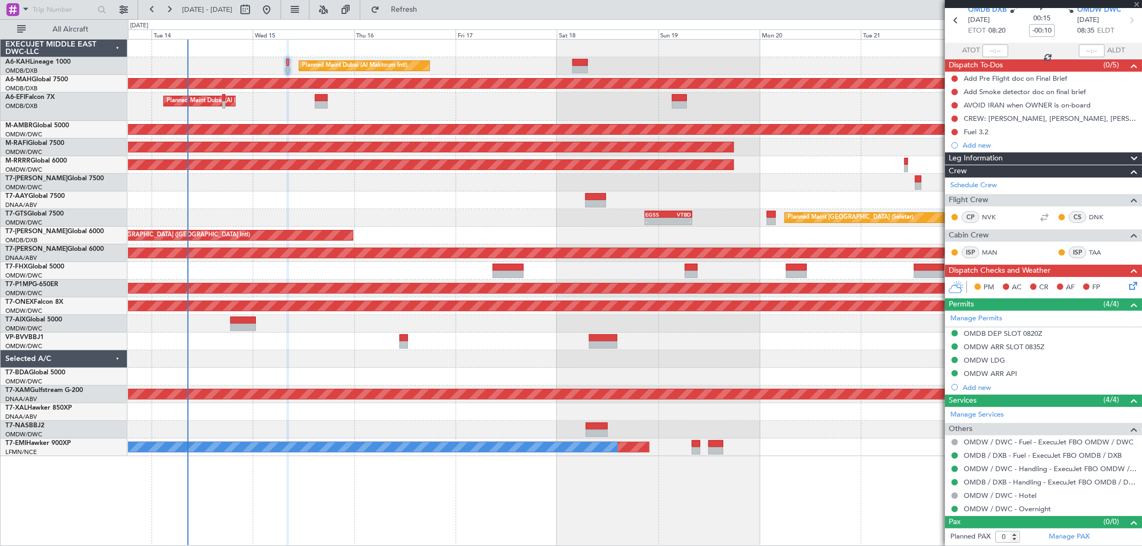
type input "+00:05"
type input "13"
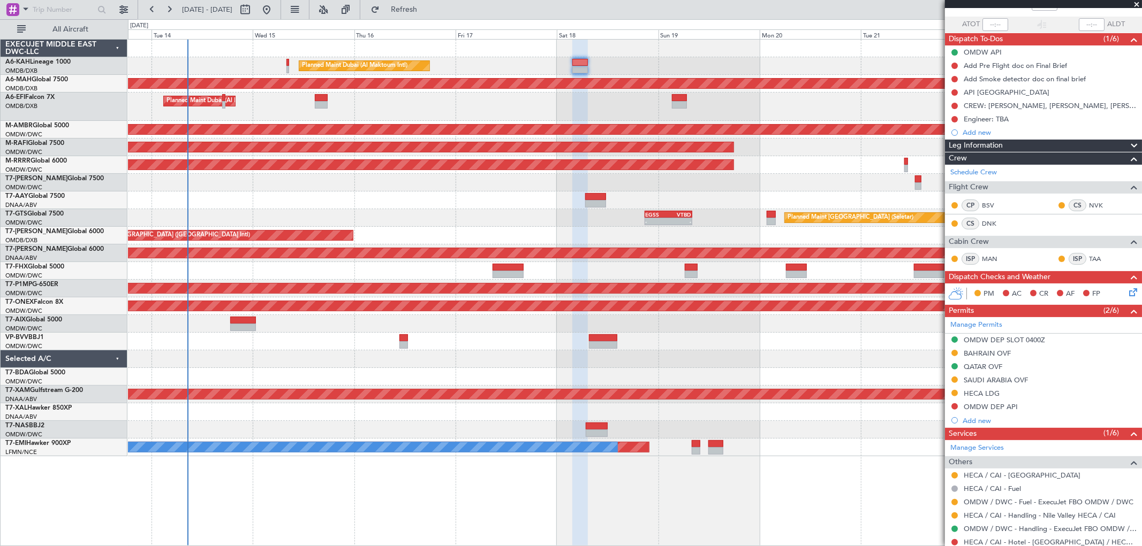
scroll to position [0, 0]
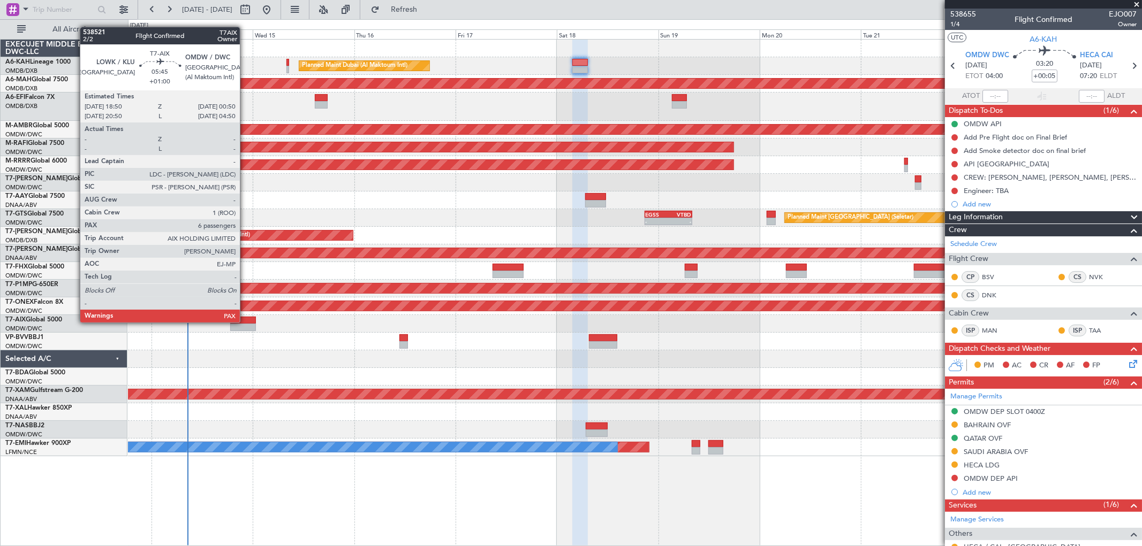
click at [245, 322] on div at bounding box center [243, 320] width 26 height 7
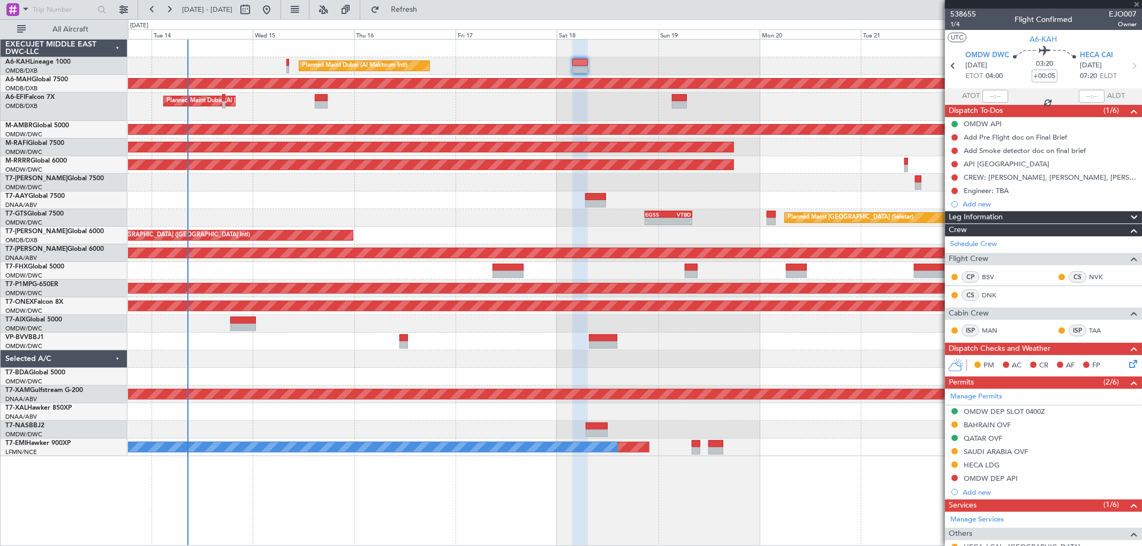
type input "+01:00"
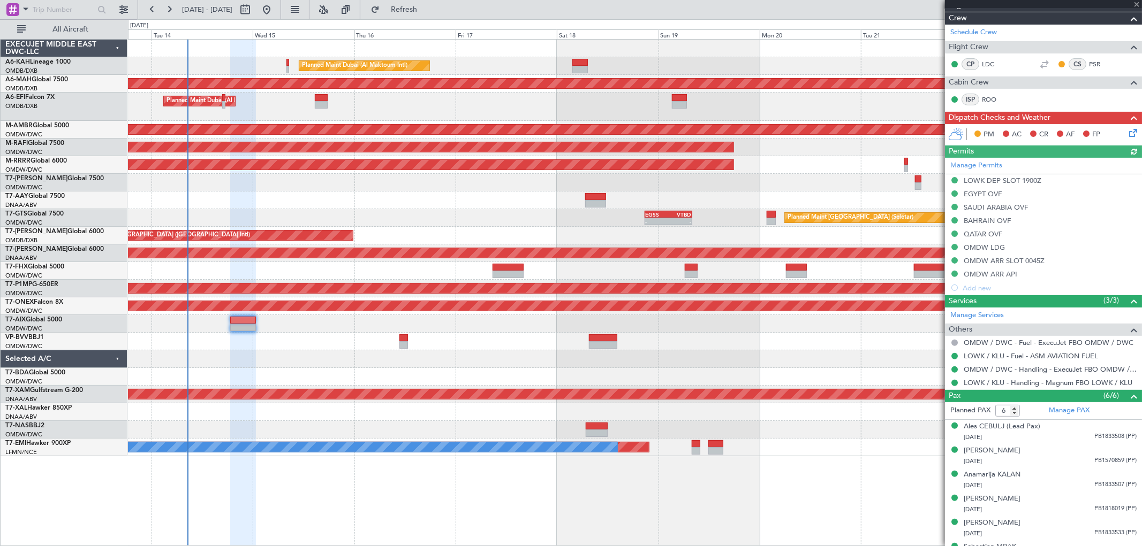
scroll to position [189, 0]
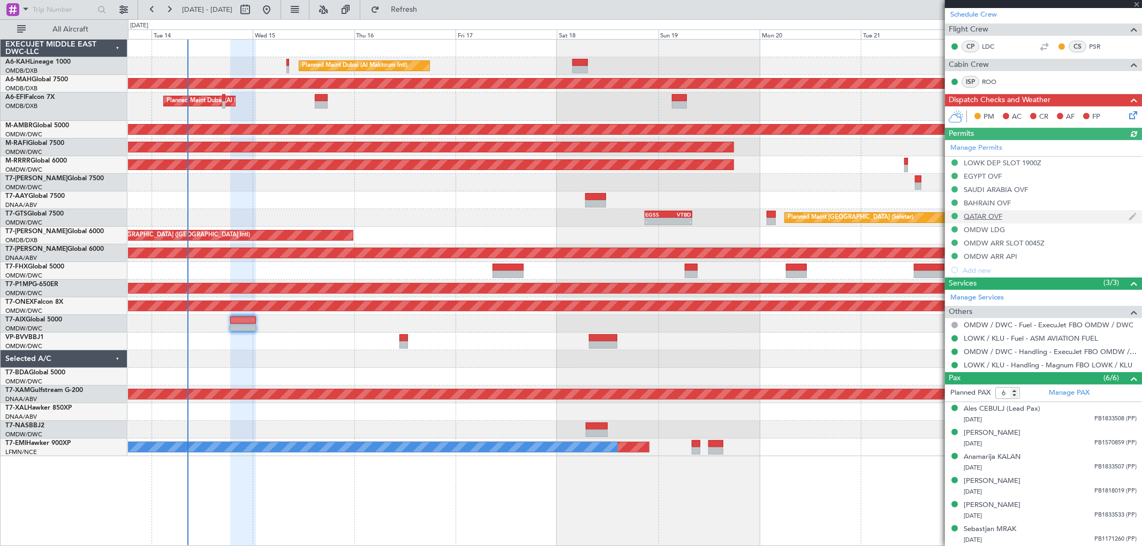
drag, startPoint x: 993, startPoint y: 216, endPoint x: 1001, endPoint y: 218, distance: 8.7
click at [993, 216] on div "Manage Permits LOWK DEP SLOT 1900Z EGYPT OVF SAUDI ARABIA OVF BAHRAIN OVF QATAR…" at bounding box center [1043, 208] width 197 height 137
click at [995, 212] on div "QATAR OVF" at bounding box center [982, 216] width 39 height 9
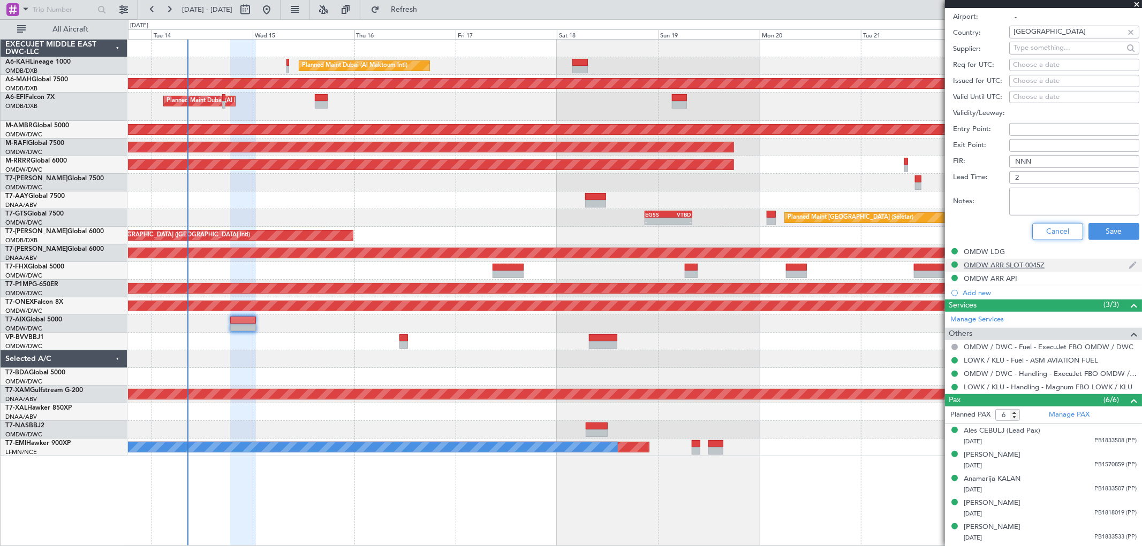
click at [1054, 238] on button "Cancel" at bounding box center [1057, 231] width 51 height 17
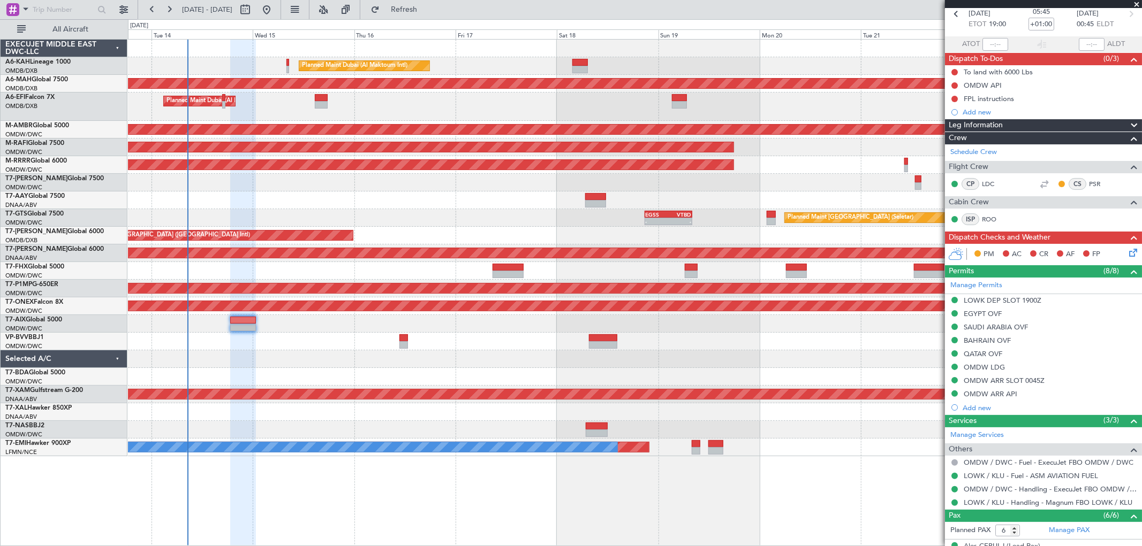
scroll to position [0, 0]
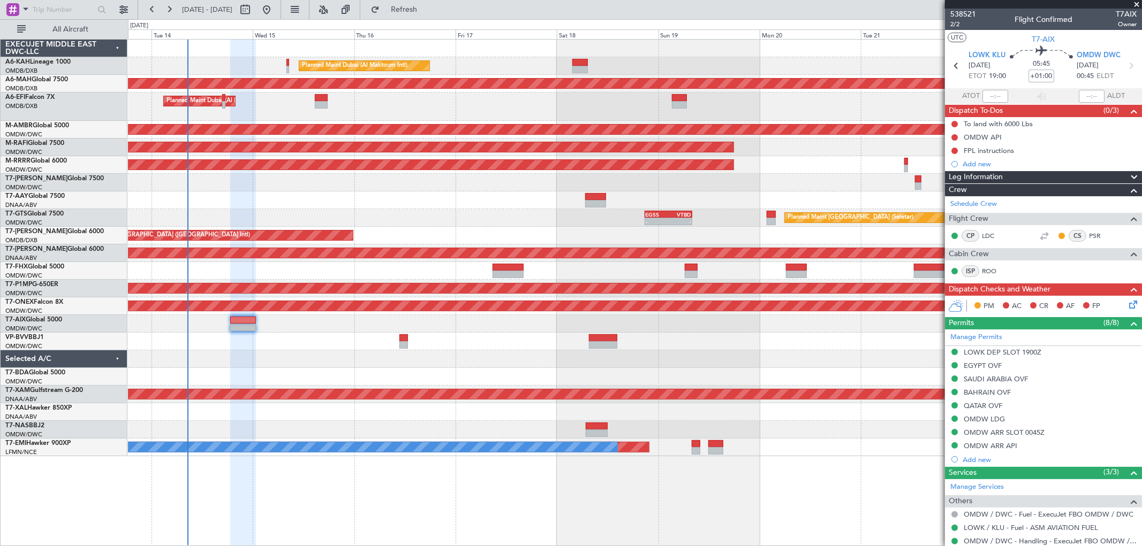
click at [1132, 2] on span at bounding box center [1136, 5] width 11 height 10
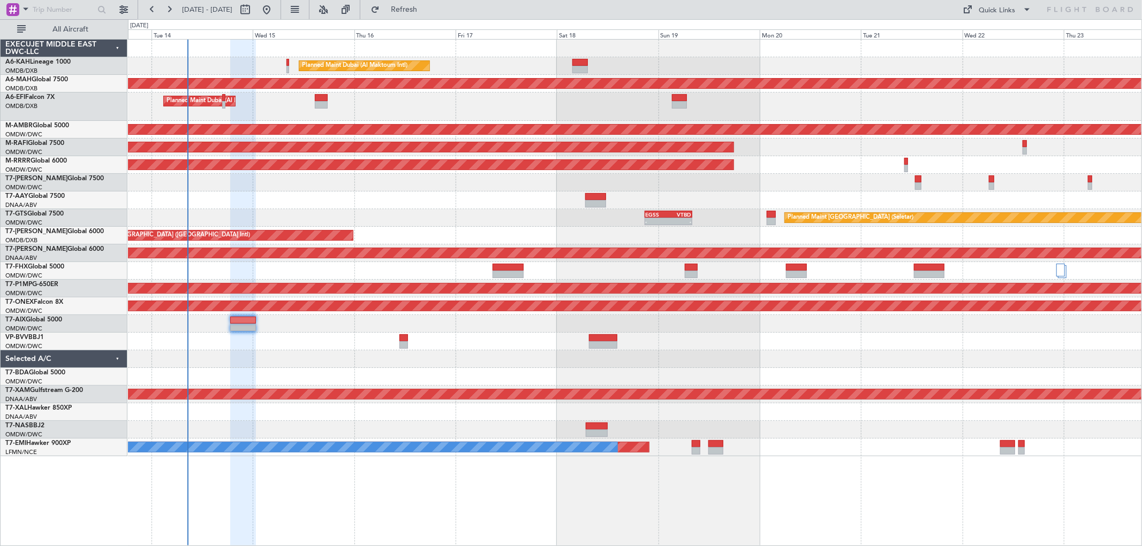
type input "0"
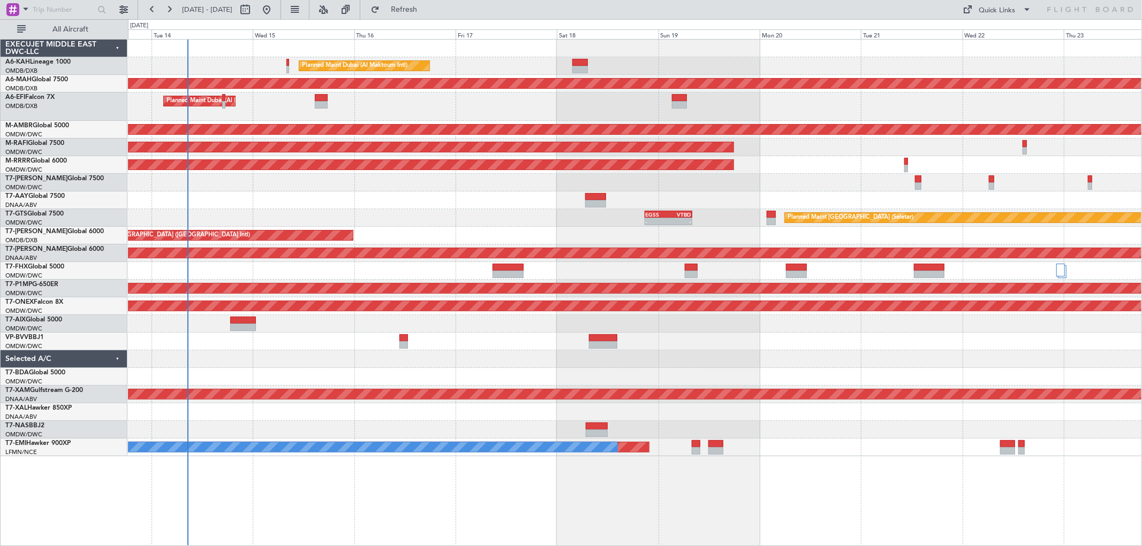
click at [894, 39] on div "Tue 21" at bounding box center [911, 34] width 101 height 10
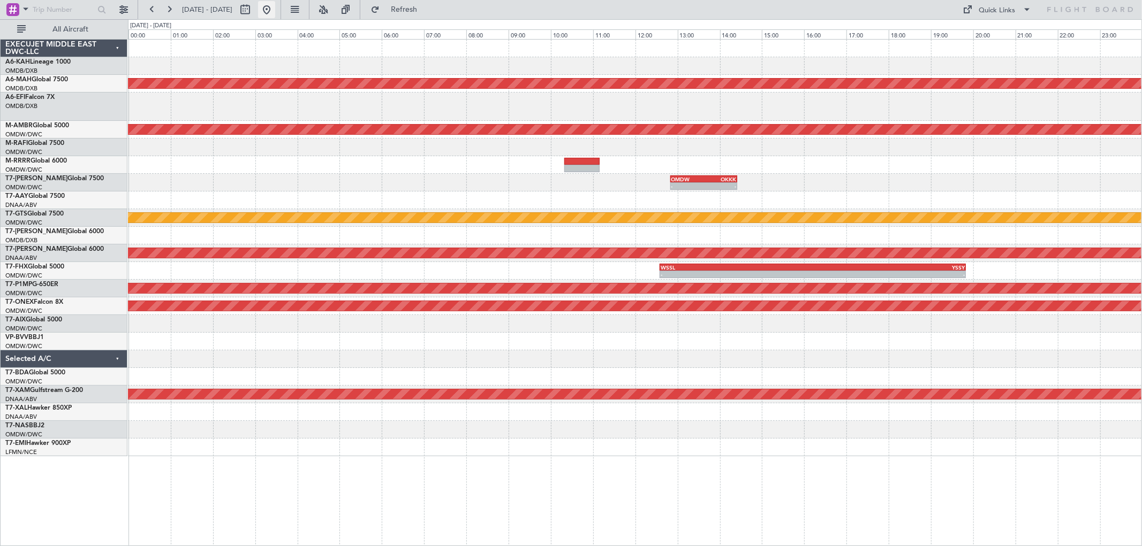
click at [275, 13] on button at bounding box center [266, 9] width 17 height 17
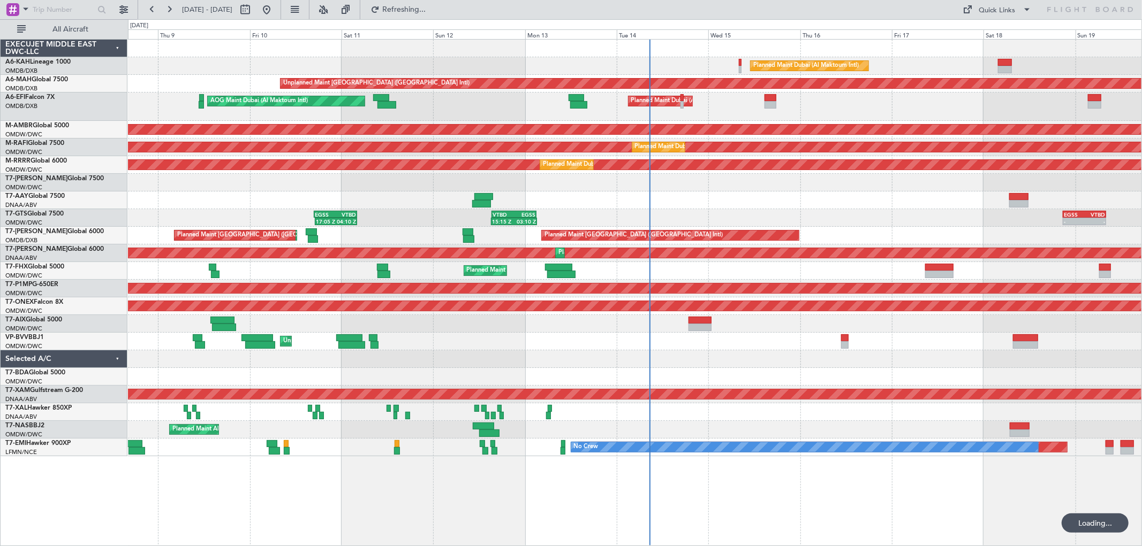
click at [715, 187] on div "Planned Maint Dubai (Al Maktoum Intl)" at bounding box center [634, 183] width 1013 height 18
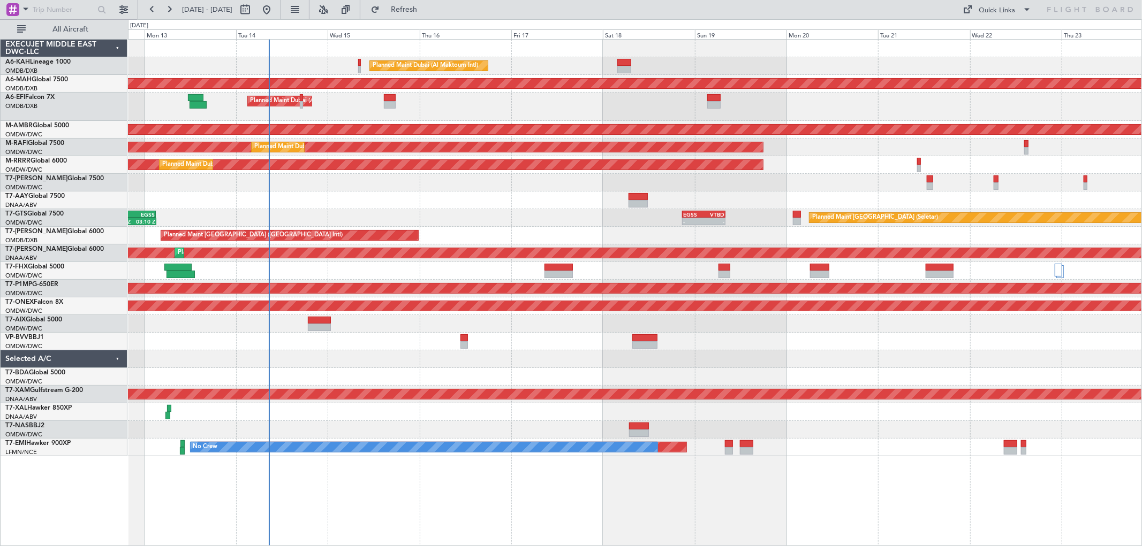
click at [517, 195] on div "Planned Maint Dubai (Al Maktoum Intl) Unplanned Maint Dubai (Dubai Intl) Planne…" at bounding box center [634, 248] width 1013 height 417
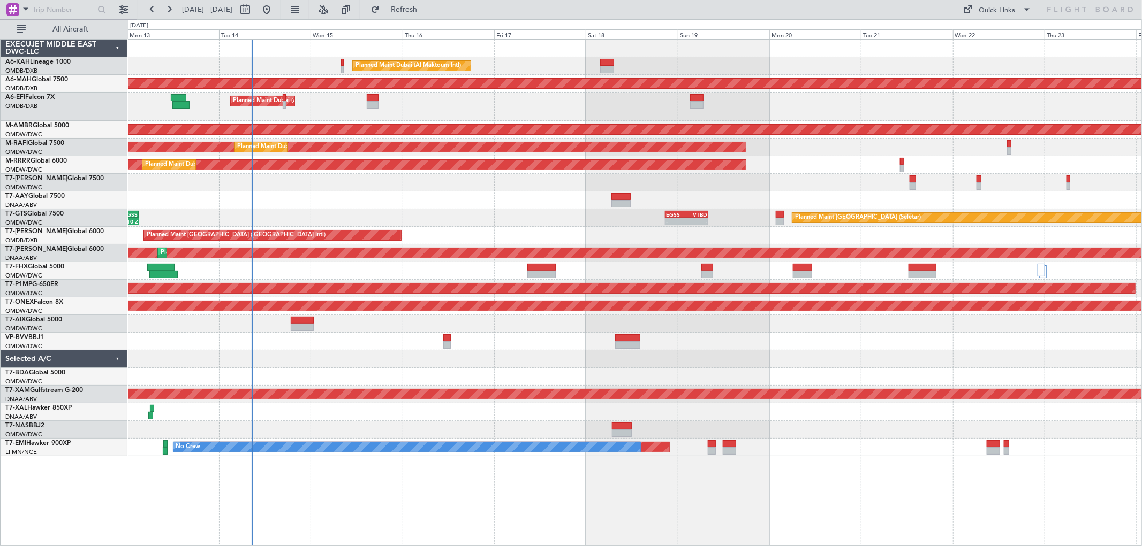
click at [453, 196] on div at bounding box center [634, 201] width 1013 height 18
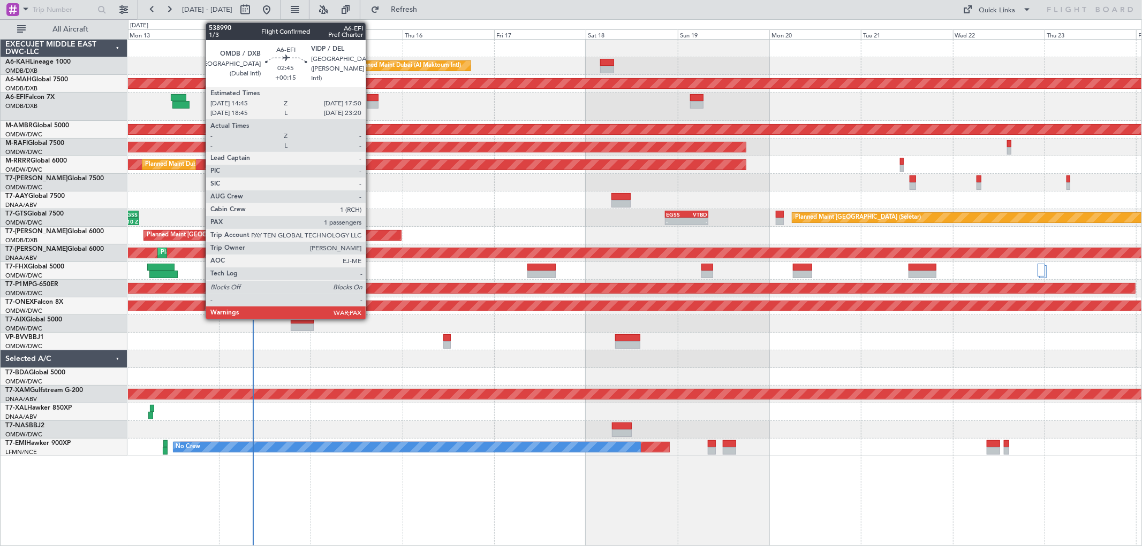
click at [370, 102] on div at bounding box center [373, 104] width 12 height 7
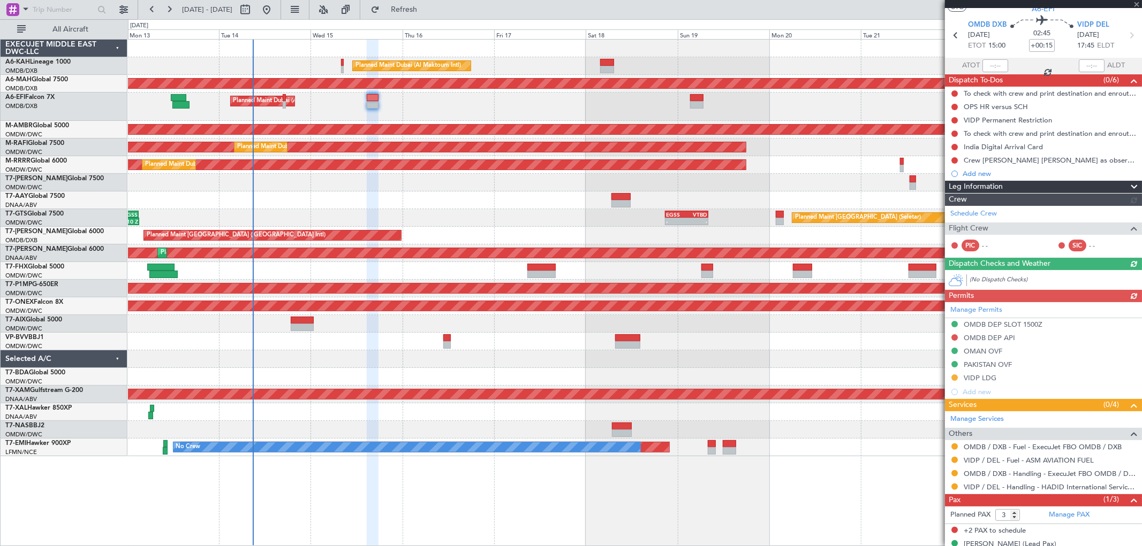
scroll to position [45, 0]
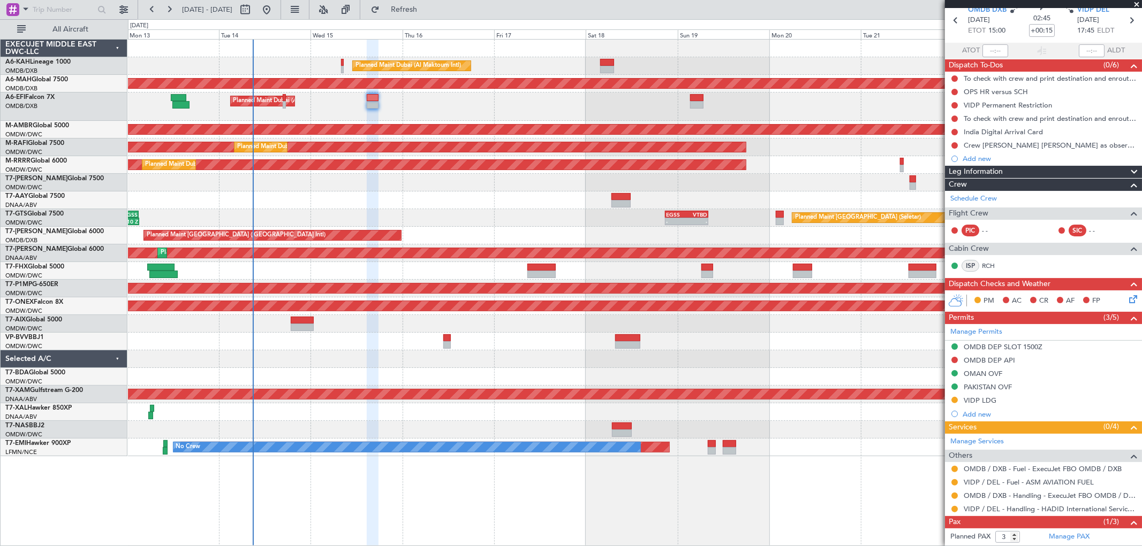
drag, startPoint x: 996, startPoint y: 398, endPoint x: 1008, endPoint y: 398, distance: 12.3
click at [996, 398] on div "VIDP LDG" at bounding box center [1043, 400] width 197 height 13
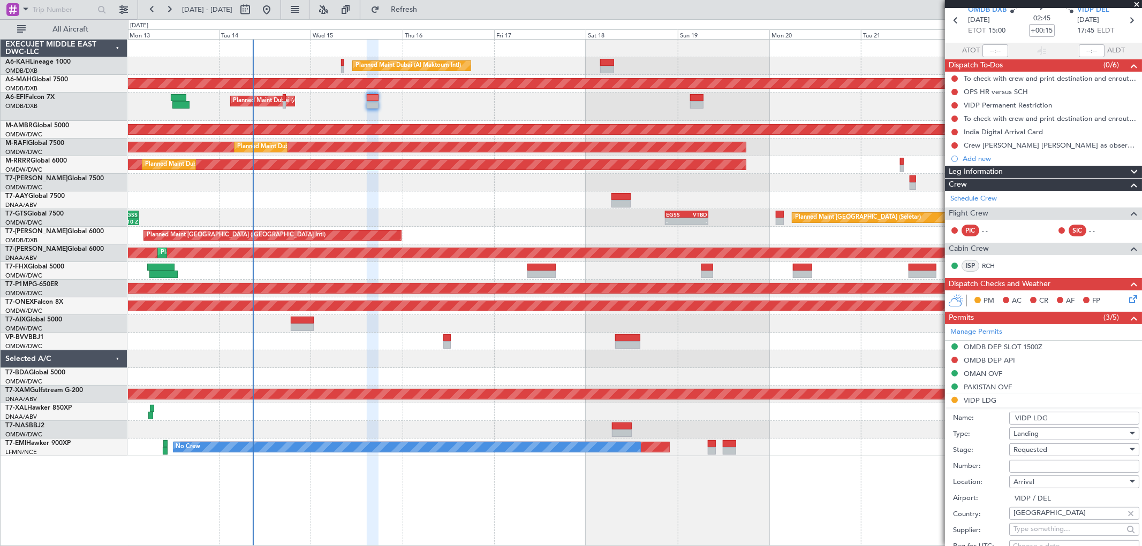
scroll to position [284, 0]
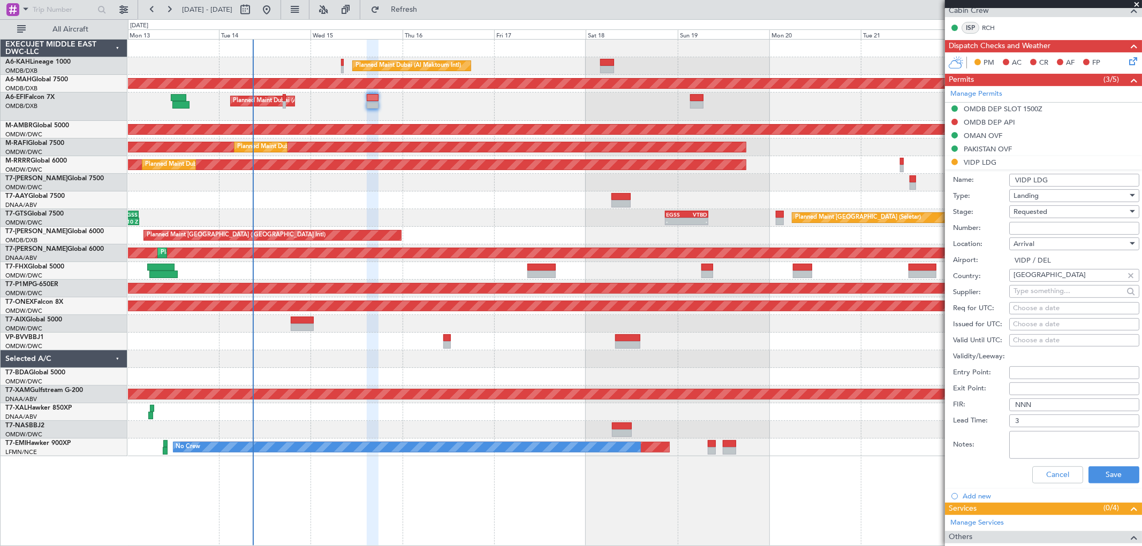
drag, startPoint x: 1022, startPoint y: 227, endPoint x: 1034, endPoint y: 208, distance: 22.6
click at [1021, 225] on input "Number:" at bounding box center [1074, 228] width 130 height 13
paste input "YA/N/1311/10/14"
type input "YA/N/1311/10/14"
click at [1035, 207] on span "Requested" at bounding box center [1030, 212] width 34 height 10
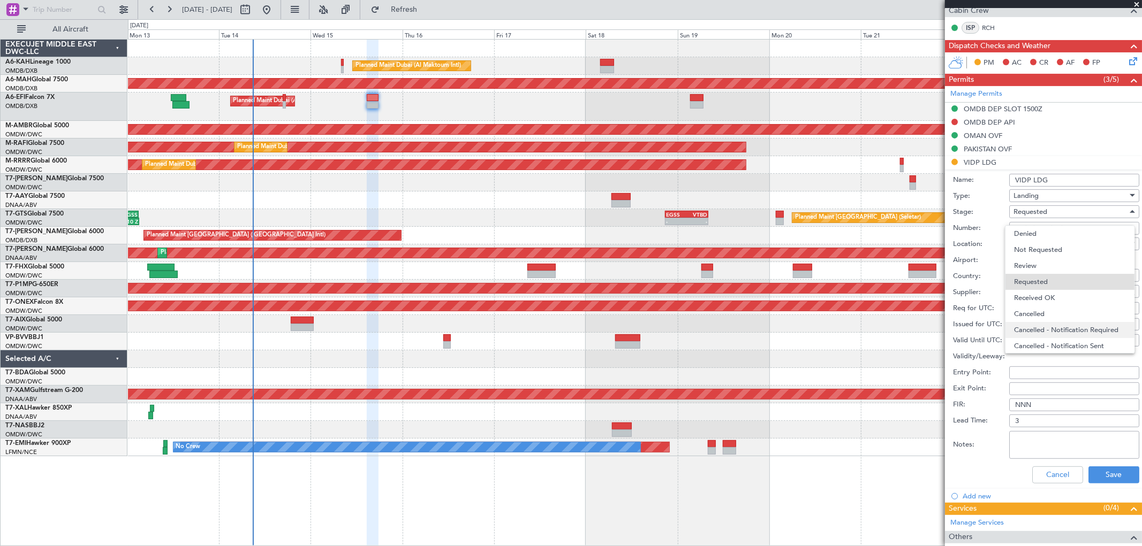
scroll to position [4, 0]
click at [1051, 284] on span "Requested" at bounding box center [1069, 278] width 111 height 16
click at [1106, 470] on button "Save" at bounding box center [1113, 475] width 51 height 17
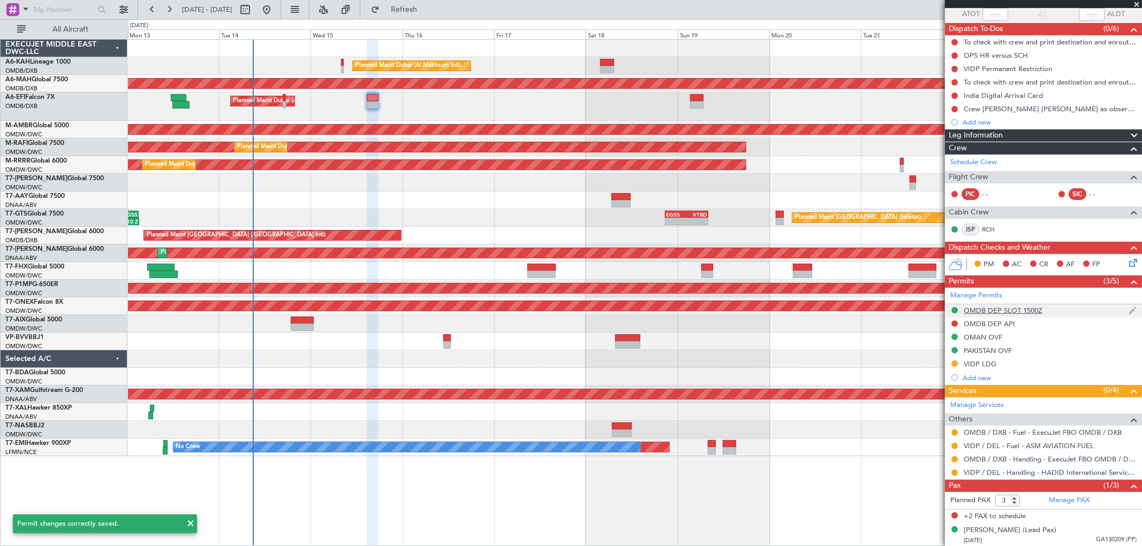
scroll to position [83, 0]
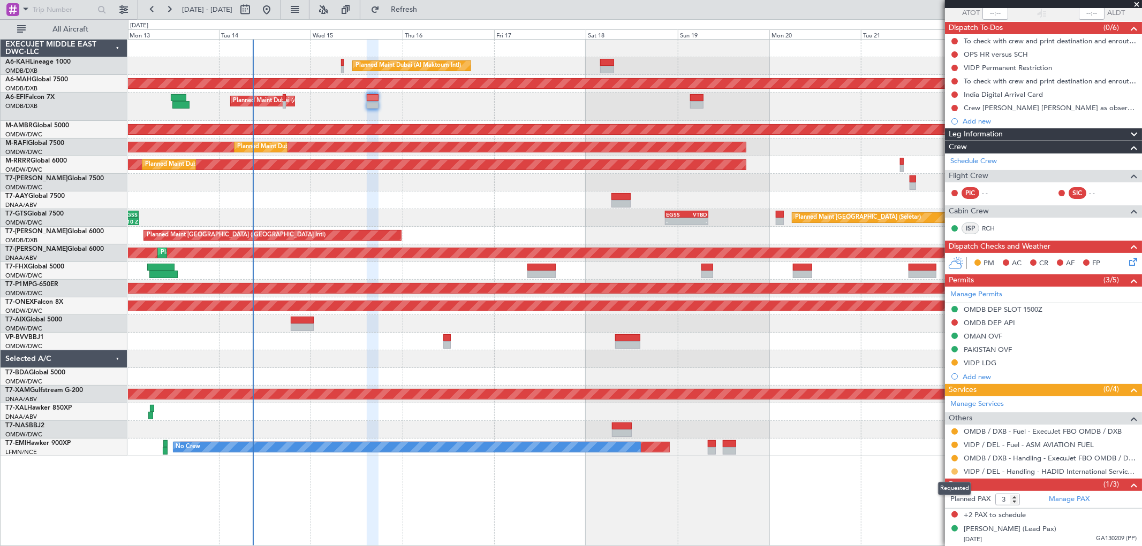
click at [954, 473] on button at bounding box center [954, 472] width 6 height 6
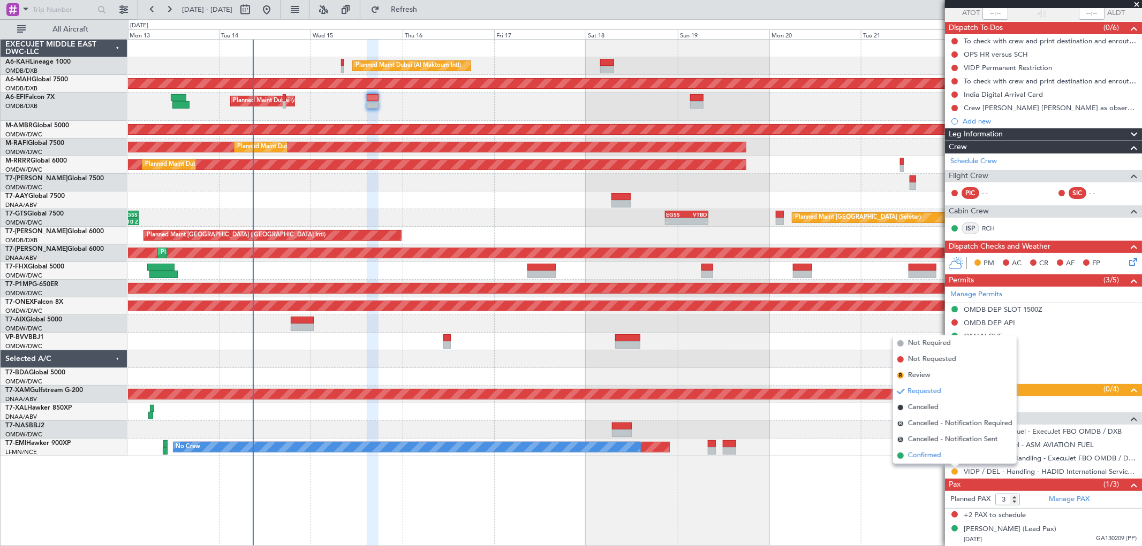
click at [935, 458] on span "Confirmed" at bounding box center [924, 456] width 33 height 11
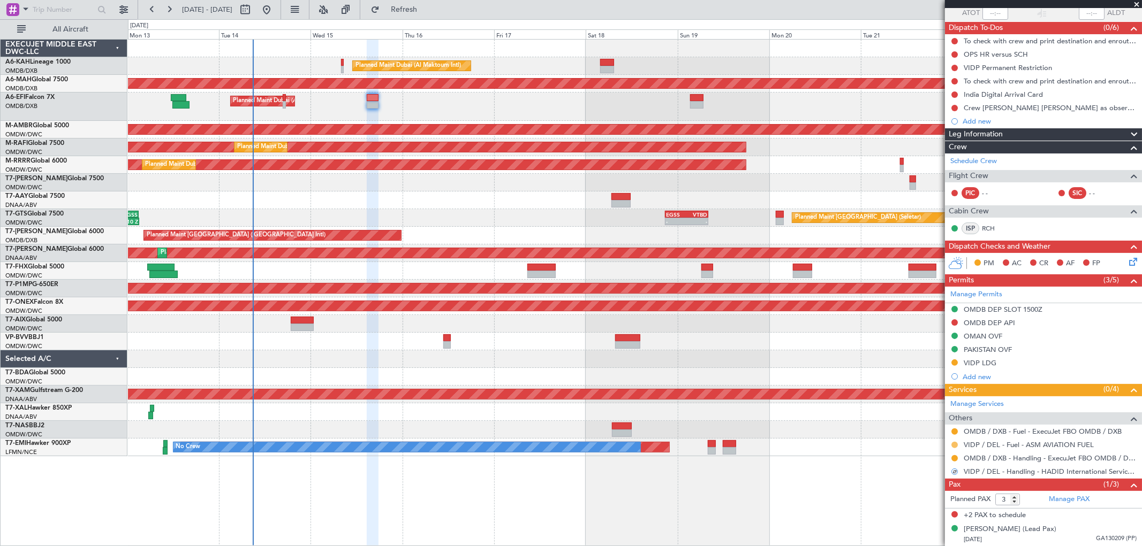
click at [955, 446] on button at bounding box center [954, 445] width 6 height 6
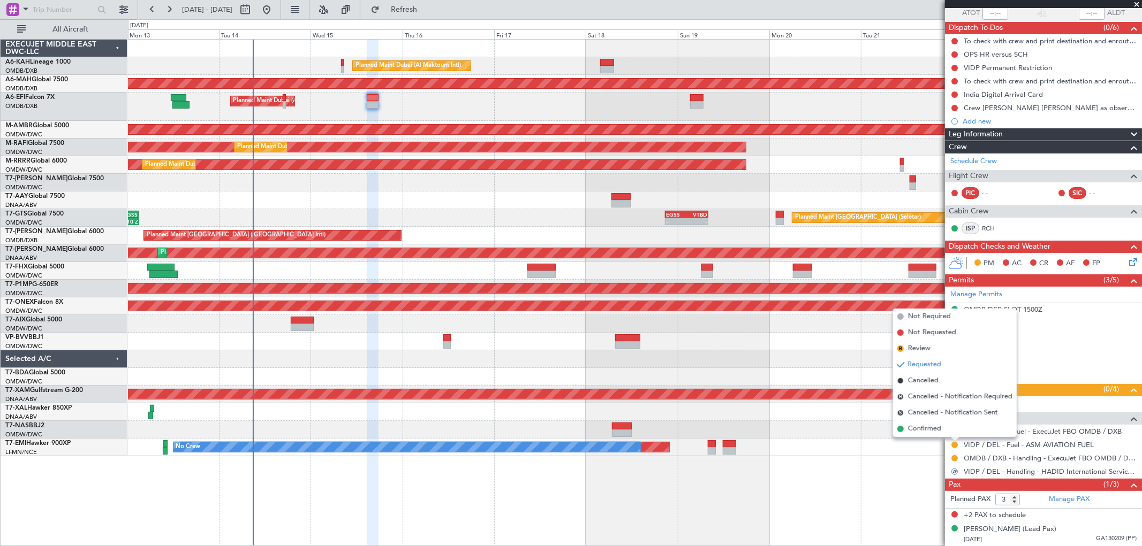
click at [943, 313] on span "Not Required" at bounding box center [929, 316] width 43 height 11
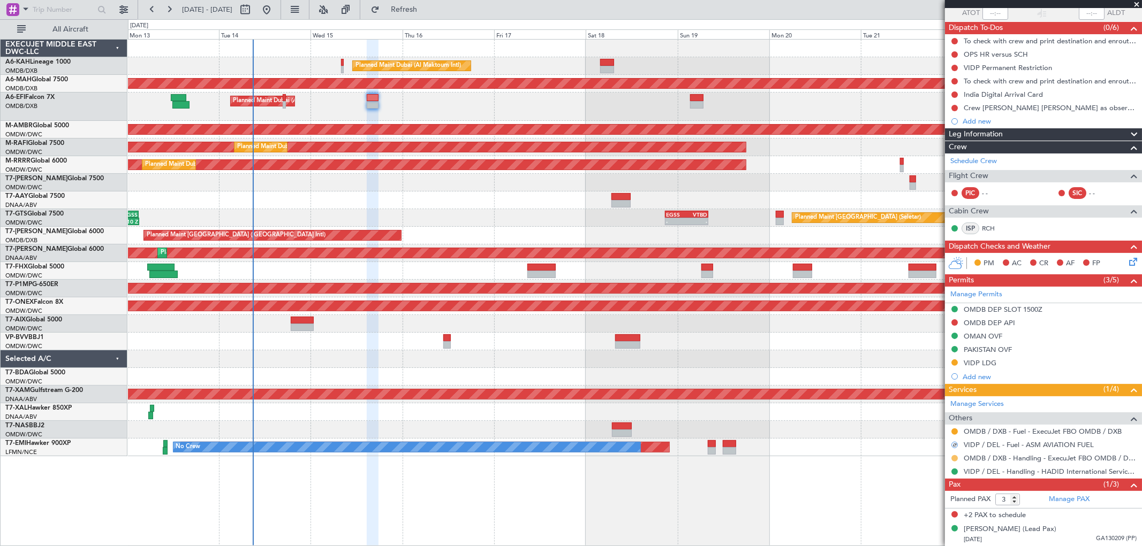
click at [954, 457] on button at bounding box center [954, 458] width 6 height 6
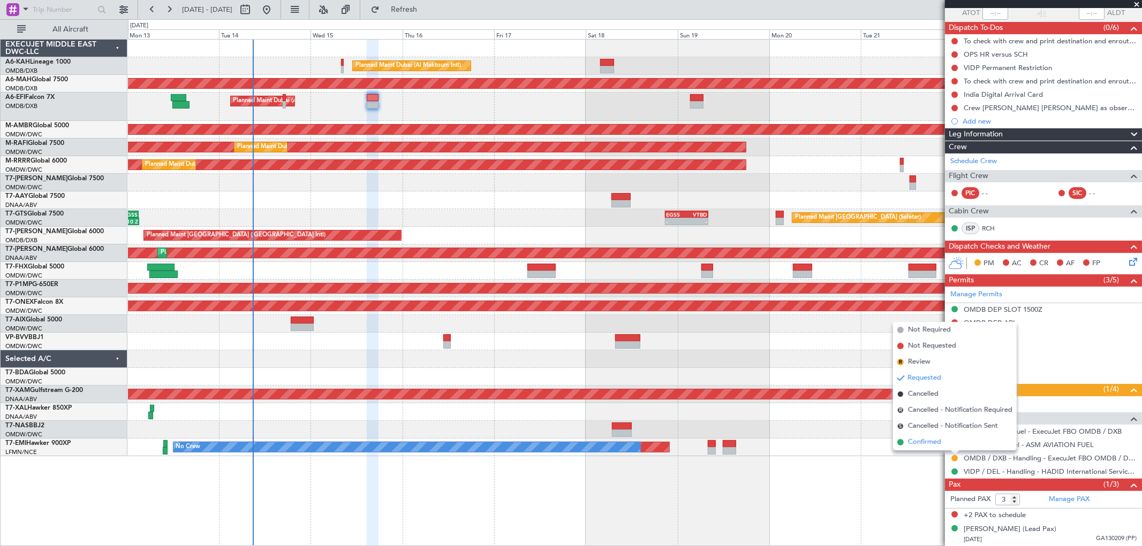
click at [935, 436] on li "Confirmed" at bounding box center [955, 443] width 124 height 16
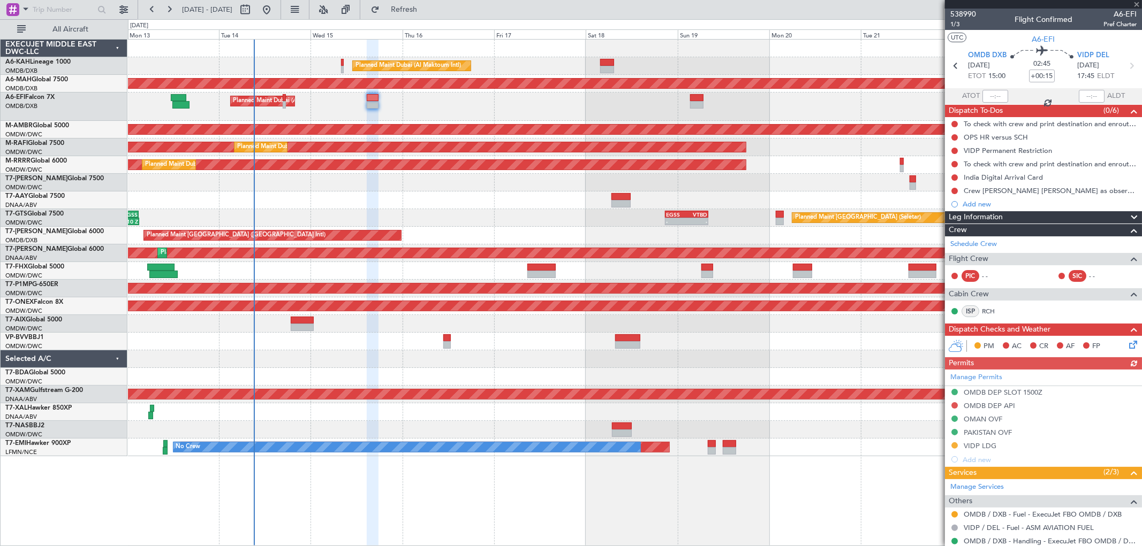
scroll to position [83, 0]
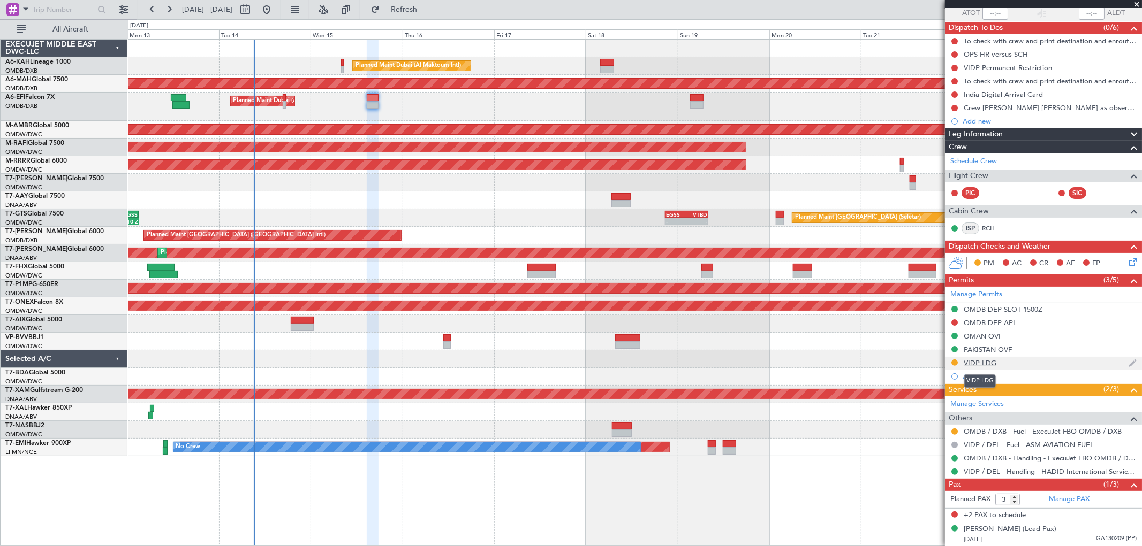
click at [987, 361] on div "VIDP LDG" at bounding box center [979, 363] width 33 height 9
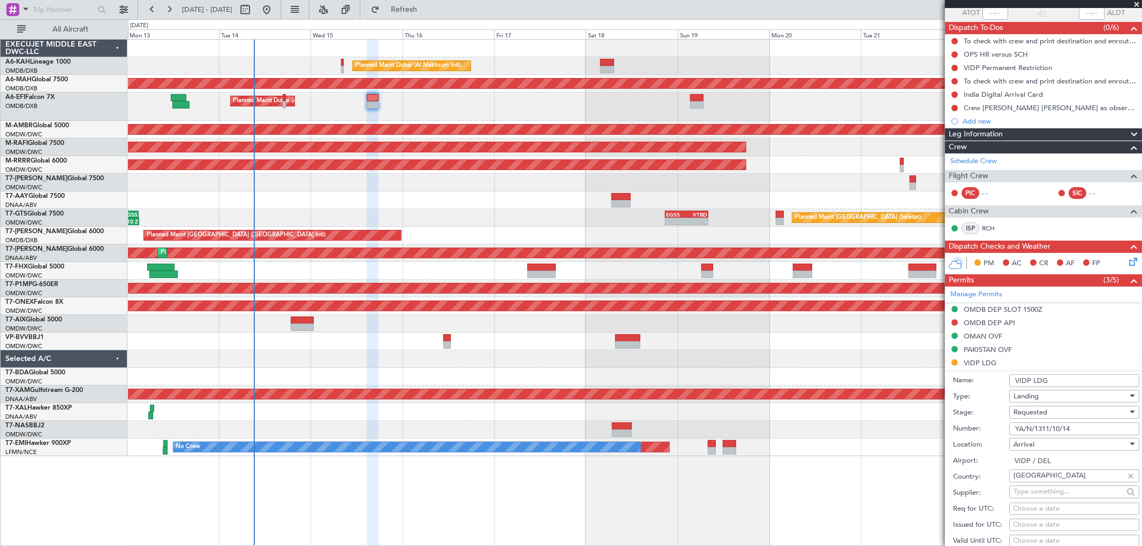
drag, startPoint x: 1086, startPoint y: 431, endPoint x: 910, endPoint y: 442, distance: 176.4
click at [910, 442] on fb-app "13 Oct 2025 - 24 Oct 2025 Refresh Quick Links All Aircraft Planned Maint Dubai …" at bounding box center [571, 277] width 1142 height 538
click at [1022, 410] on span "Requested" at bounding box center [1030, 413] width 34 height 10
drag, startPoint x: 1031, startPoint y: 495, endPoint x: 1033, endPoint y: 489, distance: 5.8
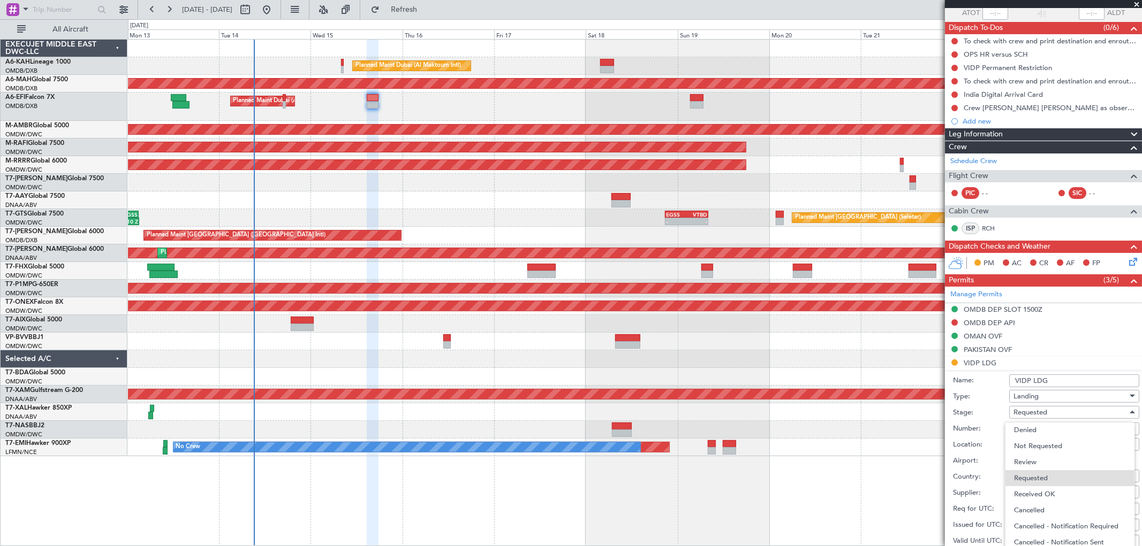
click at [1030, 493] on span "Received OK" at bounding box center [1069, 494] width 111 height 16
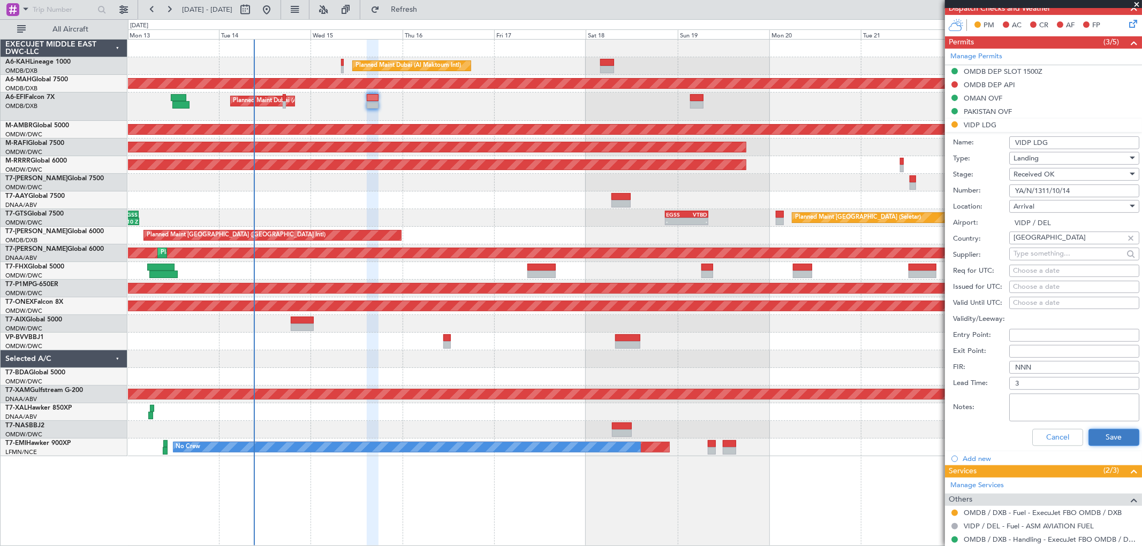
click at [1109, 431] on button "Save" at bounding box center [1113, 437] width 51 height 17
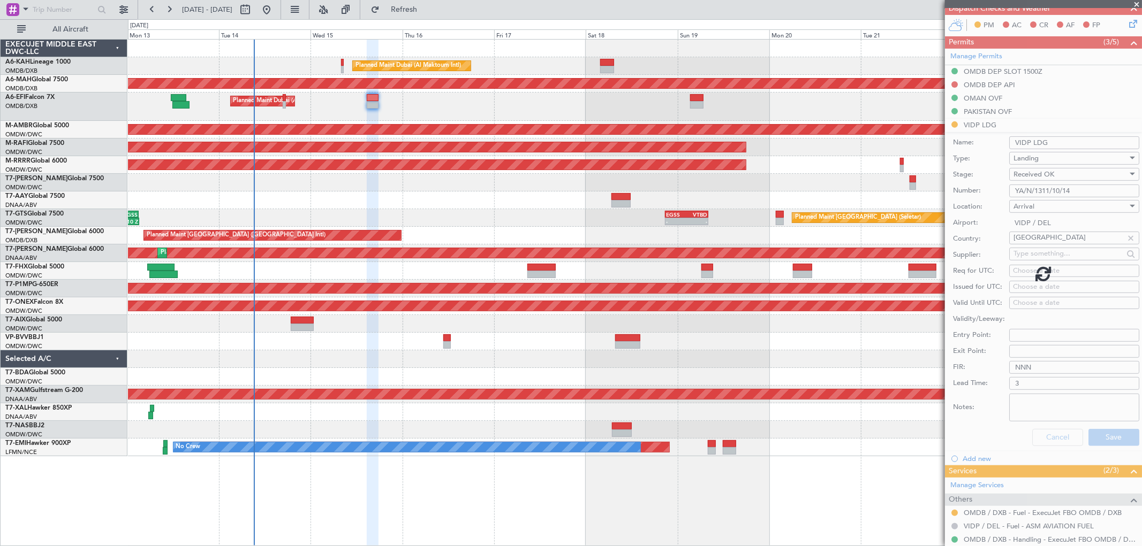
scroll to position [83, 0]
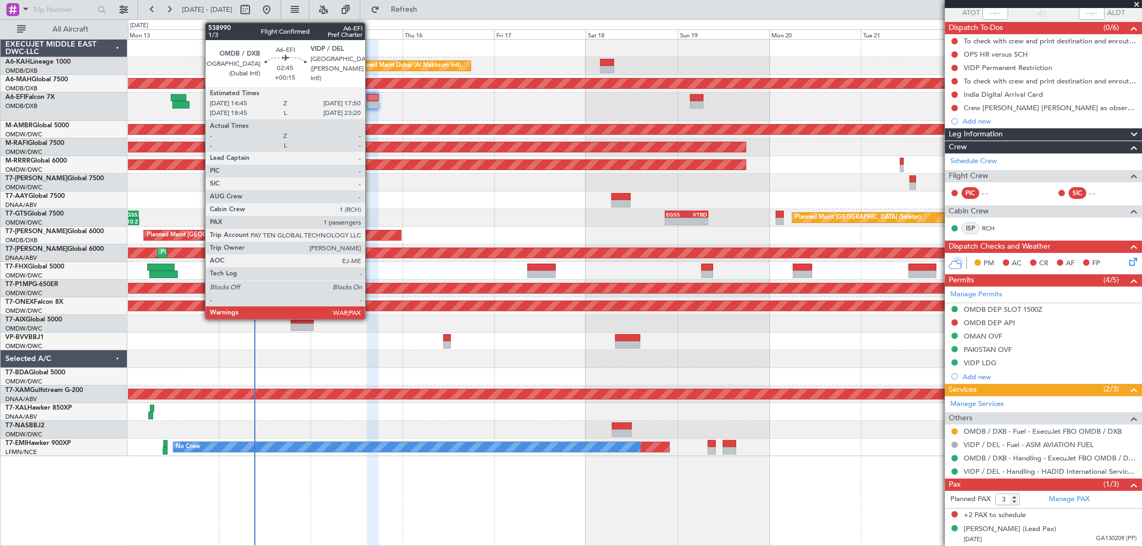
click at [370, 102] on div at bounding box center [373, 104] width 12 height 7
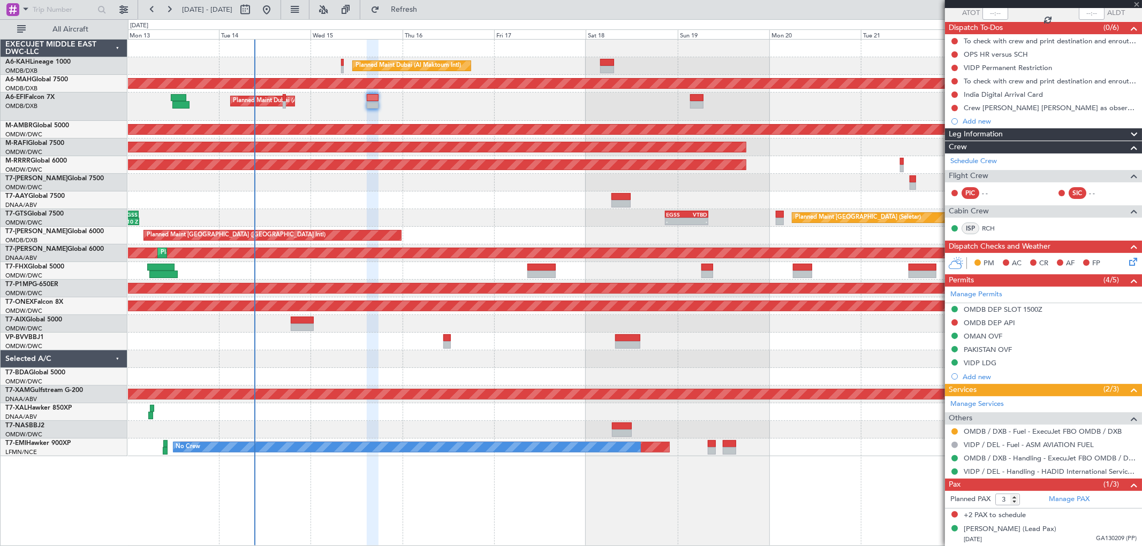
scroll to position [0, 0]
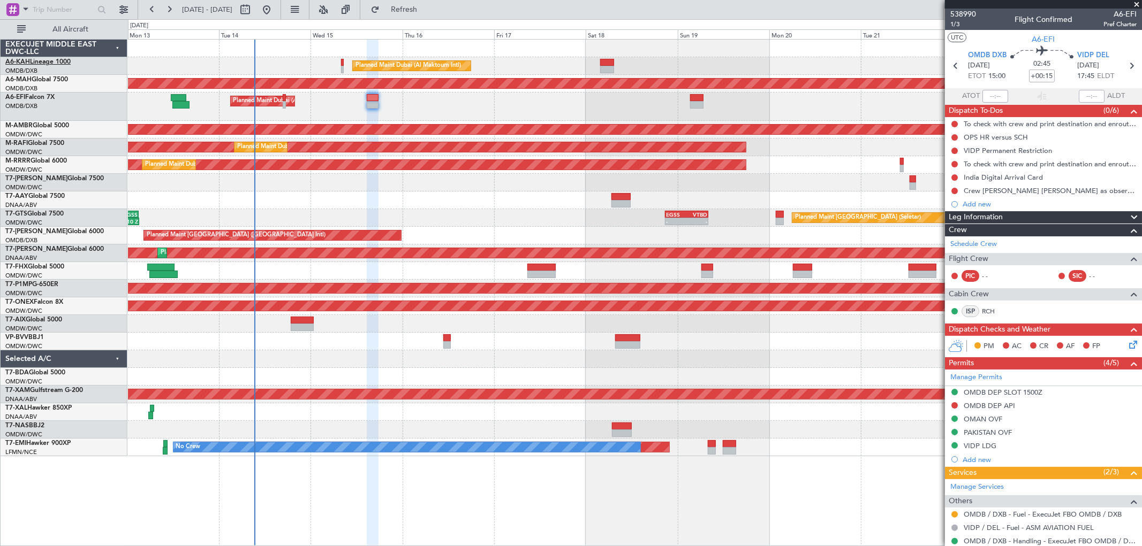
click at [59, 62] on link "A6-KAH Lineage 1000" at bounding box center [37, 62] width 65 height 6
click at [35, 229] on link "T7-AZIZI Global 6000" at bounding box center [54, 232] width 98 height 6
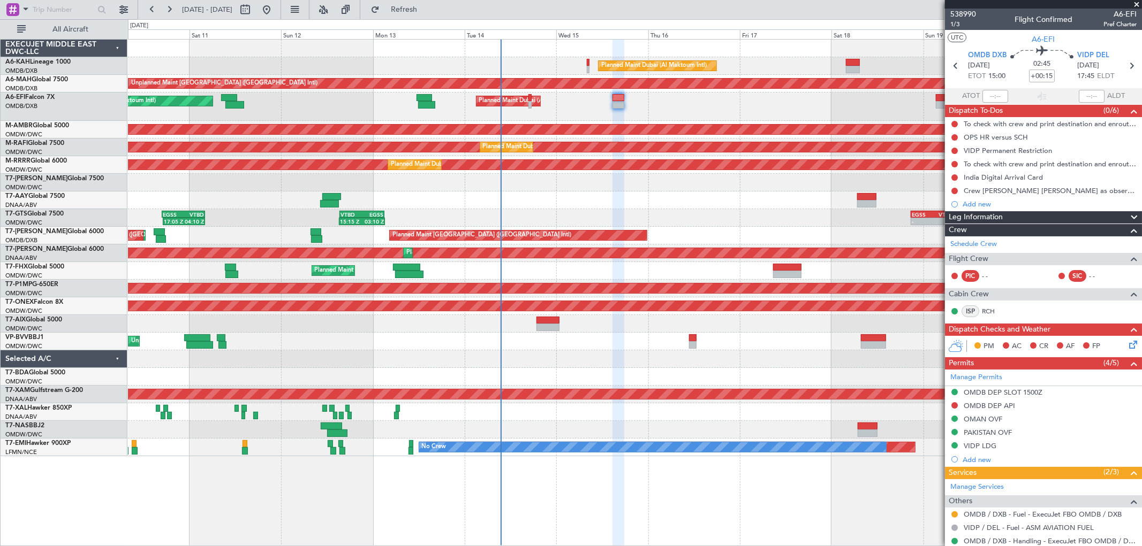
click at [708, 193] on div "Planned Maint Dubai (Al Maktoum Intl) Unplanned Maint Dubai (Dubai Intl) Planne…" at bounding box center [634, 248] width 1013 height 417
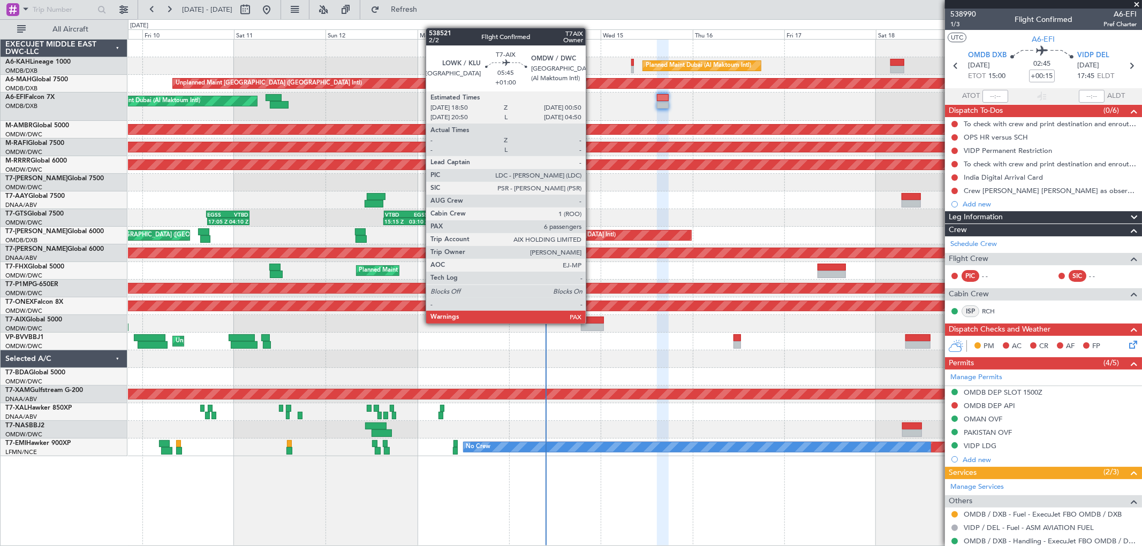
click at [591, 323] on div at bounding box center [592, 320] width 23 height 7
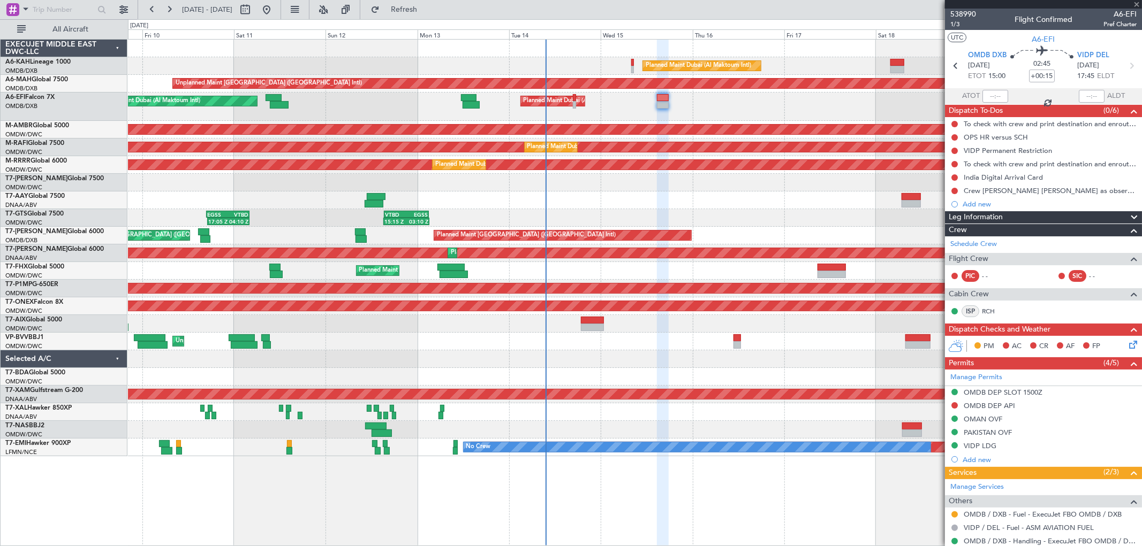
type input "+01:00"
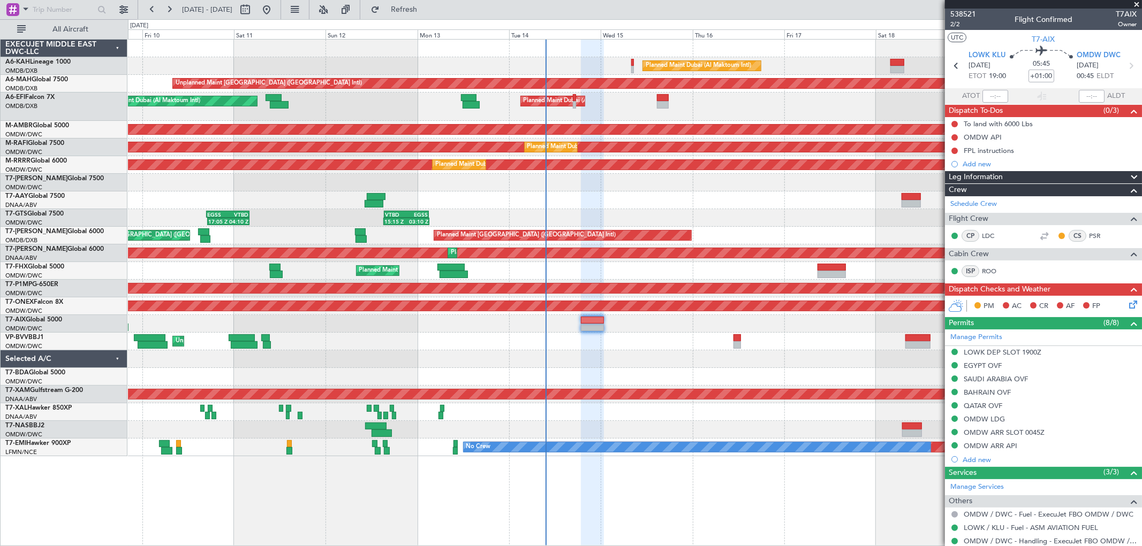
click at [1134, 4] on span at bounding box center [1136, 5] width 11 height 10
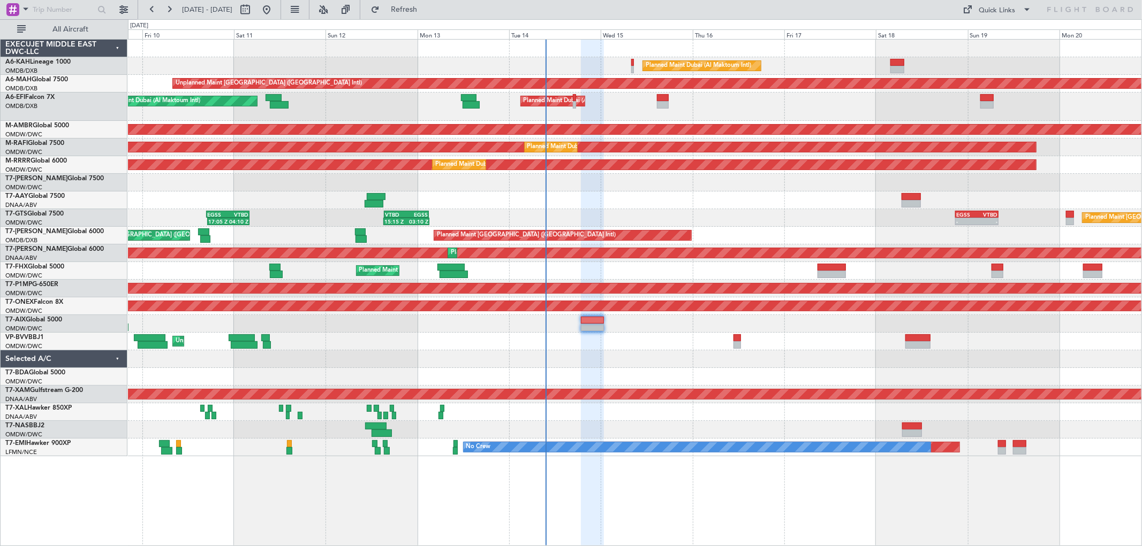
type input "0"
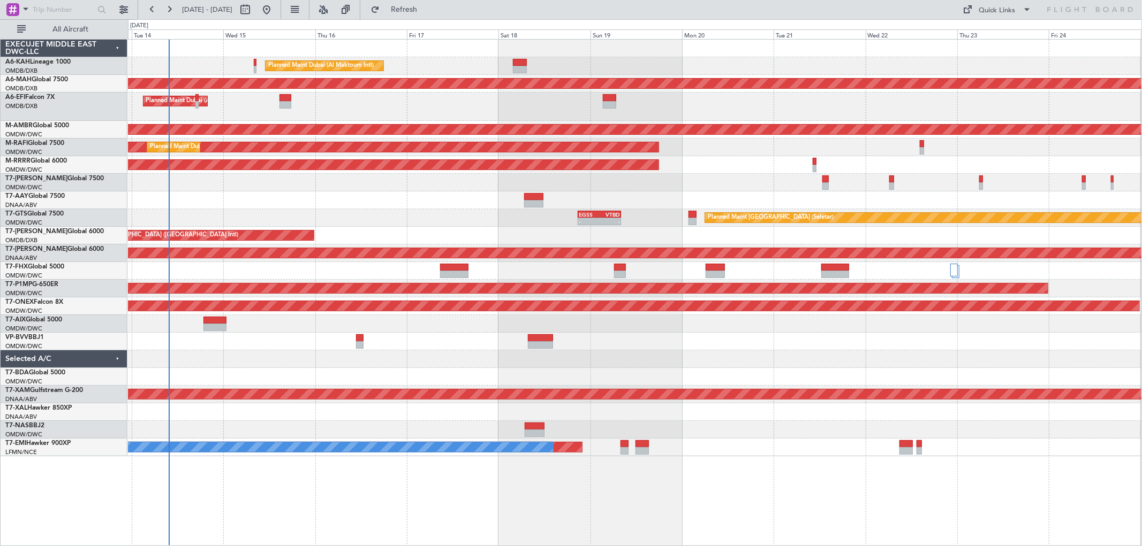
click at [619, 245] on div "Planned Maint Dubai (Al Maktoum Intl) Unplanned Maint Dubai (Dubai Intl) Planne…" at bounding box center [634, 248] width 1013 height 417
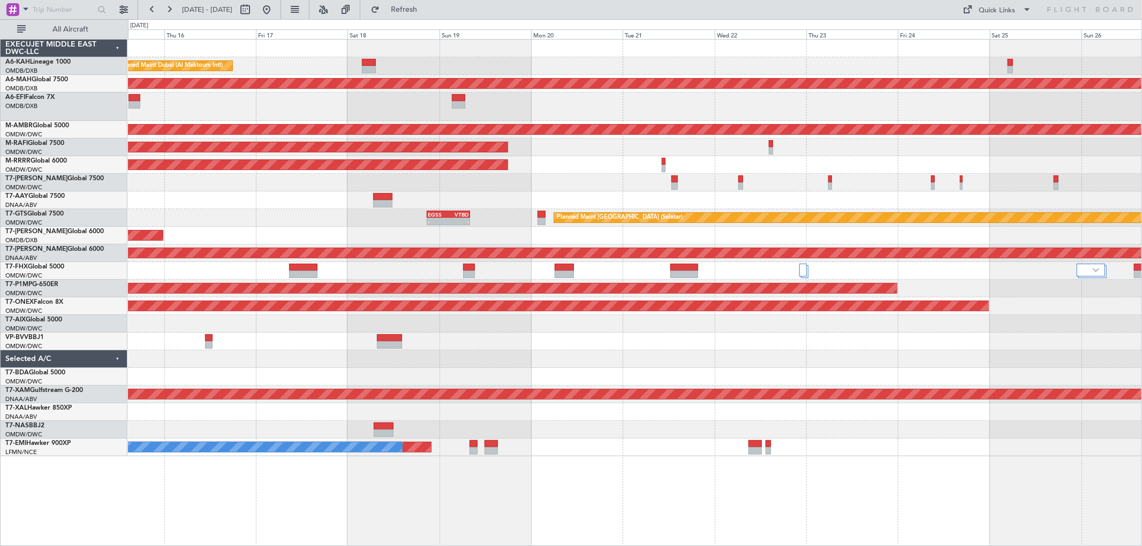
click at [812, 189] on div at bounding box center [634, 183] width 1013 height 18
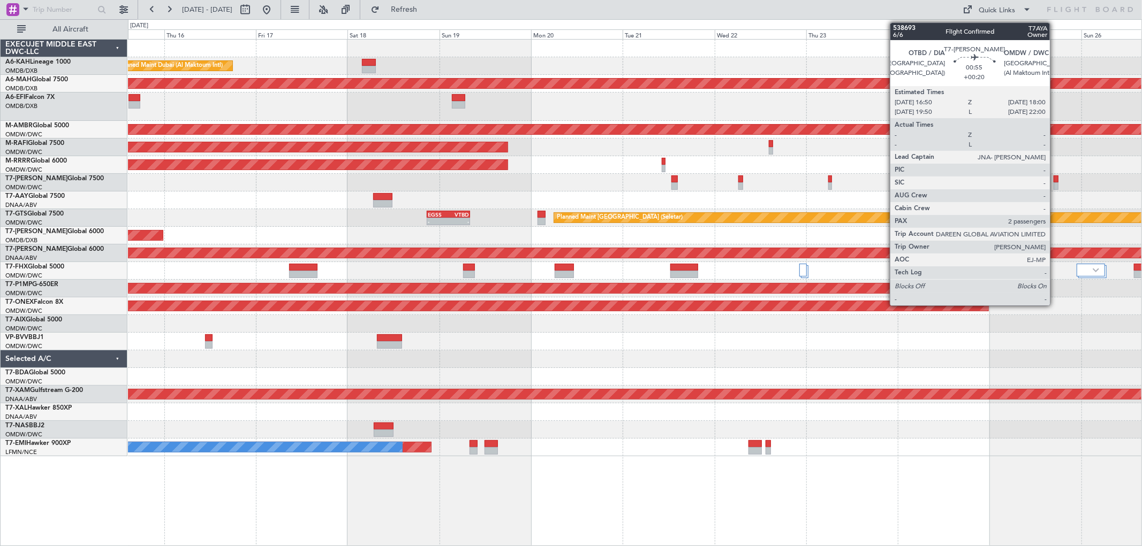
click at [1054, 187] on div at bounding box center [1055, 185] width 5 height 7
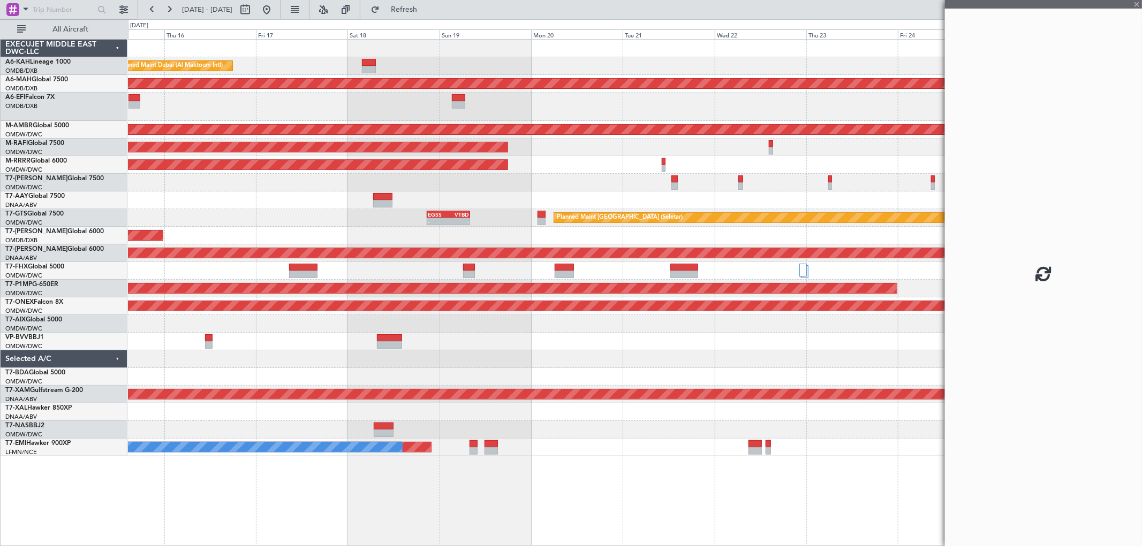
click at [661, 197] on div at bounding box center [634, 201] width 1013 height 18
